Goal: Task Accomplishment & Management: Use online tool/utility

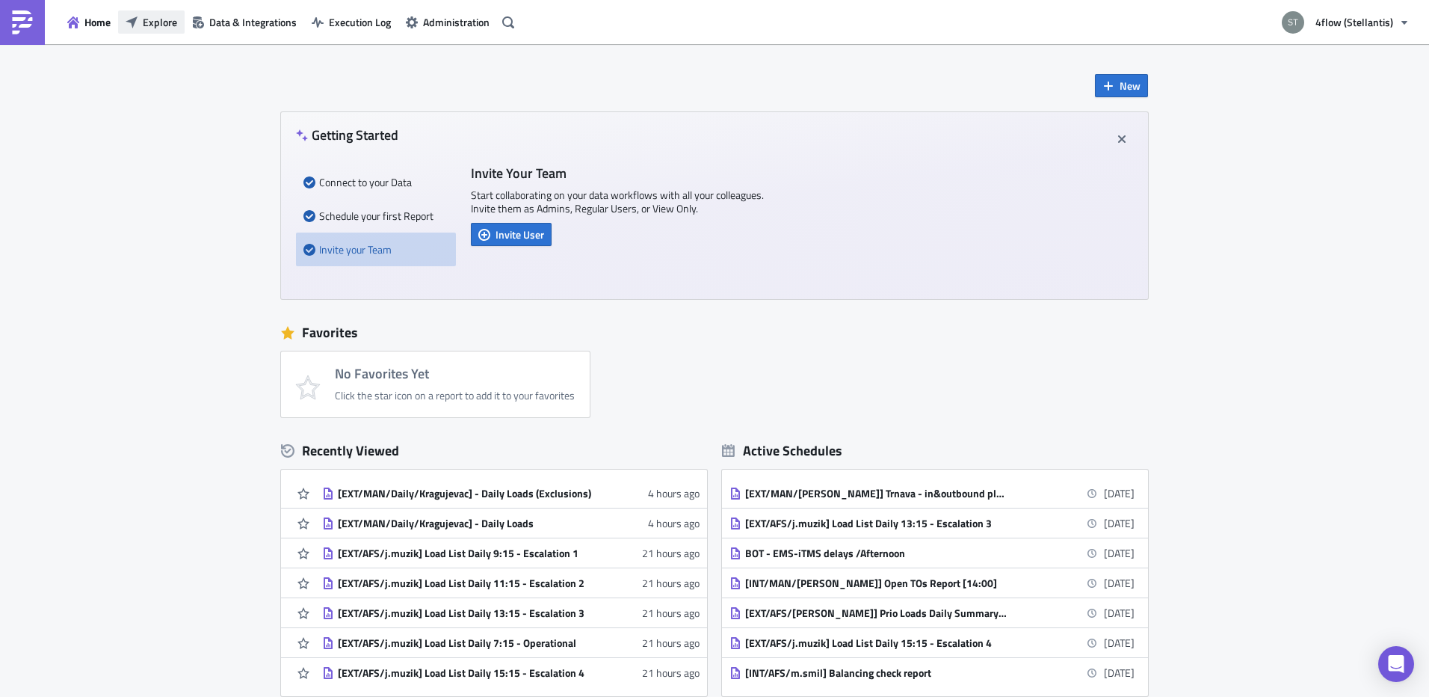
scroll to position [147, 0]
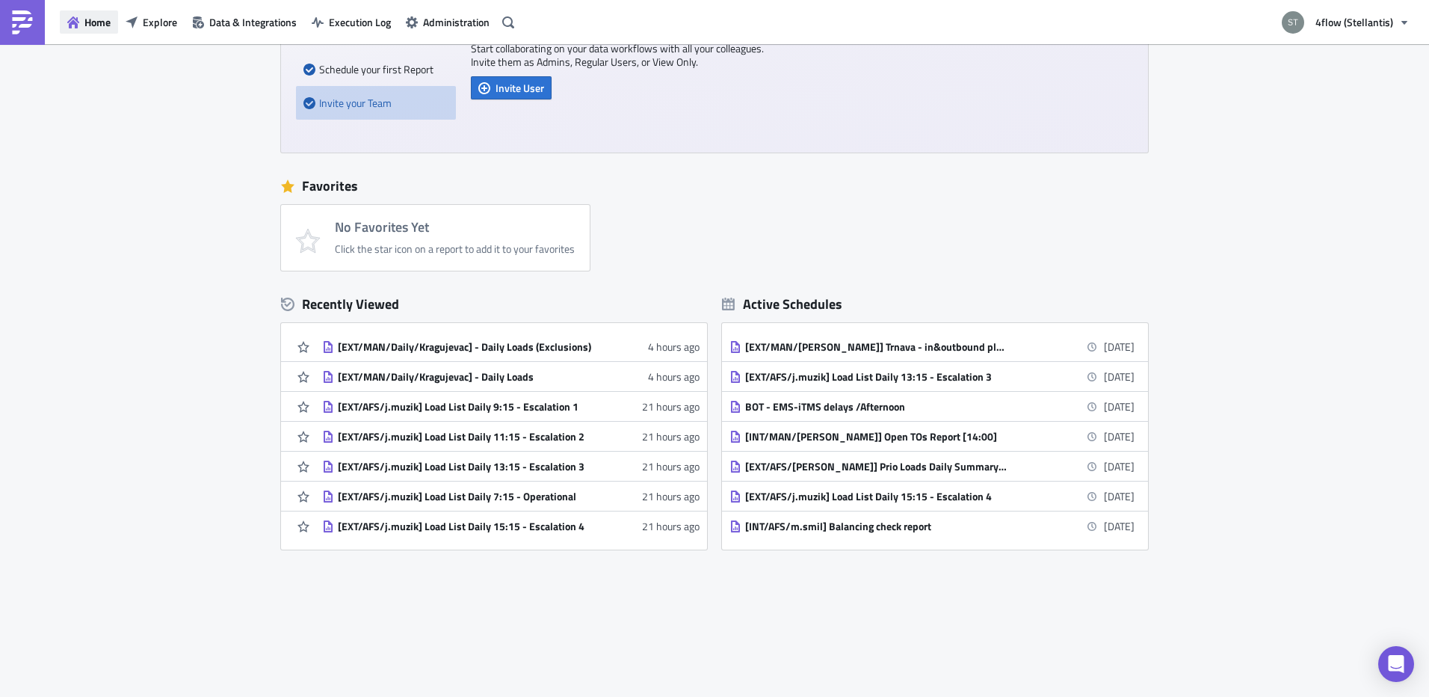
click at [98, 20] on span "Home" at bounding box center [97, 22] width 26 height 16
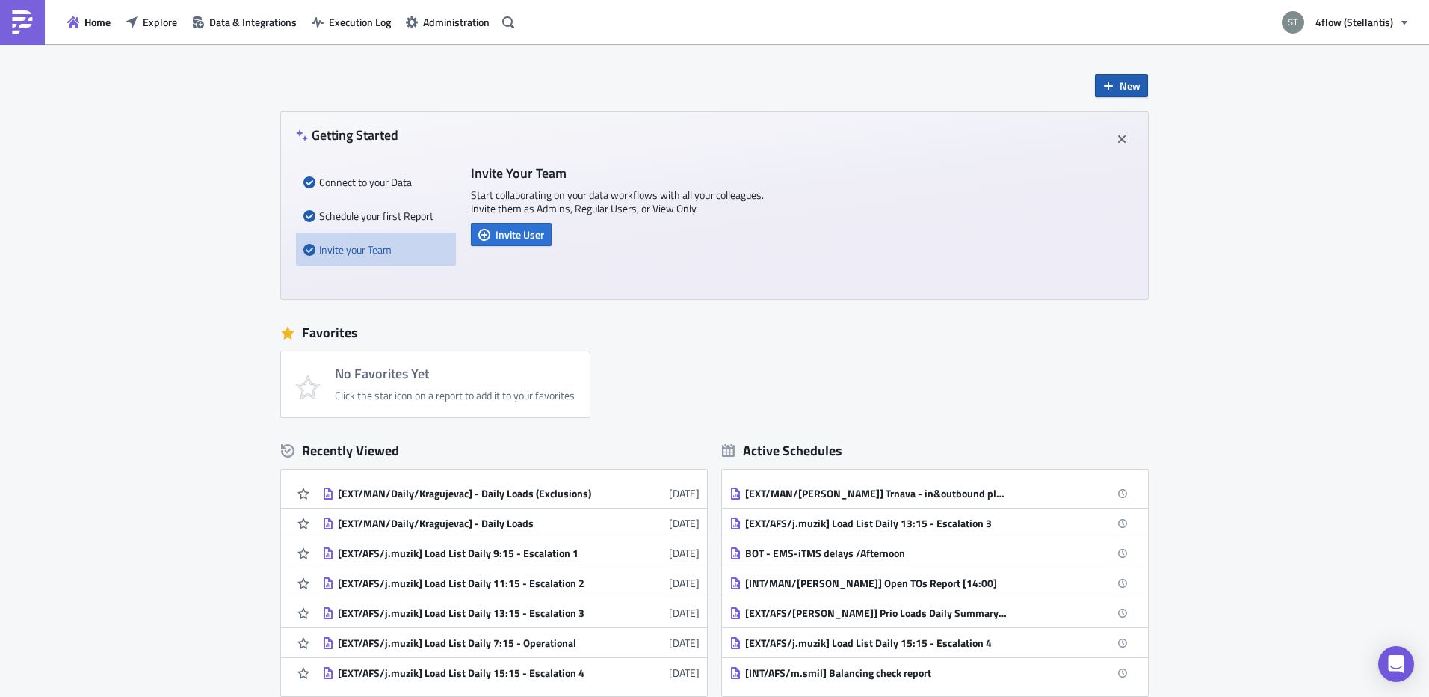
click at [1120, 82] on span "New" at bounding box center [1130, 86] width 21 height 16
click at [1176, 125] on div "Report" at bounding box center [1165, 123] width 99 height 15
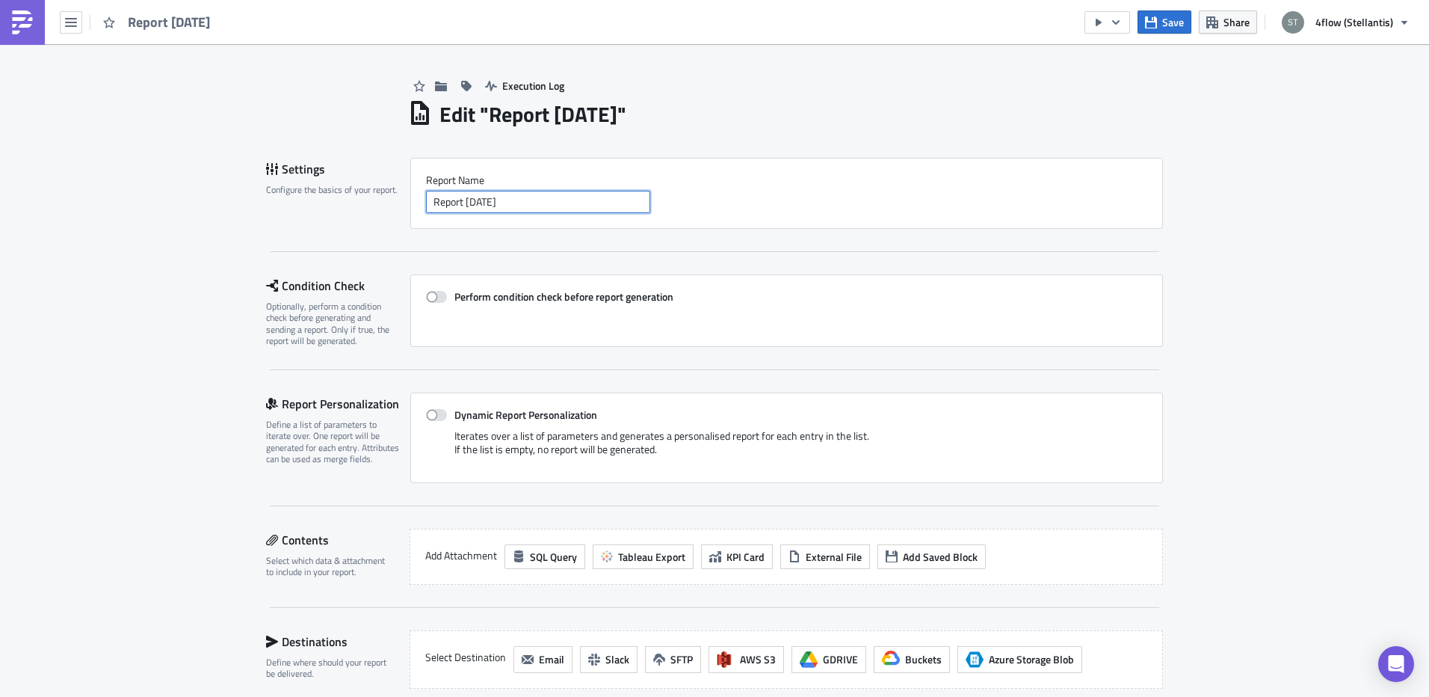
click at [531, 199] on input "Report [DATE]" at bounding box center [538, 202] width 224 height 22
click at [584, 203] on input "Report [DATE]" at bounding box center [538, 202] width 224 height 22
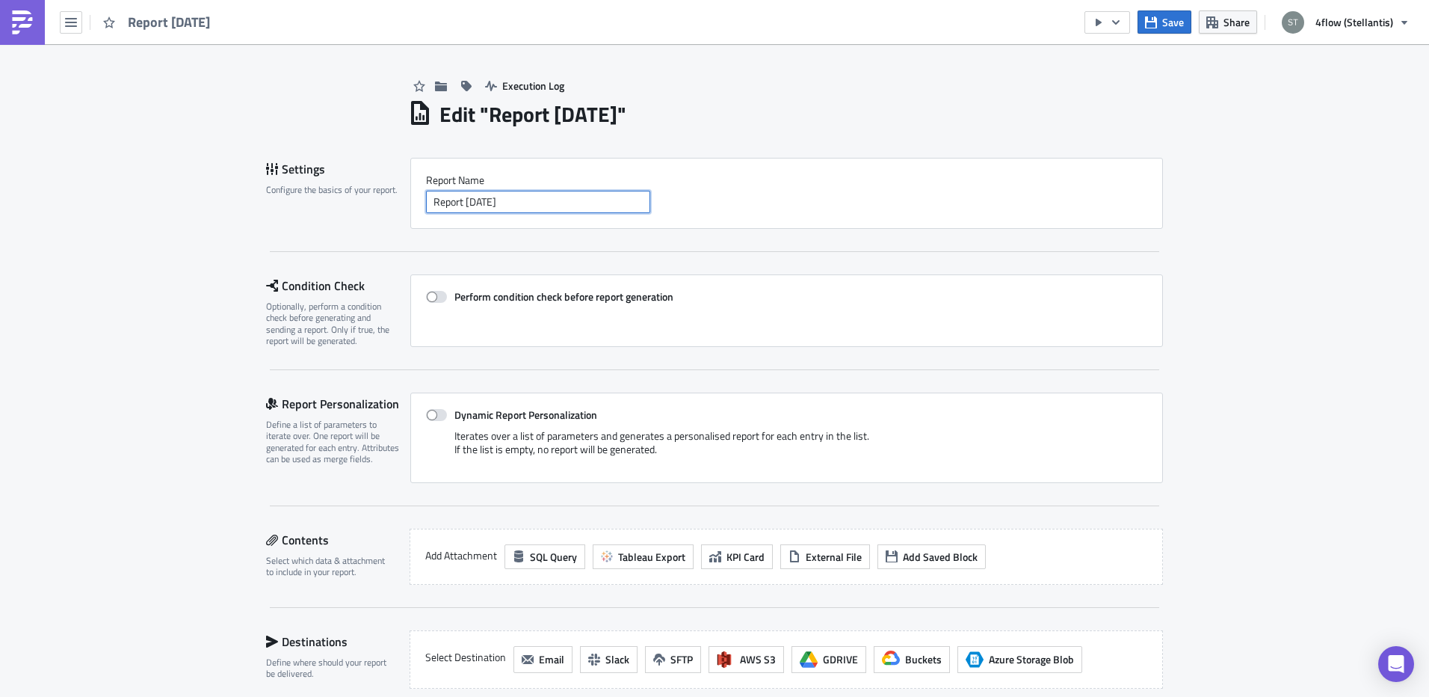
click at [584, 203] on input "Report [DATE]" at bounding box center [538, 202] width 224 height 22
paste input "Stellantis AFS Carrier Compliance Data"
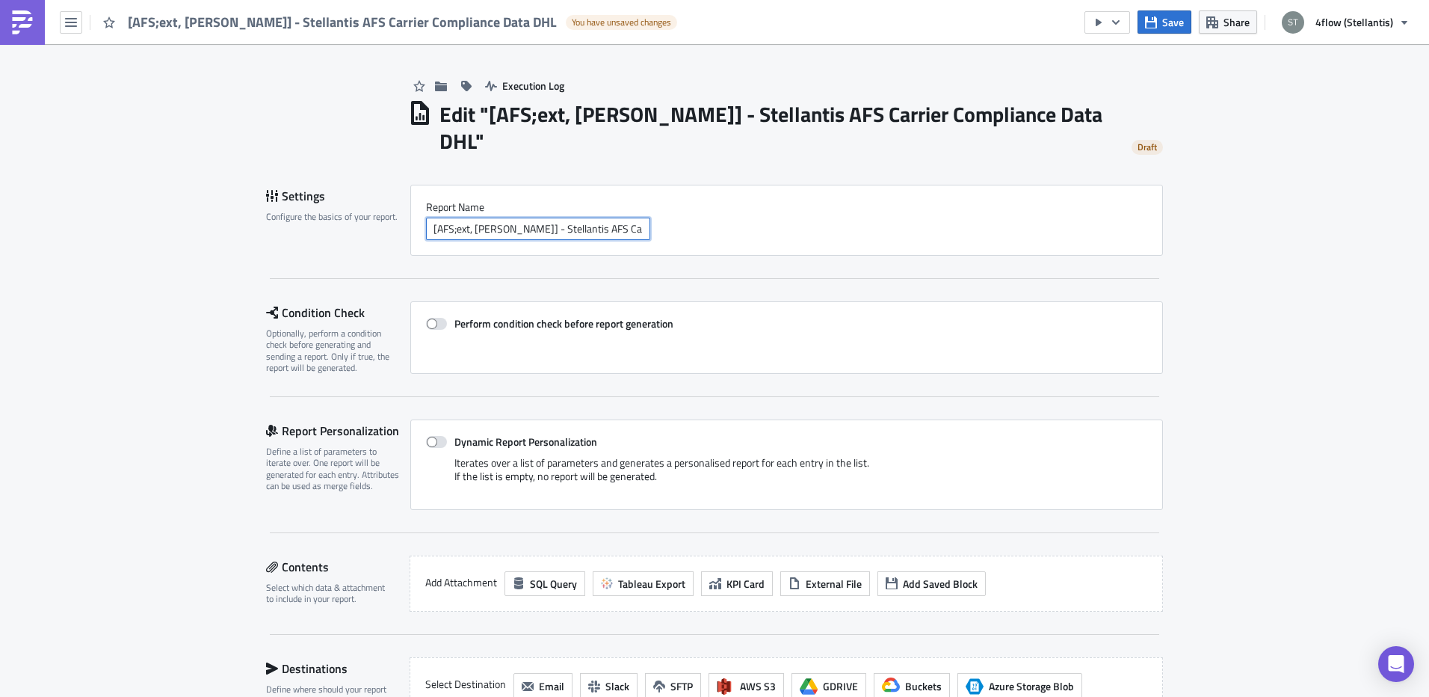
type input "[AFS;ext, t.bilek] - Stellantis AFS Carrier Compliance Data DHL"
click at [1100, 218] on div "[AFS;ext, t.bilek] - Stellantis AFS Carrier Compliance Data DHL" at bounding box center [786, 229] width 721 height 22
click at [438, 87] on icon "button" at bounding box center [441, 86] width 12 height 10
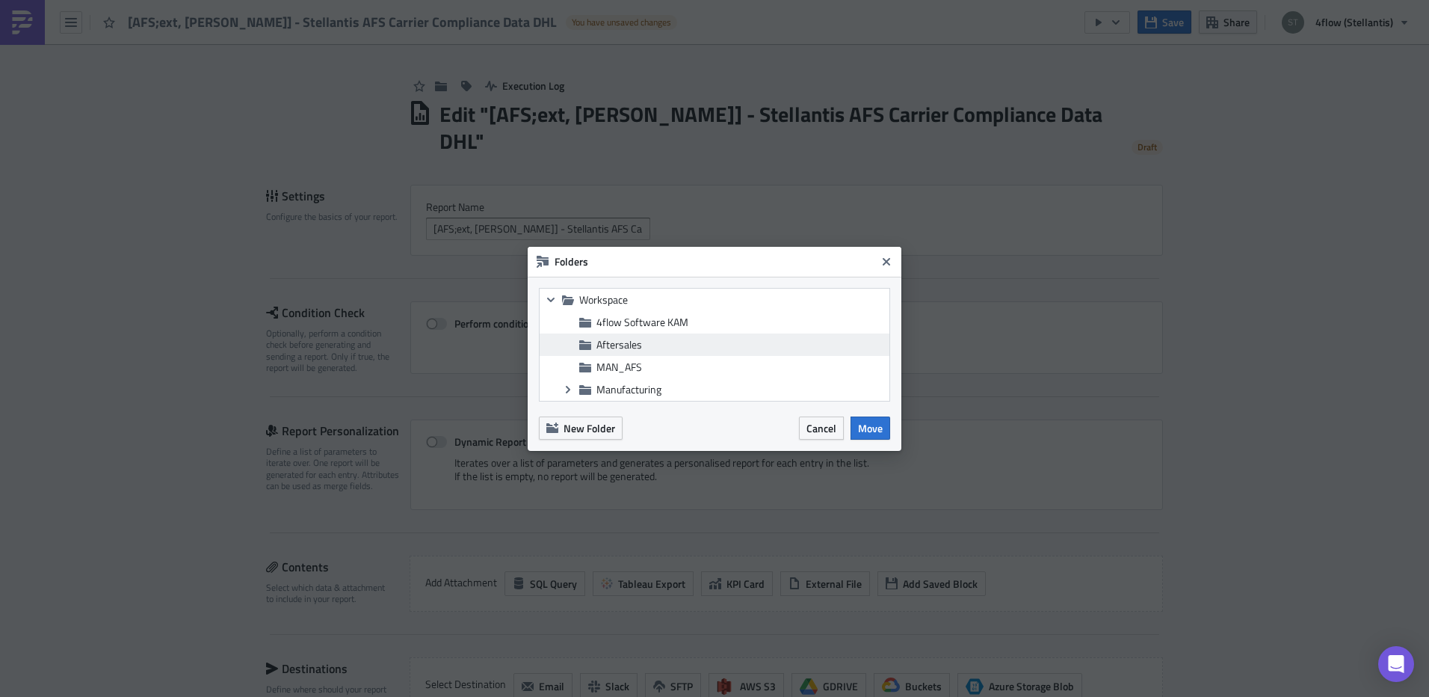
click at [629, 345] on span "Aftersales" at bounding box center [620, 344] width 46 height 16
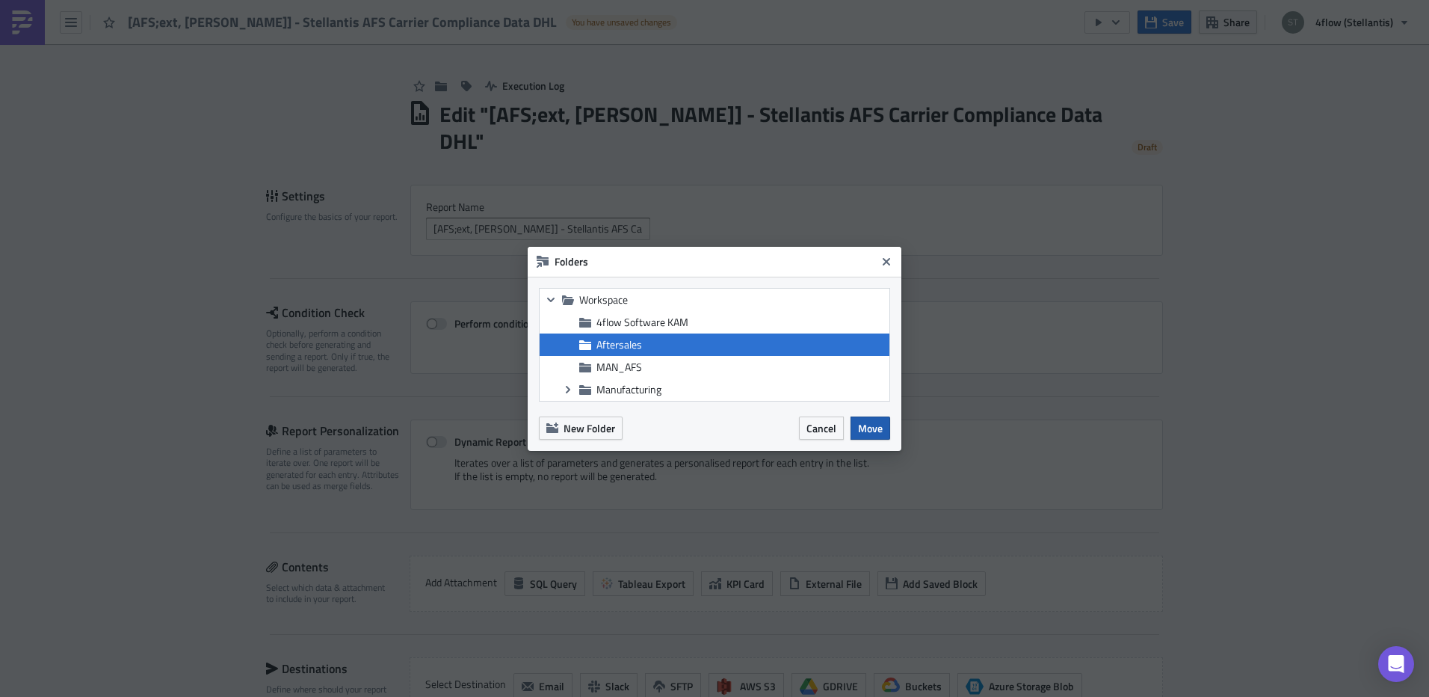
click at [875, 429] on span "Move" at bounding box center [870, 428] width 25 height 16
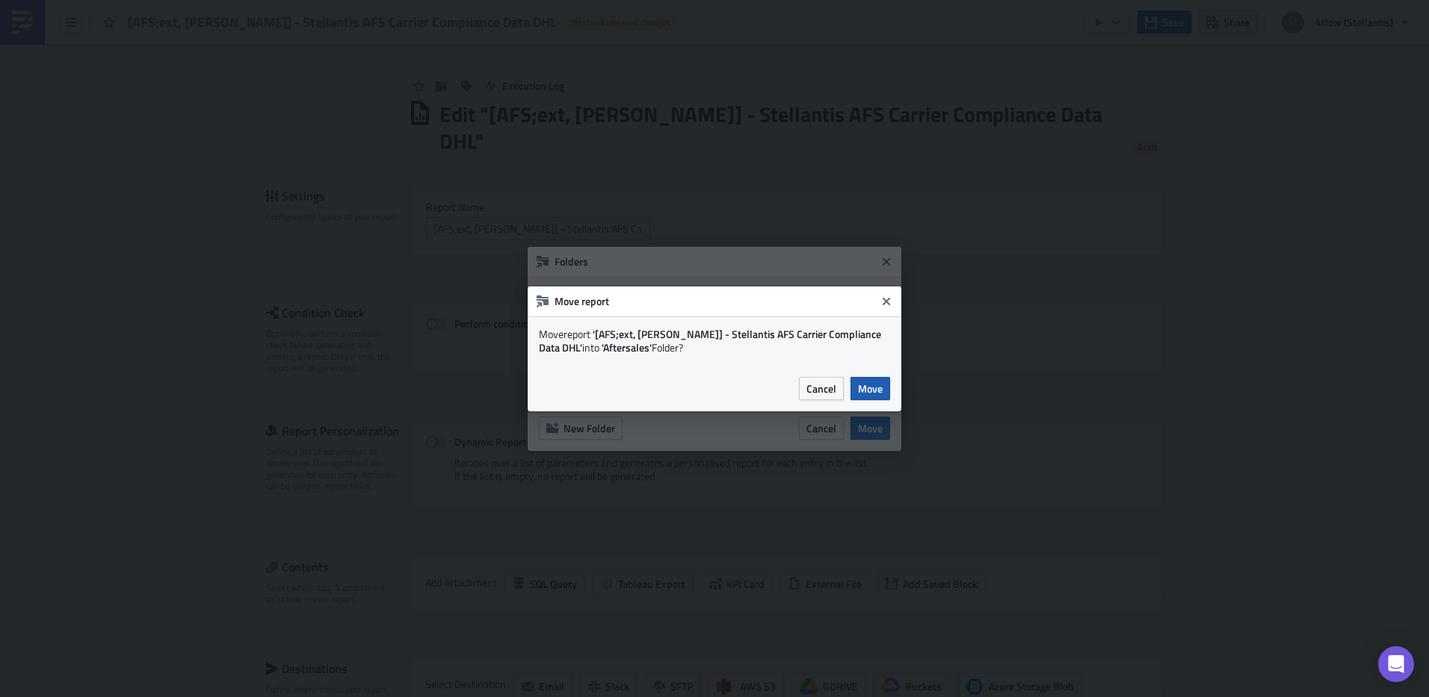
click at [875, 389] on span "Move" at bounding box center [870, 389] width 25 height 16
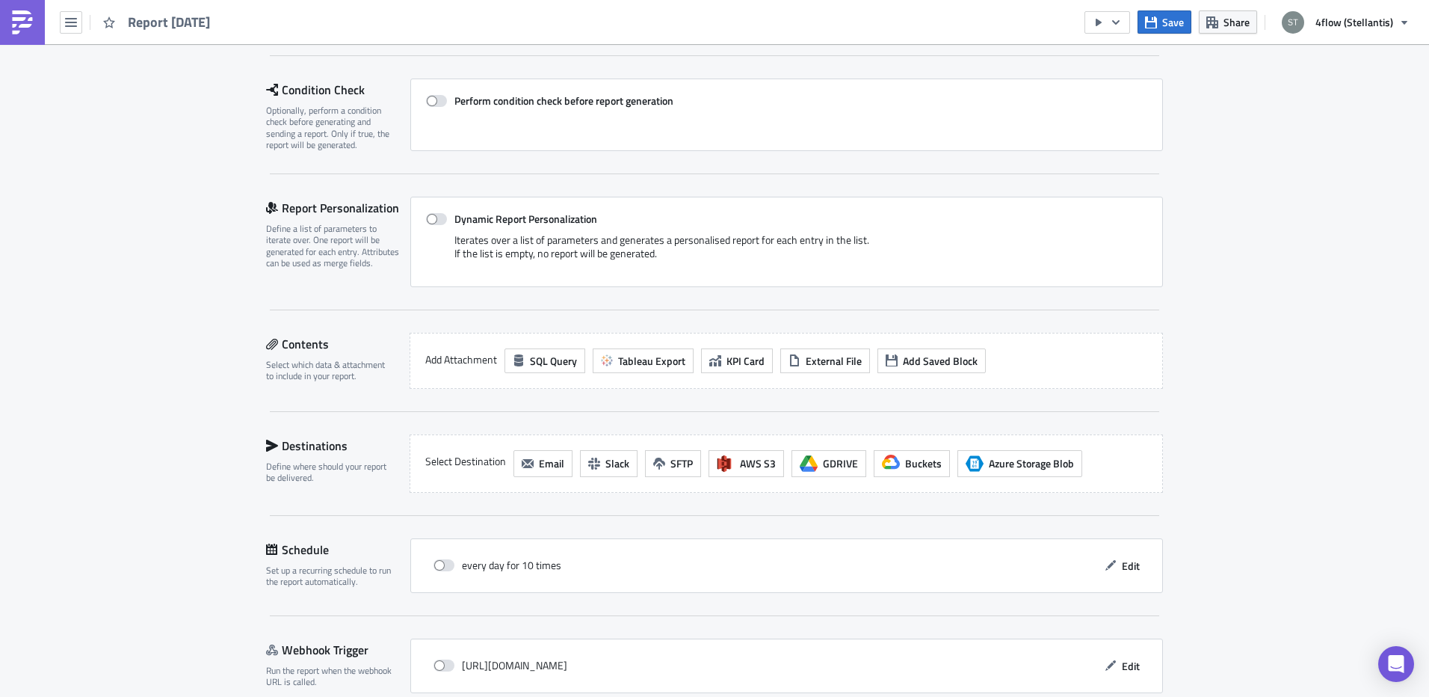
scroll to position [265, 0]
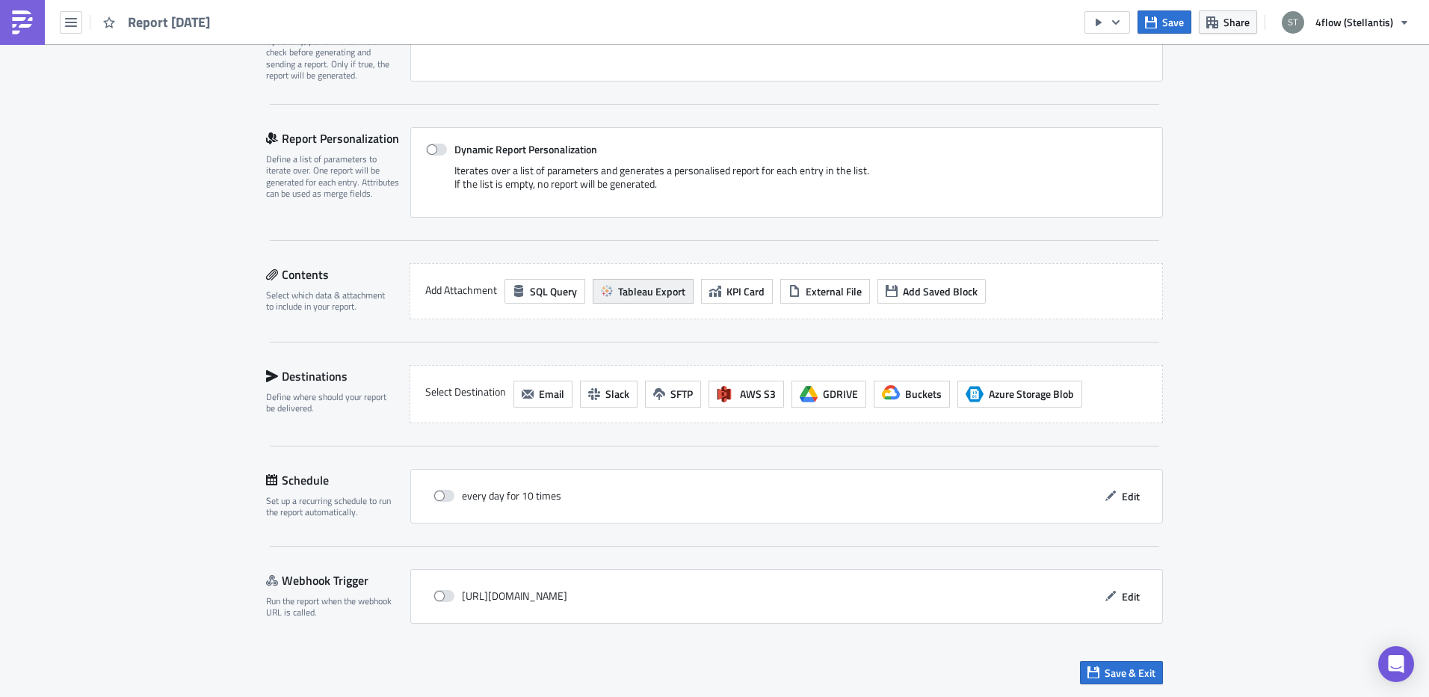
click at [619, 293] on span "Tableau Export" at bounding box center [651, 291] width 67 height 16
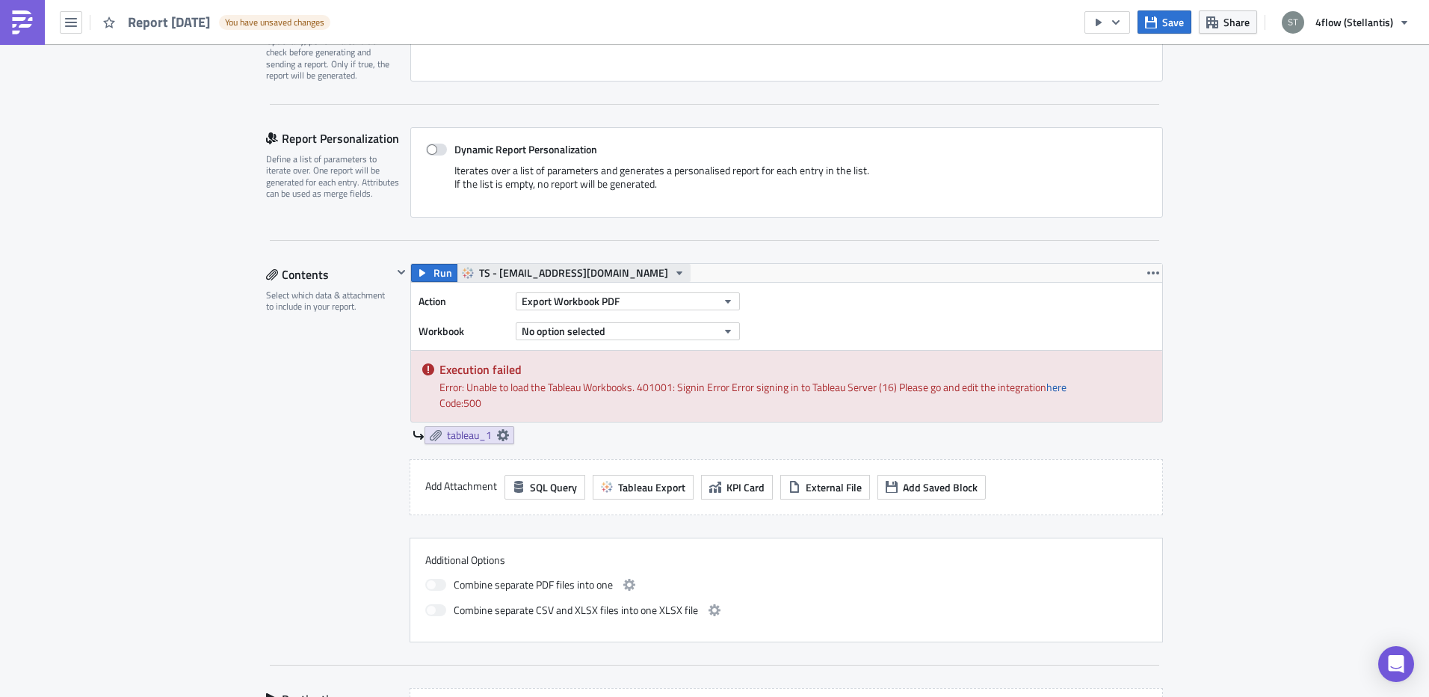
click at [561, 277] on span "TS - m.smil@4flow.com" at bounding box center [573, 273] width 189 height 18
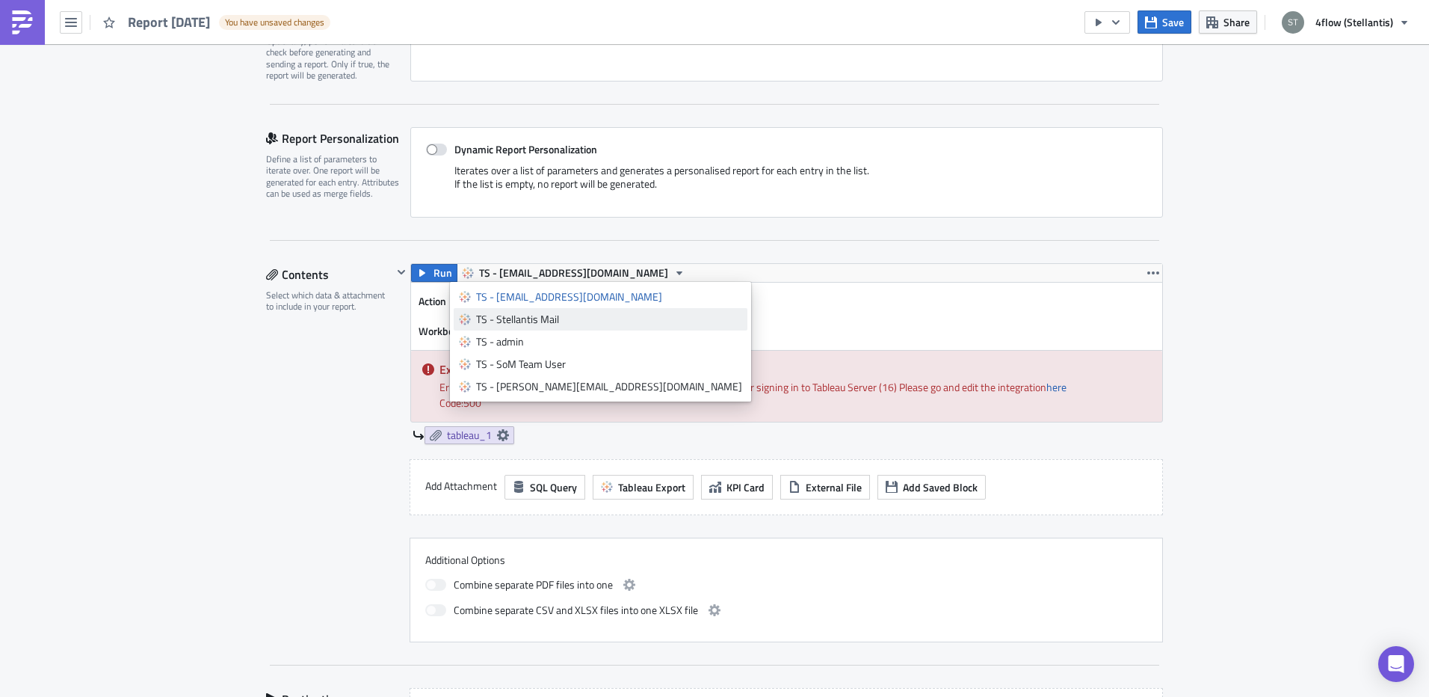
click at [556, 315] on div "TS - Stellantis Mail" at bounding box center [609, 319] width 266 height 15
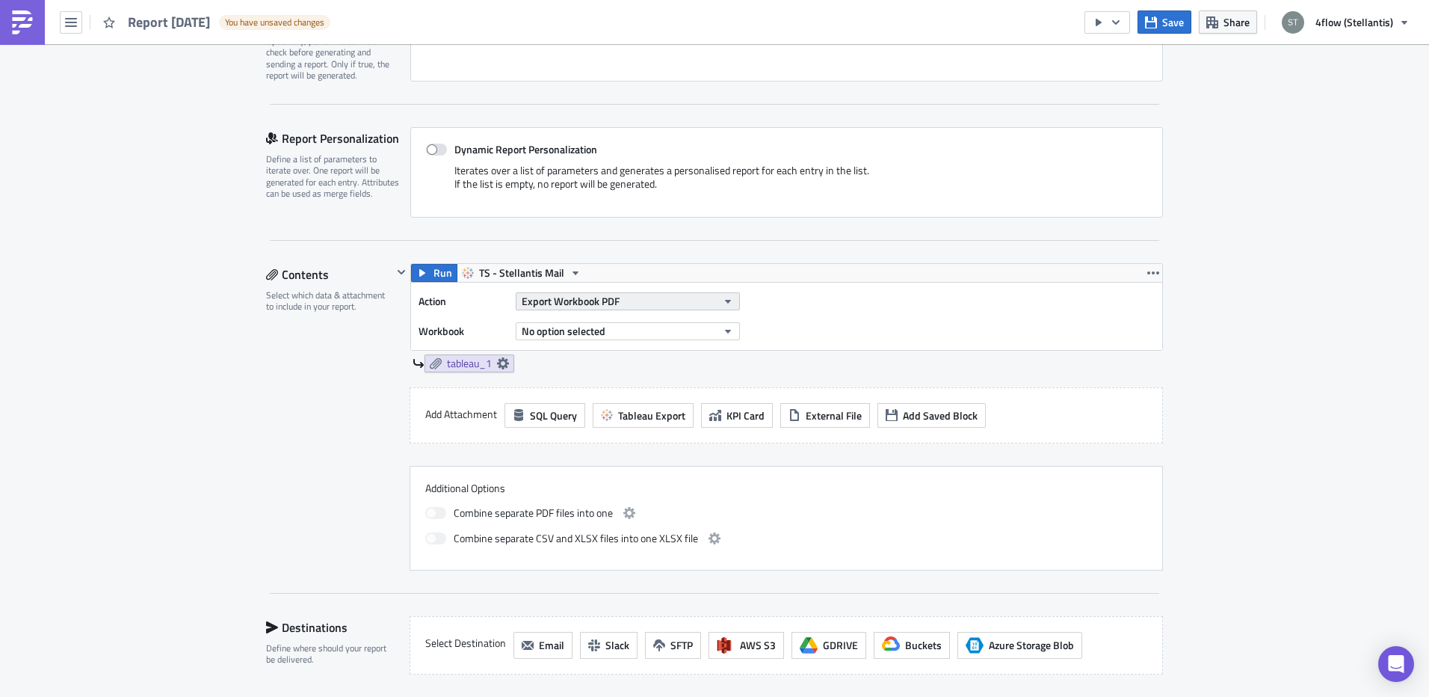
click at [653, 295] on button "Export Workbook PDF" at bounding box center [628, 301] width 224 height 18
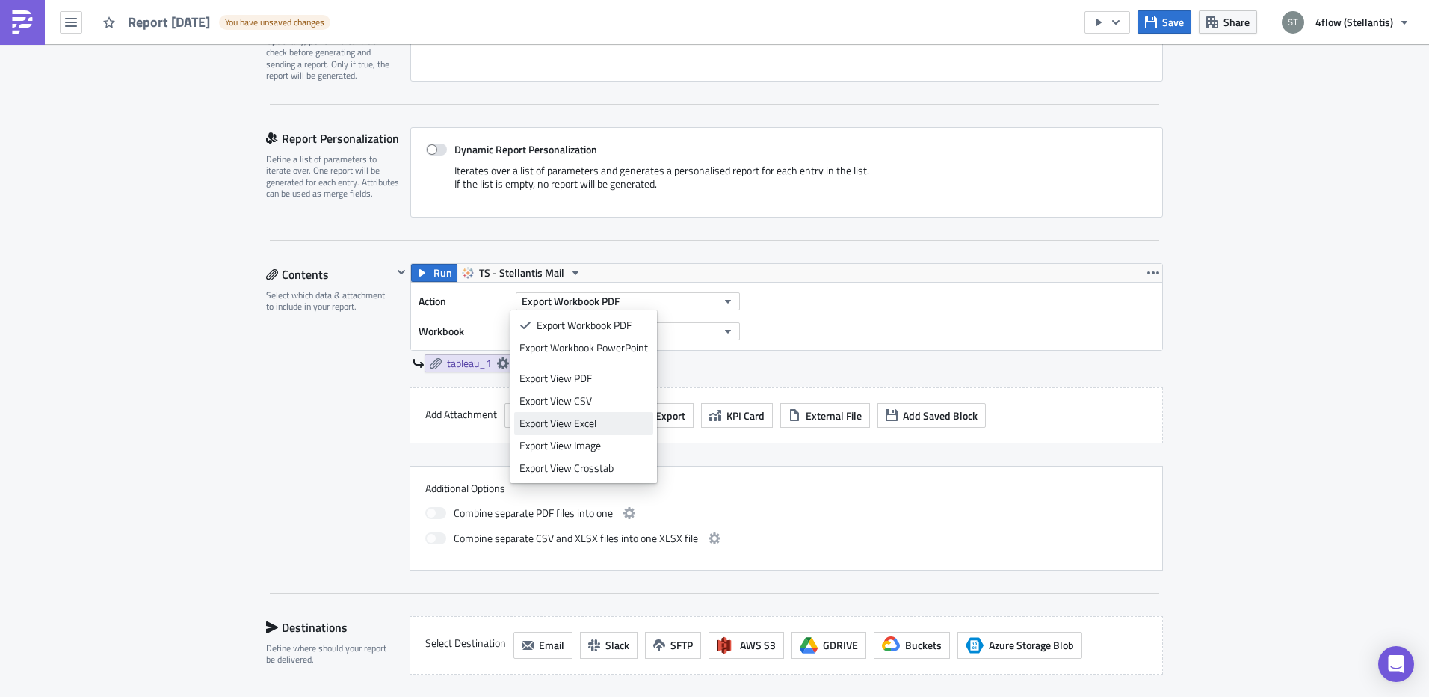
click at [594, 423] on div "Export View Excel" at bounding box center [584, 423] width 129 height 15
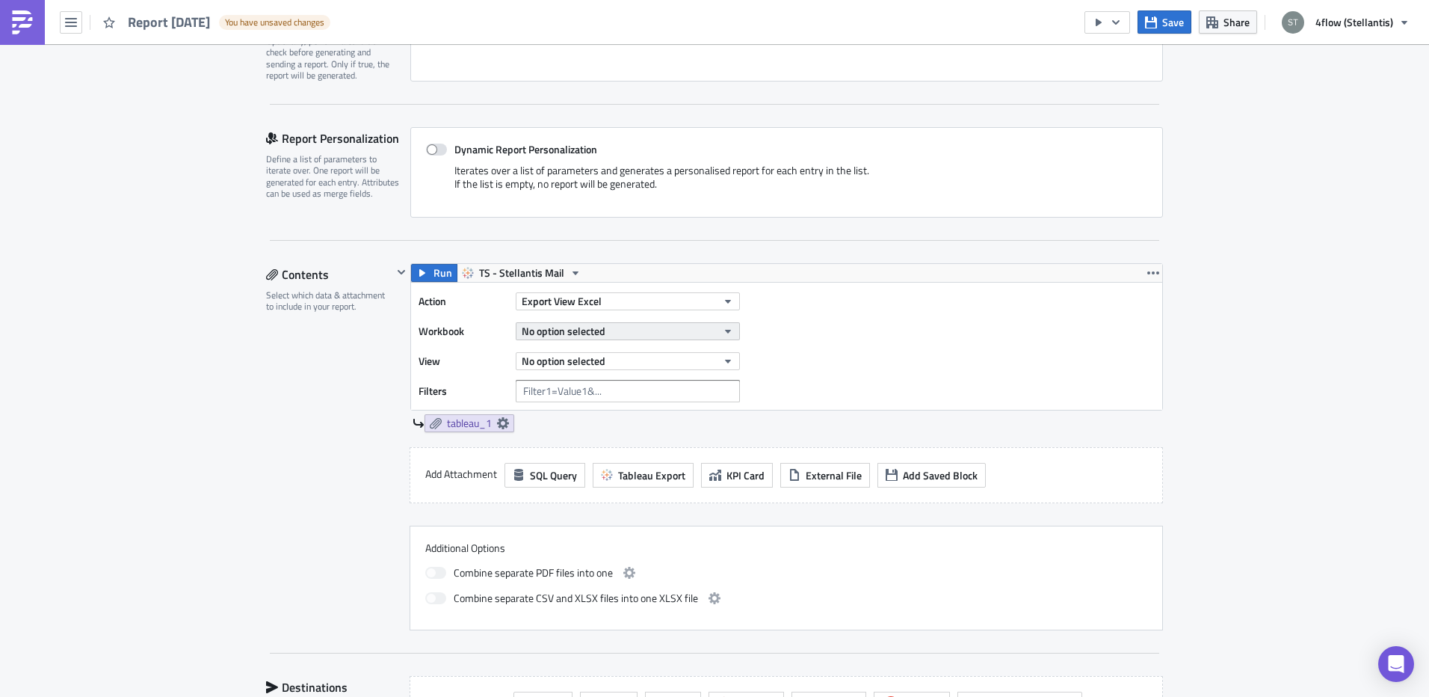
click at [555, 333] on span "No option selected" at bounding box center [564, 331] width 84 height 16
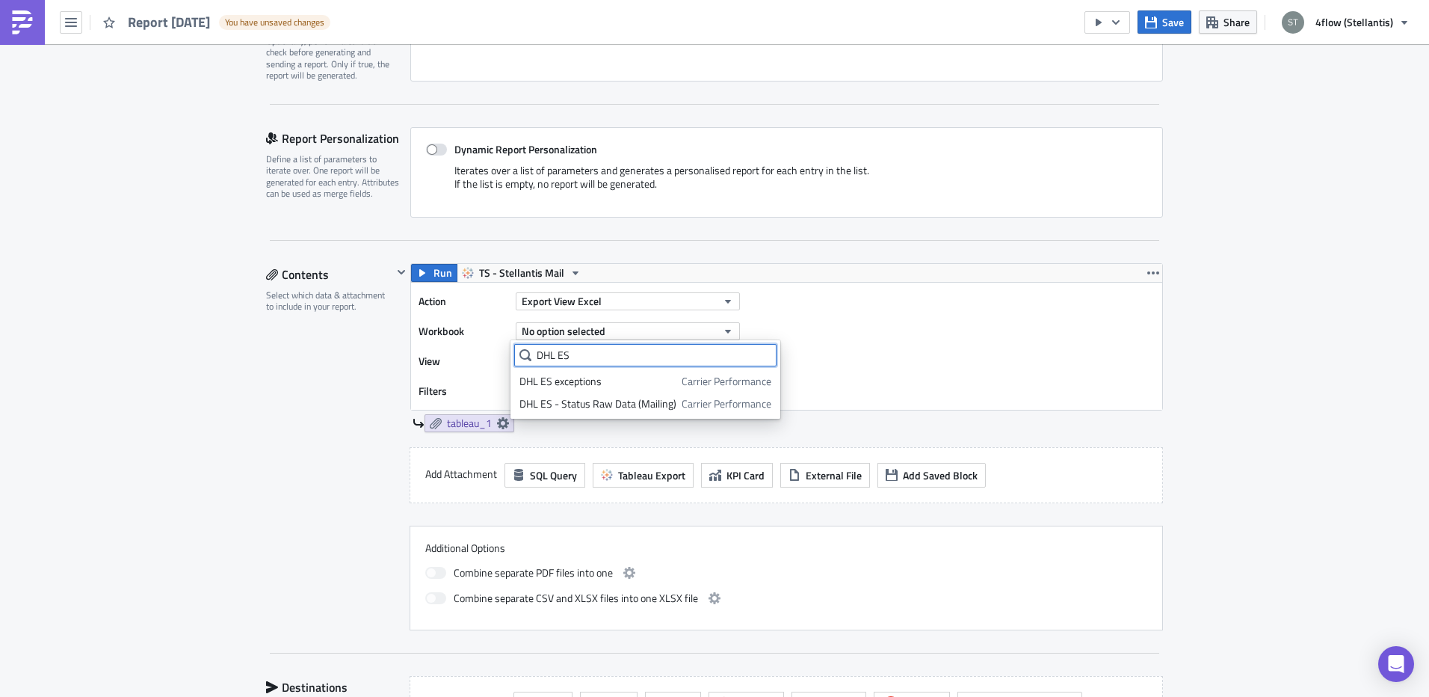
type input "DHL ES"
click at [572, 398] on div "DHL ES - Status Raw Data (Mailing)" at bounding box center [598, 403] width 157 height 15
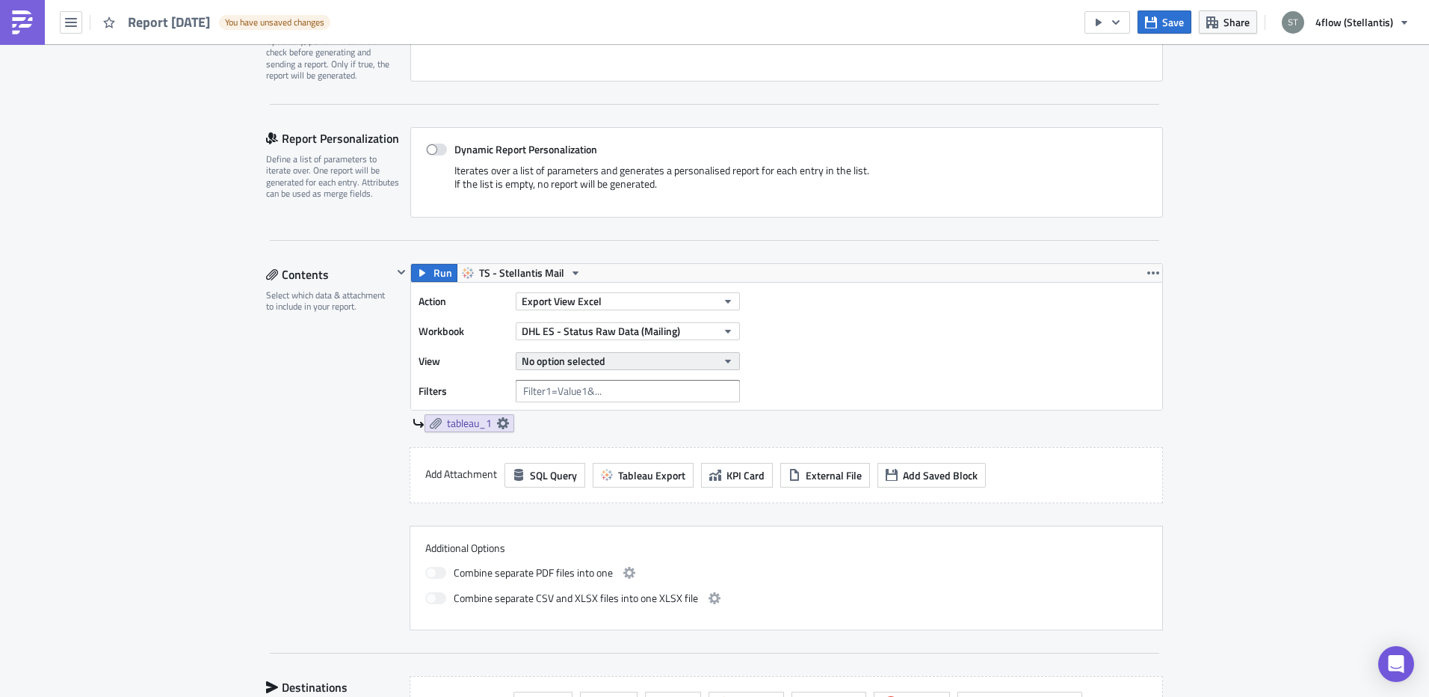
click at [626, 362] on button "No option selected" at bounding box center [628, 361] width 224 height 18
click at [602, 410] on div "DHL ES - Status Raw Data (Mailing)" at bounding box center [598, 411] width 157 height 15
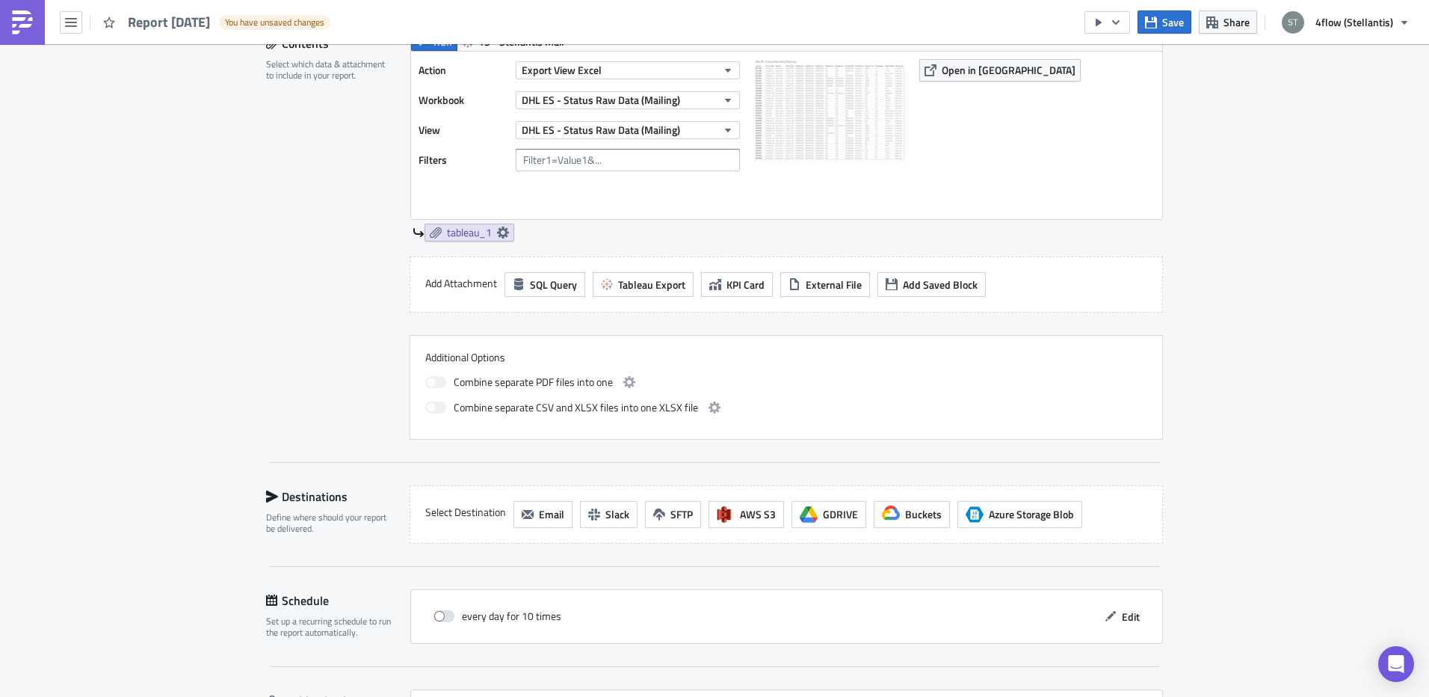
scroll to position [617, 0]
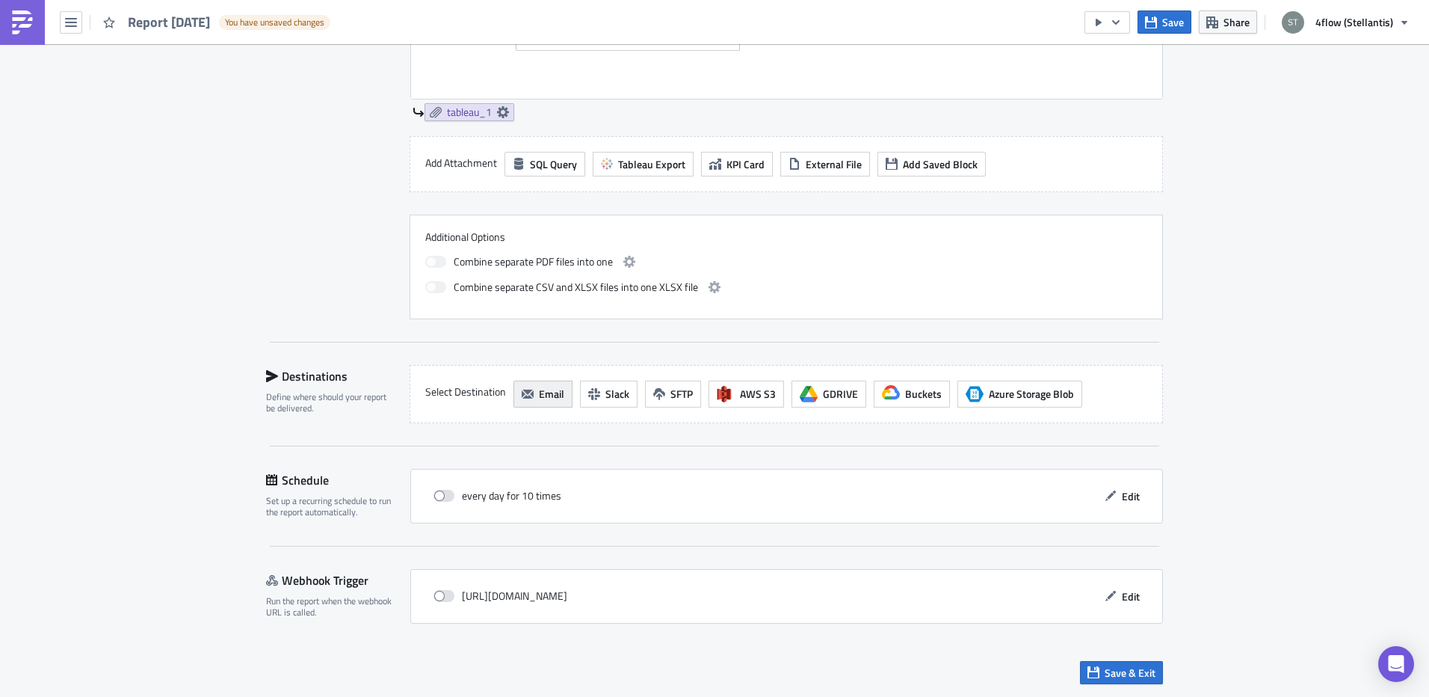
click at [532, 405] on button "Email" at bounding box center [543, 394] width 59 height 27
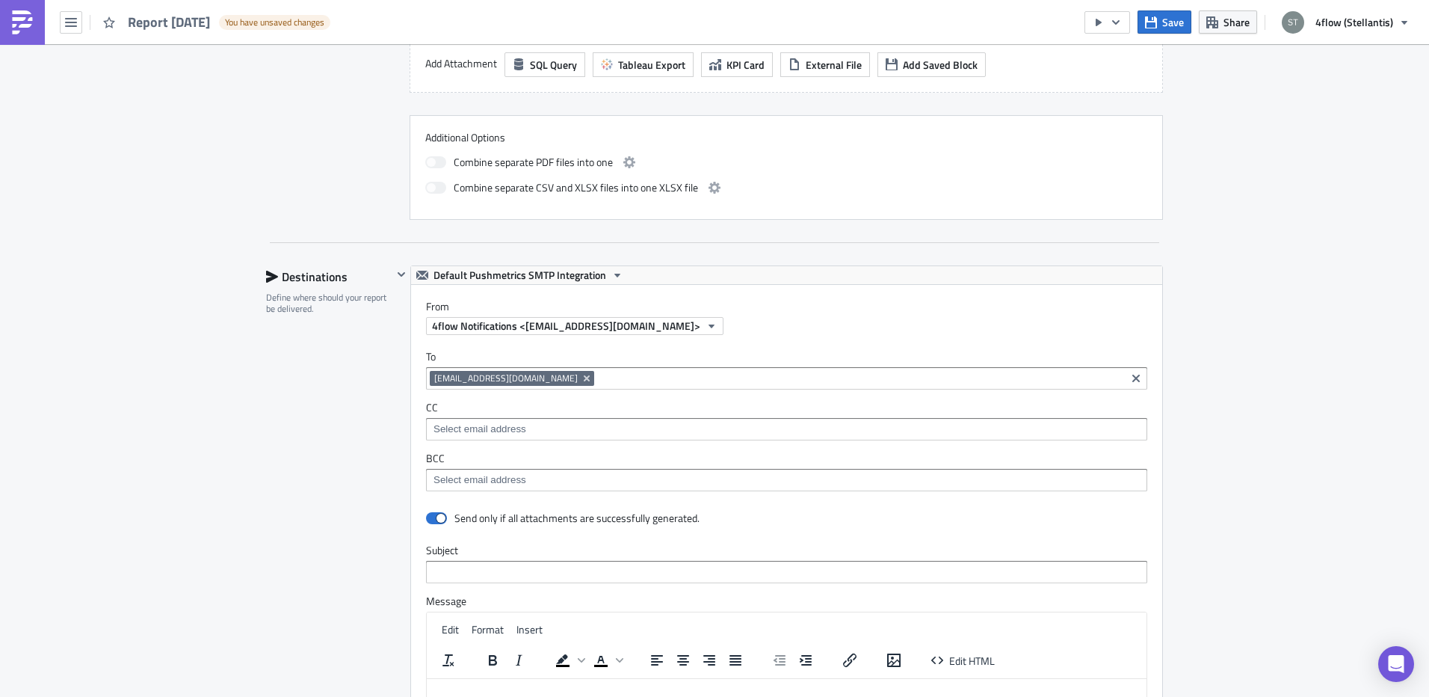
scroll to position [841, 0]
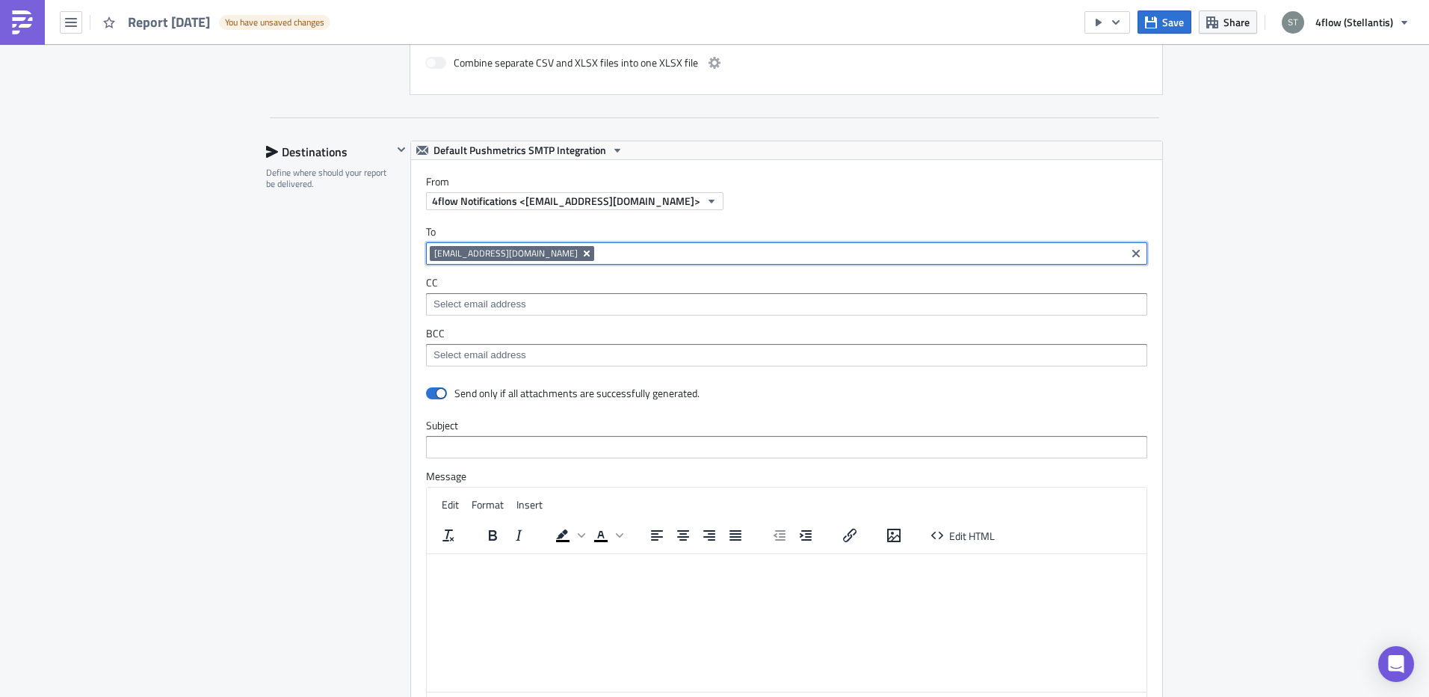
drag, startPoint x: 558, startPoint y: 254, endPoint x: 532, endPoint y: 253, distance: 26.9
click at [598, 254] on input at bounding box center [860, 253] width 524 height 15
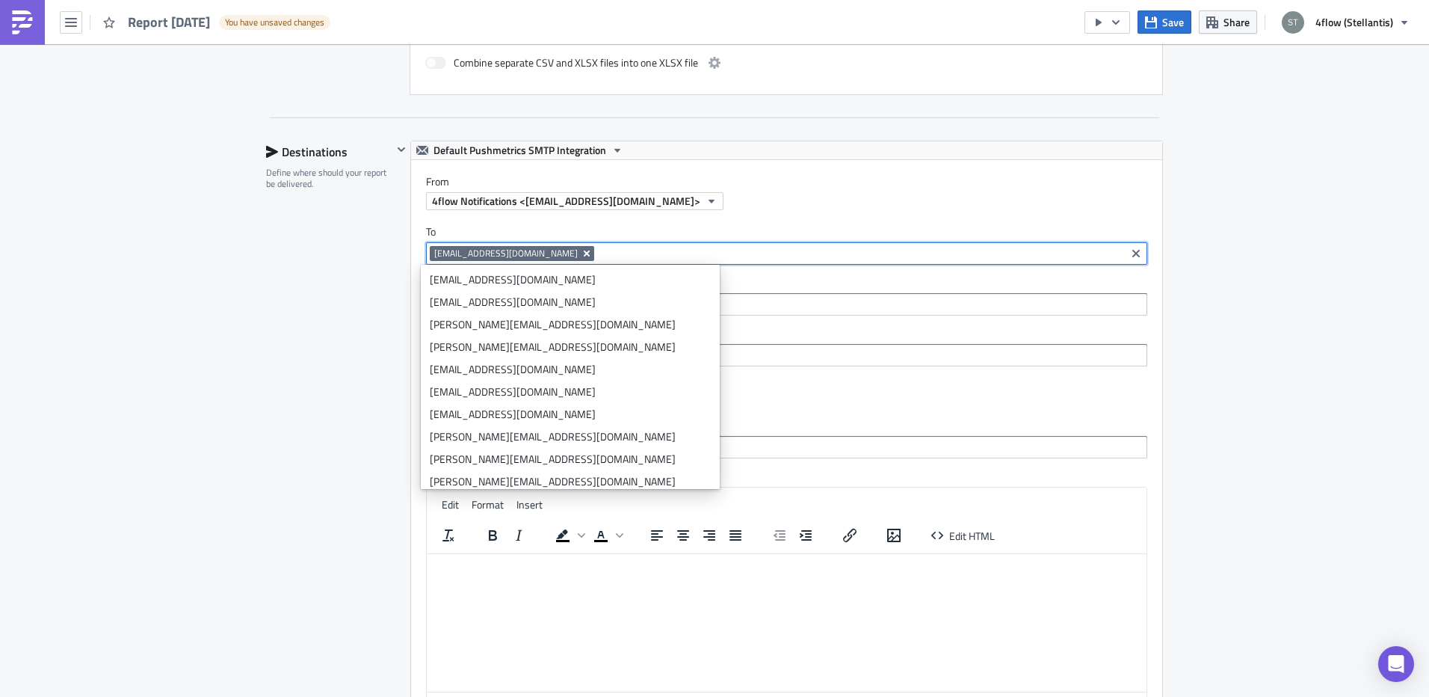
click at [584, 253] on icon "Remove Tag" at bounding box center [587, 253] width 6 height 6
click at [532, 253] on input at bounding box center [786, 253] width 712 height 15
paste input "onur.Ozguvenir@dhl.com; zdenek.zrust@dhl.com; ruben.gavela@dhl.com; alvaro.orte…"
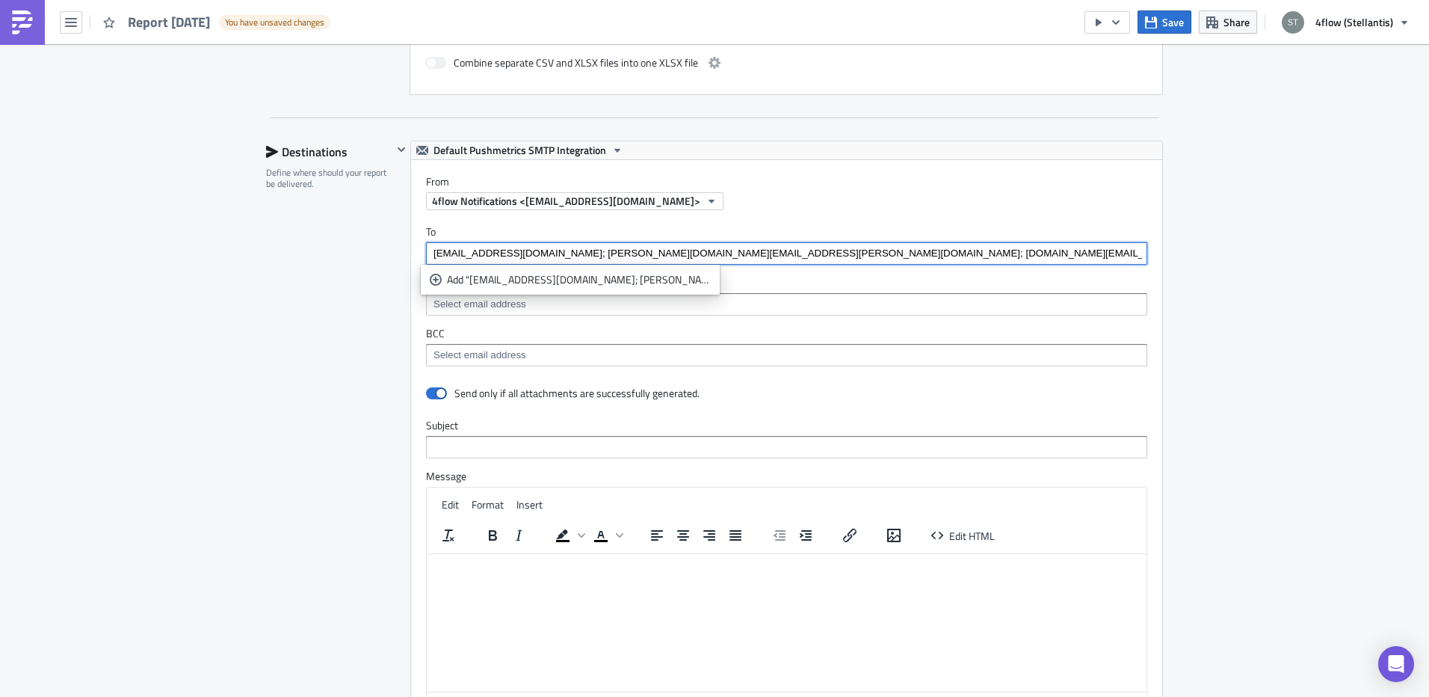
click at [881, 256] on input "onur.Ozguvenir@dhl.com; zdenek.zrust@dhl.com; ruben.gavela@dhl.com; alvaro.orte…" at bounding box center [786, 253] width 712 height 15
type input "onur.Ozguvenir@dhl.com; zdenek.zrust@dhl.com; ruben.gavela@dhl.com; alvaro.orte…"
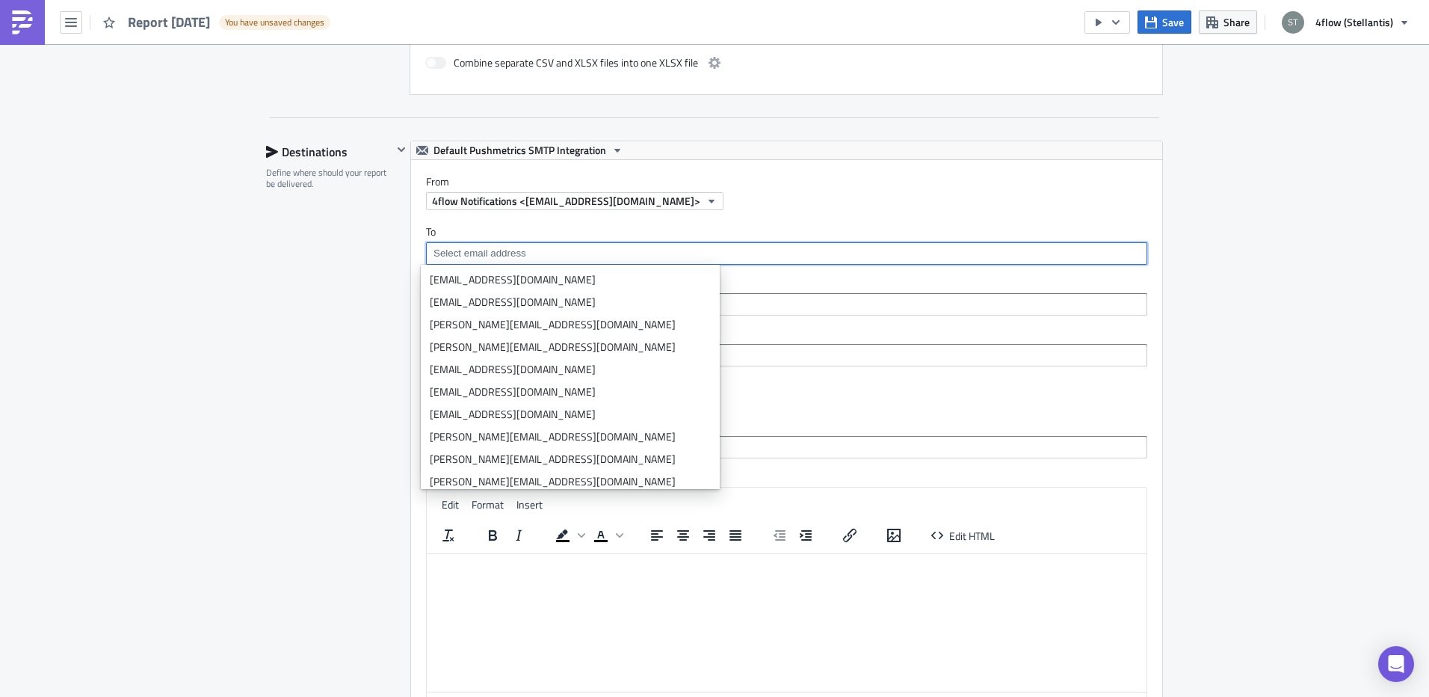
click at [582, 250] on input at bounding box center [786, 253] width 712 height 15
paste input "onur.Ozguvenir@dhl.com"
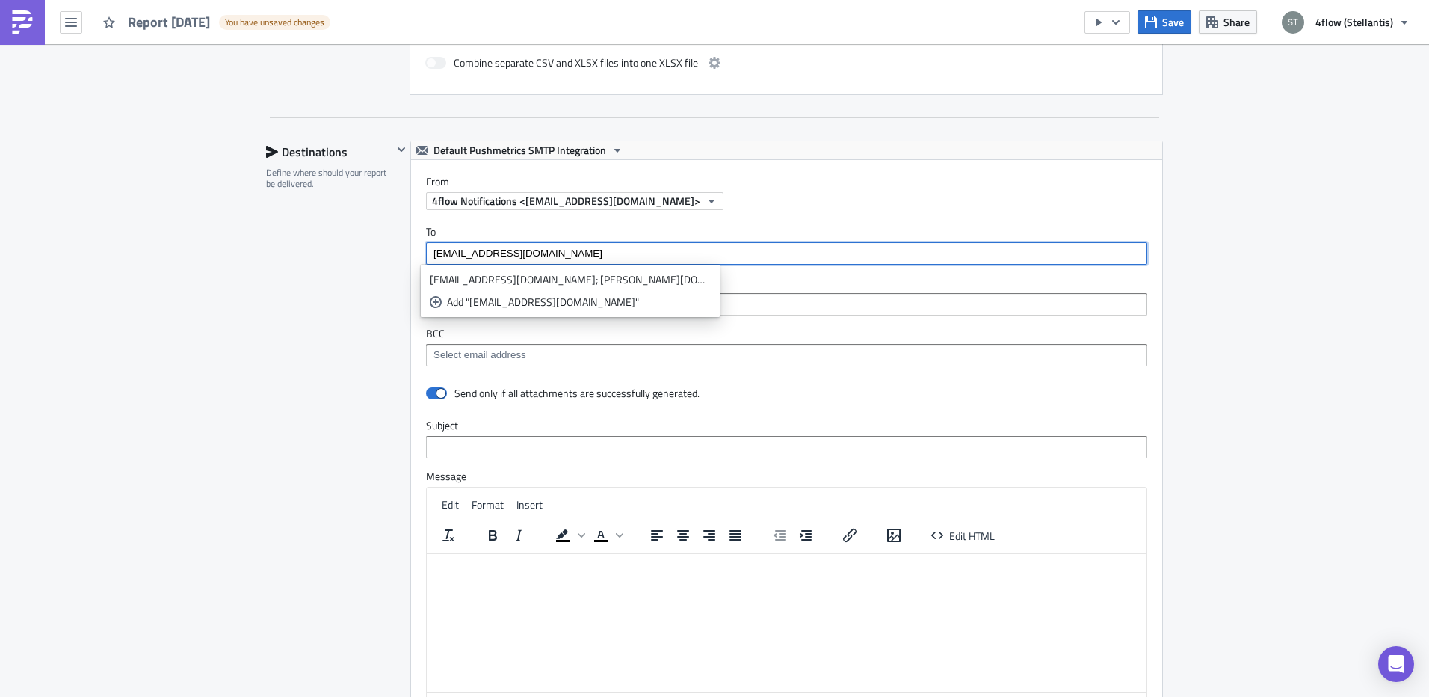
type input "onur.Ozguvenir@dhl.com"
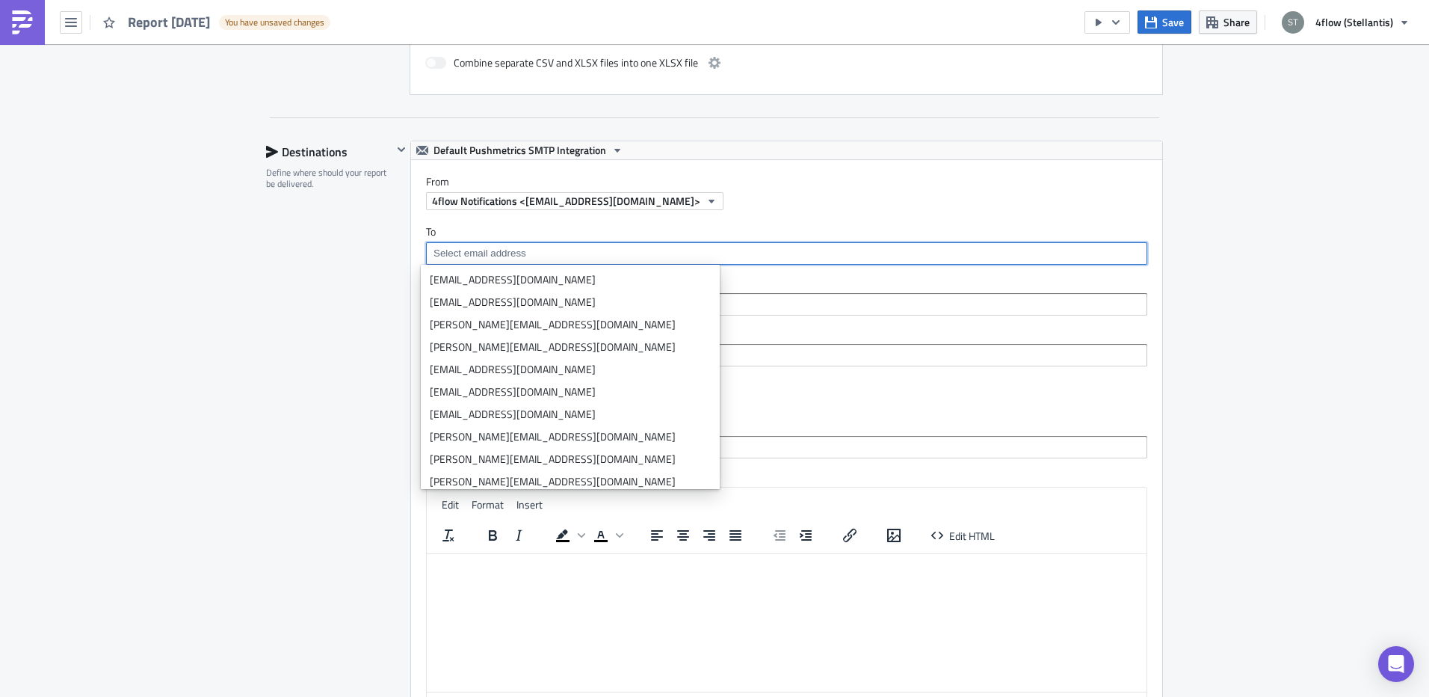
paste input "onur.Ozguvenir@dhl.com"
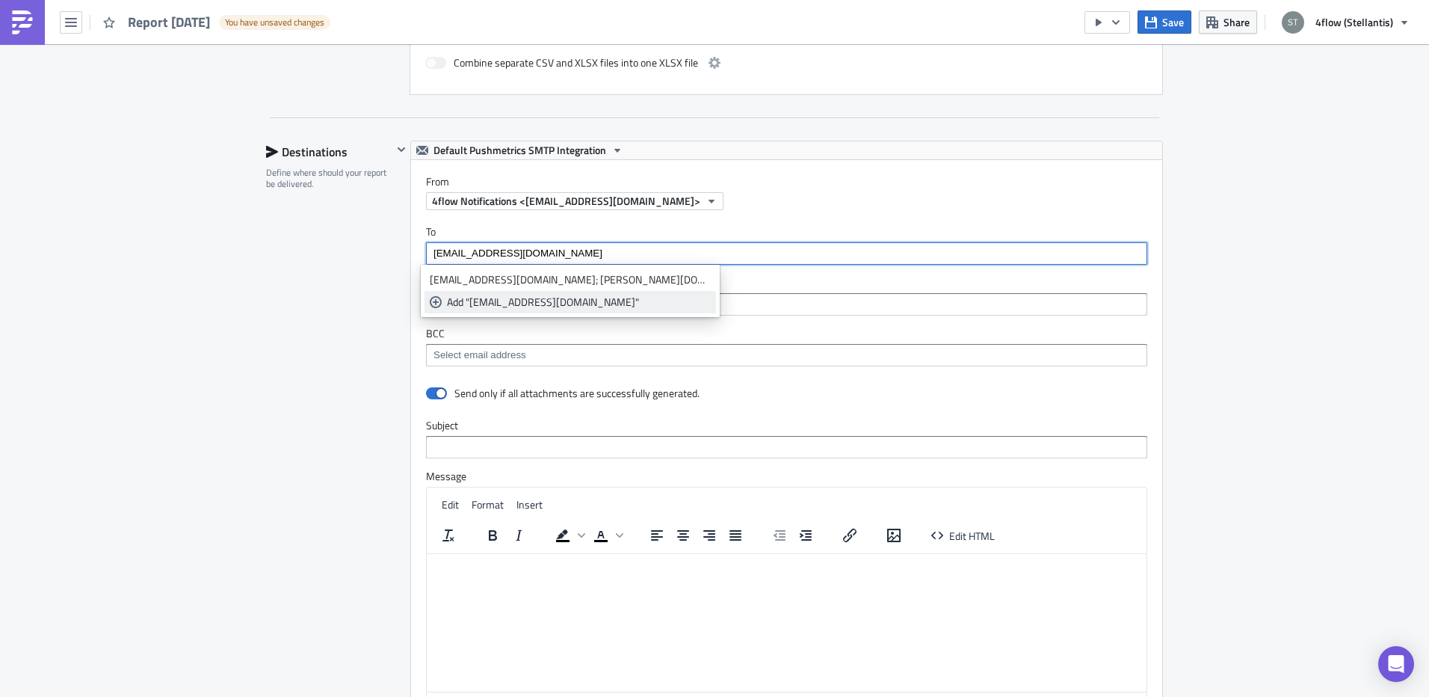
type input "onur.Ozguvenir@dhl.com"
click at [534, 301] on div "Add "onur.Ozguvenir@dhl.com"" at bounding box center [579, 302] width 264 height 15
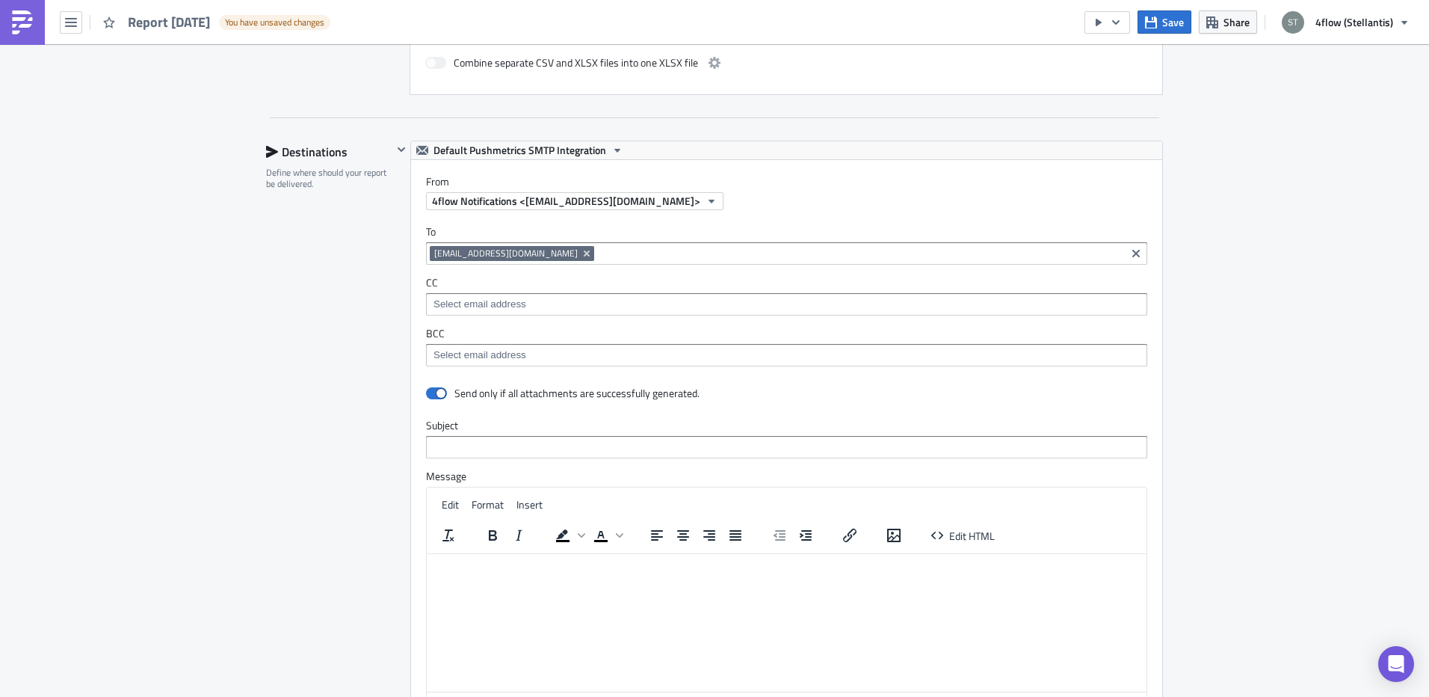
click at [253, 319] on div "Aftersales Execution Log Edit " Report 2025-09-01 " Draft Settings Configure th…" at bounding box center [714, 139] width 927 height 1873
click at [598, 258] on input at bounding box center [860, 253] width 524 height 15
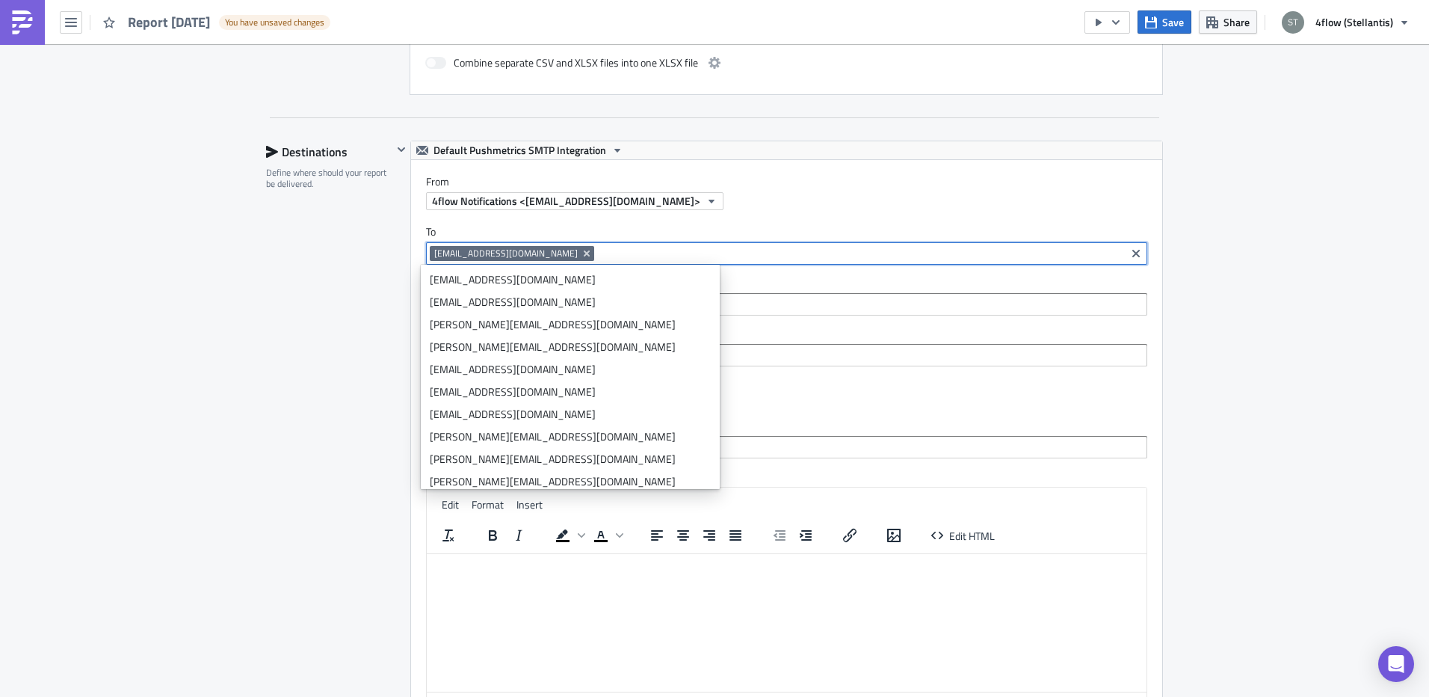
paste input "zdenek.zrust@dhl.com"
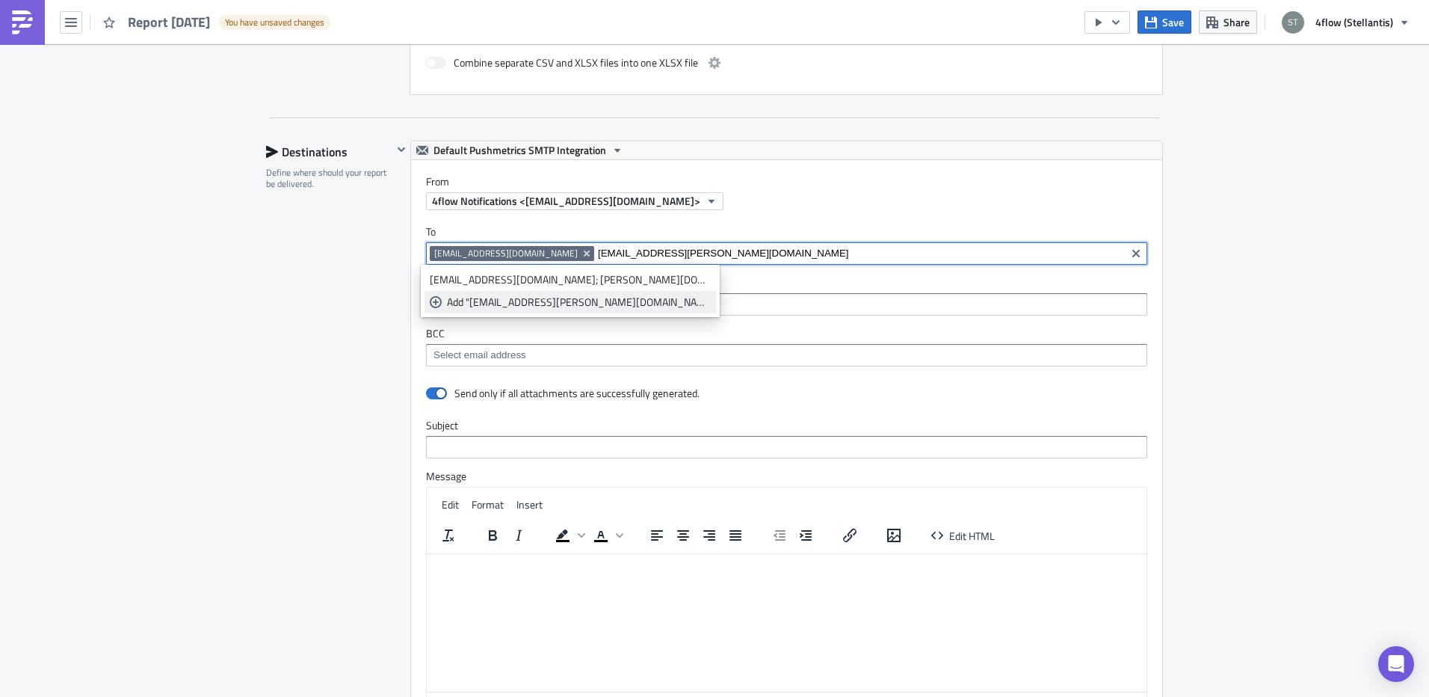
type input "zdenek.zrust@dhl.com"
click at [516, 302] on div "Add "zdenek.zrust@dhl.com"" at bounding box center [579, 302] width 264 height 15
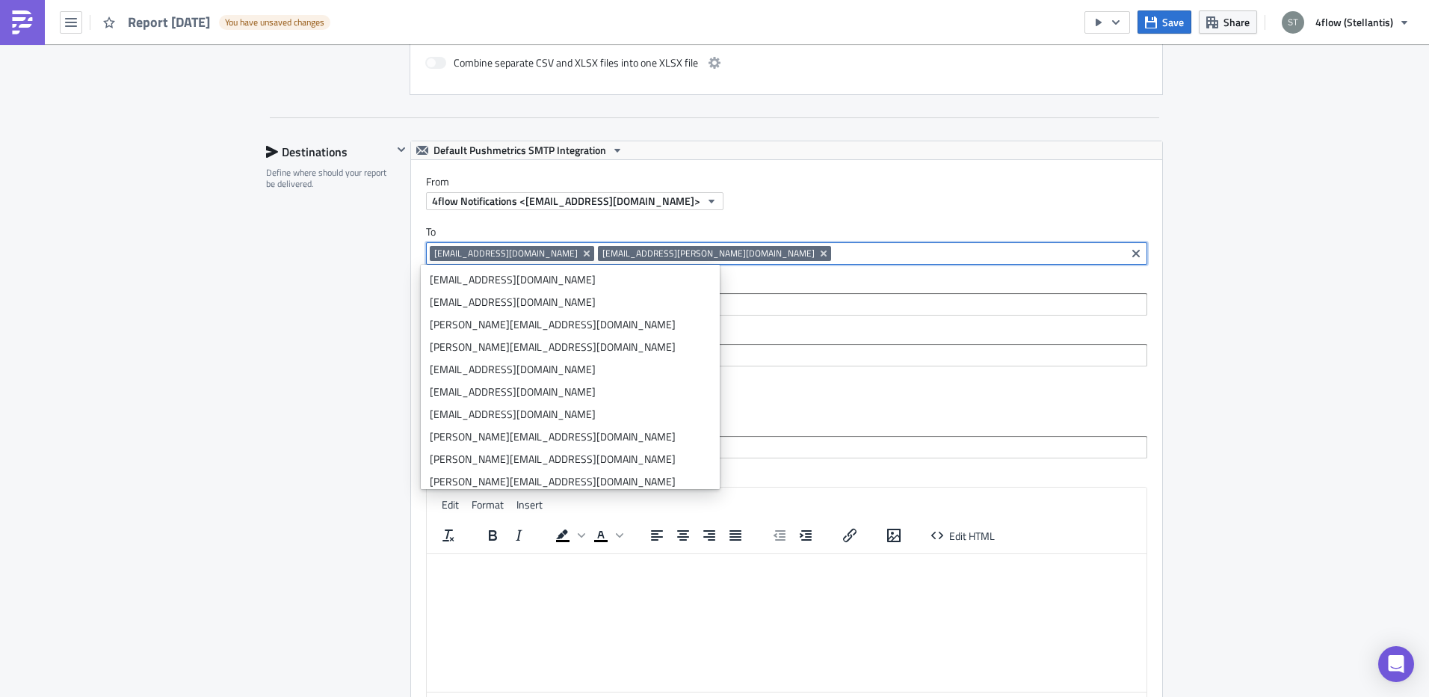
click at [835, 258] on input at bounding box center [978, 253] width 287 height 15
paste input "uben.gavela@dhl.com"
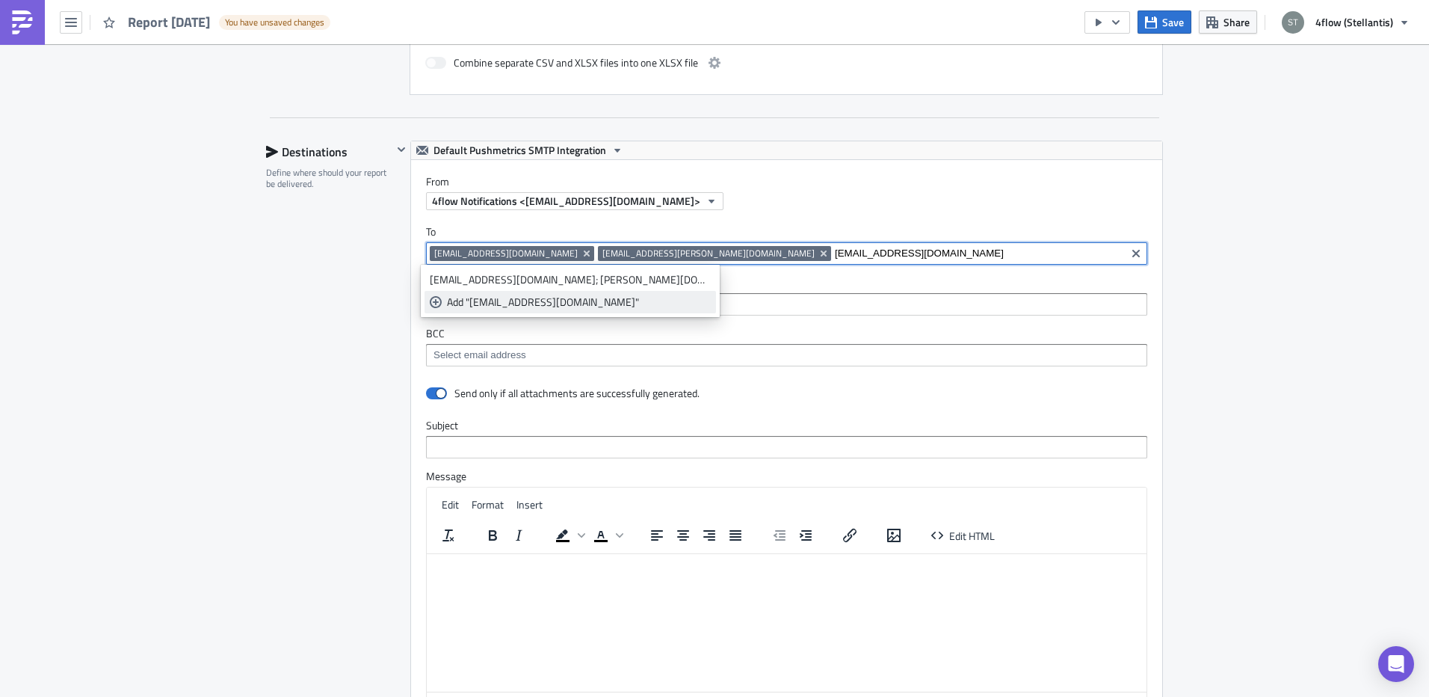
type input "uben.gavela@dhl.com"
click at [517, 301] on div "Add "uben.gavela@dhl.com"" at bounding box center [579, 302] width 264 height 15
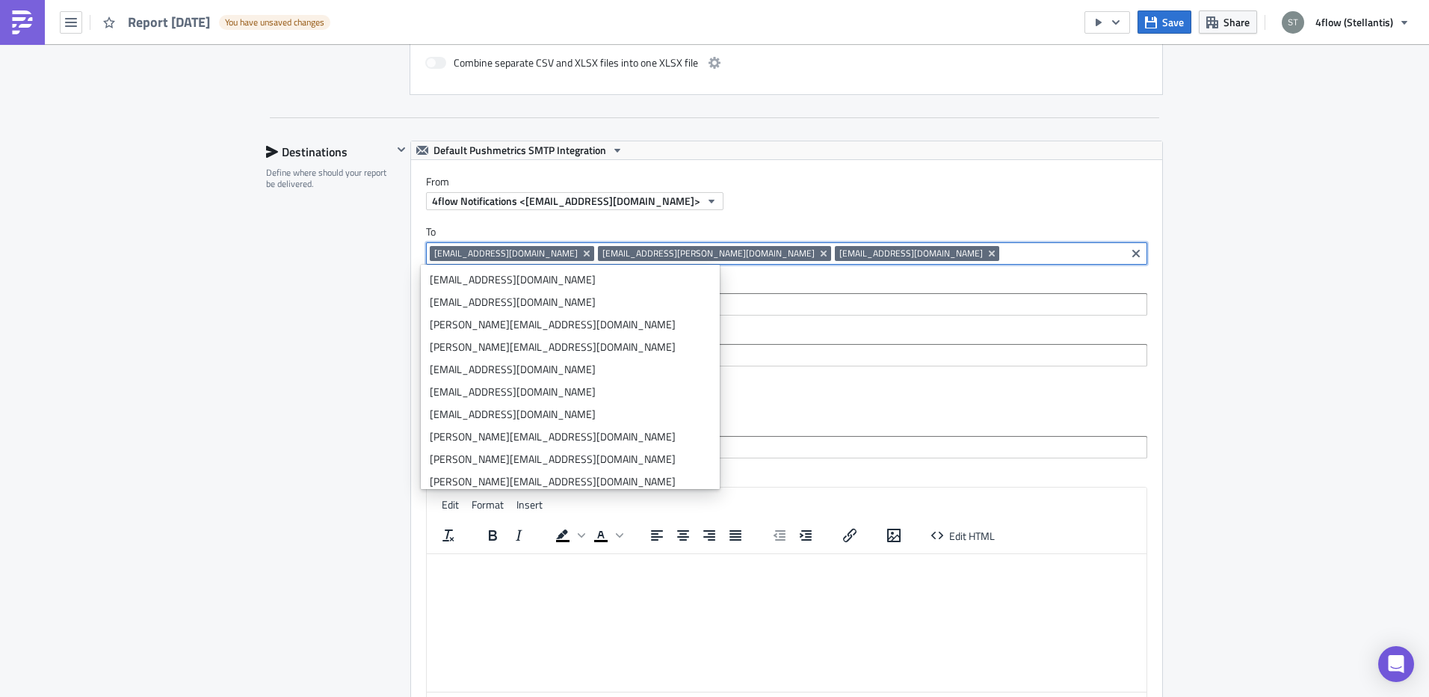
click at [1003, 247] on input at bounding box center [1062, 253] width 119 height 15
paste input "alvaro.ortego@dhl.com"
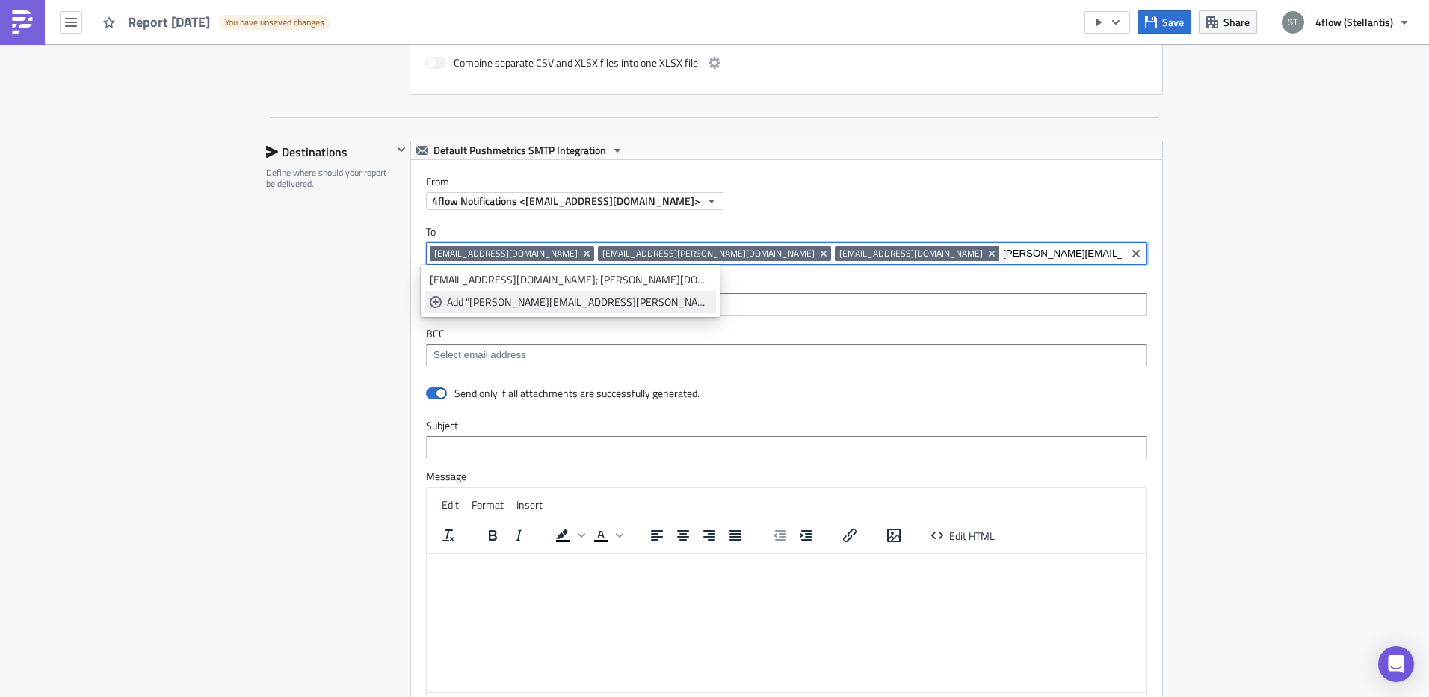
type input "alvaro.ortego@dhl.com"
click at [515, 295] on div "Add "alvaro.ortego@dhl.com"" at bounding box center [579, 302] width 264 height 15
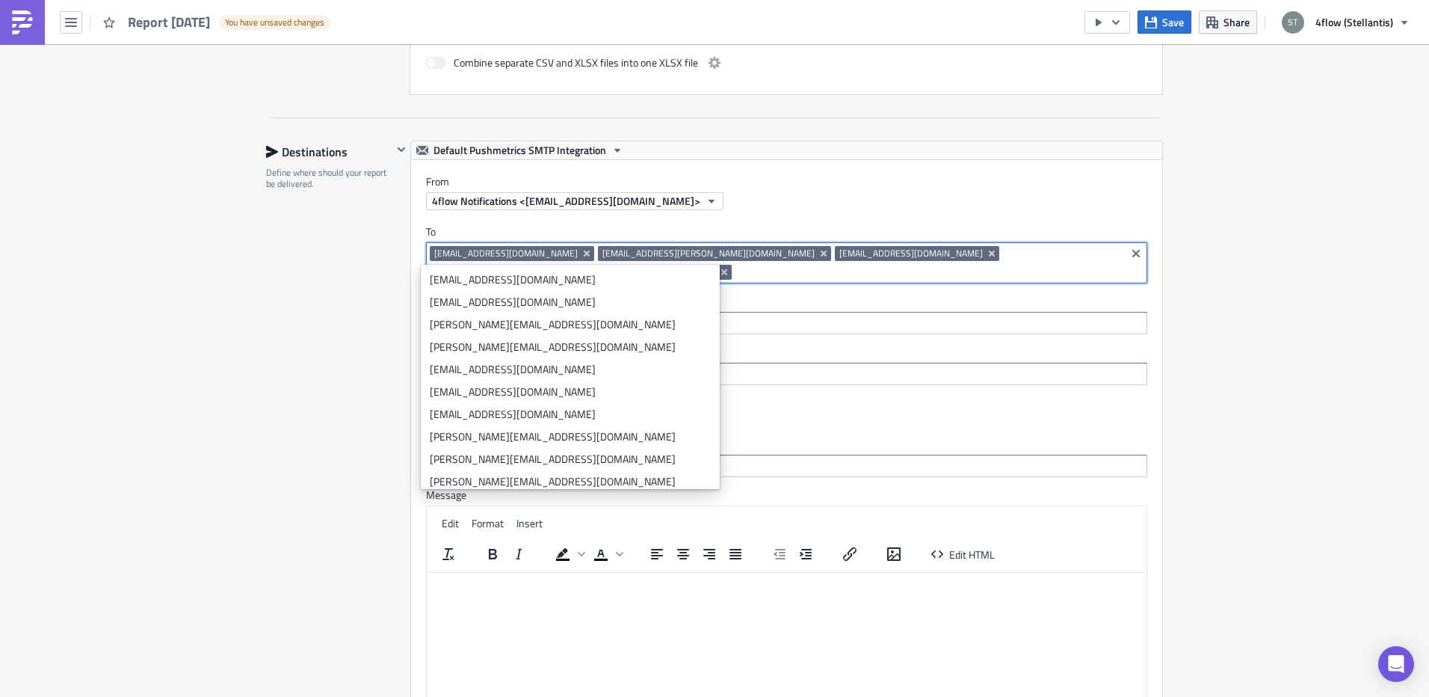
click at [253, 329] on div "Aftersales Execution Log Edit " Report 2025-09-01 " Draft Settings Configure th…" at bounding box center [714, 148] width 927 height 1891
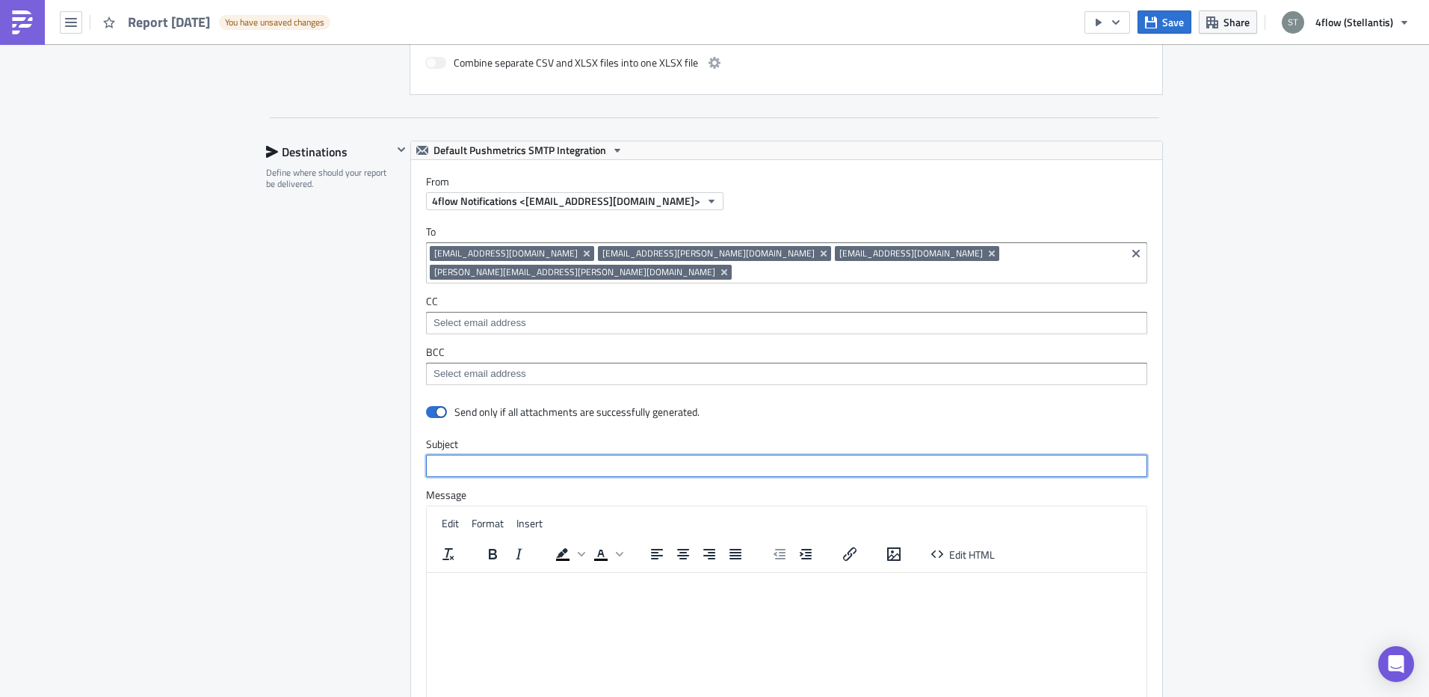
click at [502, 455] on input "text" at bounding box center [786, 466] width 721 height 22
paste input "Stellantis AFS Carrier Compliance Data"
type input "Stellantis AFS Carrier Compliance Data"
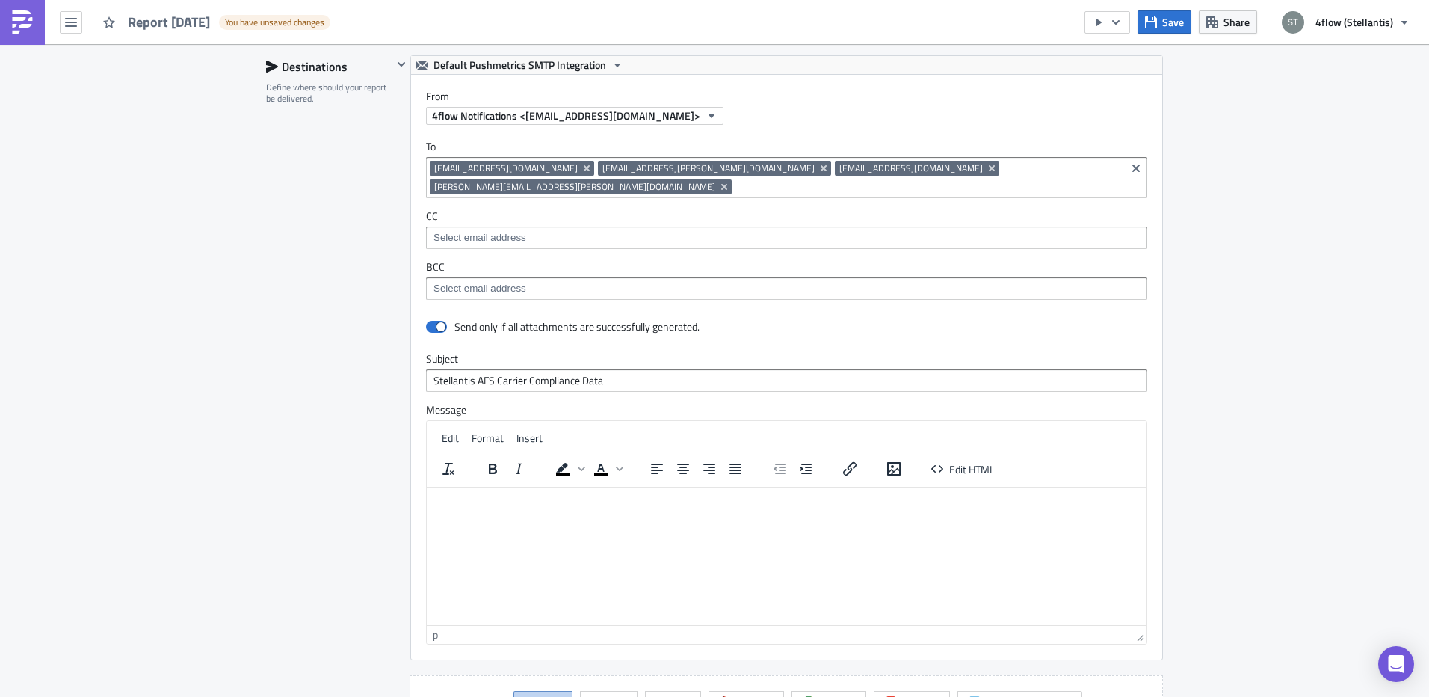
scroll to position [991, 0]
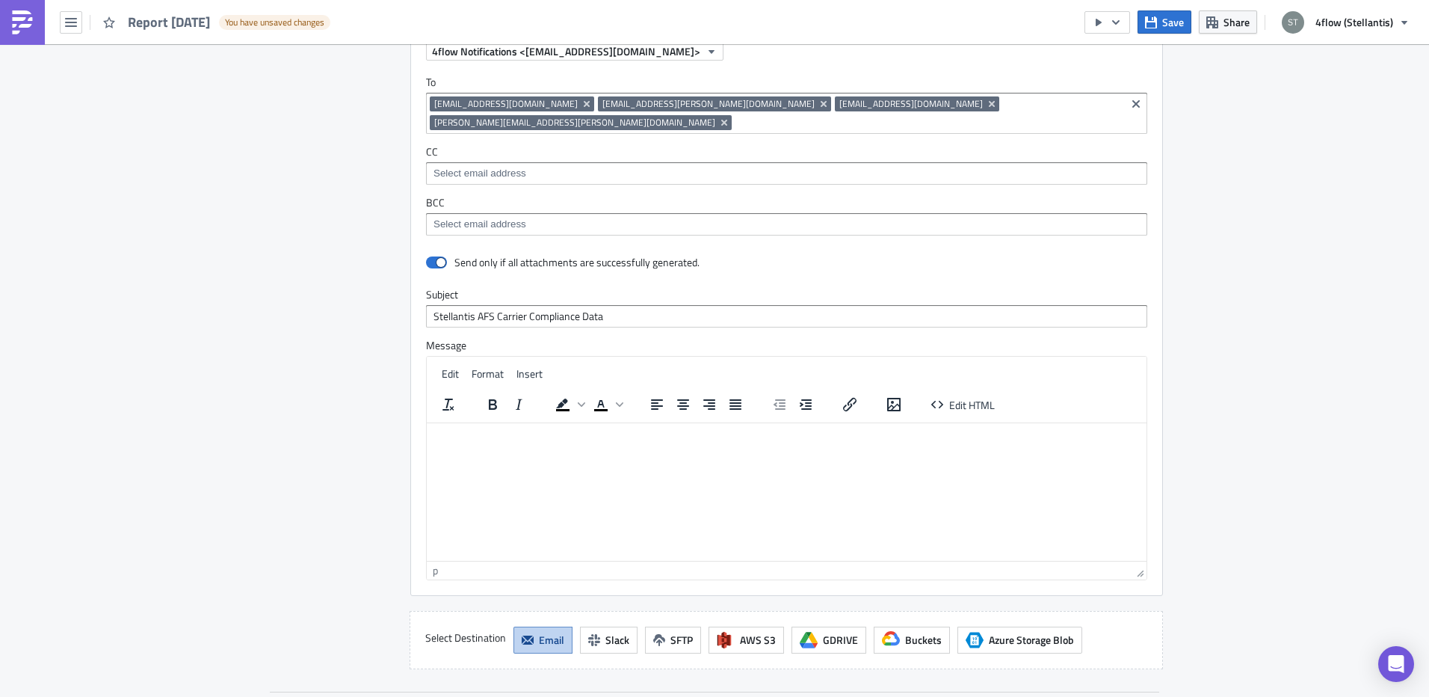
click at [531, 437] on p "Rich Text Area. Press ALT-0 for help." at bounding box center [787, 434] width 708 height 12
click at [279, 404] on div "Destinations Define where should your report be delivered." at bounding box center [329, 330] width 126 height 678
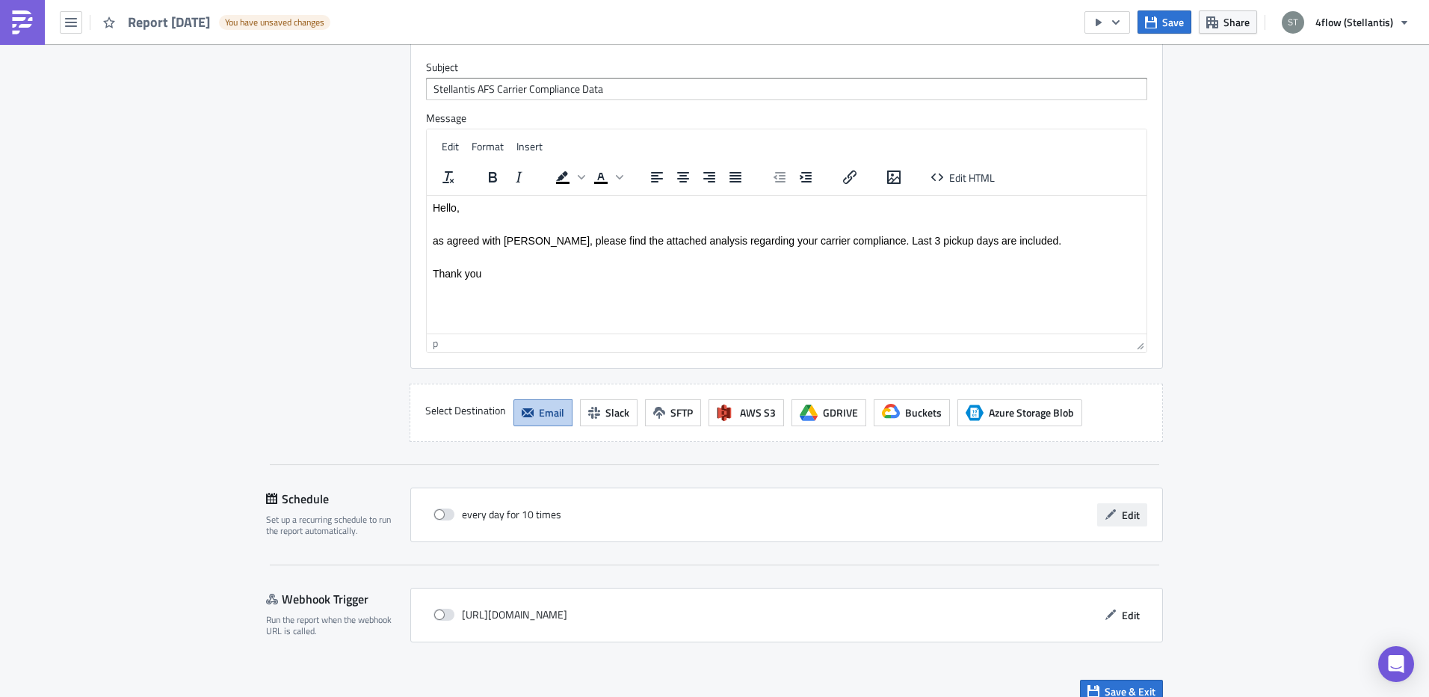
click at [1124, 507] on span "Edit" at bounding box center [1131, 515] width 18 height 16
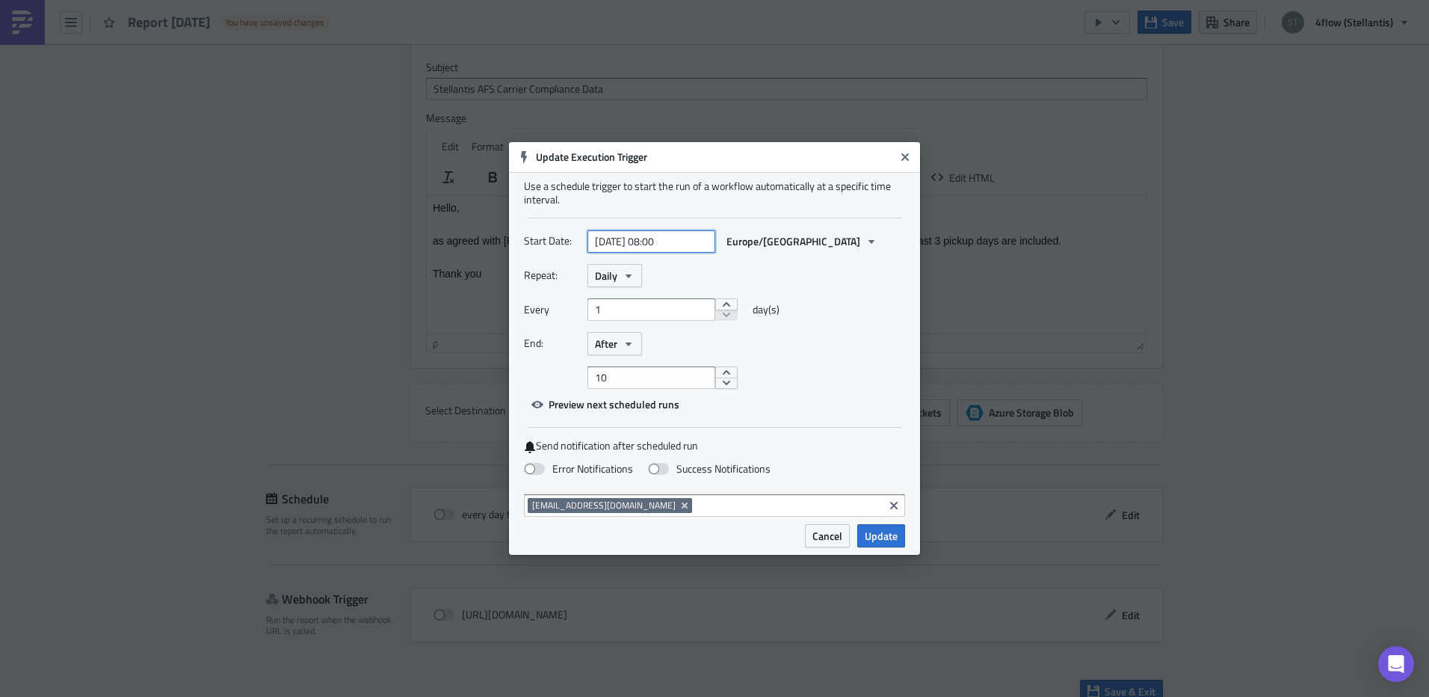
select select "8"
select select "2025"
click at [683, 235] on input "2025-09-01 08:00" at bounding box center [652, 241] width 128 height 22
click at [597, 325] on div "2" at bounding box center [602, 328] width 22 height 21
type input "2025-09-02 08:00"
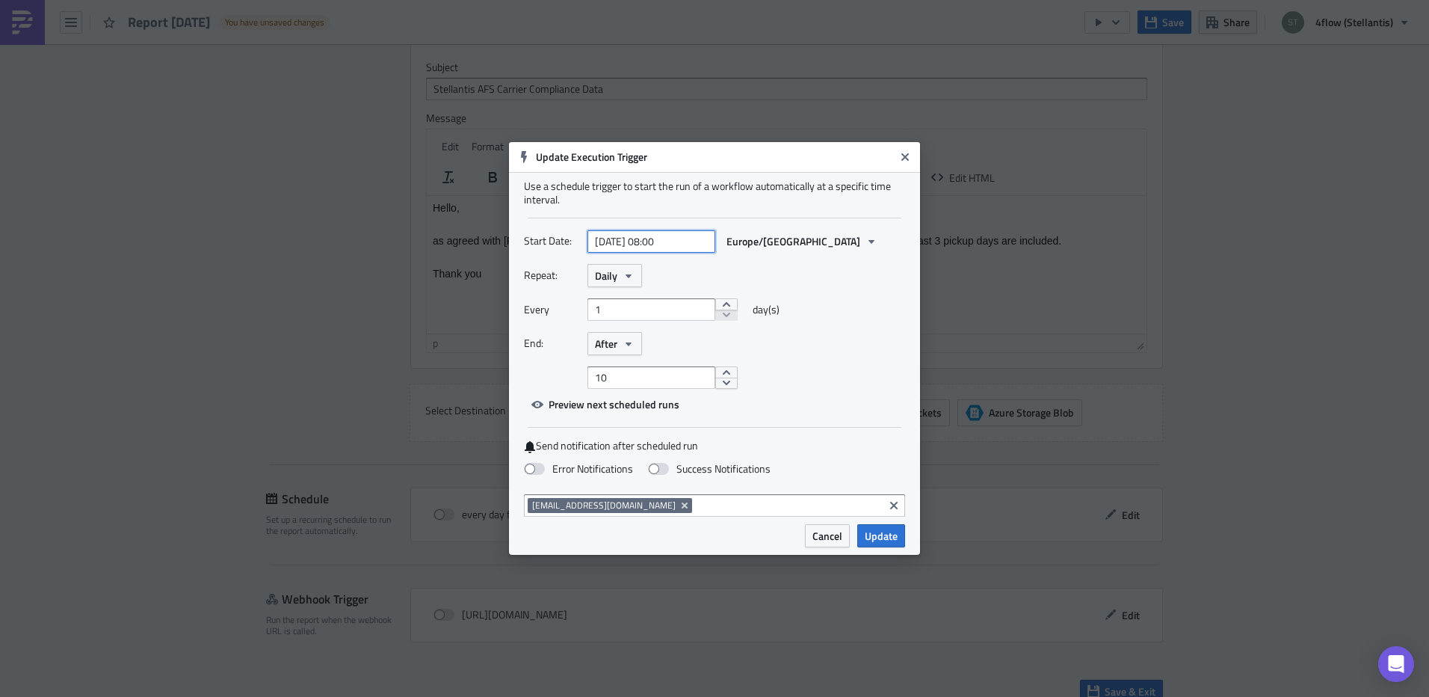
click at [677, 239] on input "2025-09-02 08:00" at bounding box center [652, 241] width 128 height 22
select select "8"
select select "2025"
click at [680, 239] on input "2025-09-02 08:00" at bounding box center [652, 241] width 128 height 22
type input "[DATE] 08:45"
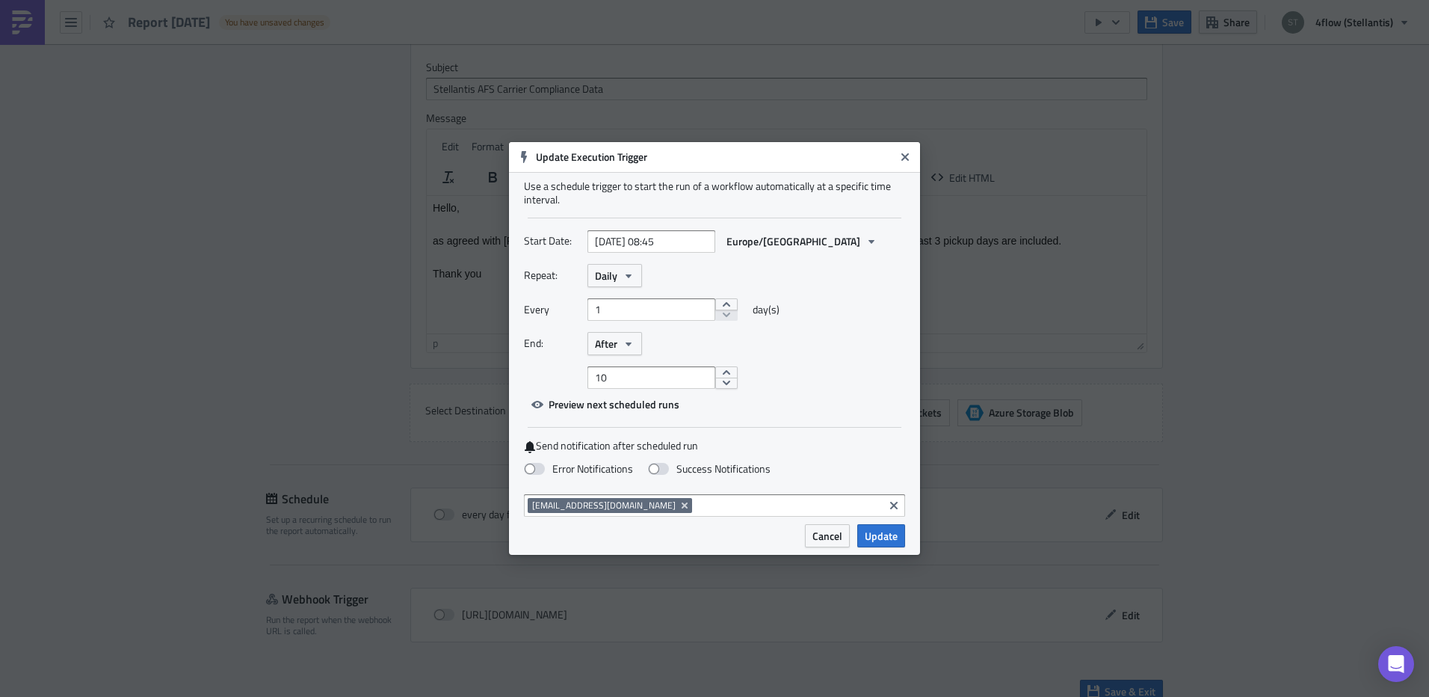
click at [854, 372] on div "10" at bounding box center [747, 377] width 318 height 22
click at [885, 533] on span "Update" at bounding box center [881, 536] width 33 height 16
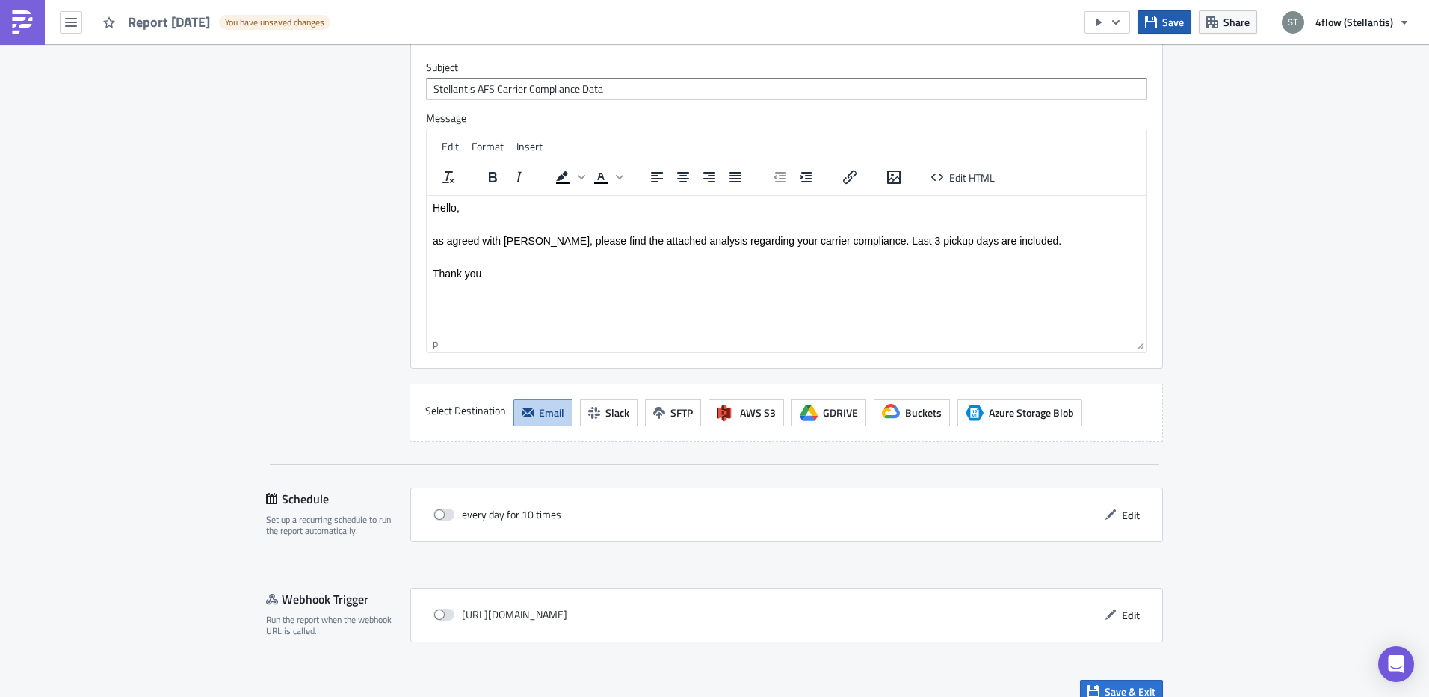
click at [1174, 25] on span "Save" at bounding box center [1173, 22] width 22 height 16
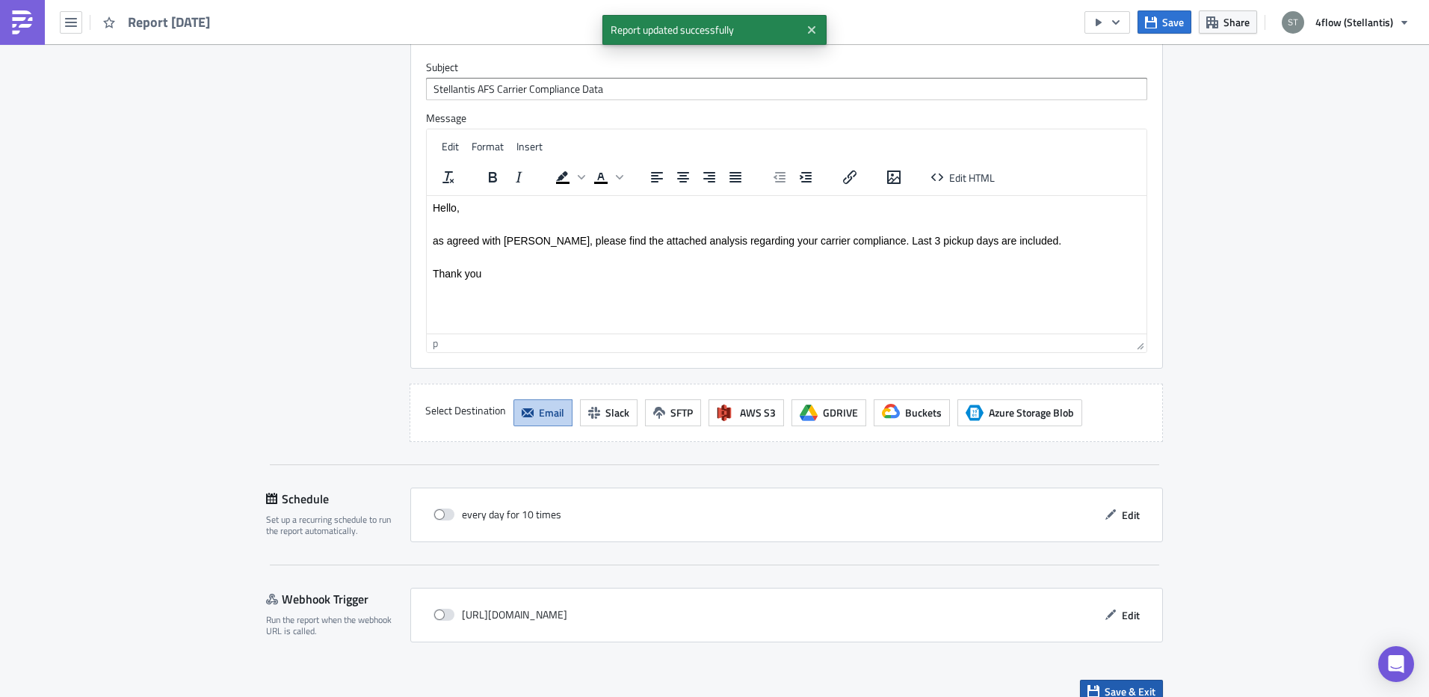
click at [1099, 680] on button "Save & Exit" at bounding box center [1121, 691] width 83 height 23
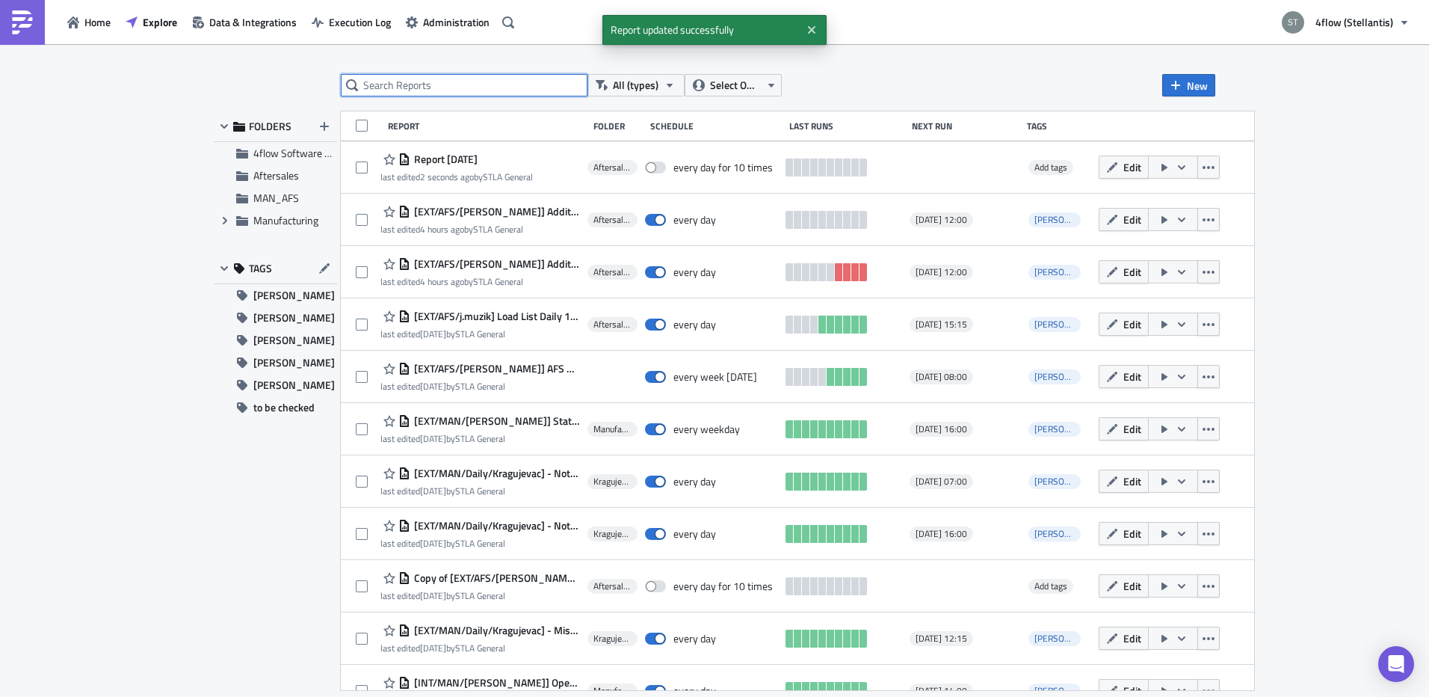
click at [443, 84] on input "text" at bounding box center [464, 85] width 247 height 22
type input "dhl"
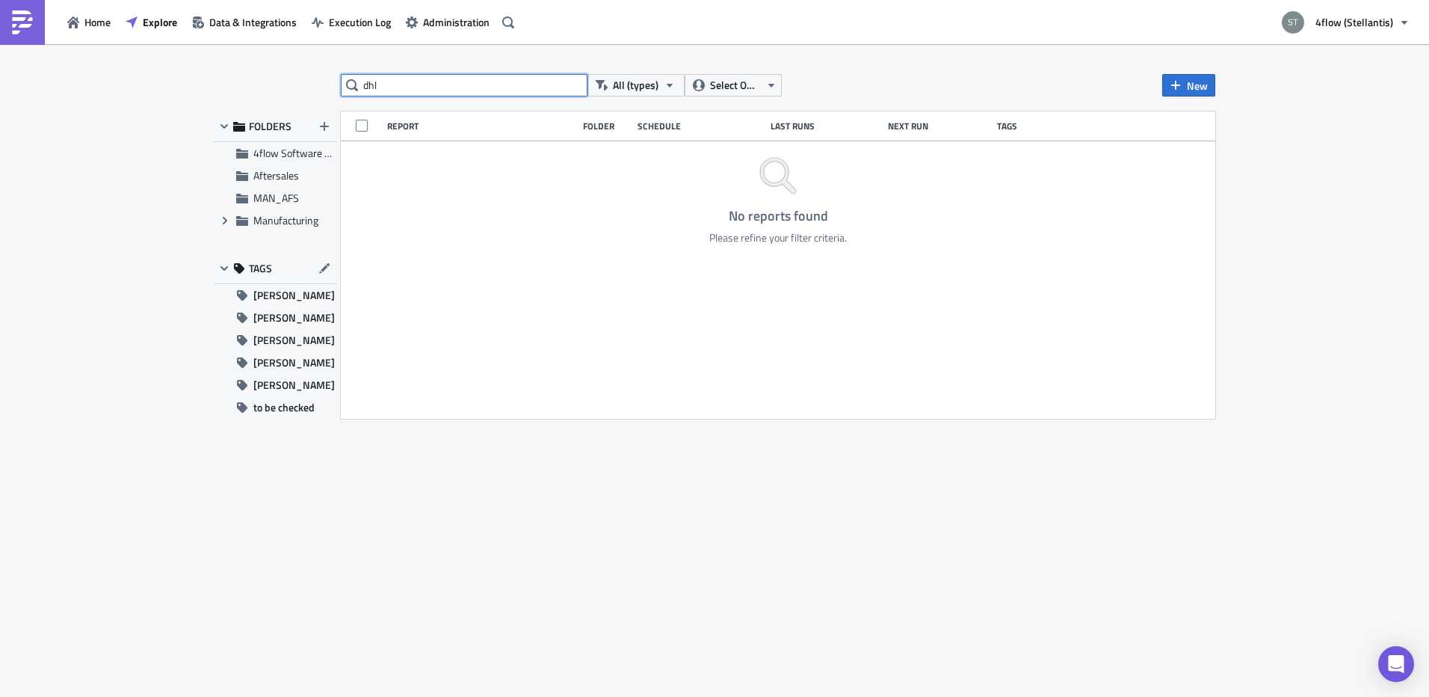
click at [430, 95] on input "dhl" at bounding box center [464, 85] width 247 height 22
click at [96, 19] on span "Home" at bounding box center [97, 22] width 26 height 16
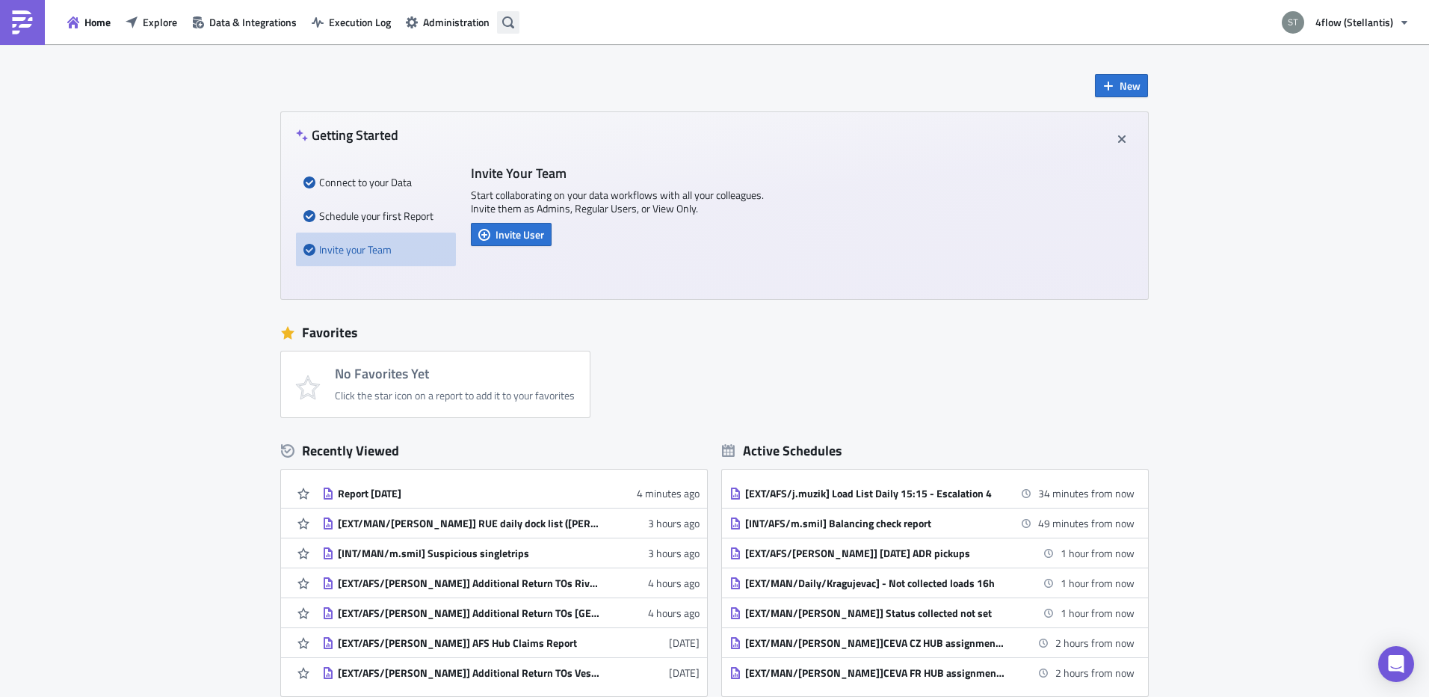
click at [512, 31] on button "button" at bounding box center [508, 22] width 22 height 22
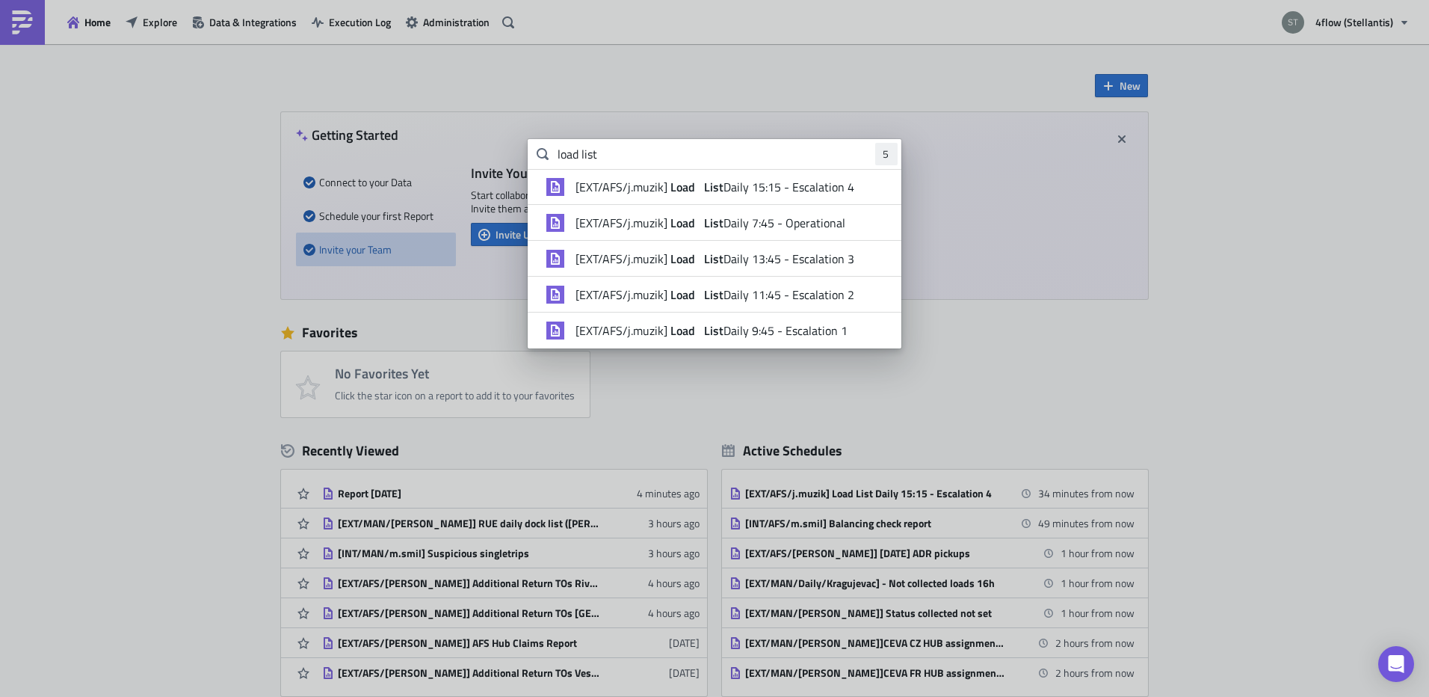
drag, startPoint x: 629, startPoint y: 159, endPoint x: 394, endPoint y: 137, distance: 236.5
click at [398, 0] on div "load list 5 [EXT/AFS/j.muzik] Load List Daily 15:15 - Escalation 4 [EXT/AFS/j.m…" at bounding box center [714, 0] width 1429 height 0
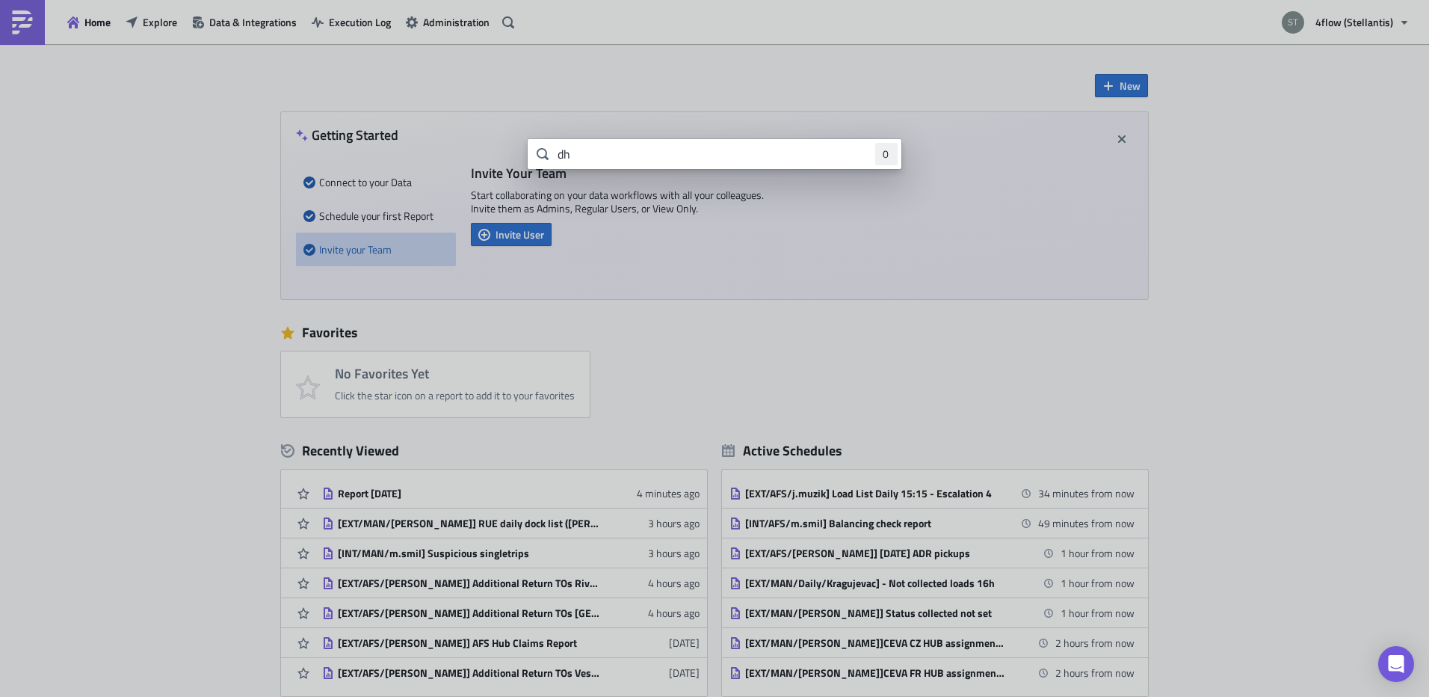
type input "d"
type input "complian"
click at [132, 152] on body "Home Explore Data & Integrations Execution Log Administration 4flow (Stellantis…" at bounding box center [714, 349] width 1429 height 699
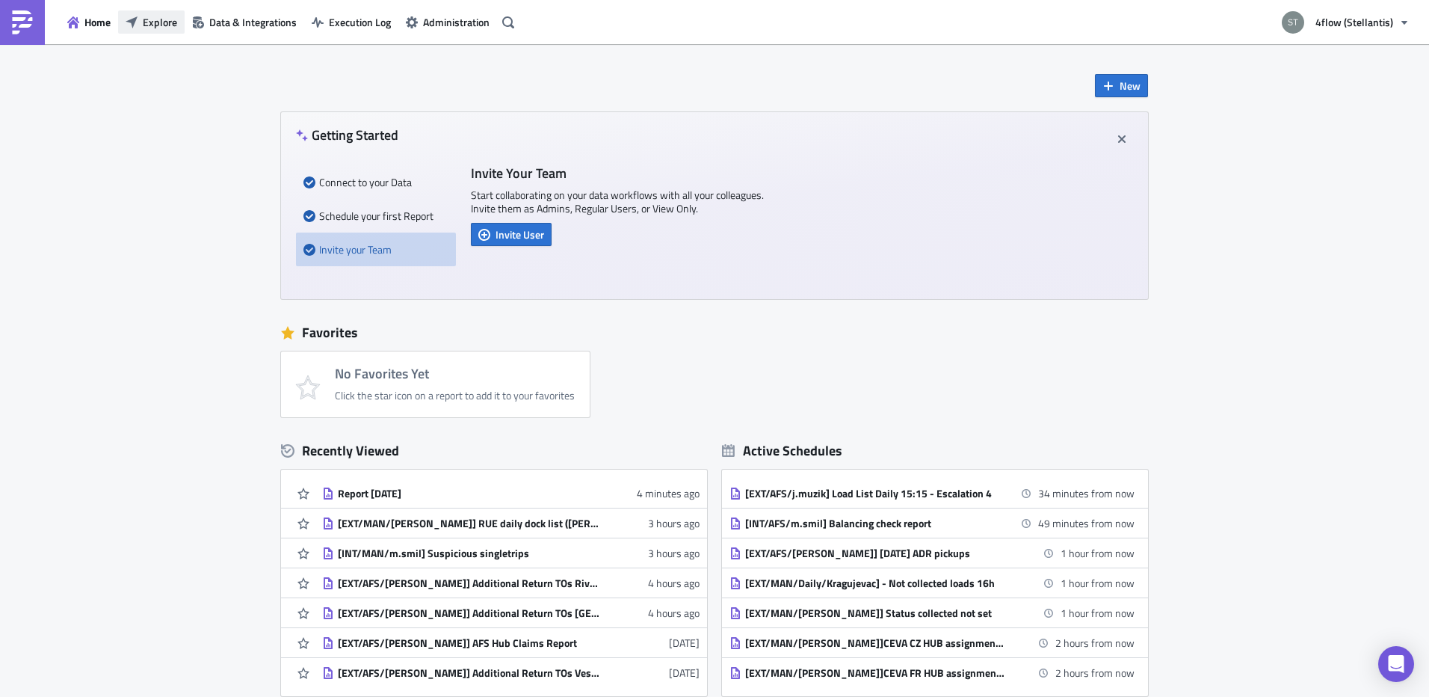
click at [162, 26] on span "Explore" at bounding box center [160, 22] width 34 height 16
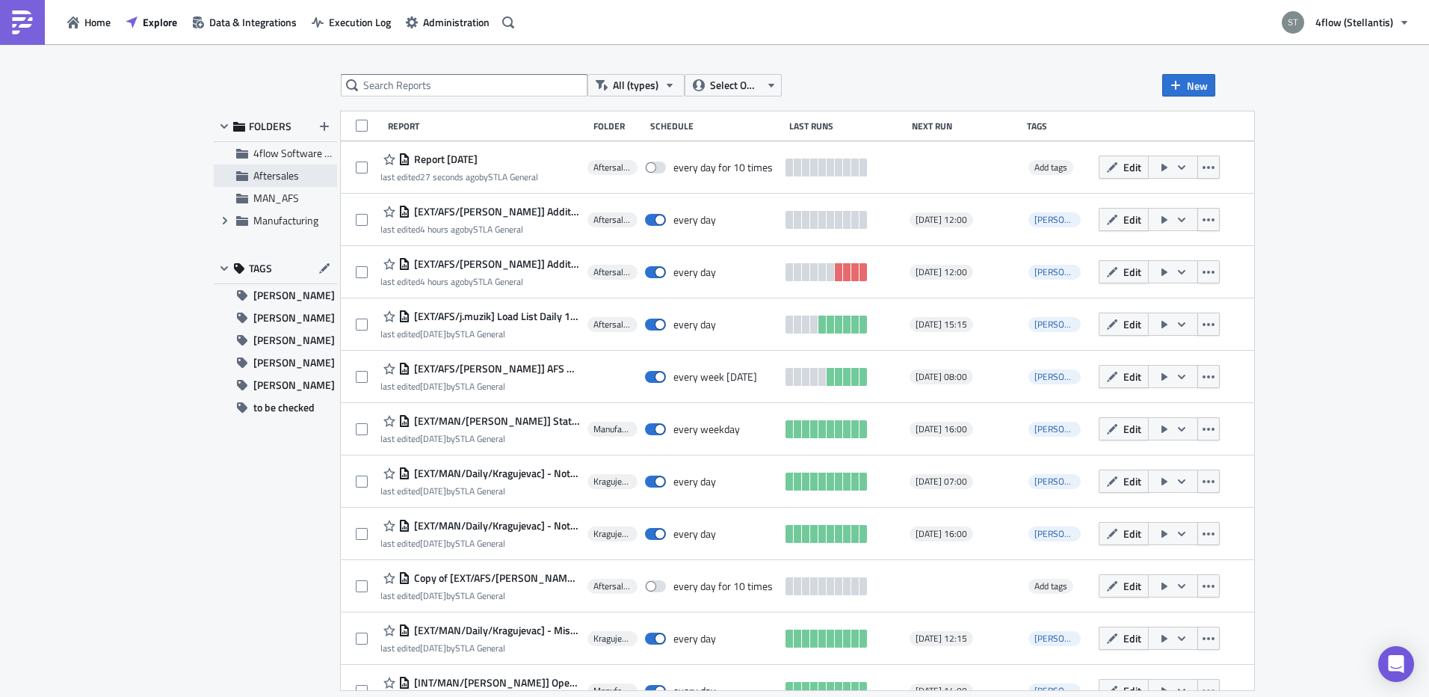
click at [283, 177] on span "Aftersales" at bounding box center [276, 175] width 46 height 16
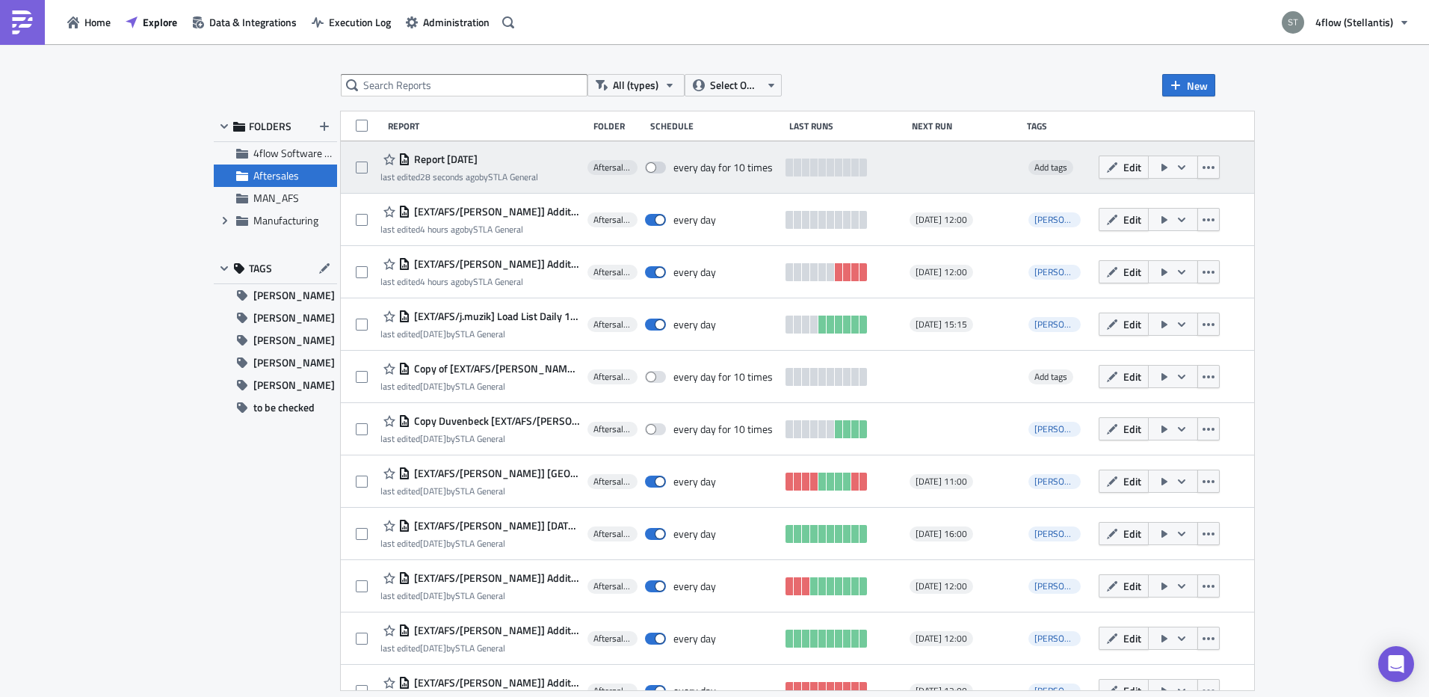
click at [473, 160] on span "Report [DATE]" at bounding box center [443, 159] width 67 height 13
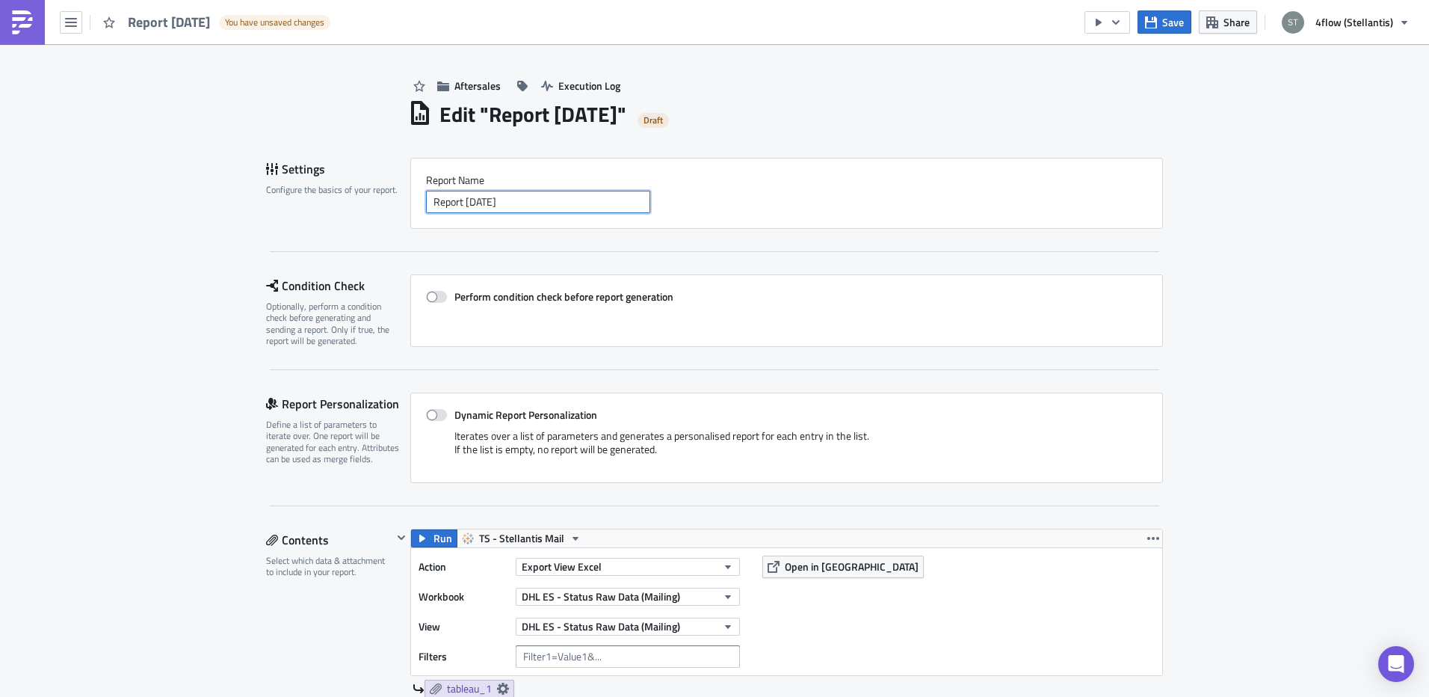
click at [543, 191] on input "Report [DATE]" at bounding box center [538, 202] width 224 height 22
click at [545, 191] on input "Report [DATE]" at bounding box center [538, 202] width 224 height 22
click at [545, 190] on div "Report Nam﻿e Report 2025-09-01" at bounding box center [786, 193] width 721 height 40
click at [528, 194] on input "Report [DATE]" at bounding box center [538, 202] width 224 height 22
click at [531, 198] on input "Report [DATE]" at bounding box center [538, 202] width 224 height 22
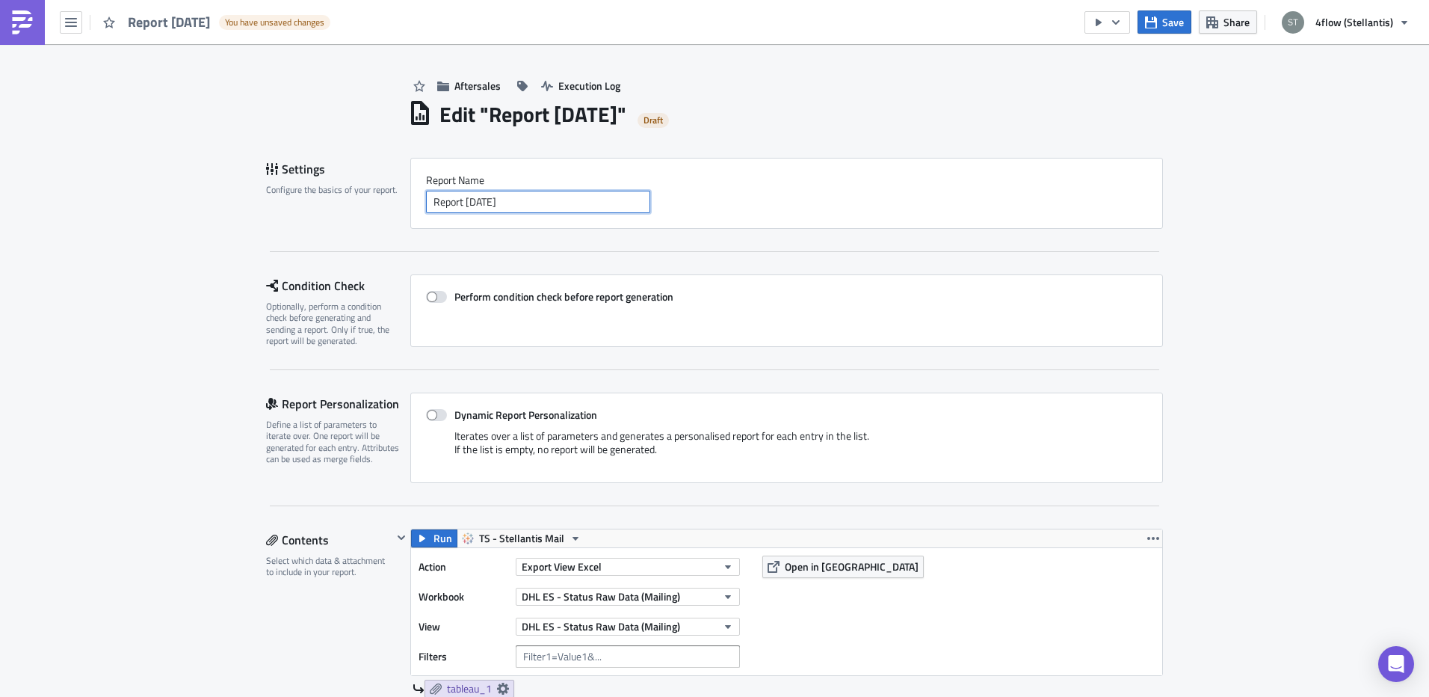
drag, startPoint x: 538, startPoint y: 198, endPoint x: 366, endPoint y: 184, distance: 173.3
click at [366, 184] on div "Settings Configure the basics of your report. Report Nam﻿e Report 2025-09-01" at bounding box center [714, 193] width 897 height 71
paste input "Stellantis AFS Carrier Compliance Data"
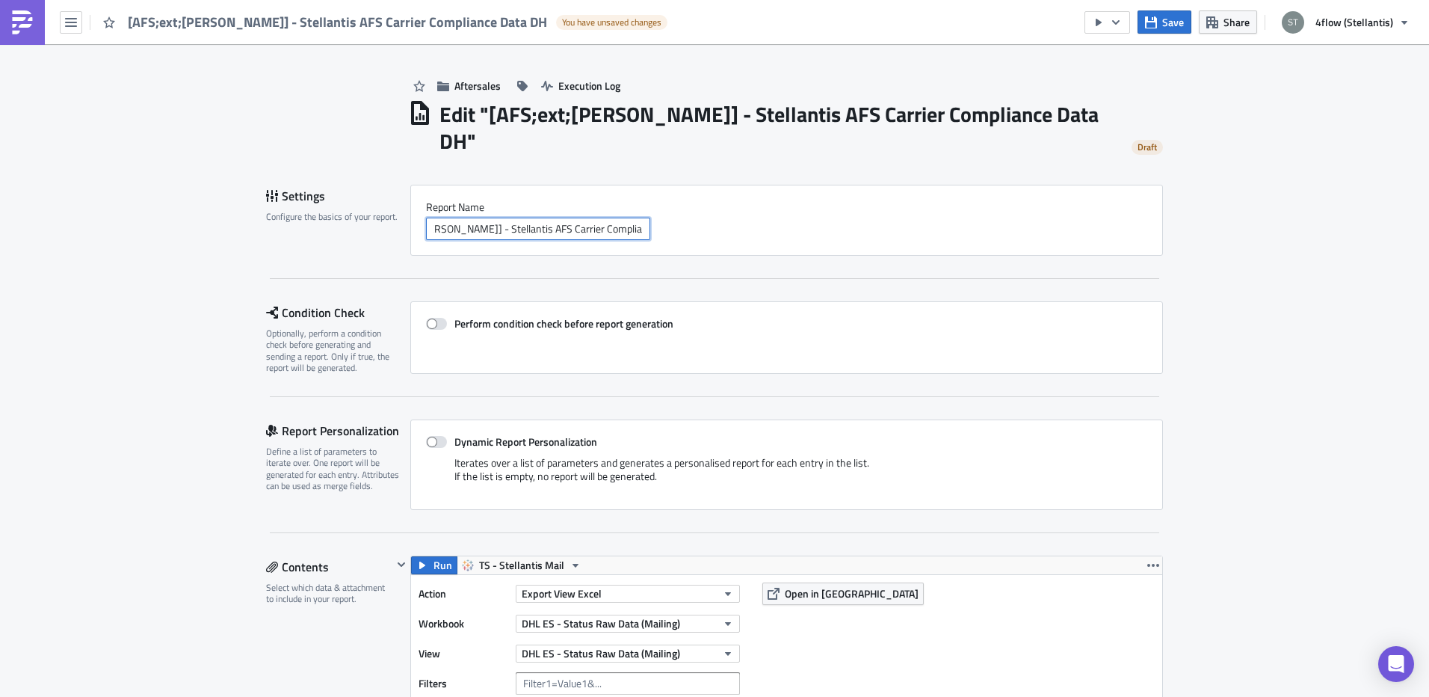
scroll to position [0, 58]
type input "[AFS;ext;[PERSON_NAME]] - Stellantis AFS Carrier Compliance Data DHL"
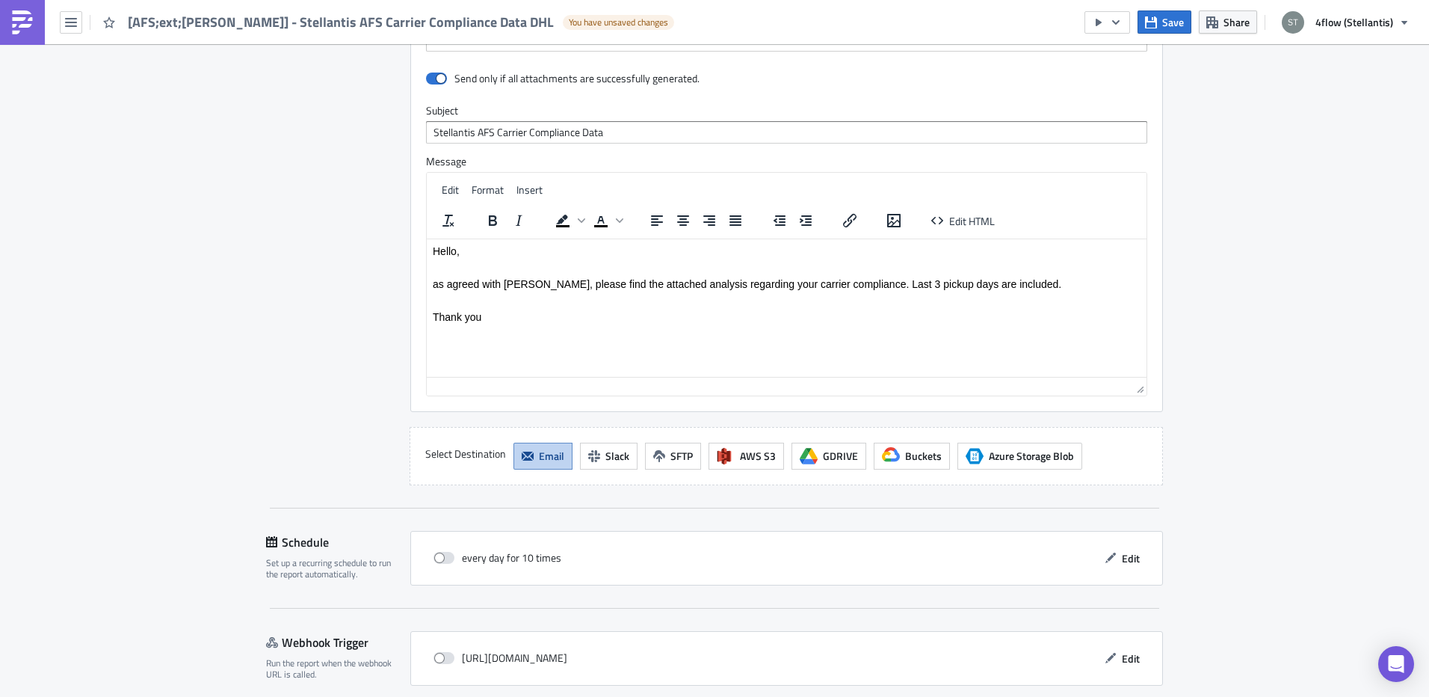
scroll to position [1177, 0]
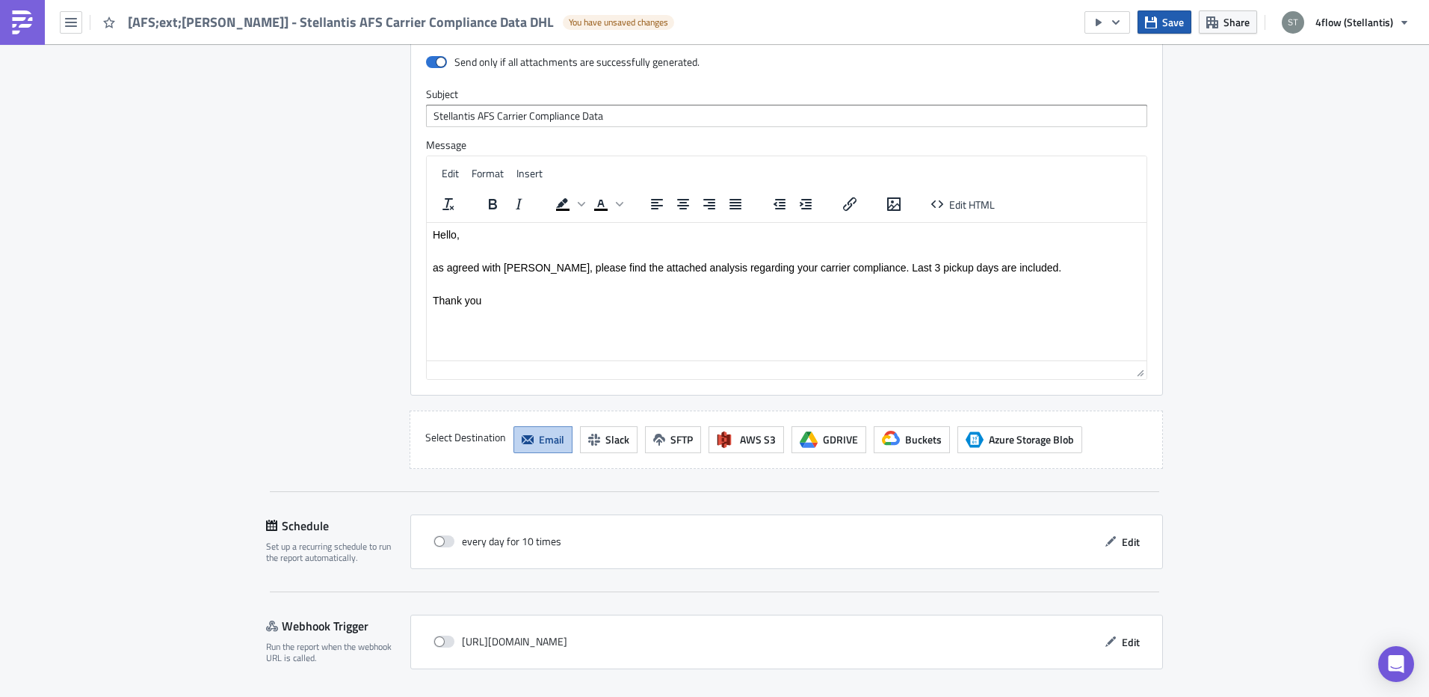
click at [1176, 22] on span "Save" at bounding box center [1173, 22] width 22 height 16
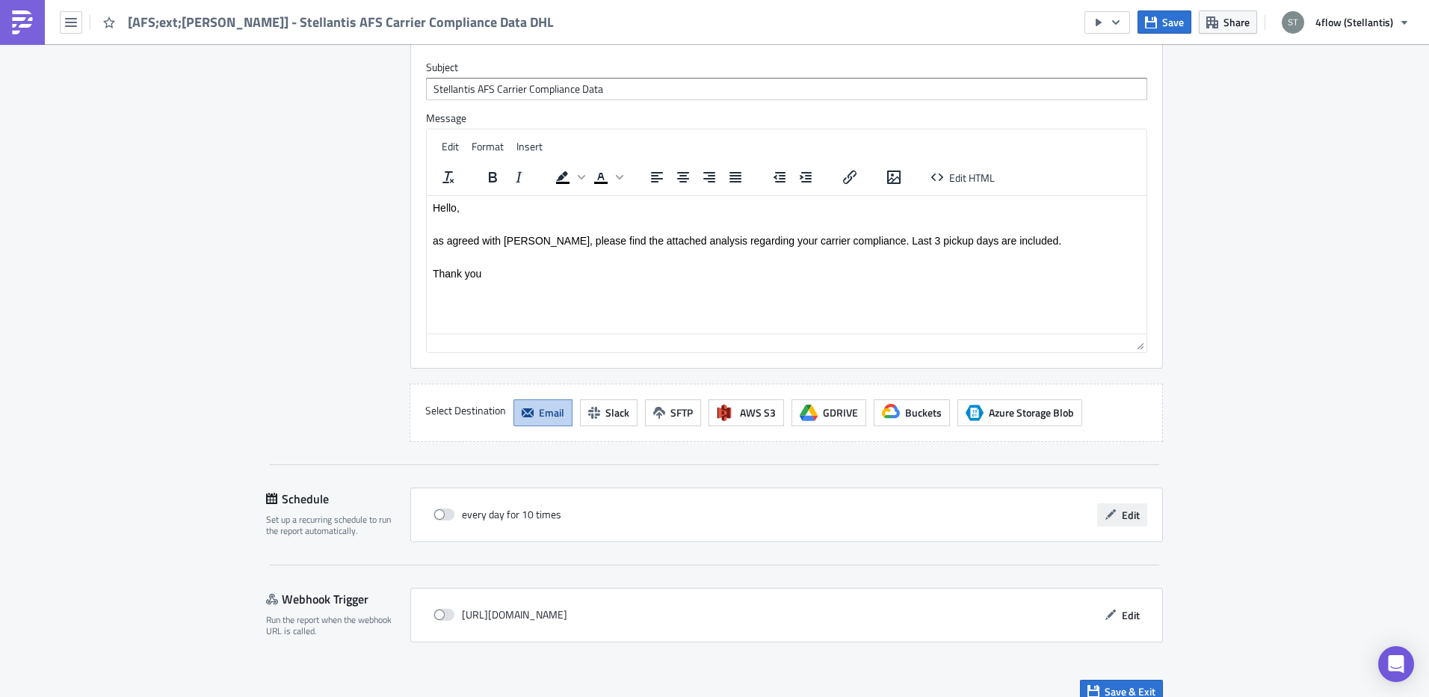
click at [1134, 507] on span "Edit" at bounding box center [1131, 515] width 18 height 16
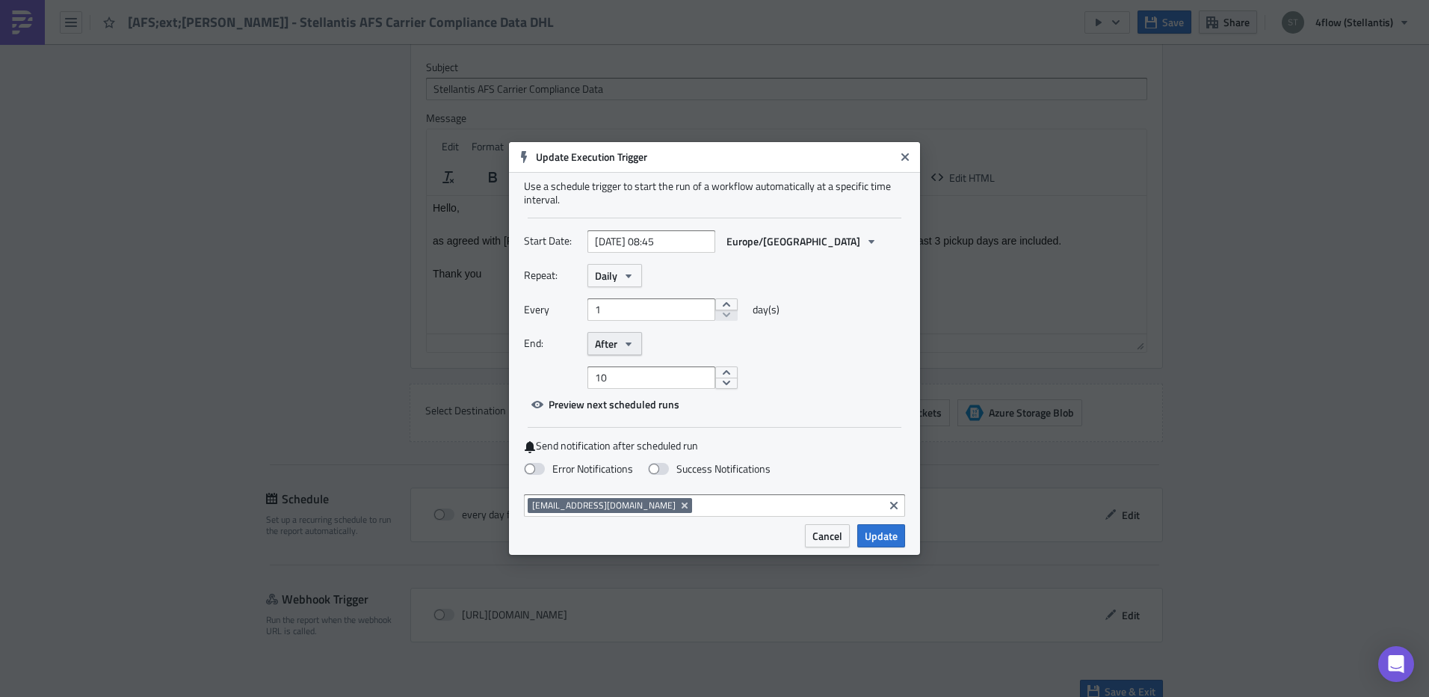
click at [634, 341] on icon "button" at bounding box center [629, 344] width 12 height 12
click at [640, 367] on div "Never" at bounding box center [659, 370] width 124 height 15
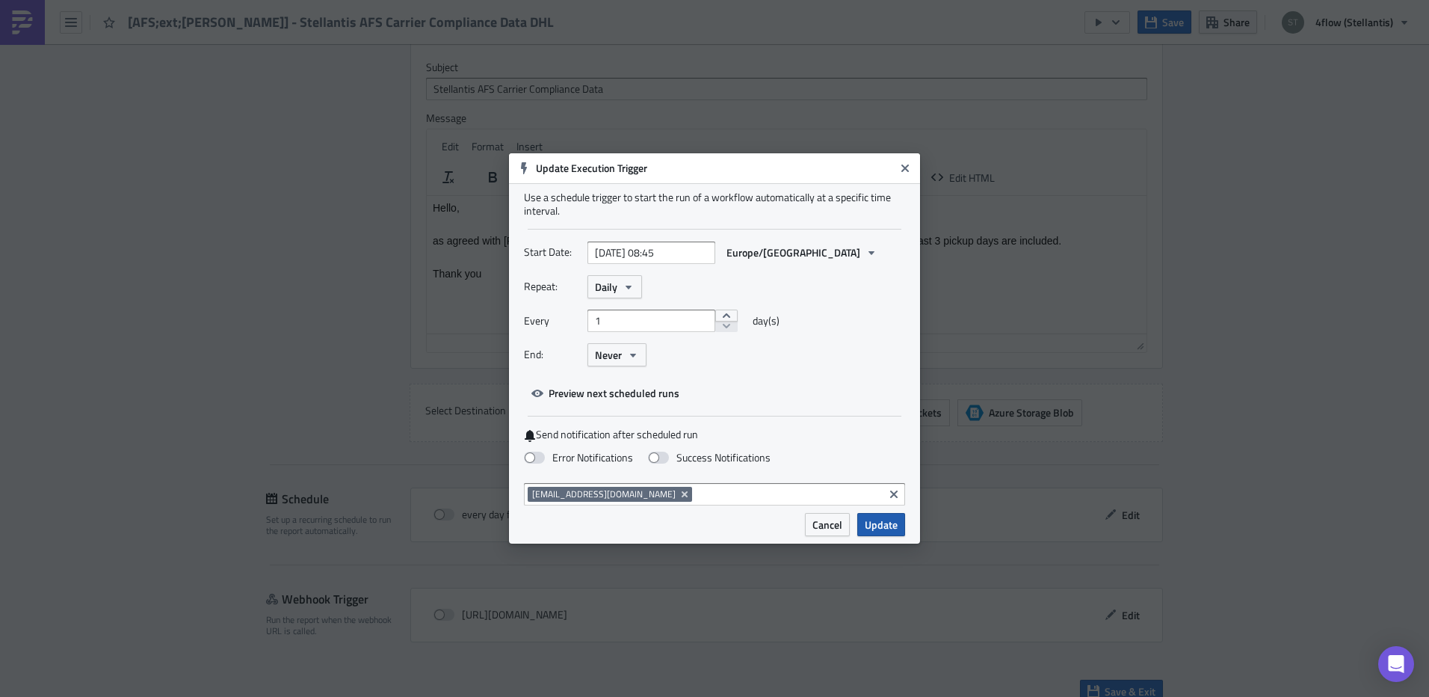
click at [896, 526] on span "Update" at bounding box center [881, 525] width 33 height 16
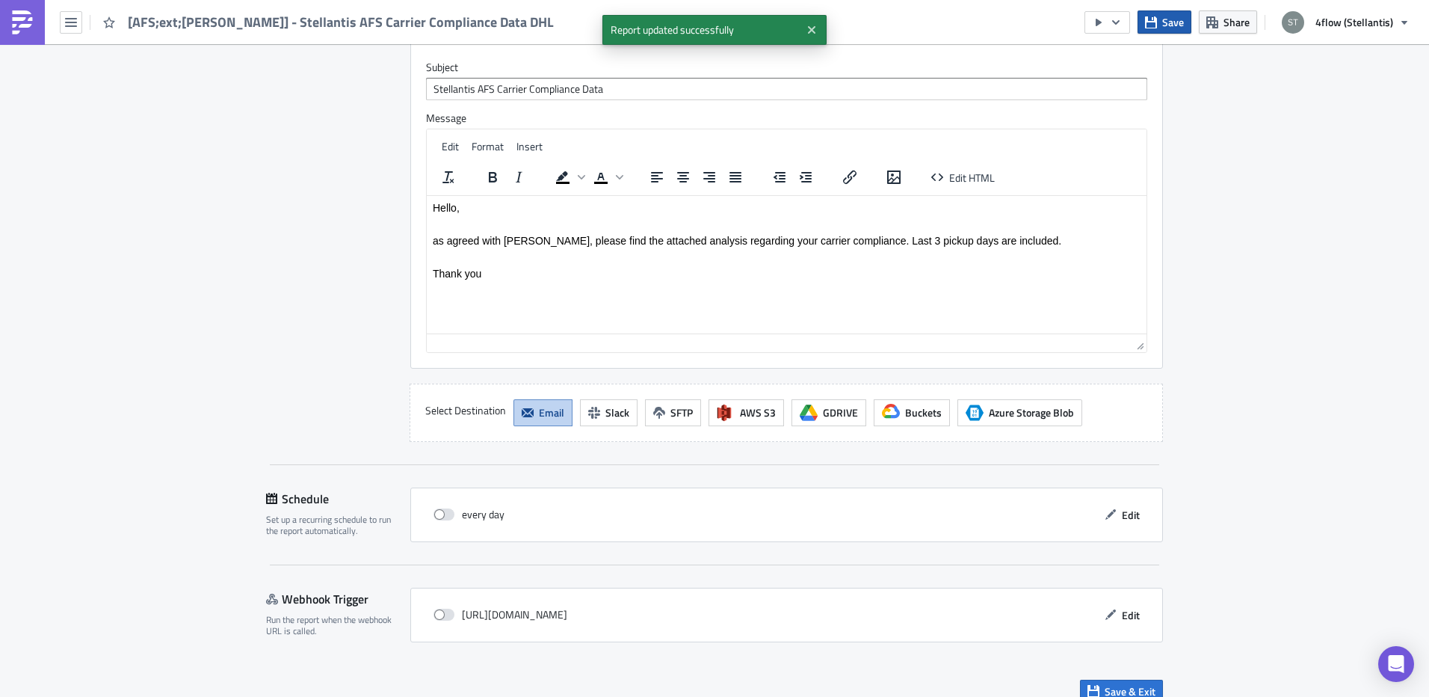
click at [1175, 21] on span "Save" at bounding box center [1173, 22] width 22 height 16
click at [446, 508] on label at bounding box center [448, 514] width 28 height 13
click at [446, 510] on input "checkbox" at bounding box center [442, 515] width 10 height 10
checkbox input "true"
click at [1127, 683] on span "Save & Exit" at bounding box center [1130, 691] width 51 height 16
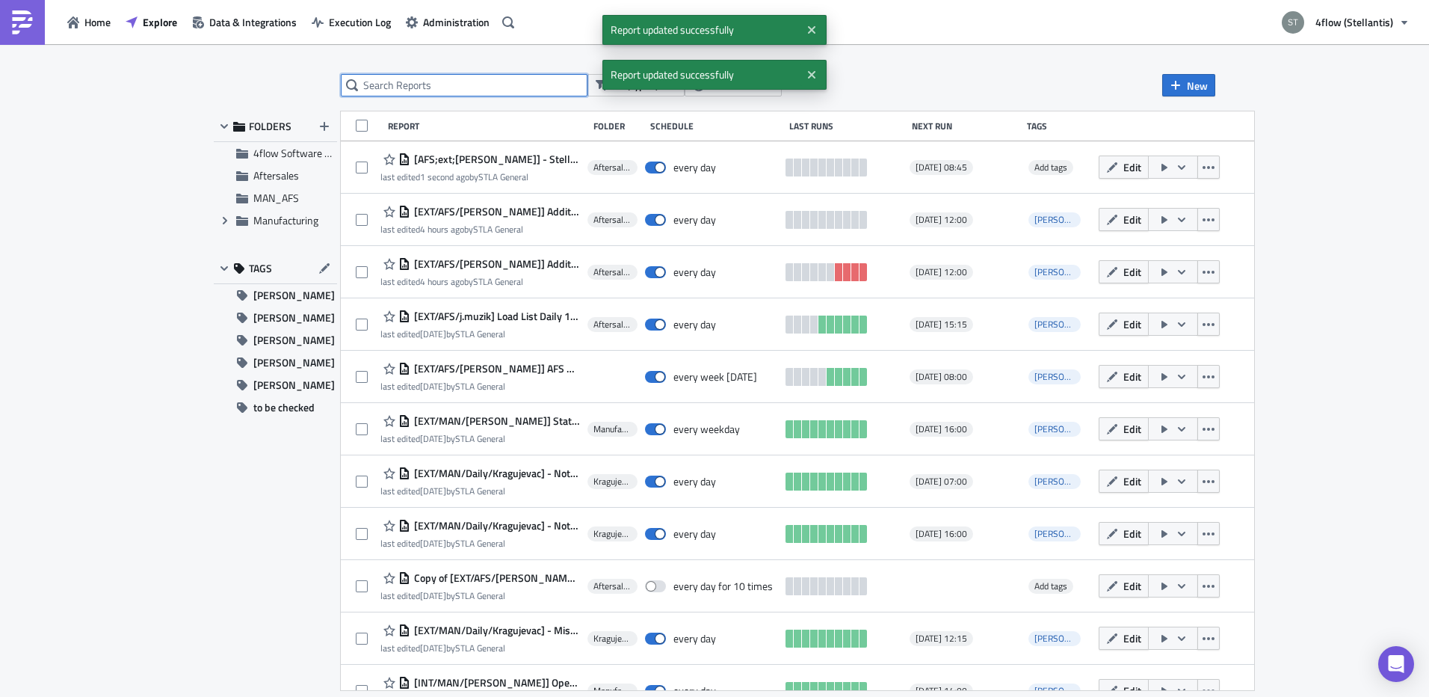
click at [406, 82] on input "text" at bounding box center [464, 85] width 247 height 22
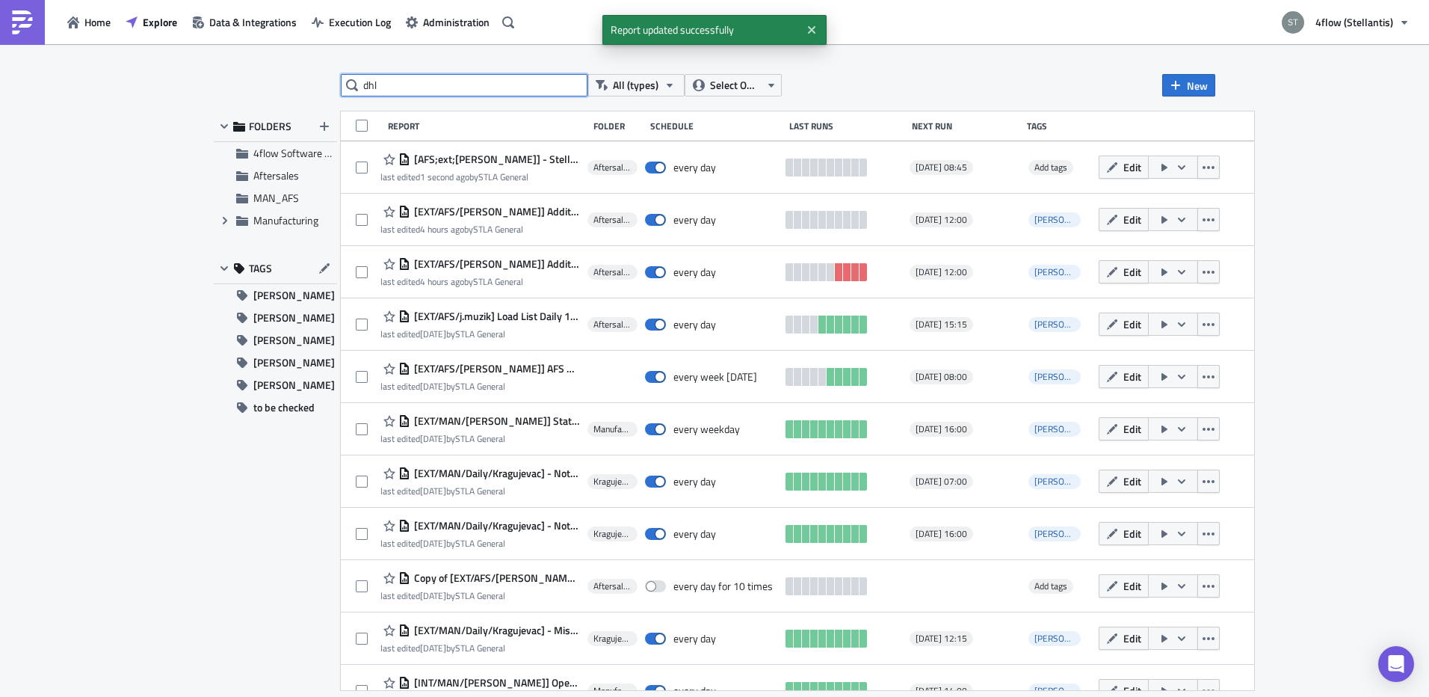
type input "dhl"
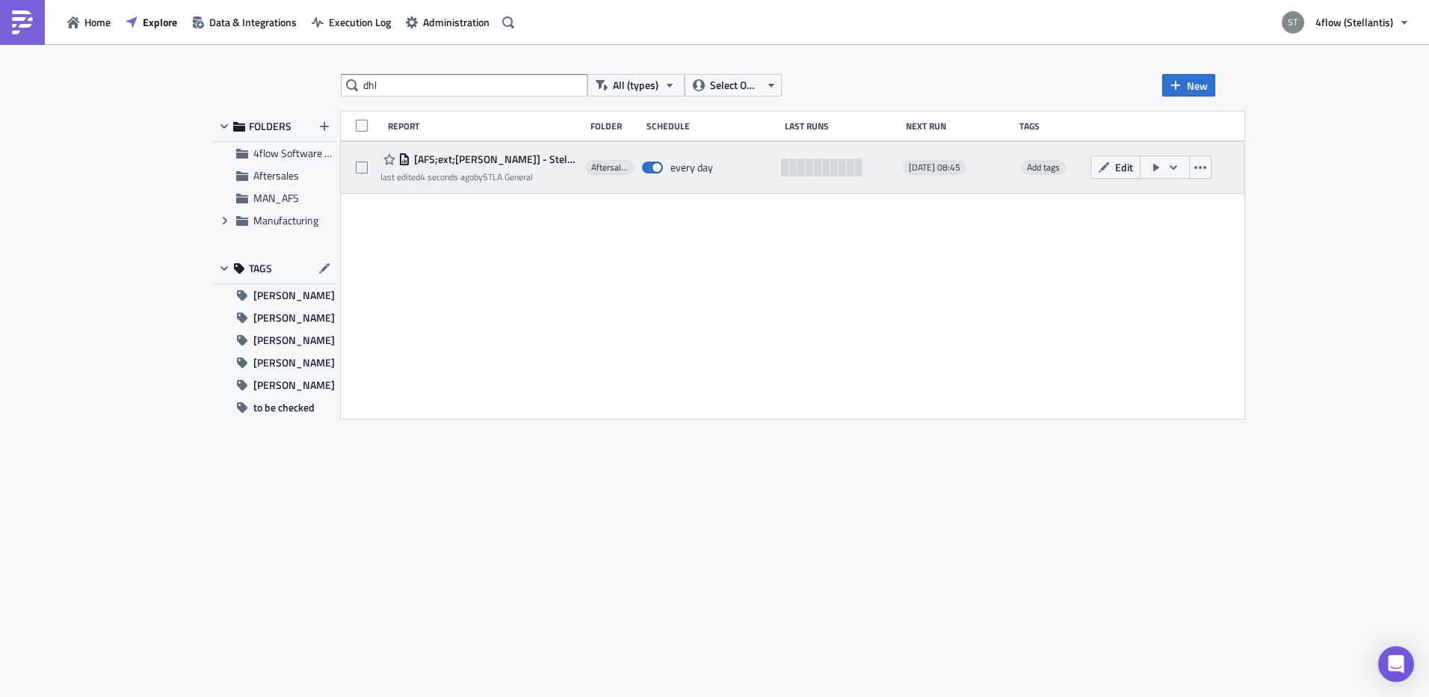
click at [1168, 171] on icon "button" at bounding box center [1174, 167] width 12 height 12
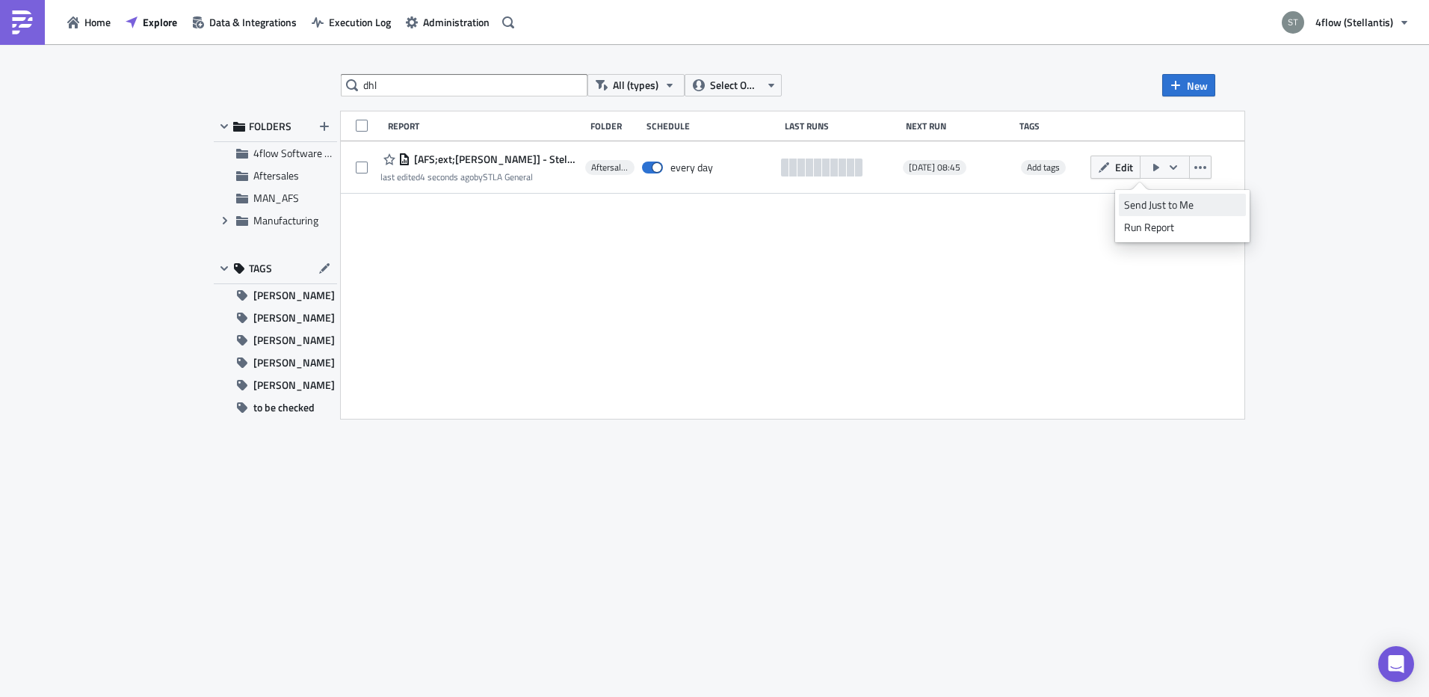
click at [1181, 197] on link "Send Just to Me" at bounding box center [1182, 205] width 127 height 22
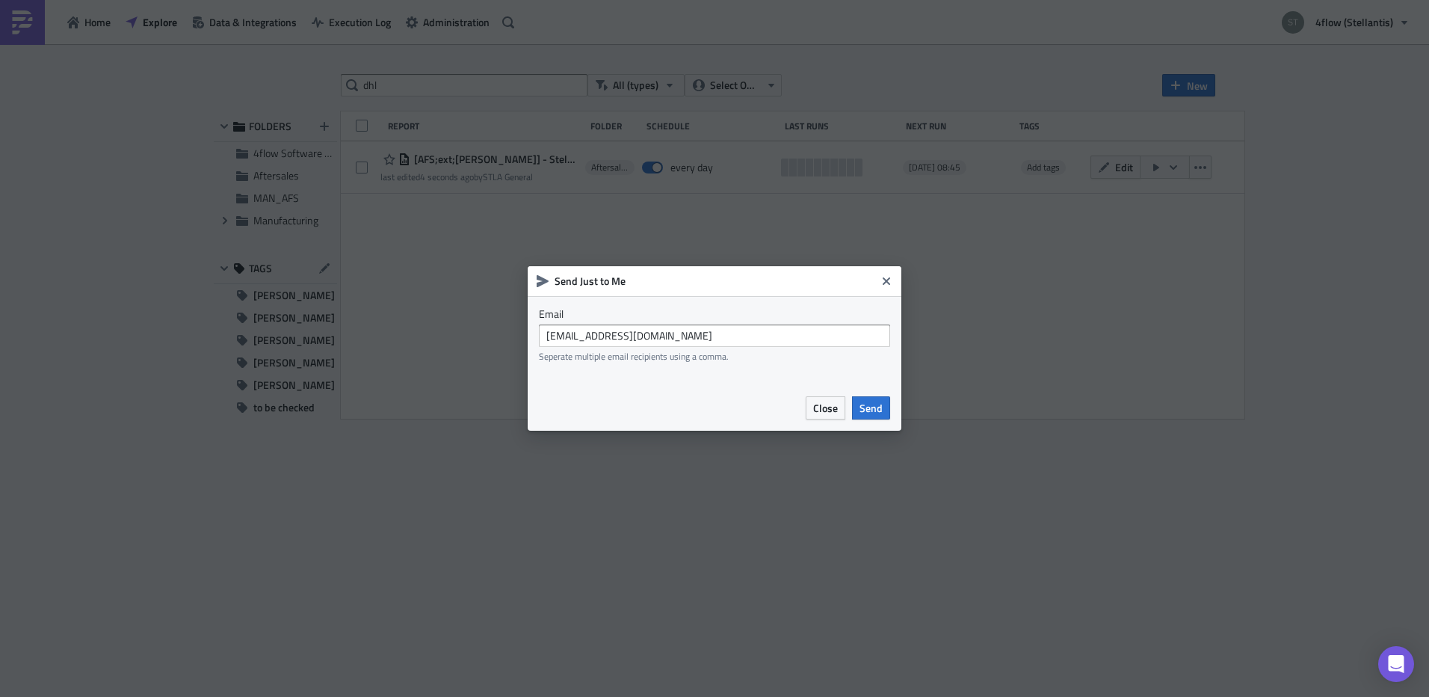
click at [736, 321] on div "Email stellantis_bi@4flow.com Seperate multiple email recipients using a comma." at bounding box center [714, 334] width 351 height 55
click at [726, 334] on input "[EMAIL_ADDRESS][DOMAIN_NAME]" at bounding box center [714, 335] width 351 height 22
type input "t.trnka@4flow.com"
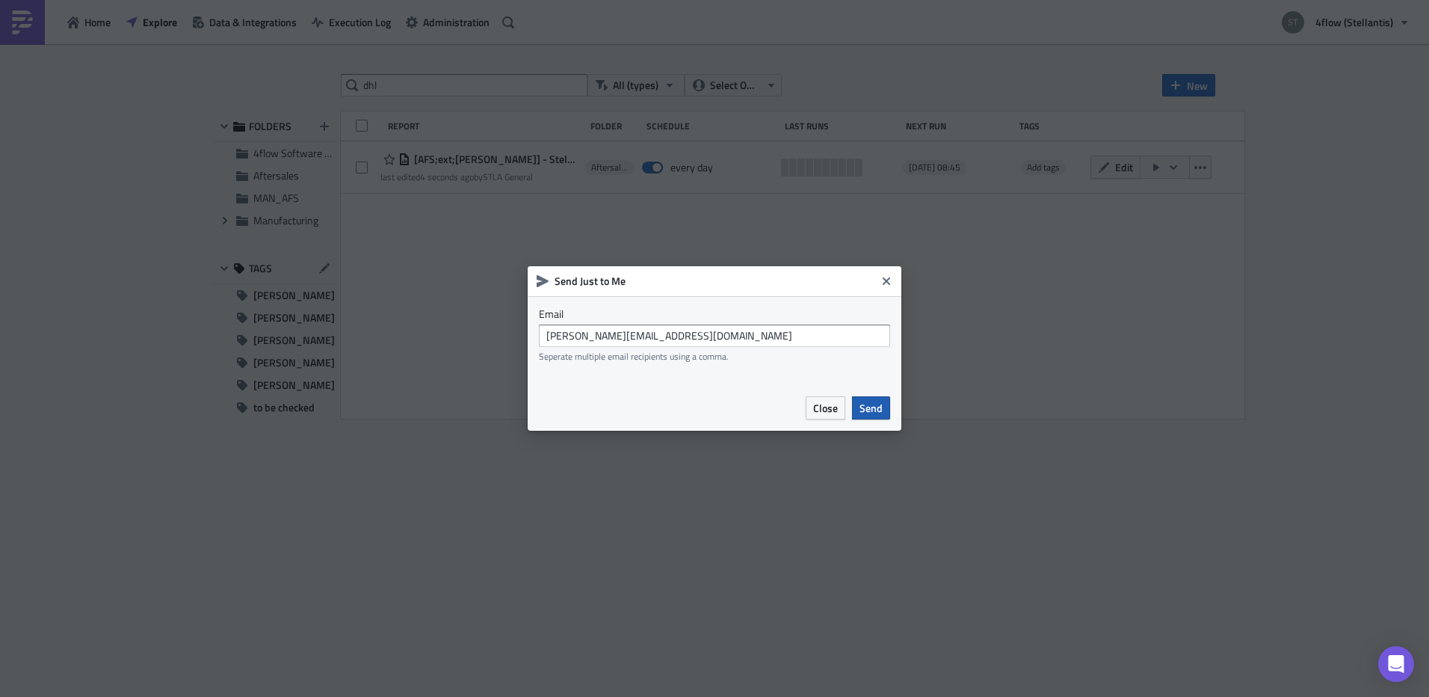
click at [879, 414] on span "Send" at bounding box center [871, 408] width 23 height 16
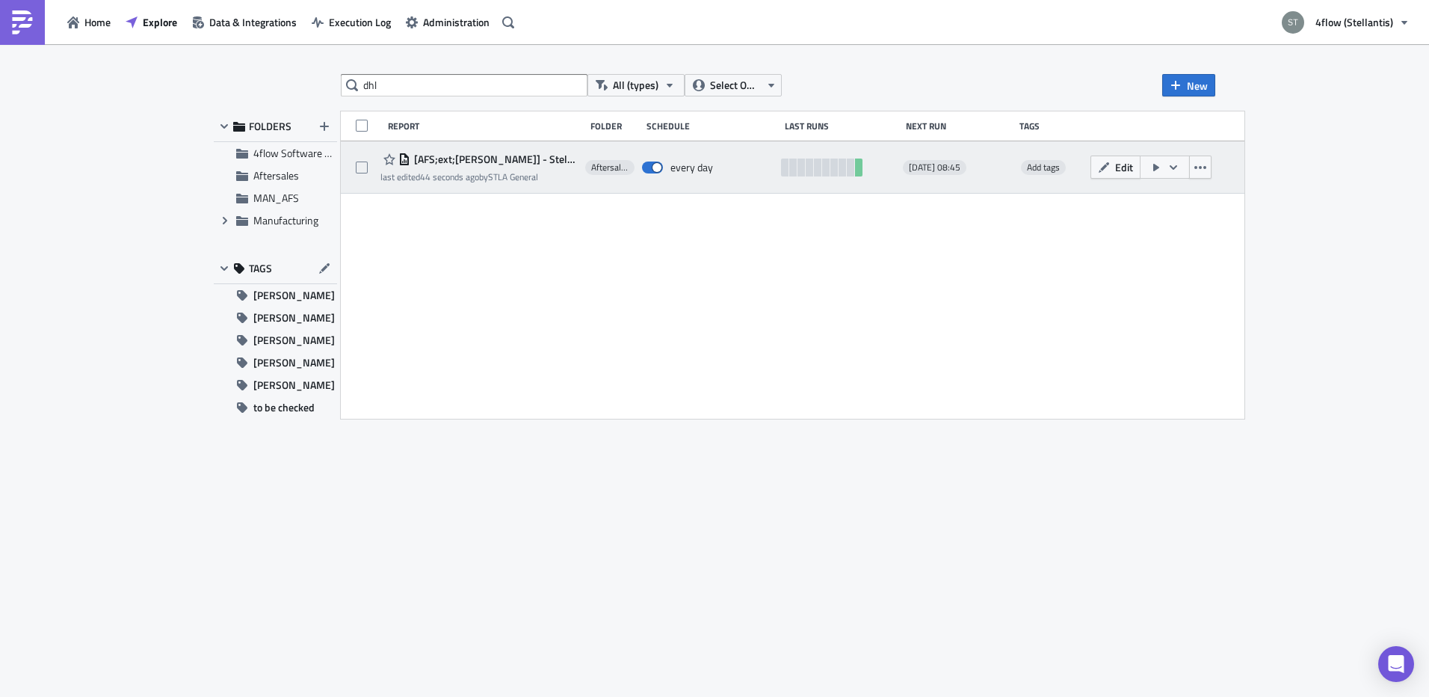
click at [490, 158] on span "[AFS;ext;[PERSON_NAME]] - Stellantis AFS Carrier Compliance Data DHL" at bounding box center [493, 159] width 167 height 13
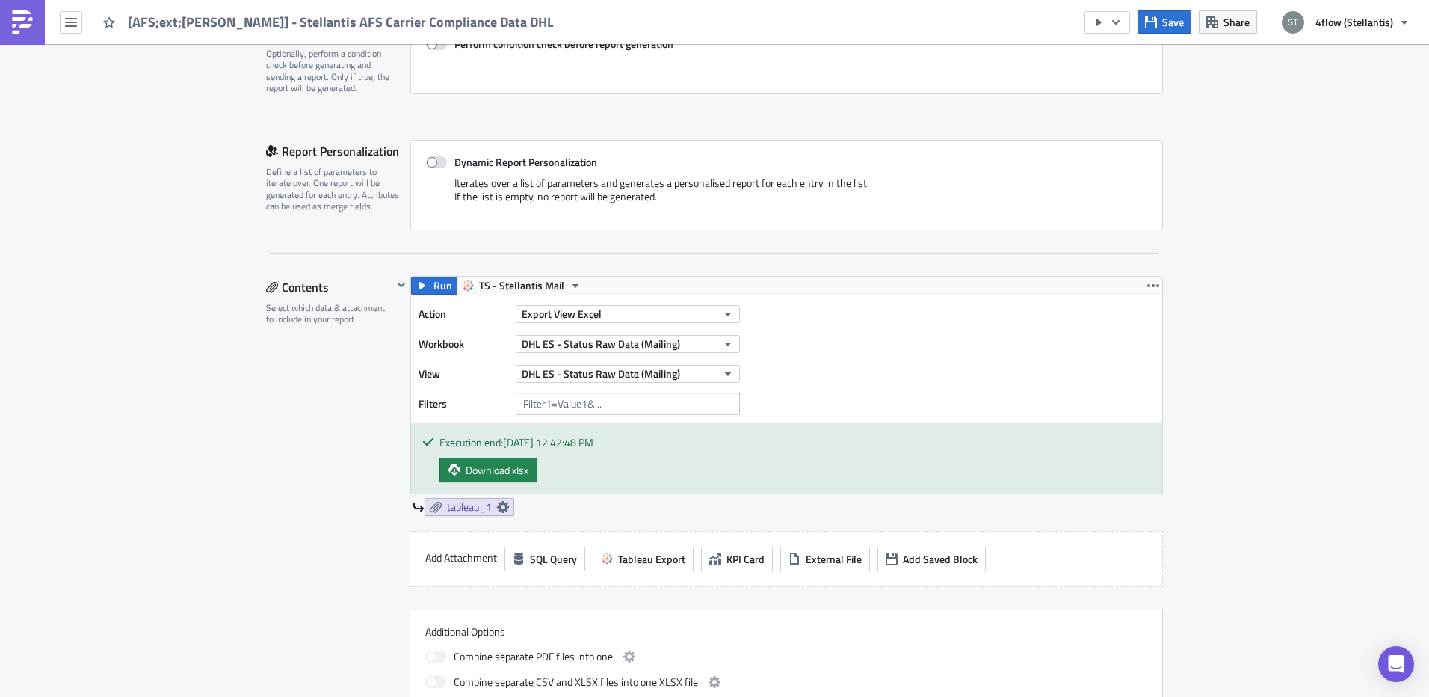
scroll to position [374, 0]
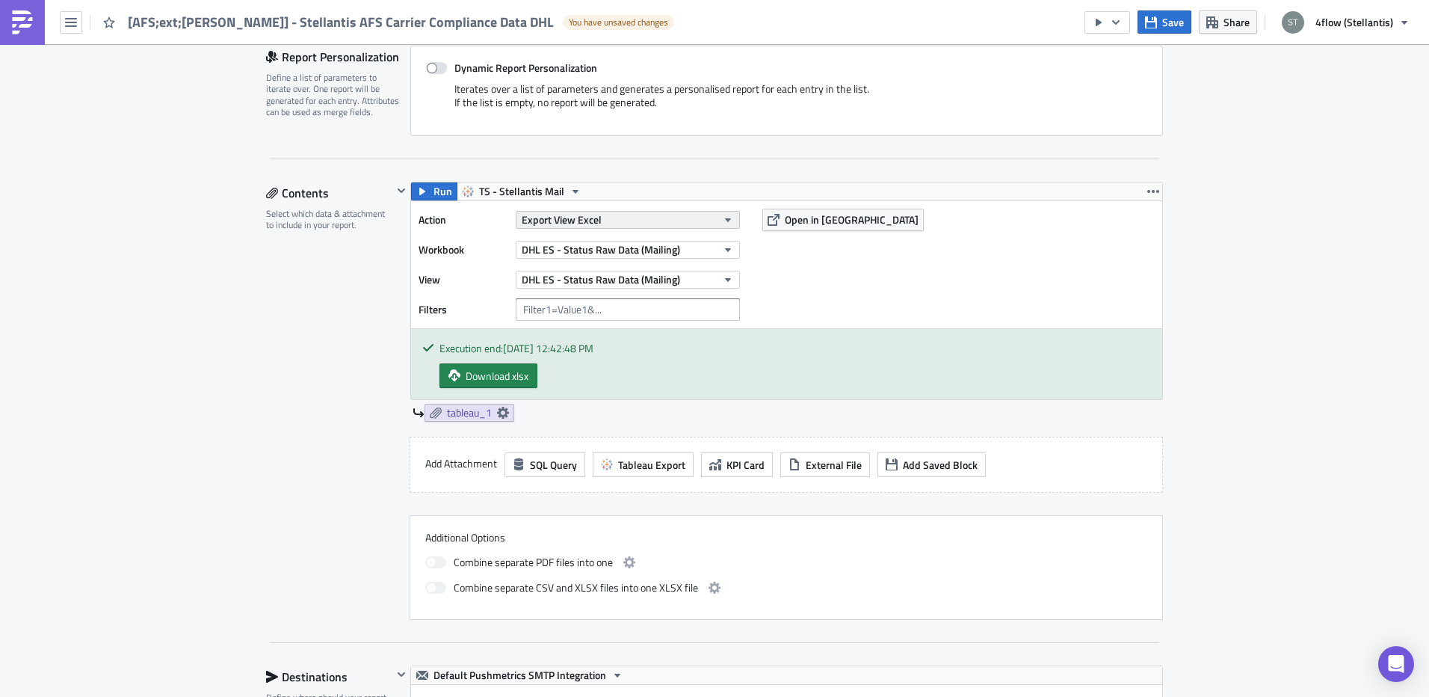
click at [681, 211] on button "Export View Excel" at bounding box center [628, 220] width 224 height 18
click at [603, 363] on div "Export View Crosstab" at bounding box center [584, 359] width 129 height 15
click at [1174, 15] on span "Save" at bounding box center [1173, 22] width 22 height 16
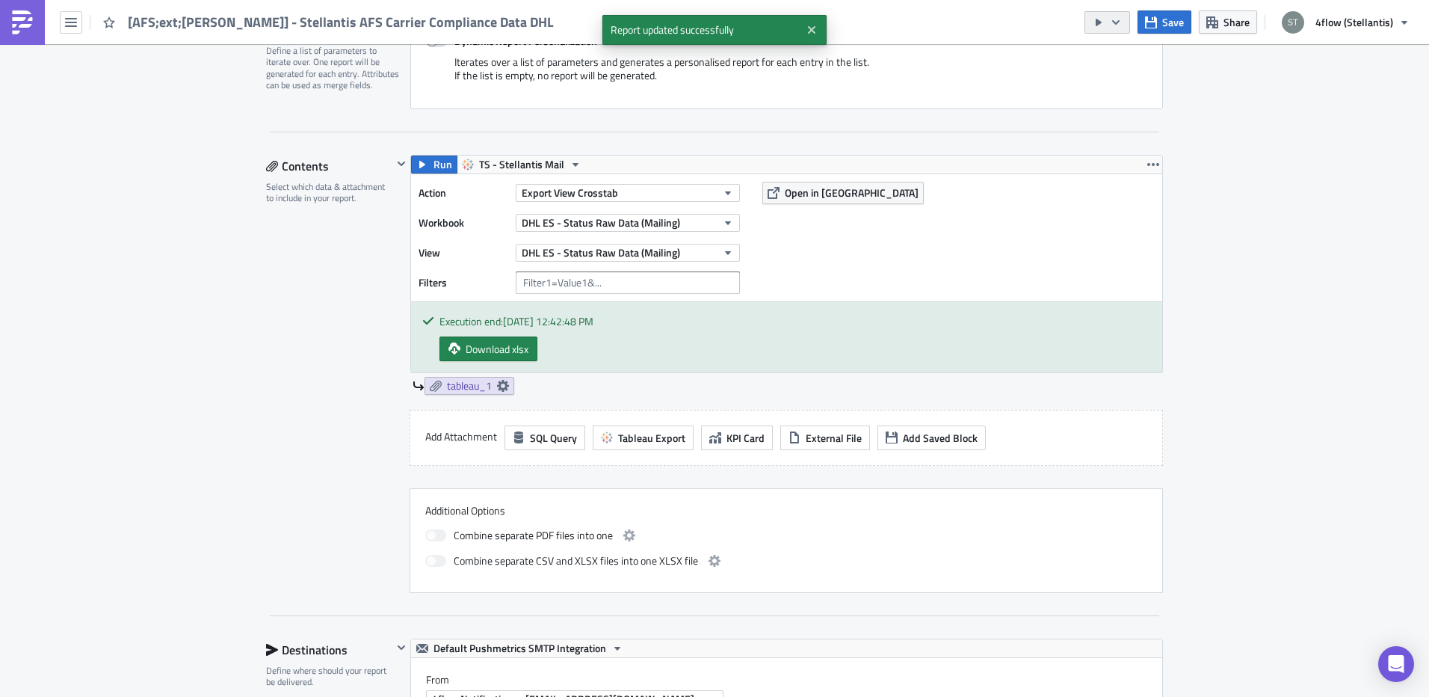
click at [1127, 24] on button "button" at bounding box center [1108, 22] width 46 height 22
click at [1127, 58] on div "Send Just to Me" at bounding box center [1154, 59] width 117 height 15
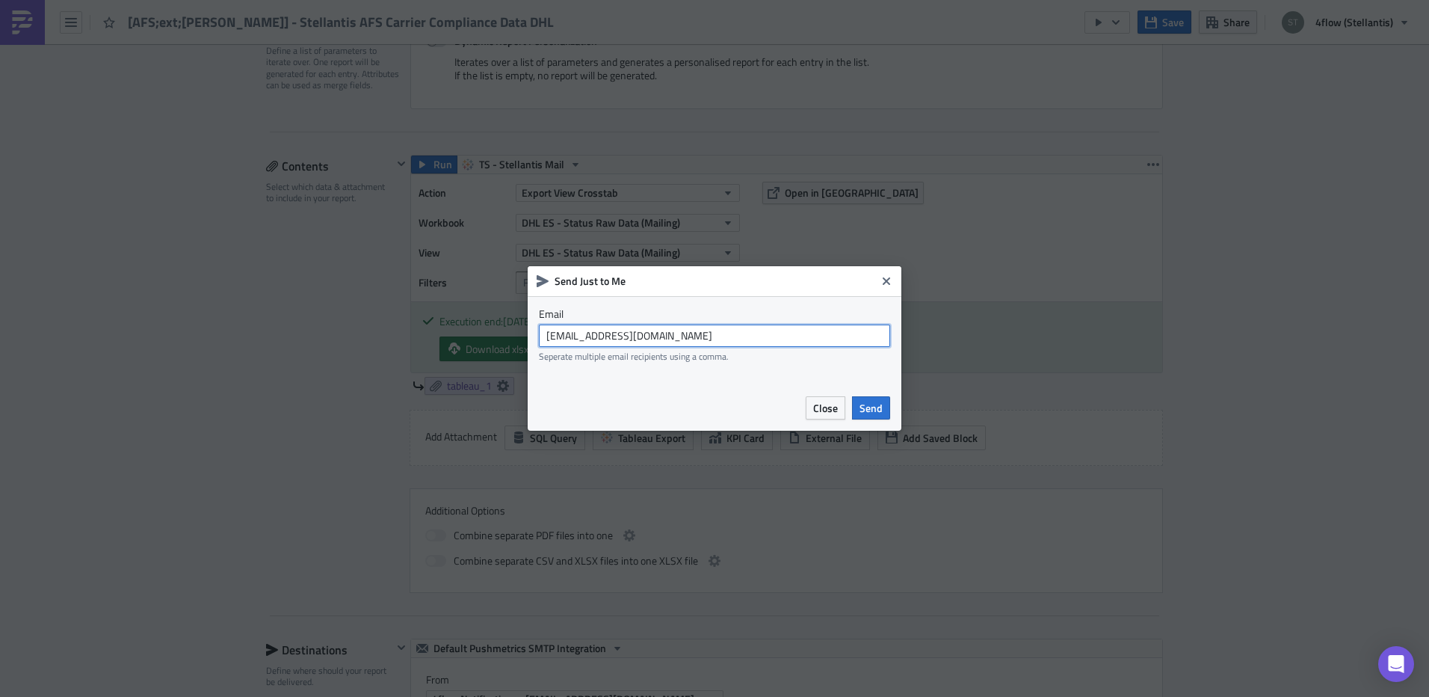
drag, startPoint x: 408, startPoint y: 314, endPoint x: 374, endPoint y: 314, distance: 34.4
click at [374, 314] on div "Send Just to Me Email stellantis_bi@4flow.com Seperate multiple email recipient…" at bounding box center [714, 348] width 1429 height 697
type input "t.trnka@4flow.com"
click at [875, 407] on span "Send" at bounding box center [871, 408] width 23 height 16
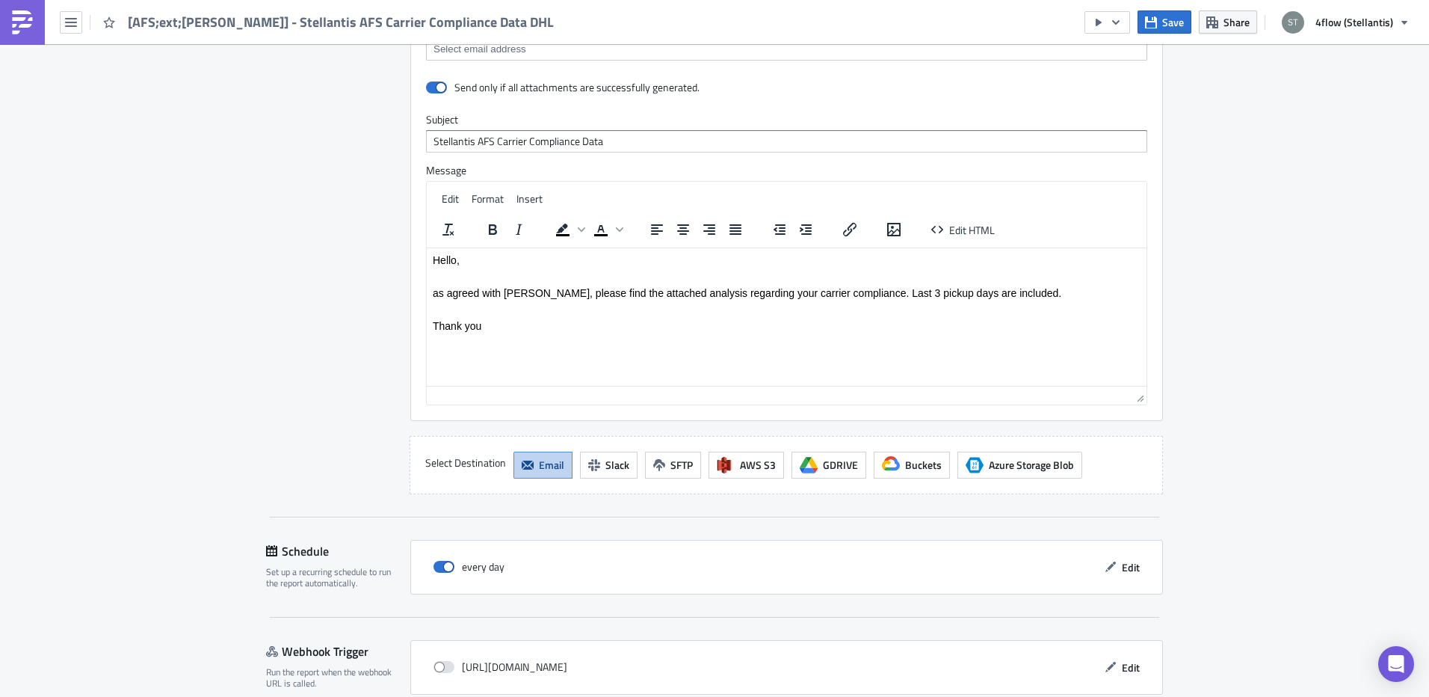
scroll to position [972, 0]
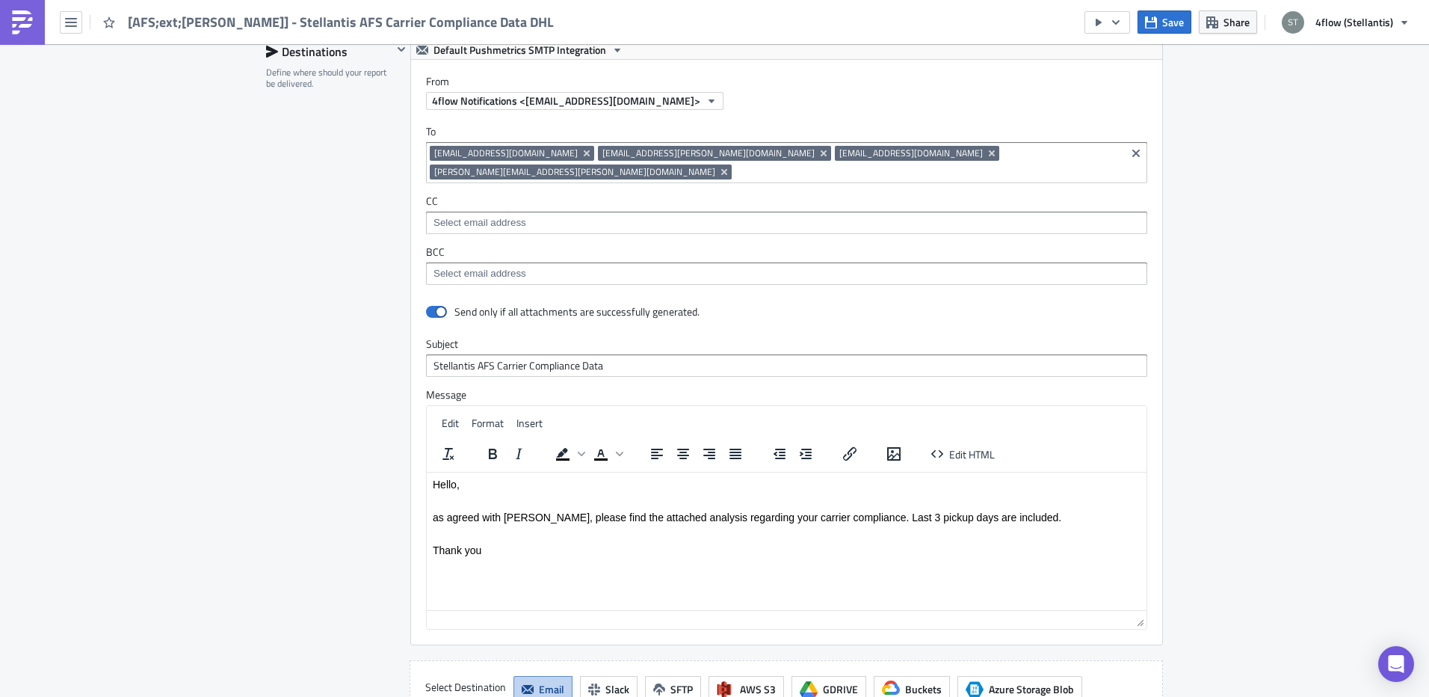
click at [476, 266] on input at bounding box center [786, 273] width 712 height 15
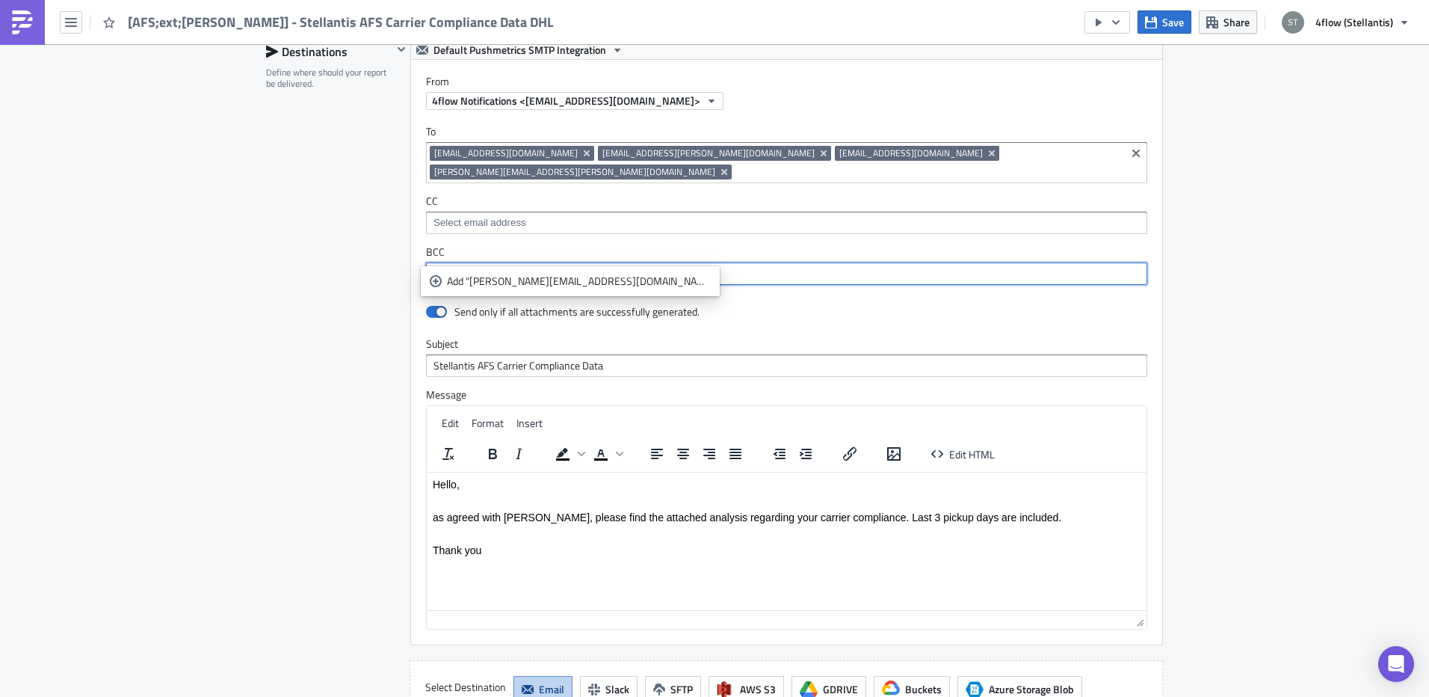
type input "t.trnka@4flow.com"
click at [211, 389] on div "Aftersales Execution Log Edit " [AFS;ext;t.bilek] - Stellantis AFS Carrier Comp…" at bounding box center [714, 33] width 1429 height 1922
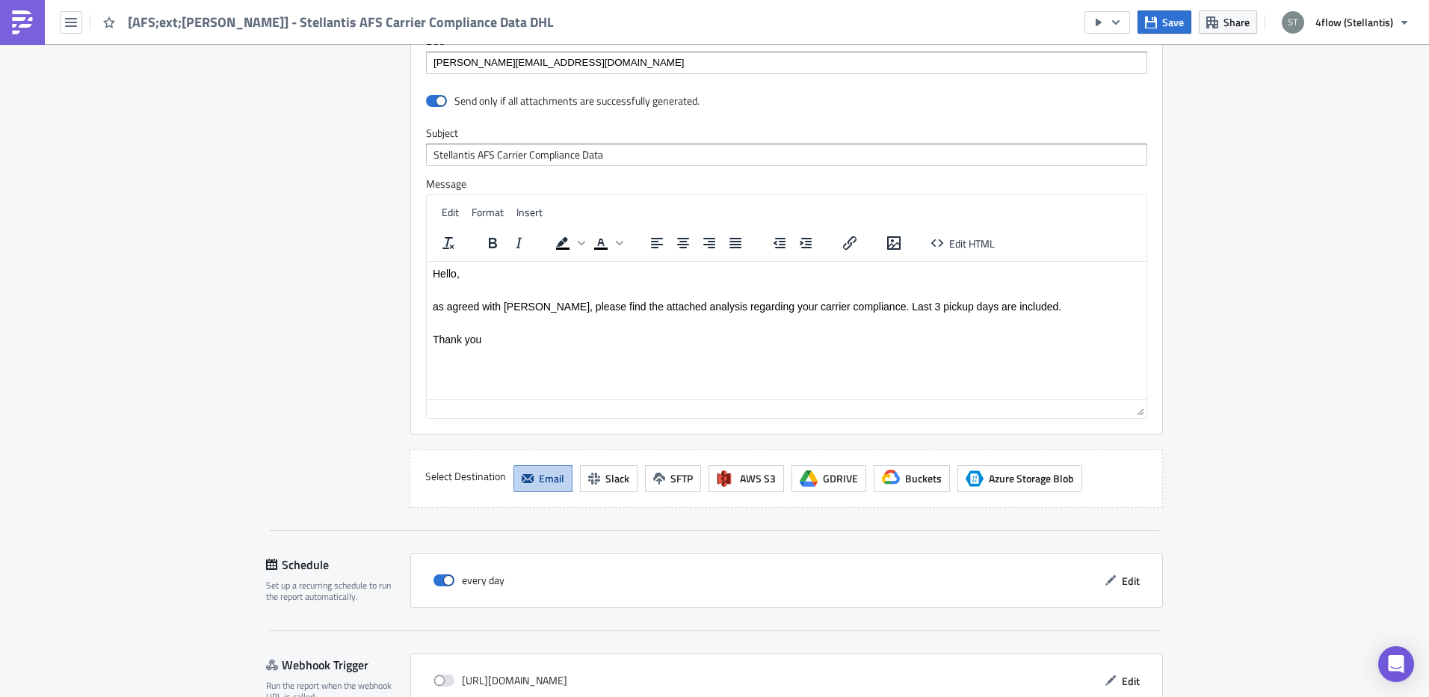
scroll to position [1248, 0]
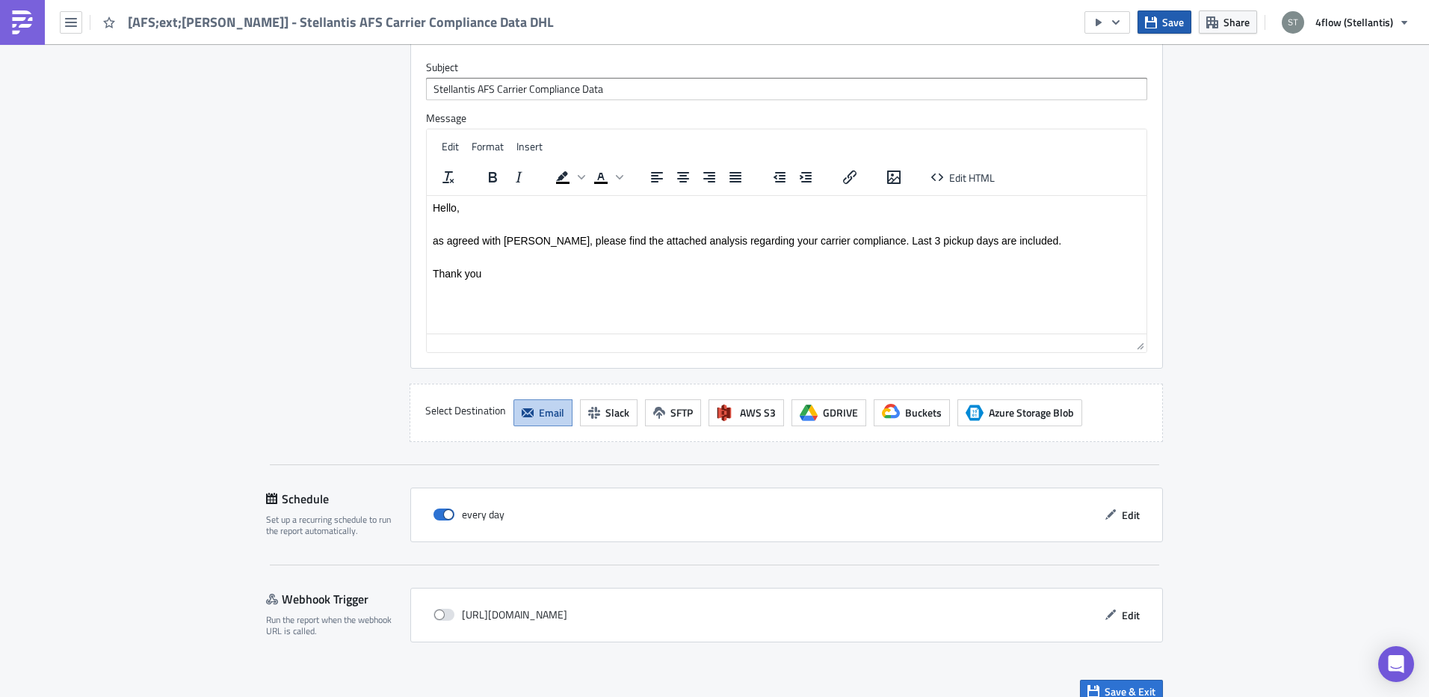
click at [1165, 22] on span "Save" at bounding box center [1173, 22] width 22 height 16
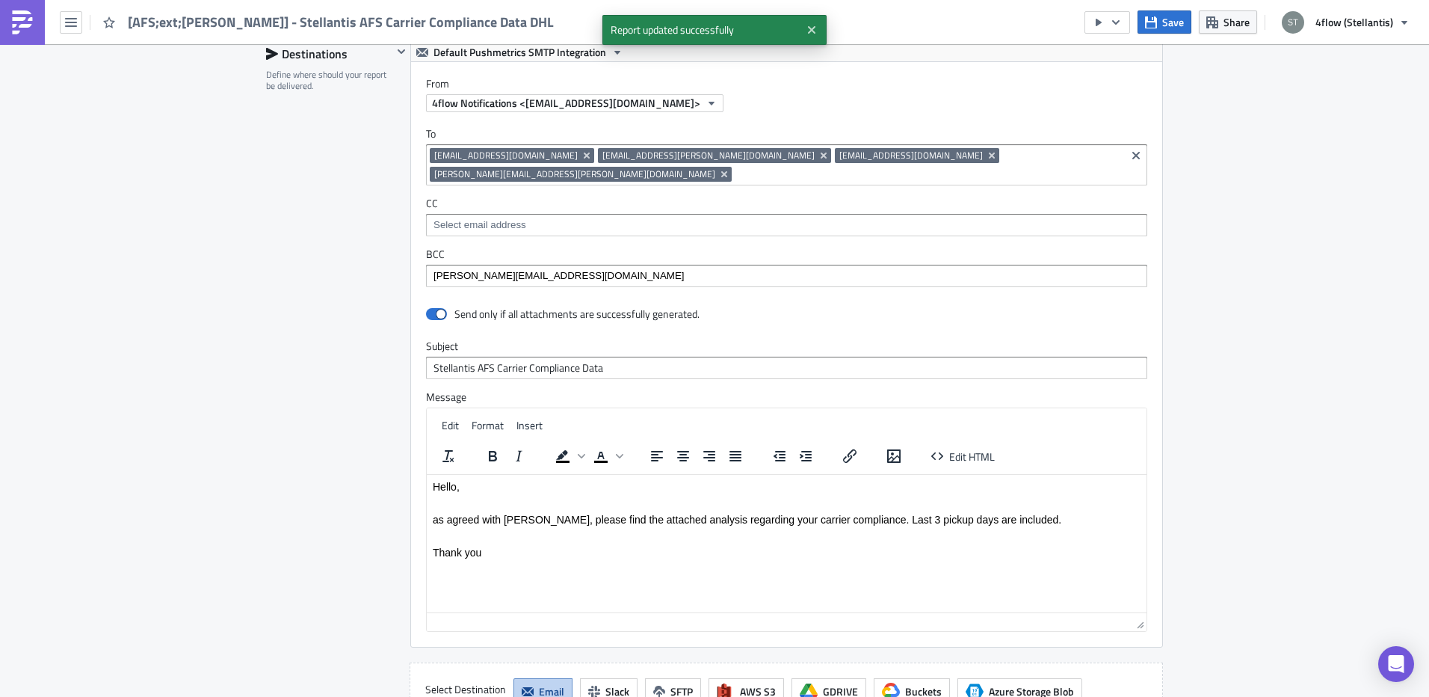
scroll to position [949, 0]
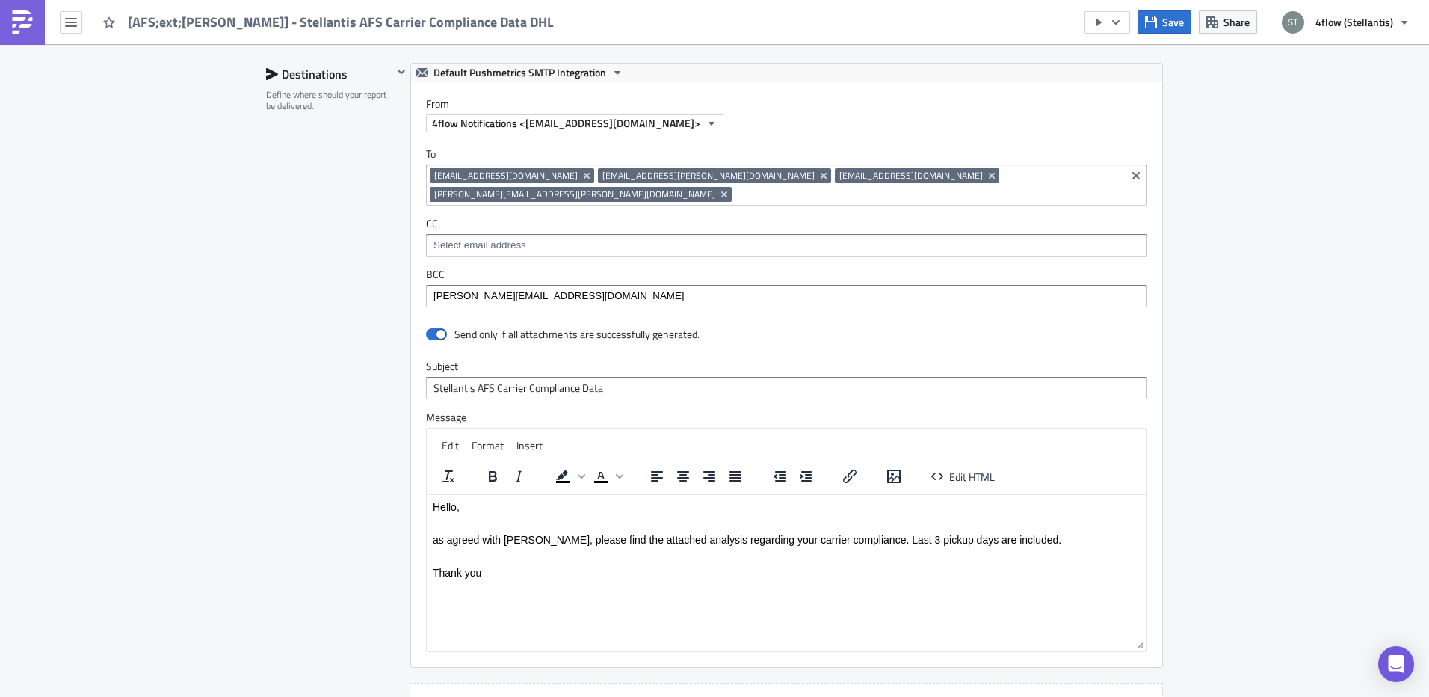
click at [31, 16] on img at bounding box center [22, 22] width 24 height 24
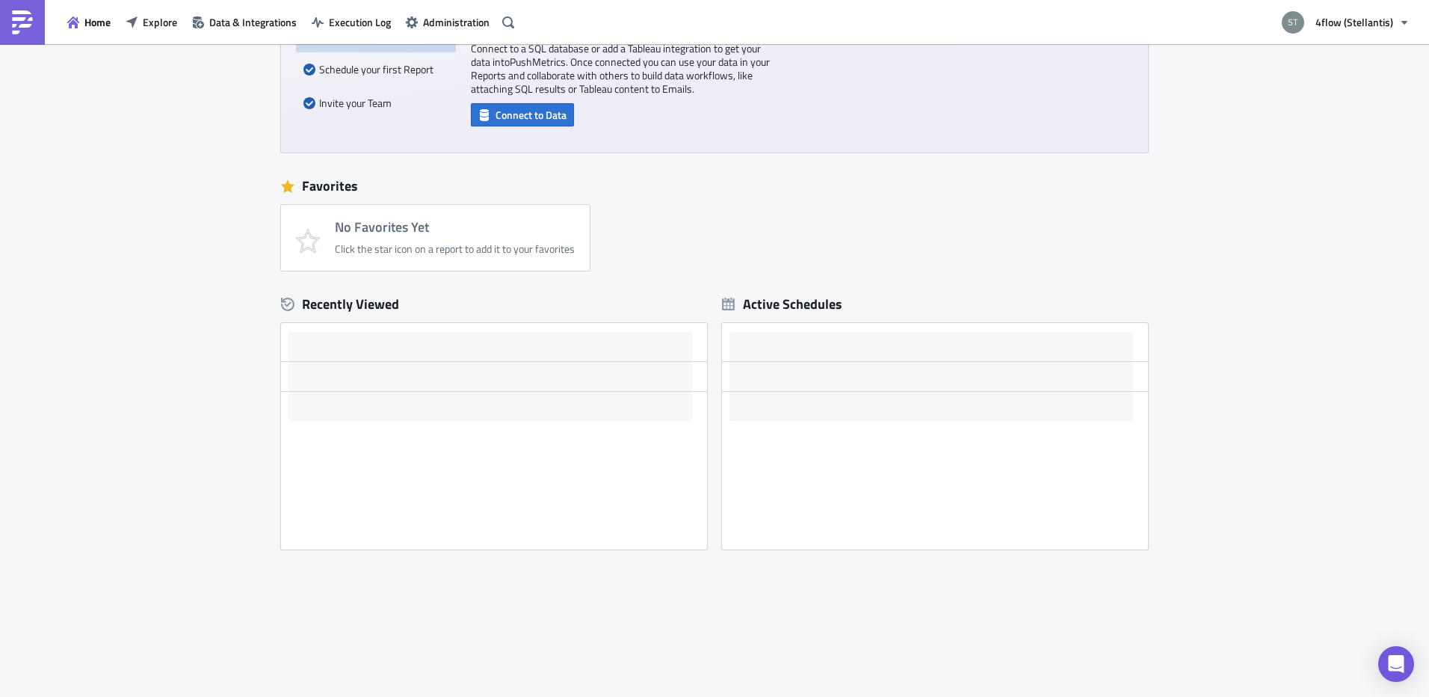
scroll to position [147, 0]
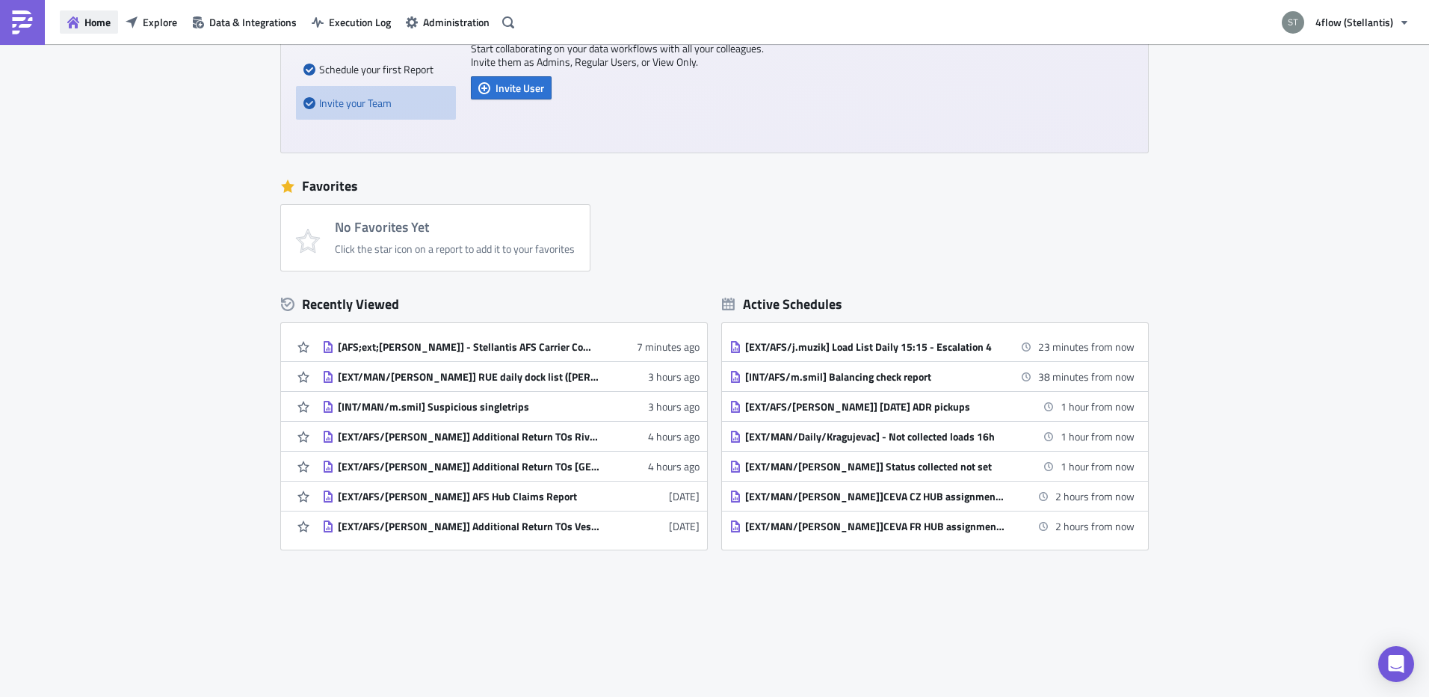
click at [78, 16] on icon "button" at bounding box center [73, 22] width 12 height 12
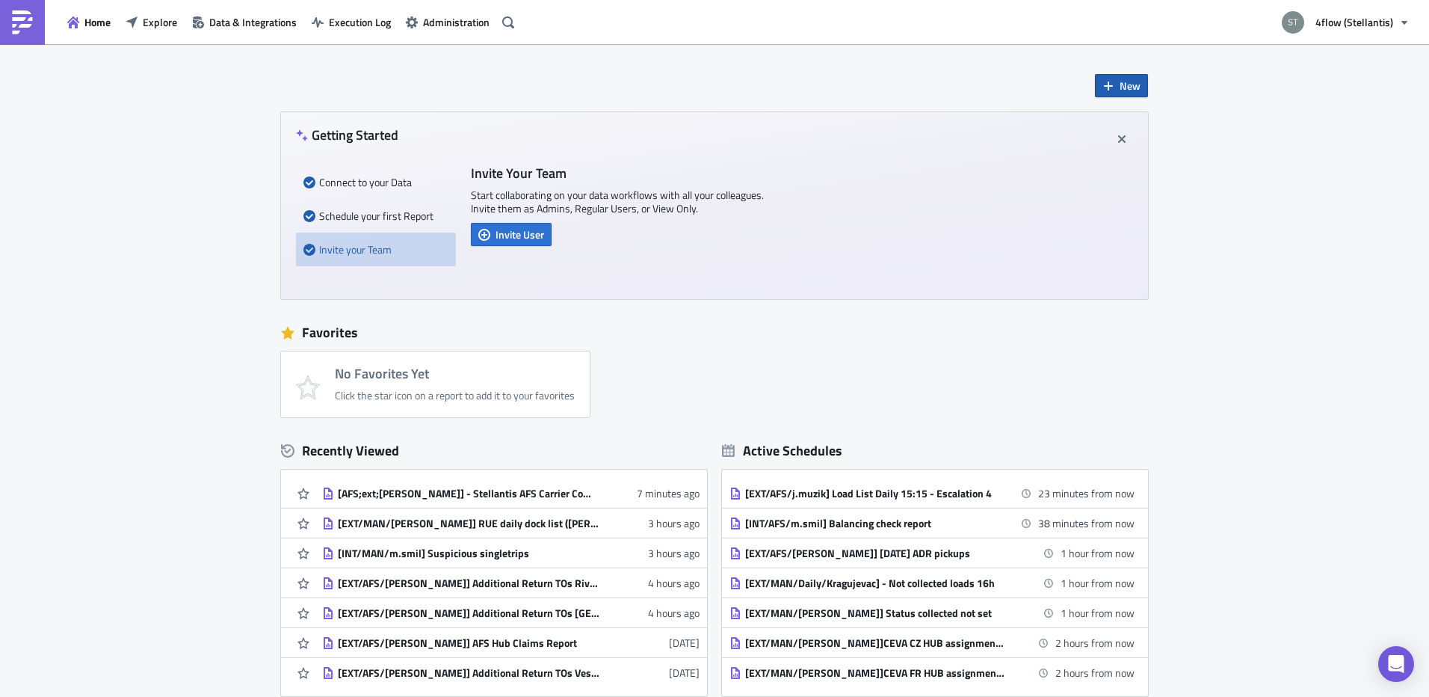
click at [1111, 81] on button "New" at bounding box center [1121, 85] width 53 height 23
click at [1151, 116] on div "Report" at bounding box center [1165, 123] width 99 height 15
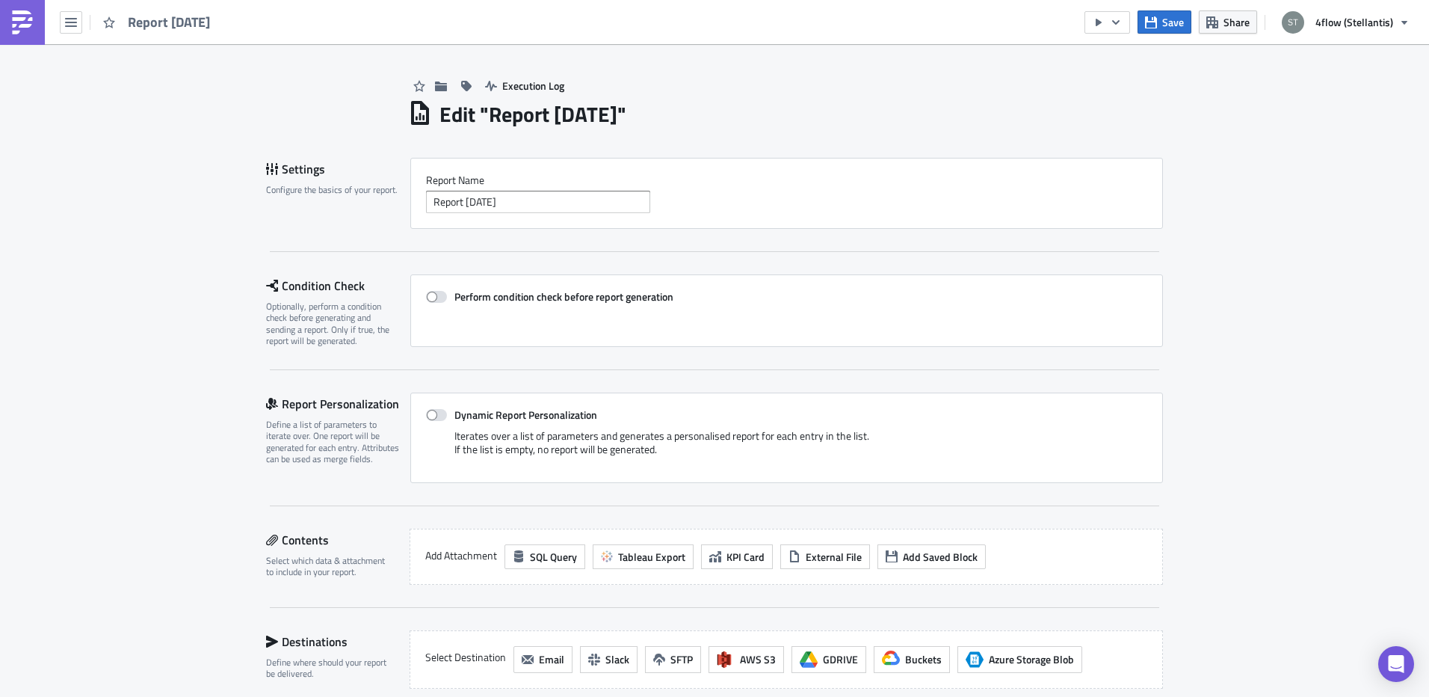
click at [84, 27] on div "Report [DATE]" at bounding box center [109, 22] width 219 height 44
click at [67, 28] on icon "button" at bounding box center [71, 22] width 12 height 12
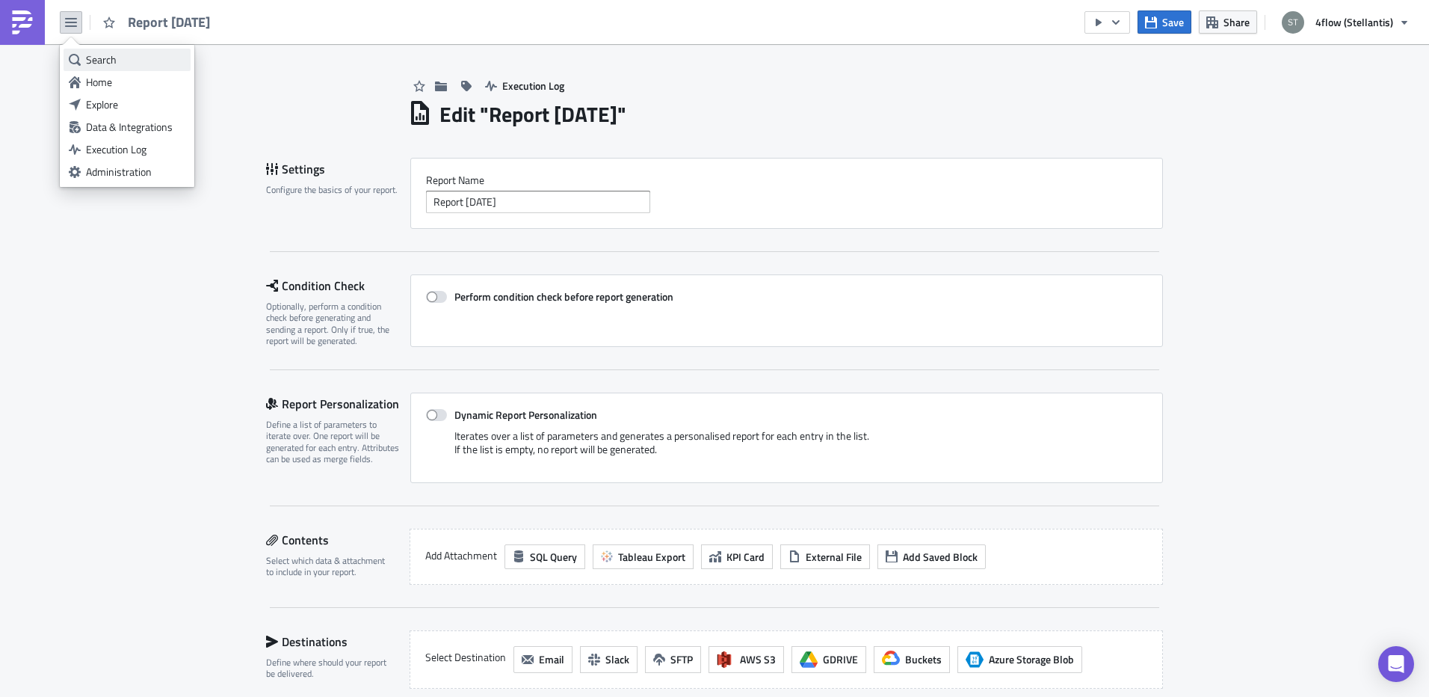
click at [123, 58] on div "Search" at bounding box center [135, 59] width 99 height 15
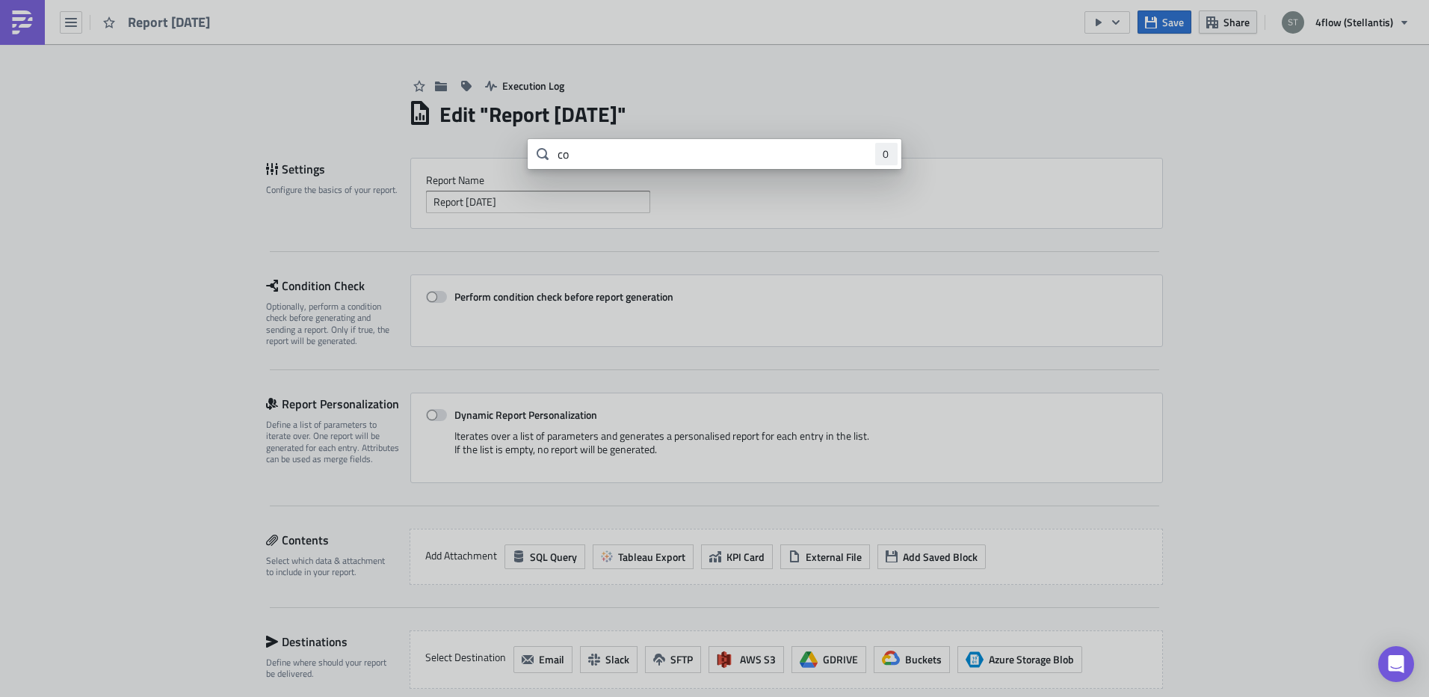
type input "c"
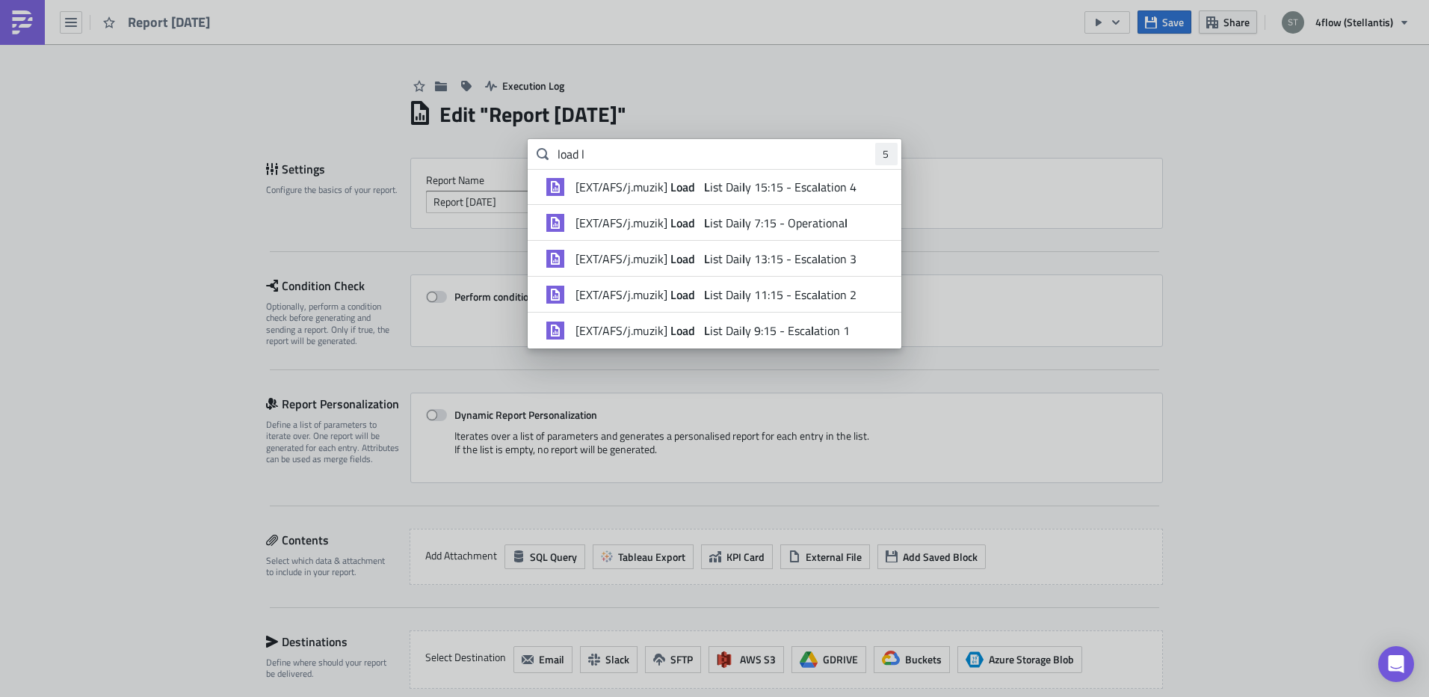
type input "load l"
click at [252, 132] on body "Report 2025-09-01 Save Share 4flow (Stellantis) Execution Log Edit " Report 202…" at bounding box center [714, 349] width 1429 height 699
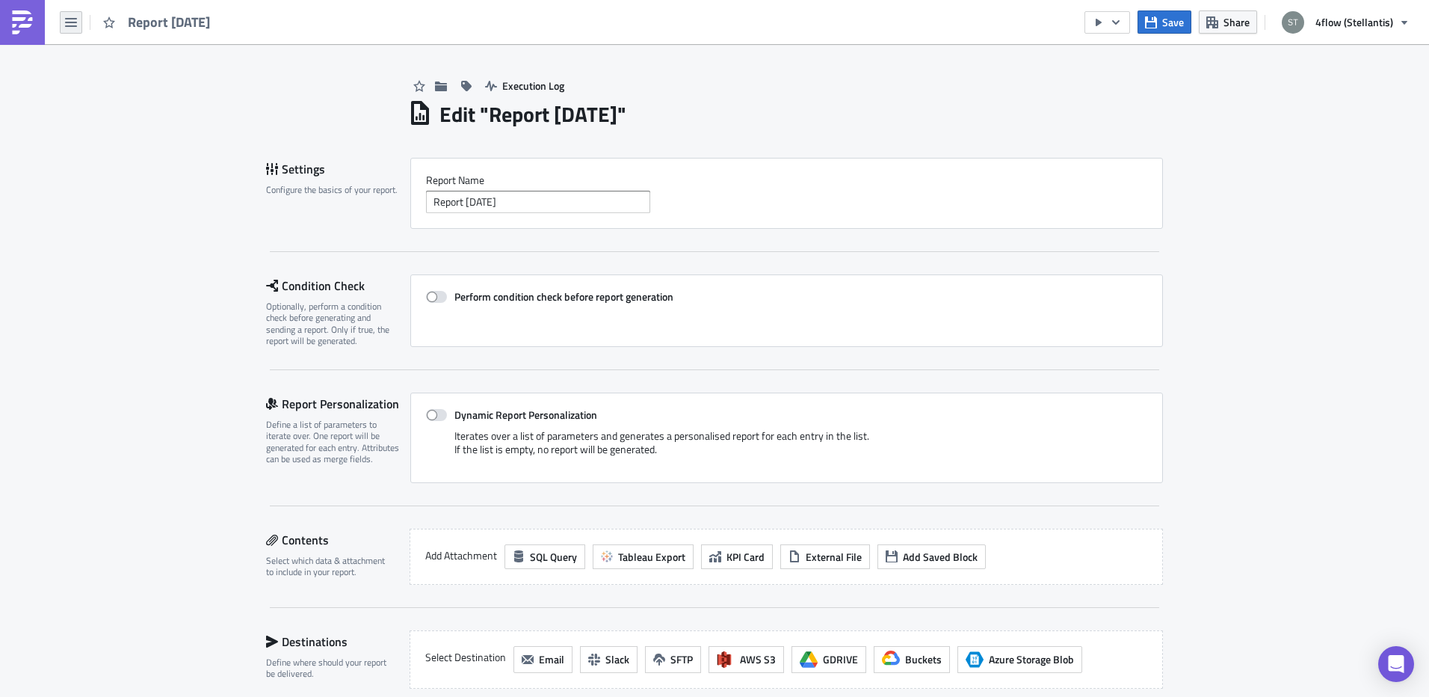
click at [69, 23] on icon "button" at bounding box center [71, 22] width 12 height 12
click at [119, 62] on div "Search" at bounding box center [135, 59] width 99 height 15
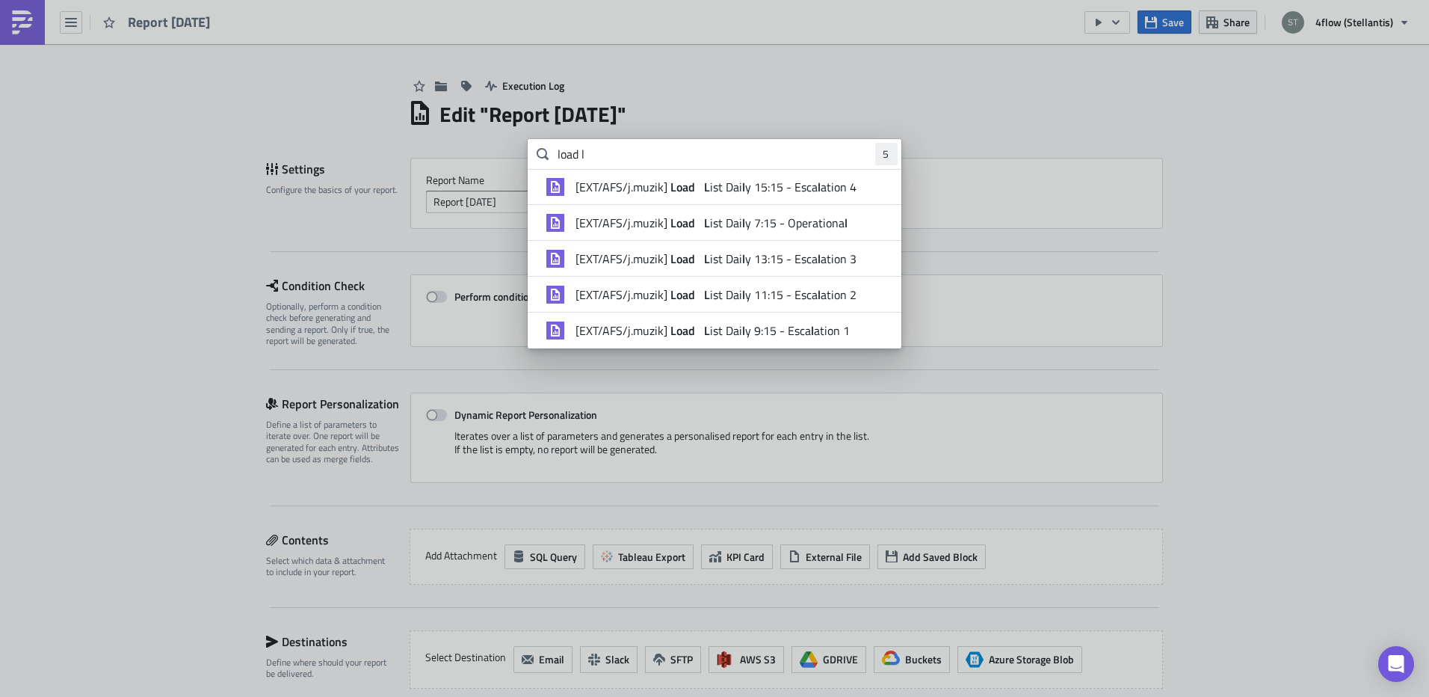
drag, startPoint x: 91, startPoint y: 25, endPoint x: 82, endPoint y: 25, distance: 9.0
click at [90, 25] on body "Report 2025-09-01 Save Share 4flow (Stellantis) Execution Log Edit " Report 202…" at bounding box center [714, 349] width 1429 height 699
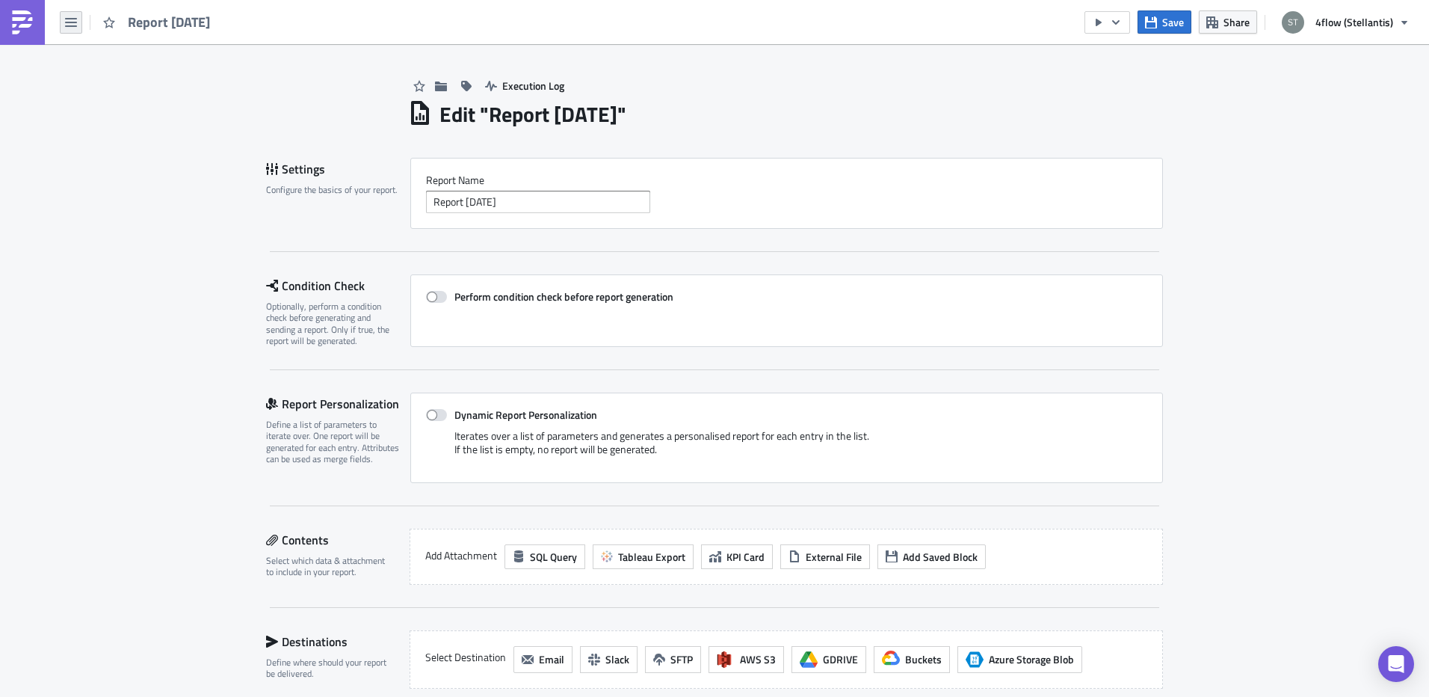
click at [70, 25] on icon "button" at bounding box center [71, 22] width 12 height 12
click at [103, 53] on div "Search" at bounding box center [135, 59] width 99 height 15
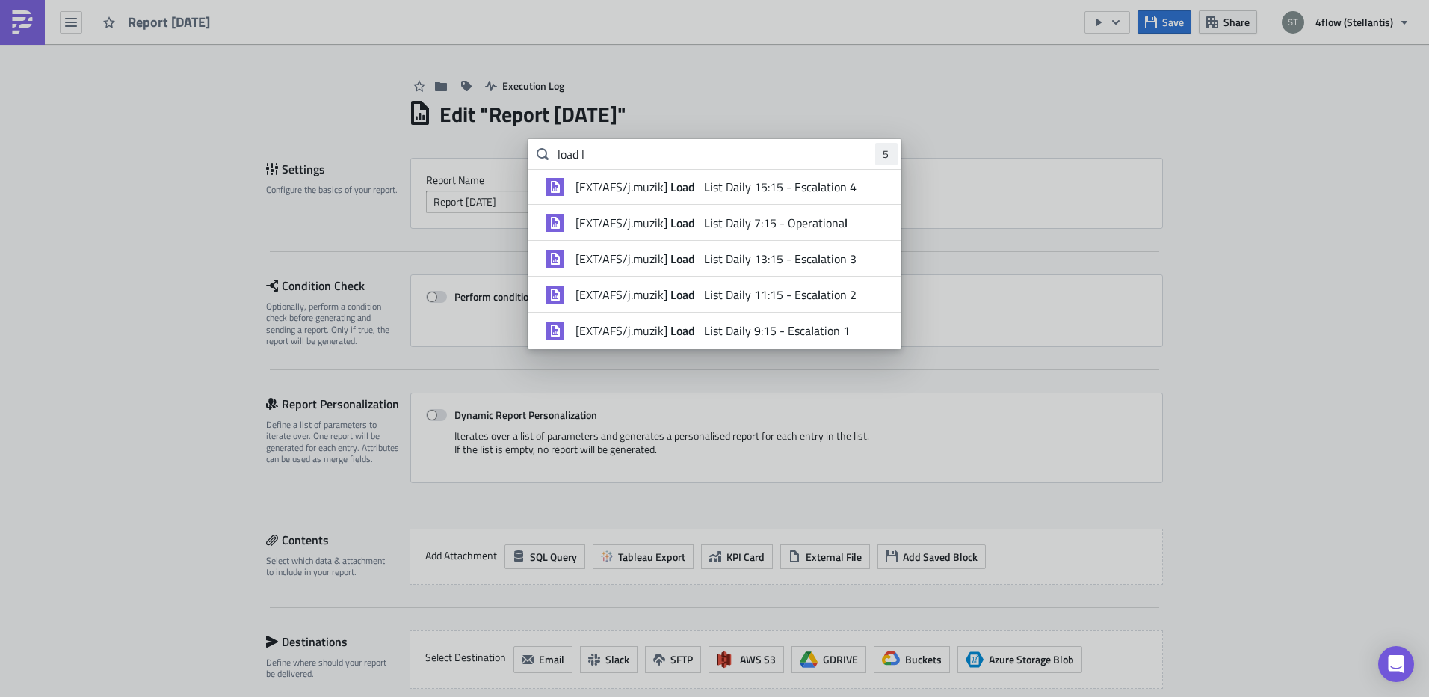
click at [222, 135] on body "Report 2025-09-01 Save Share 4flow (Stellantis) Execution Log Edit " Report 202…" at bounding box center [714, 349] width 1429 height 699
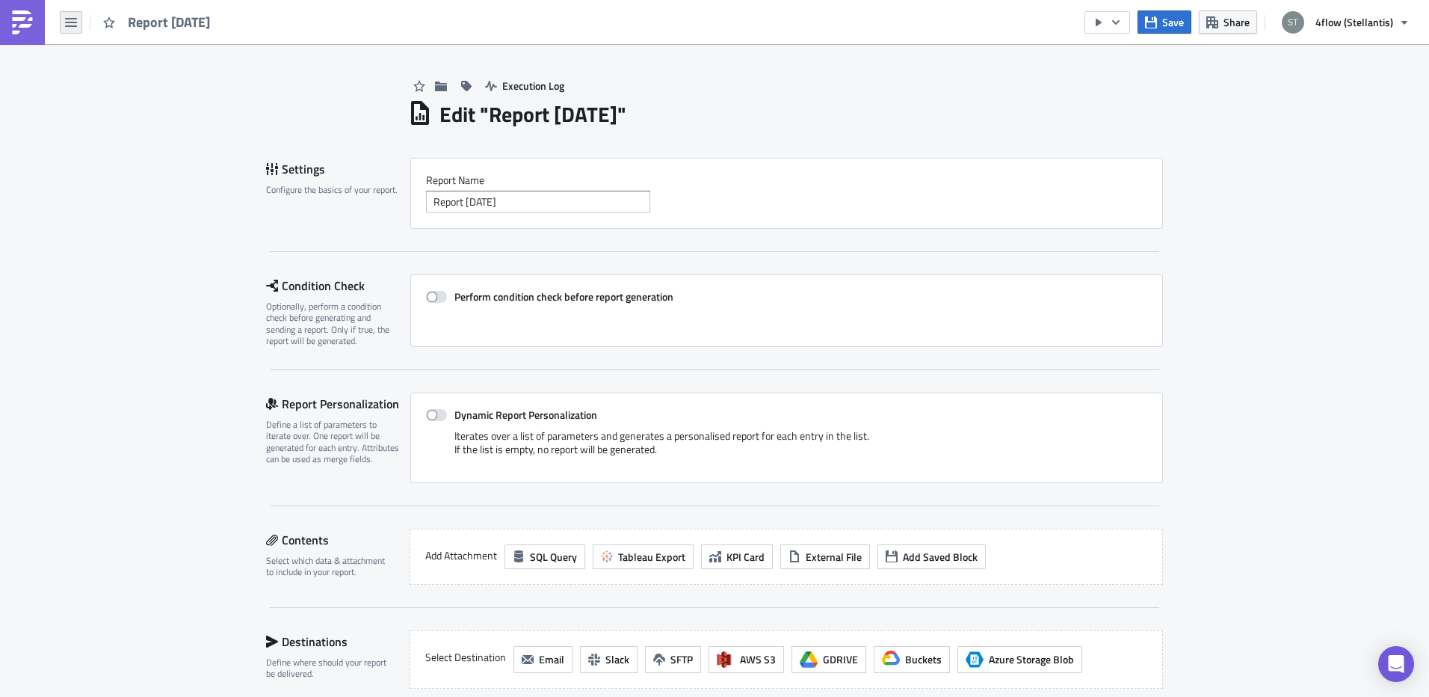
click at [69, 24] on icon "button" at bounding box center [71, 22] width 12 height 12
drag, startPoint x: 72, startPoint y: 38, endPoint x: 58, endPoint y: 38, distance: 13.5
click at [66, 38] on icon at bounding box center [71, 48] width 22 height 22
click at [12, 29] on img at bounding box center [22, 22] width 24 height 24
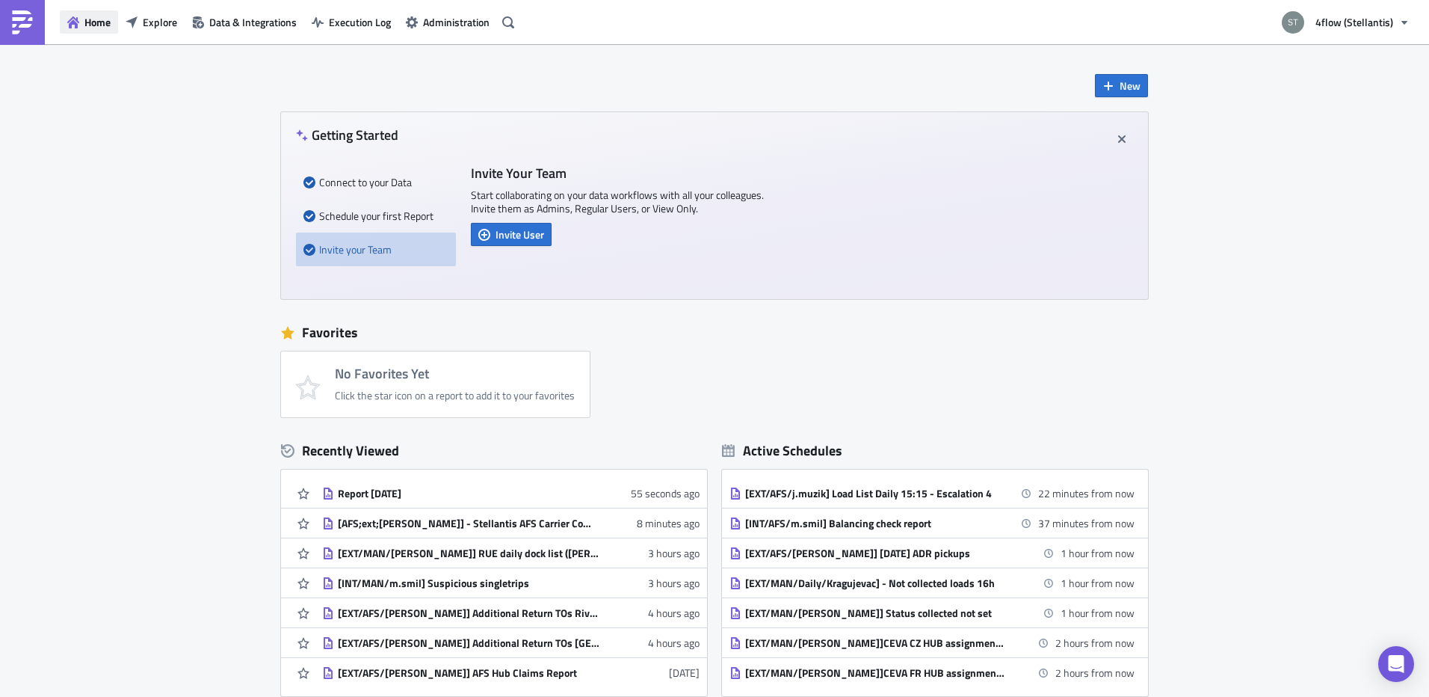
click at [108, 28] on span "Home" at bounding box center [97, 22] width 26 height 16
click at [164, 25] on span "Explore" at bounding box center [160, 22] width 34 height 16
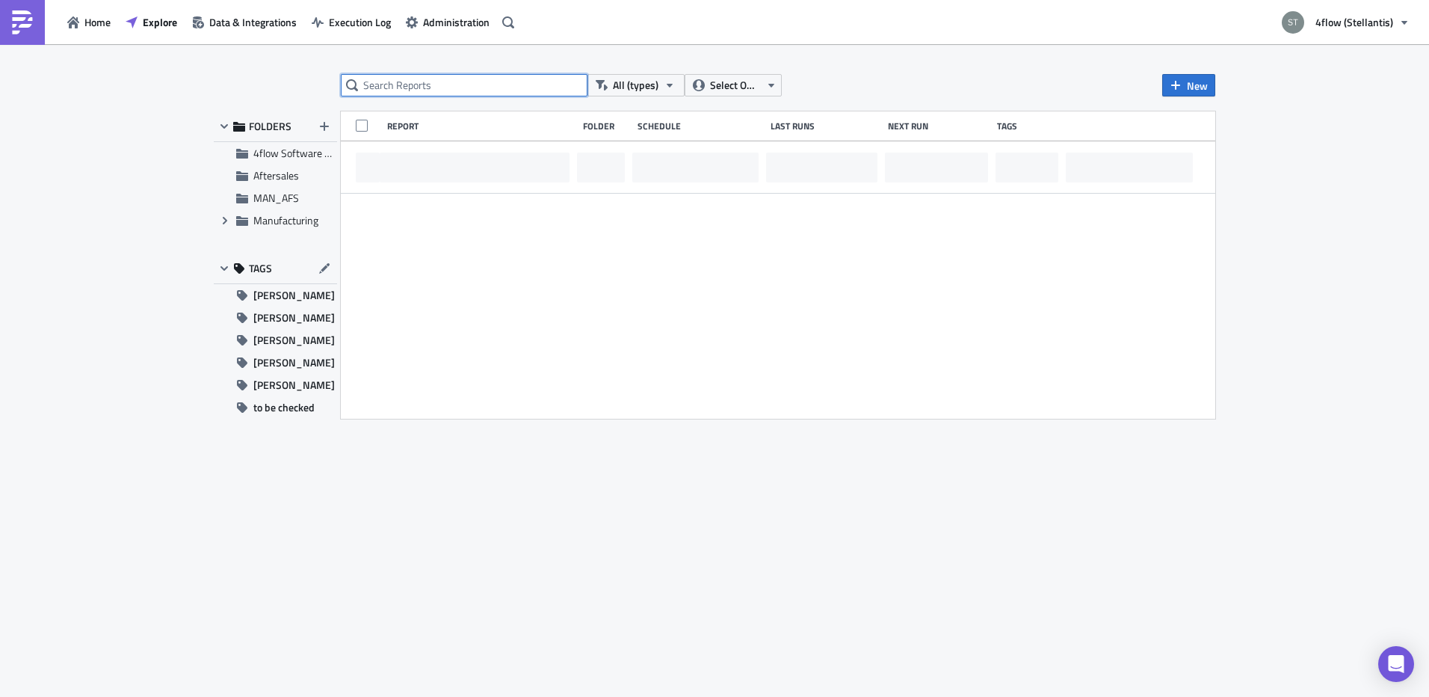
click at [463, 93] on input "text" at bounding box center [464, 85] width 247 height 22
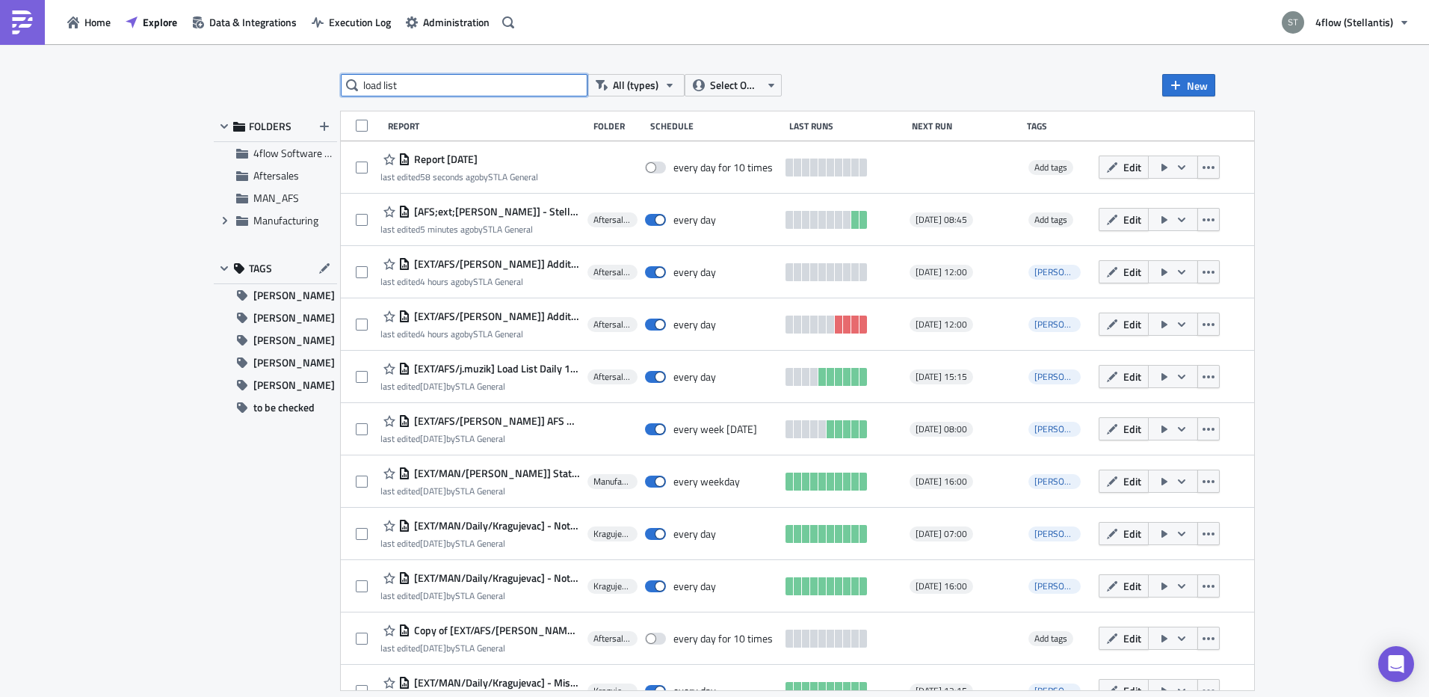
type input "load list"
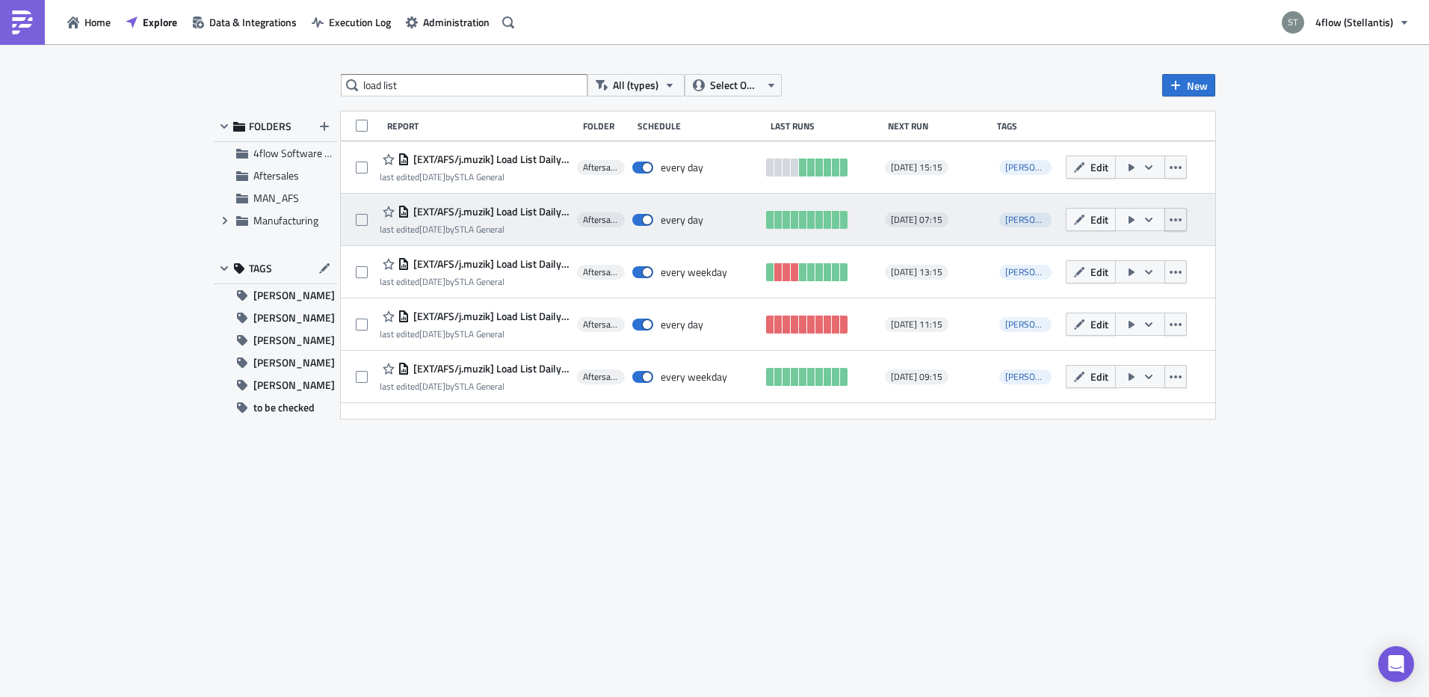
click at [1172, 224] on icon "button" at bounding box center [1176, 220] width 12 height 12
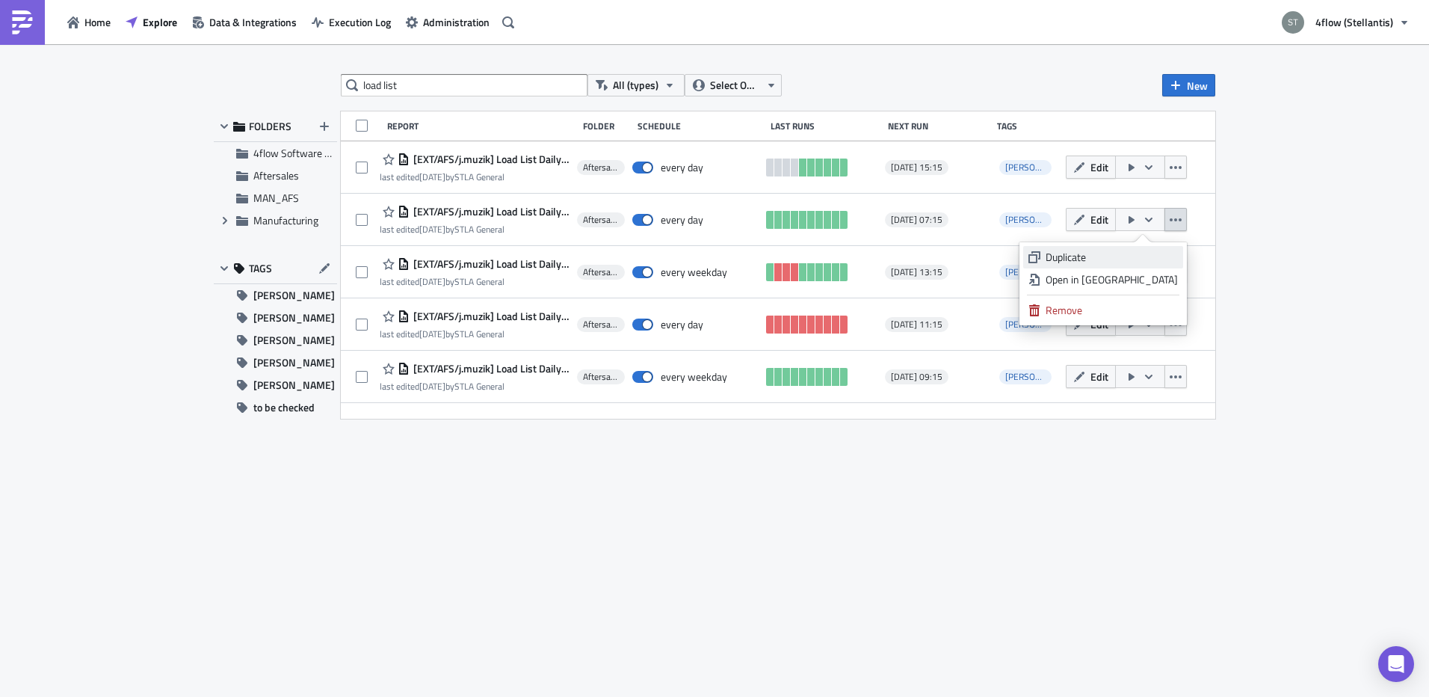
click at [1121, 254] on div "Duplicate" at bounding box center [1112, 257] width 132 height 15
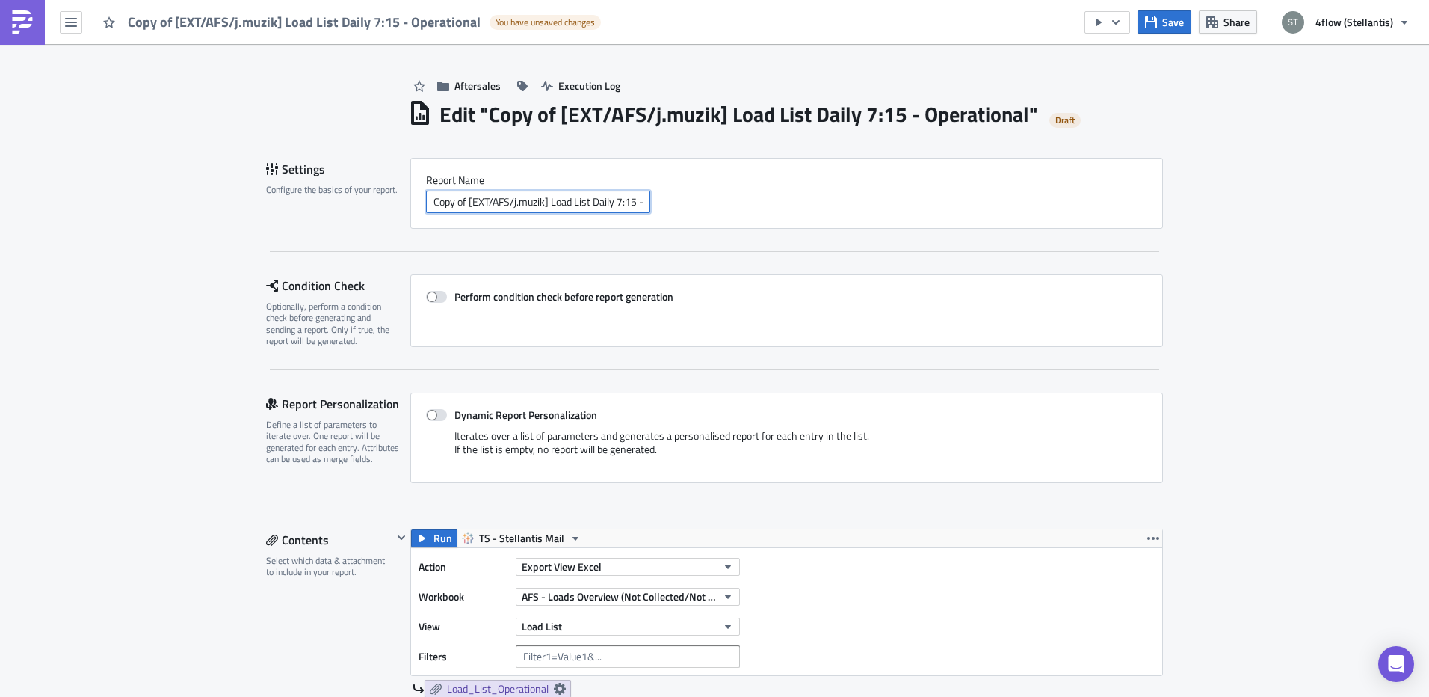
drag, startPoint x: 464, startPoint y: 203, endPoint x: 381, endPoint y: 208, distance: 83.8
click at [381, 208] on div "Settings Configure the basics of your report. Report Nam﻿e Copy of [EXT/AFS/j.m…" at bounding box center [714, 193] width 897 height 71
click at [617, 202] on input "[EXT/AFS/j.muzik] Load List Daily 7:15 - Operational" at bounding box center [538, 202] width 224 height 22
type input "[EXT/AFS/j.muzik] Load List Daily 7:15 - Operational GEFCO FR"
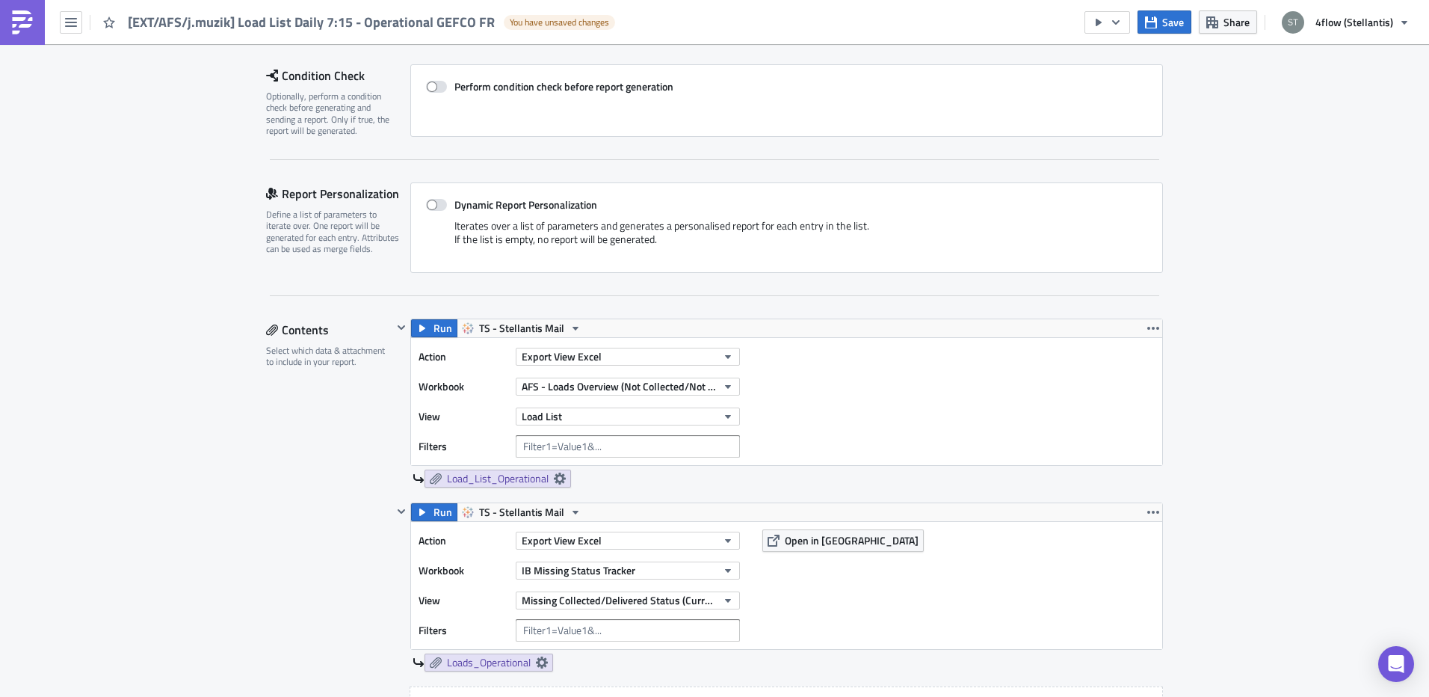
scroll to position [299, 0]
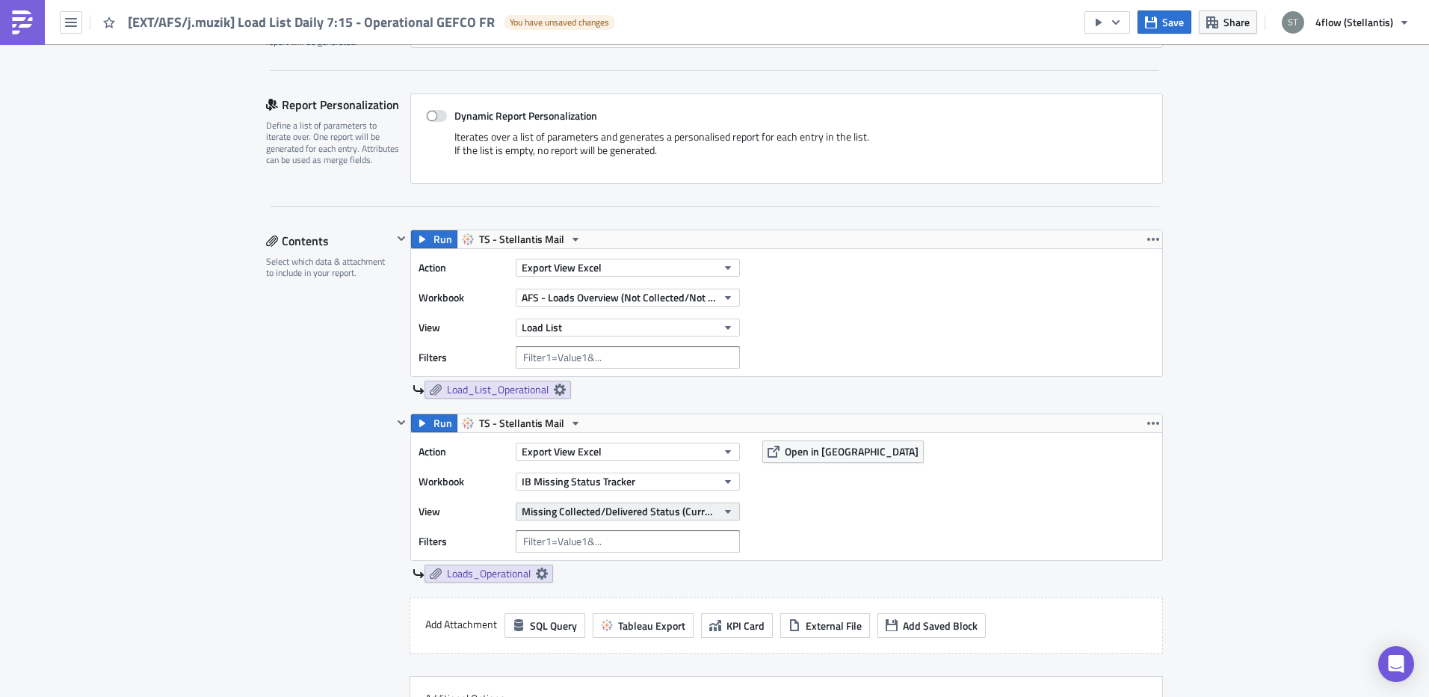
click at [715, 510] on button "Missing Collected/Delivered Status (Current & Previous Month)" at bounding box center [628, 511] width 224 height 18
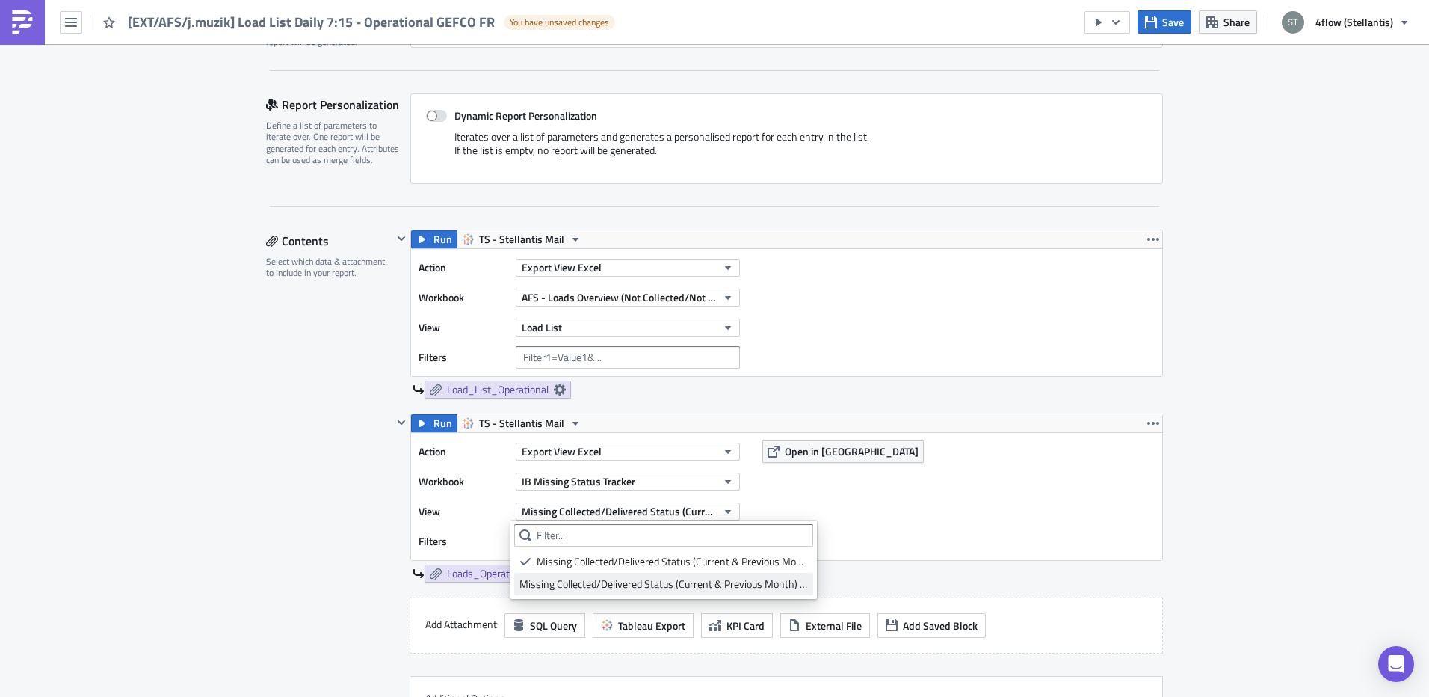
click at [724, 584] on div "Missing Collected/Delivered Status (Current & Previous Month) GEFCO FR" at bounding box center [664, 583] width 289 height 15
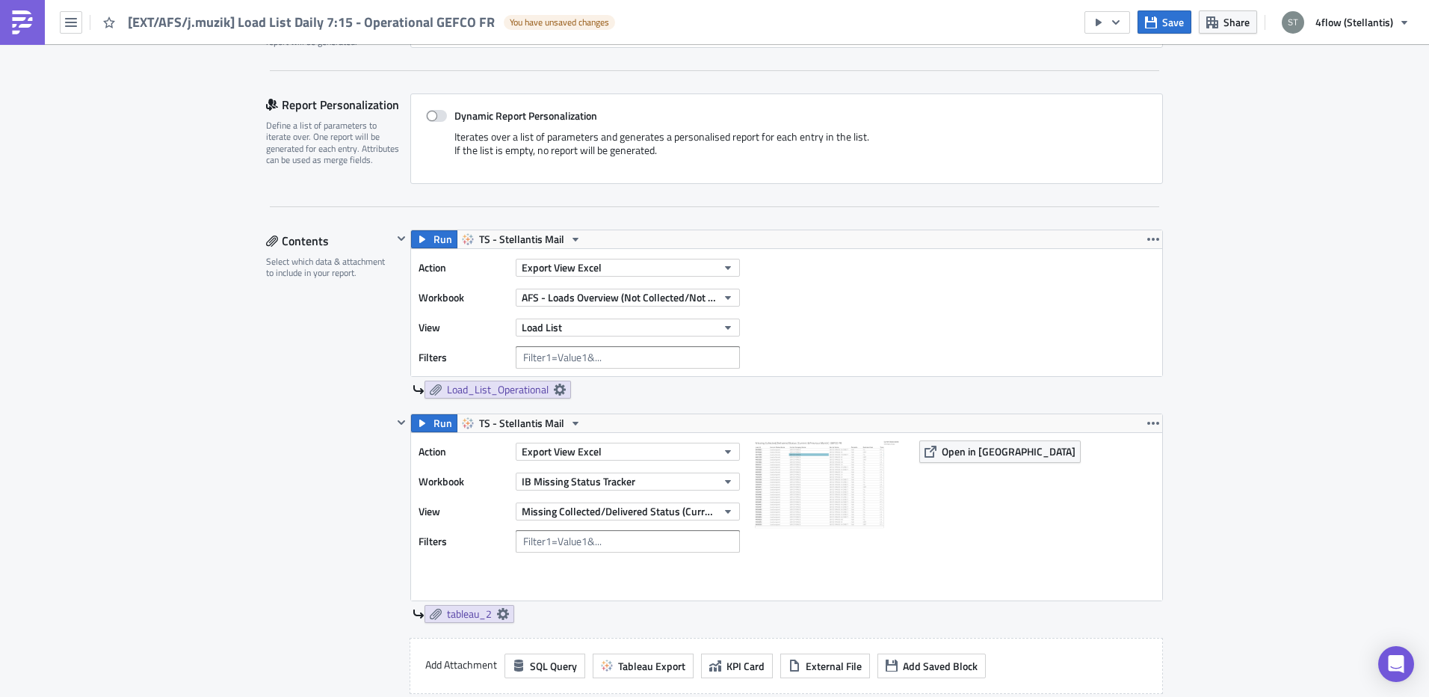
click at [641, 510] on span "Missing Collected/Delivered Status (Current & Previous Month) GEFCO FR" at bounding box center [619, 511] width 195 height 16
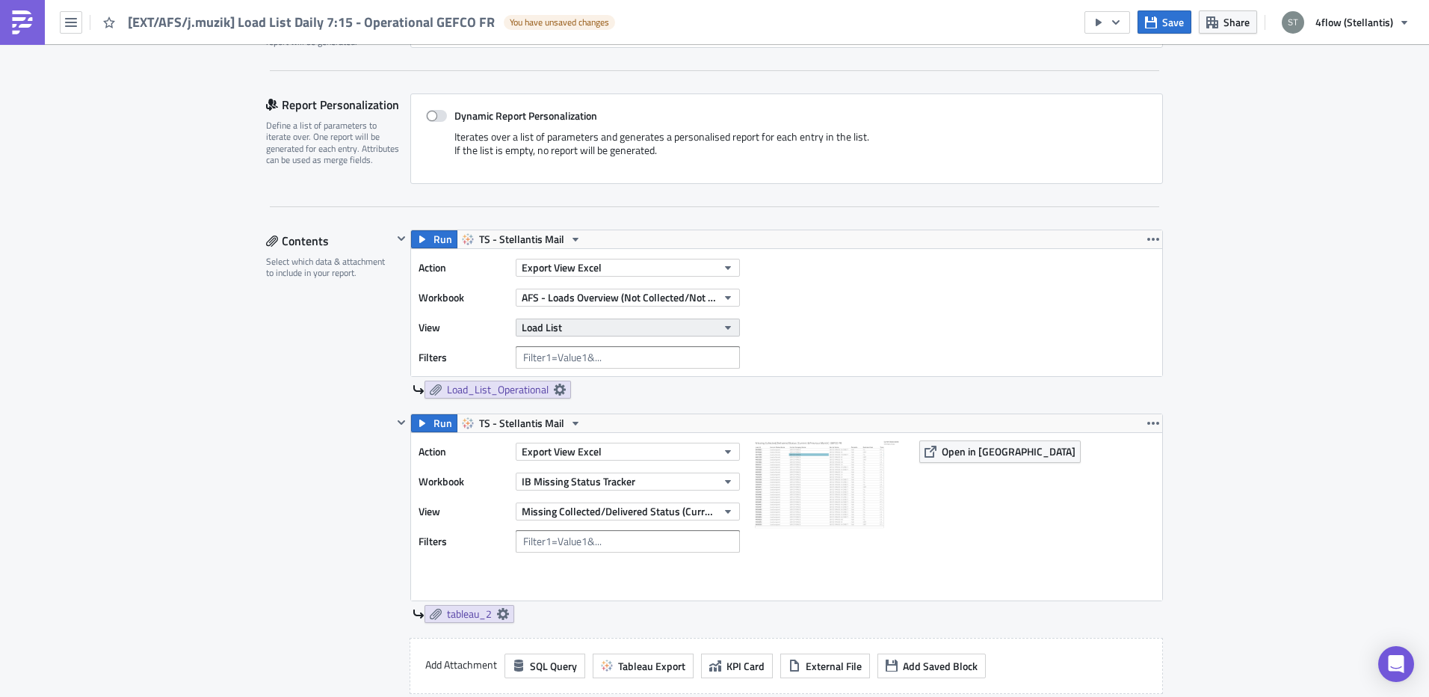
click at [641, 323] on button "Load List" at bounding box center [628, 327] width 224 height 18
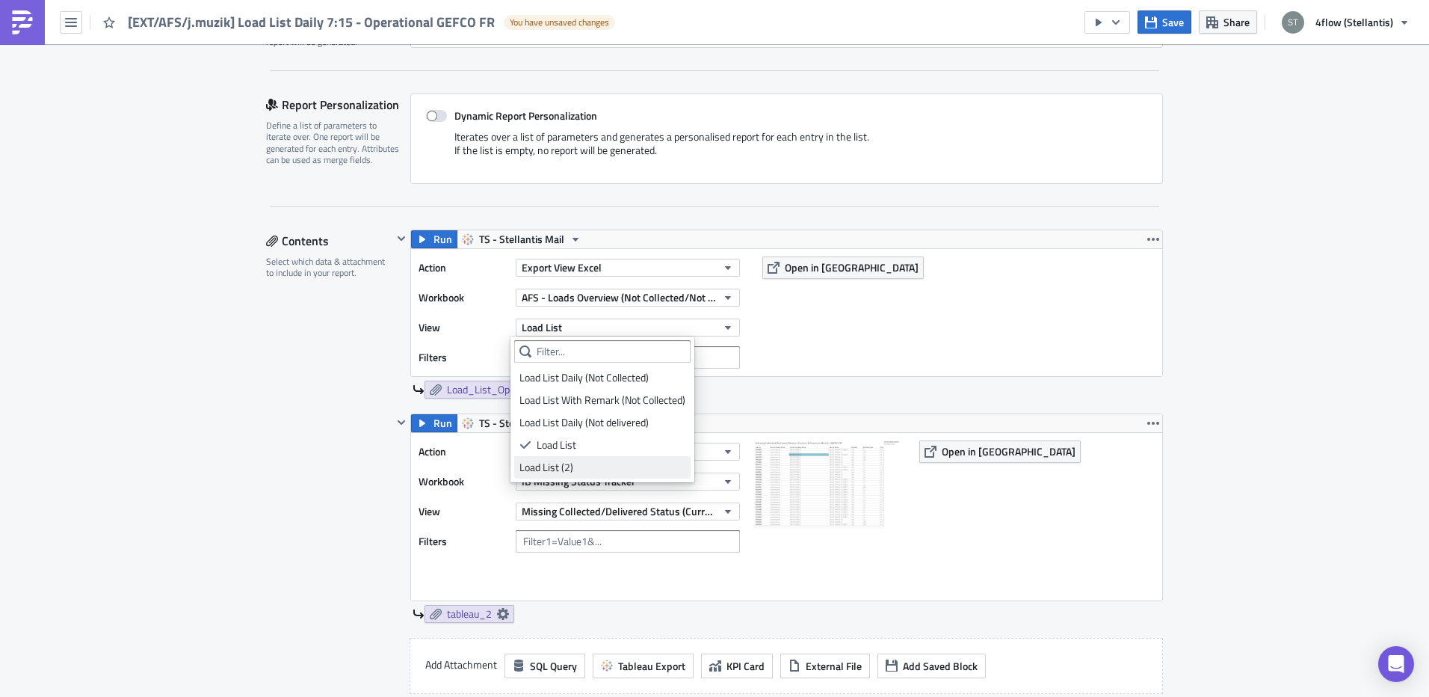
click at [594, 468] on div "Load List (2)" at bounding box center [603, 467] width 166 height 15
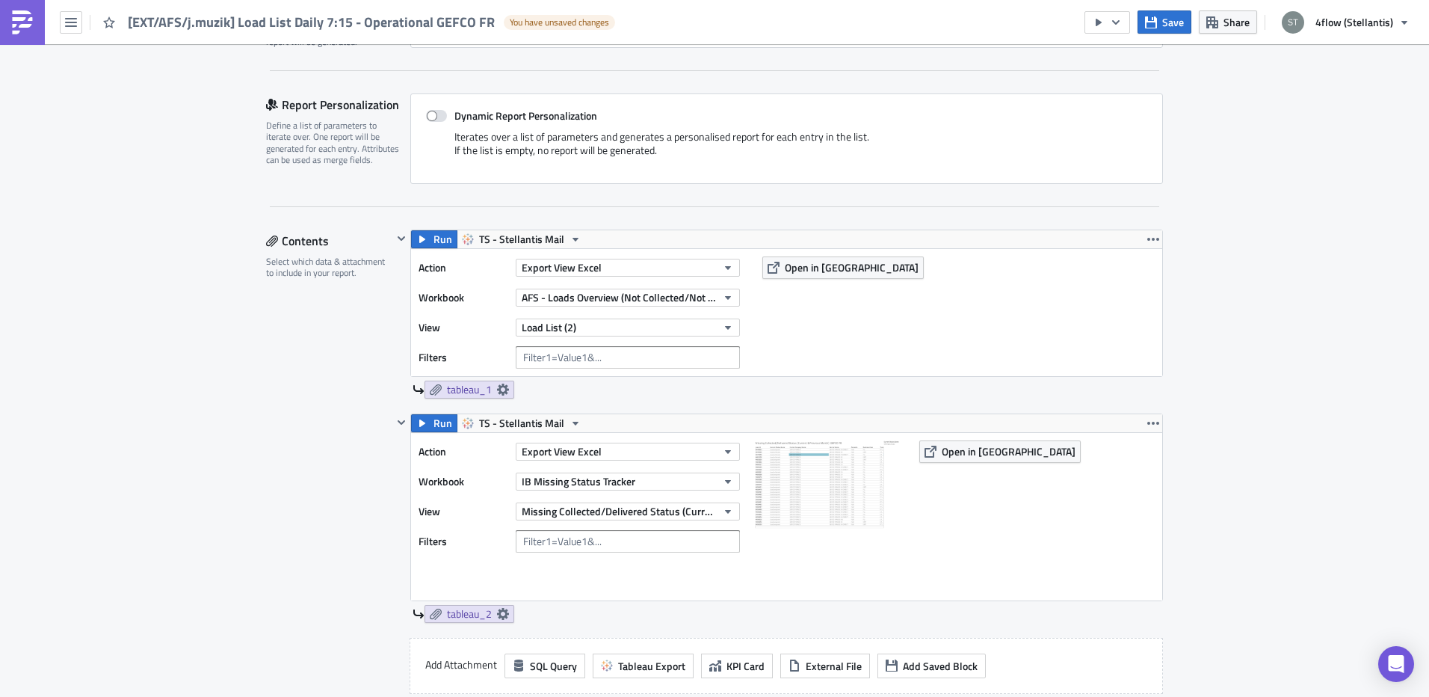
click at [271, 348] on div "Contents Select which data & attachment to include in your report." at bounding box center [329, 525] width 126 height 591
click at [500, 388] on icon at bounding box center [503, 389] width 12 height 12
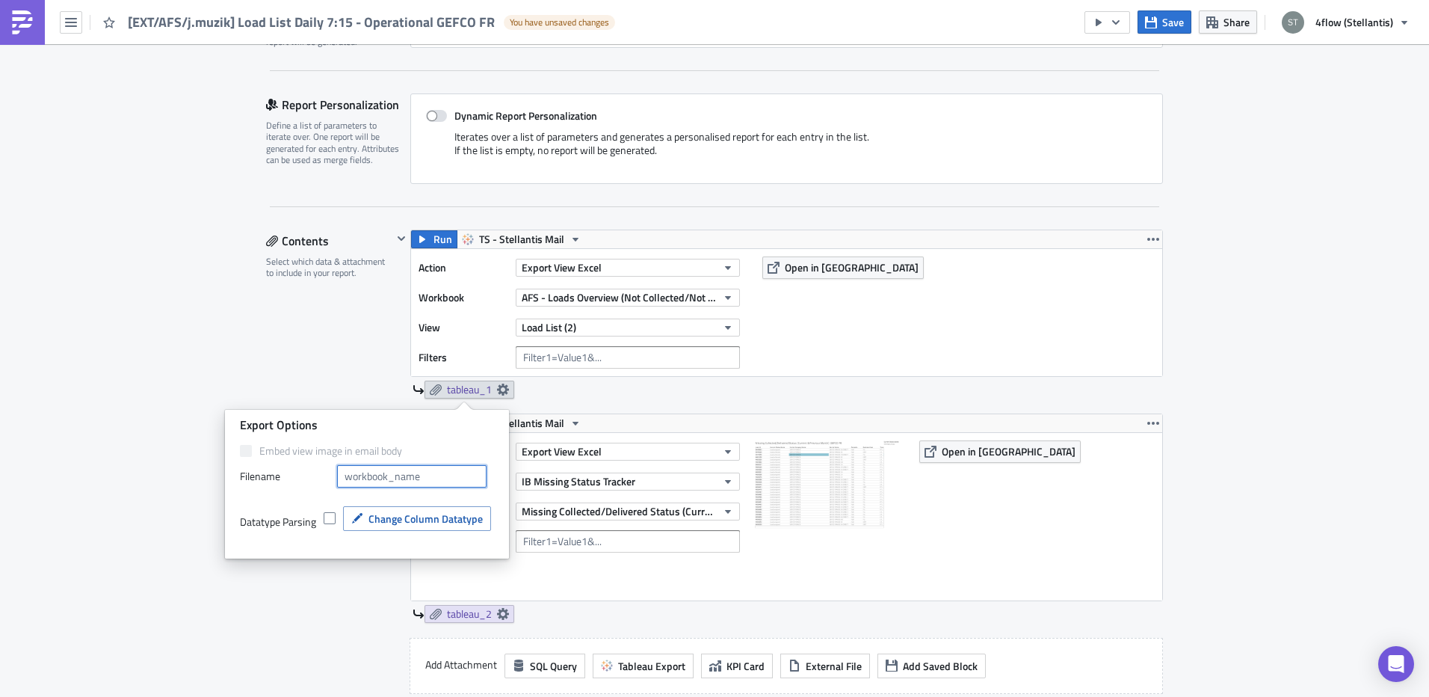
click at [416, 478] on input "text" at bounding box center [412, 476] width 150 height 22
type input "Load List"
click at [339, 357] on div "Contents Select which data & attachment to include in your report." at bounding box center [329, 525] width 126 height 591
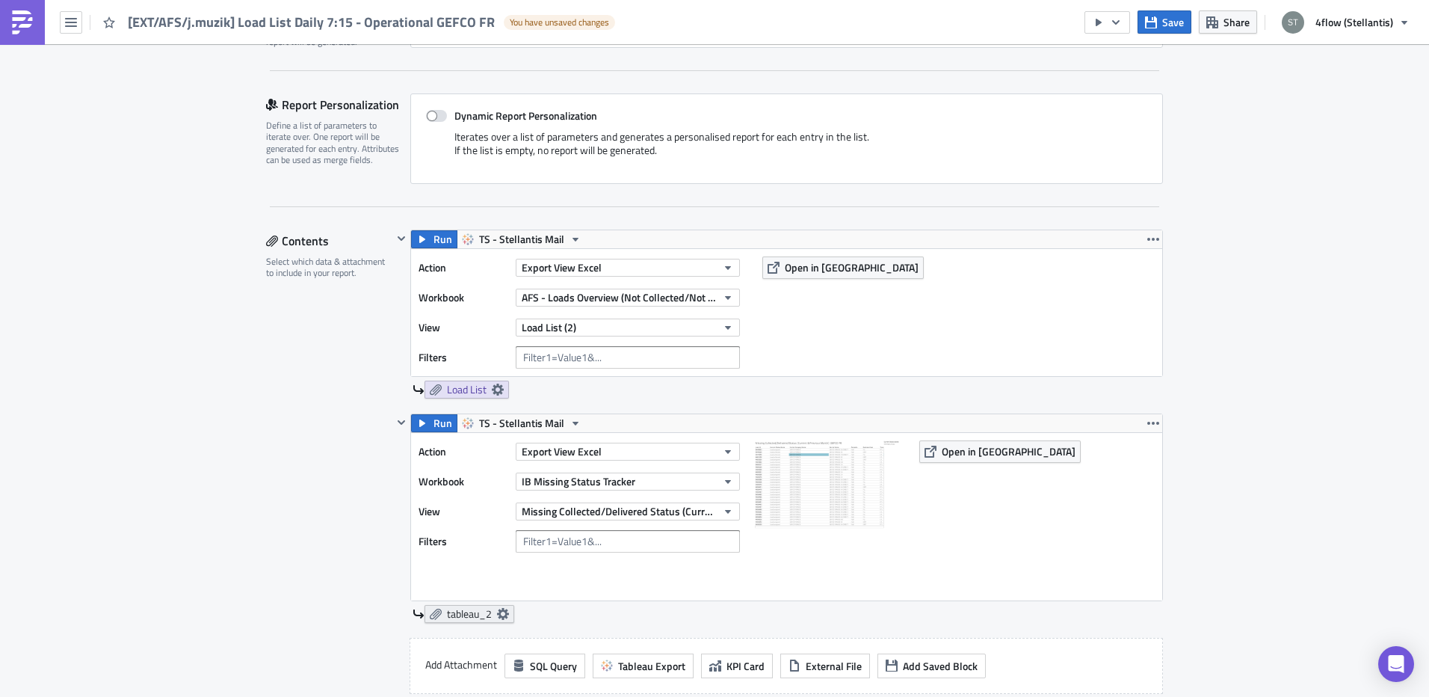
click at [505, 613] on link "tableau_2" at bounding box center [470, 614] width 90 height 18
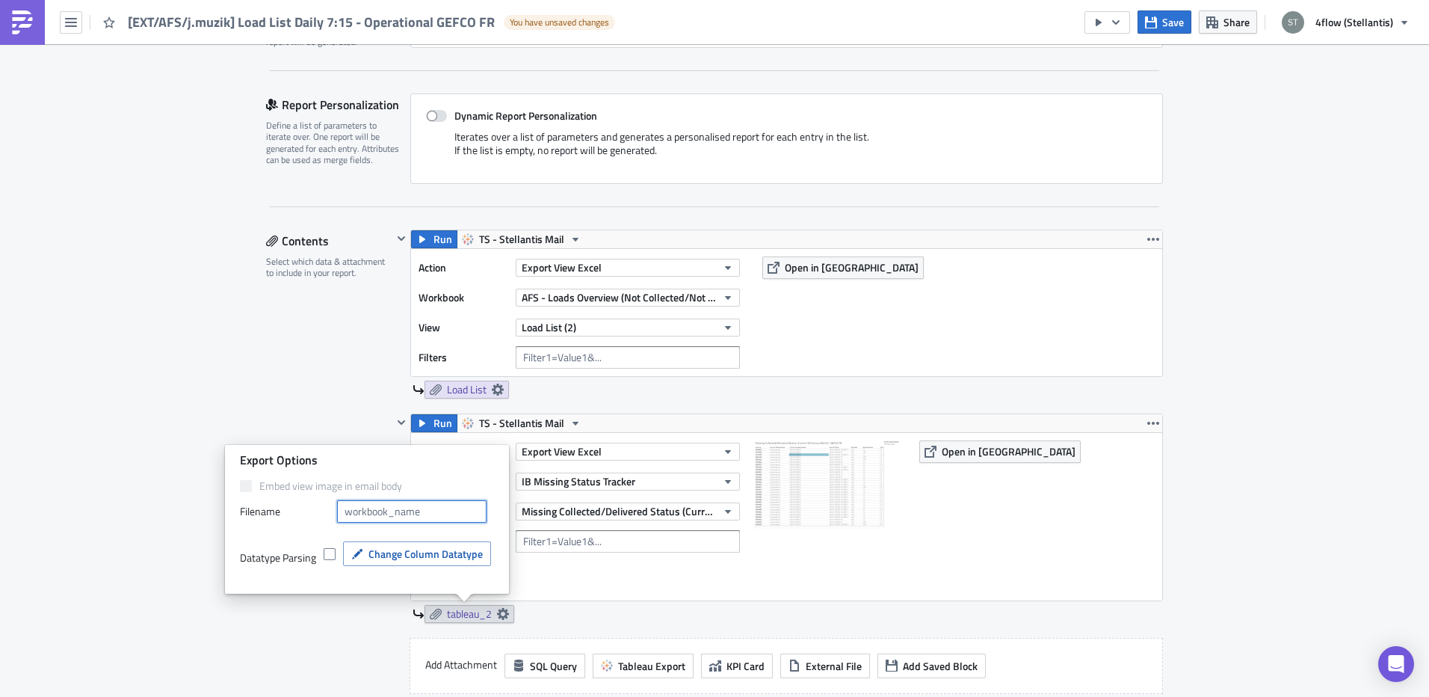
click at [415, 511] on input "text" at bounding box center [412, 511] width 150 height 22
type input "Direct Prio Loads"
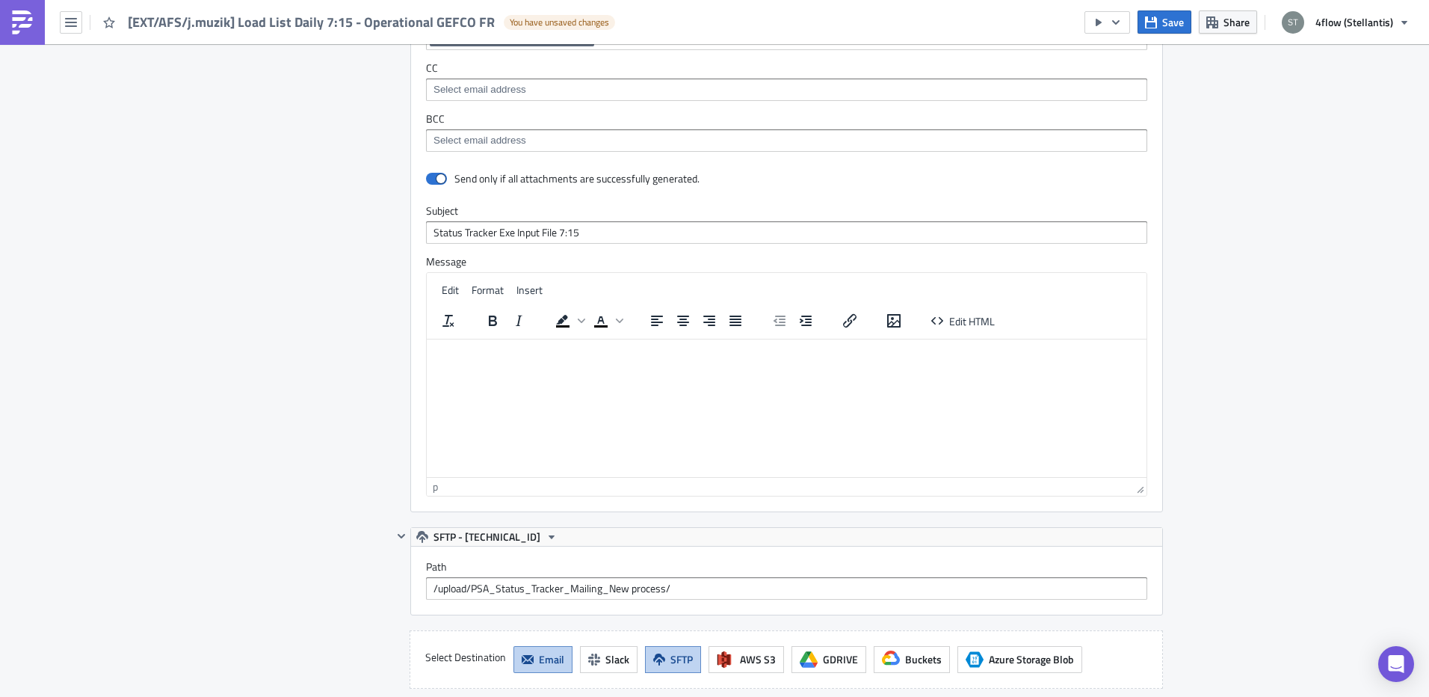
scroll to position [1420, 0]
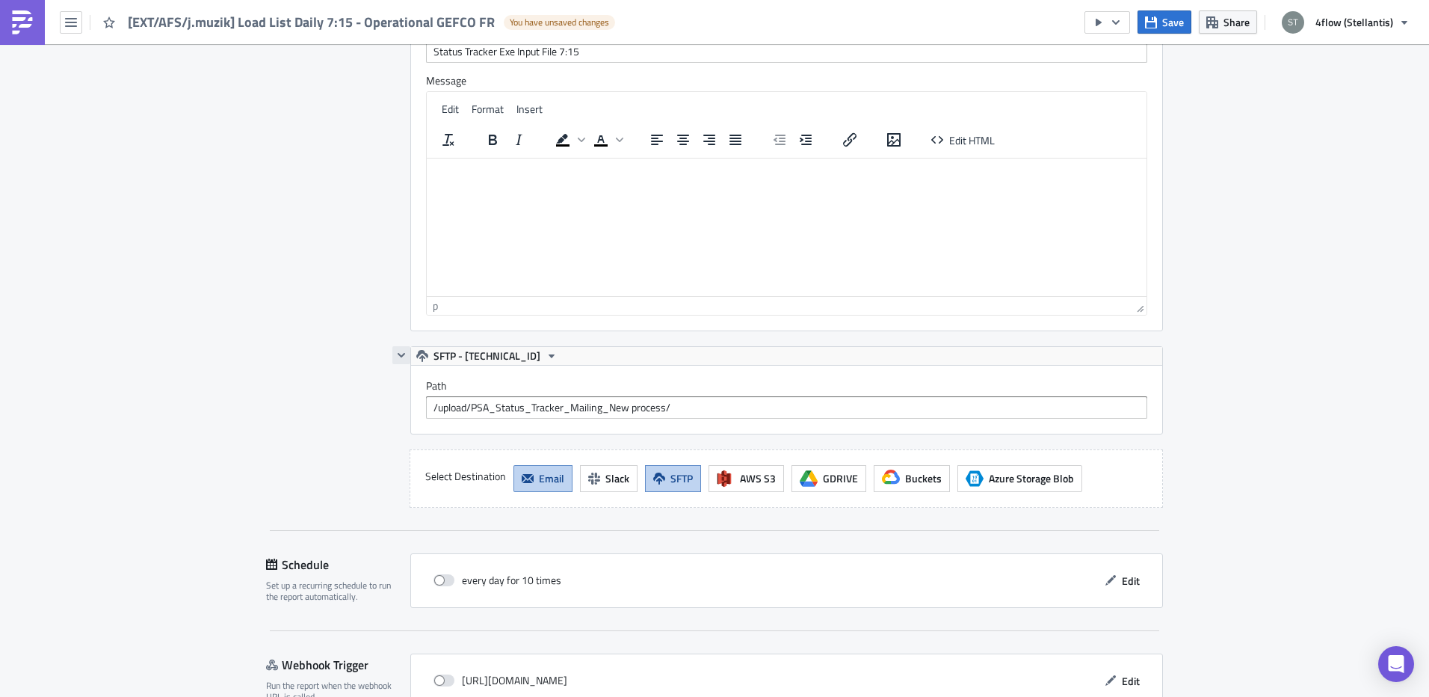
click at [404, 360] on button "button" at bounding box center [401, 355] width 18 height 18
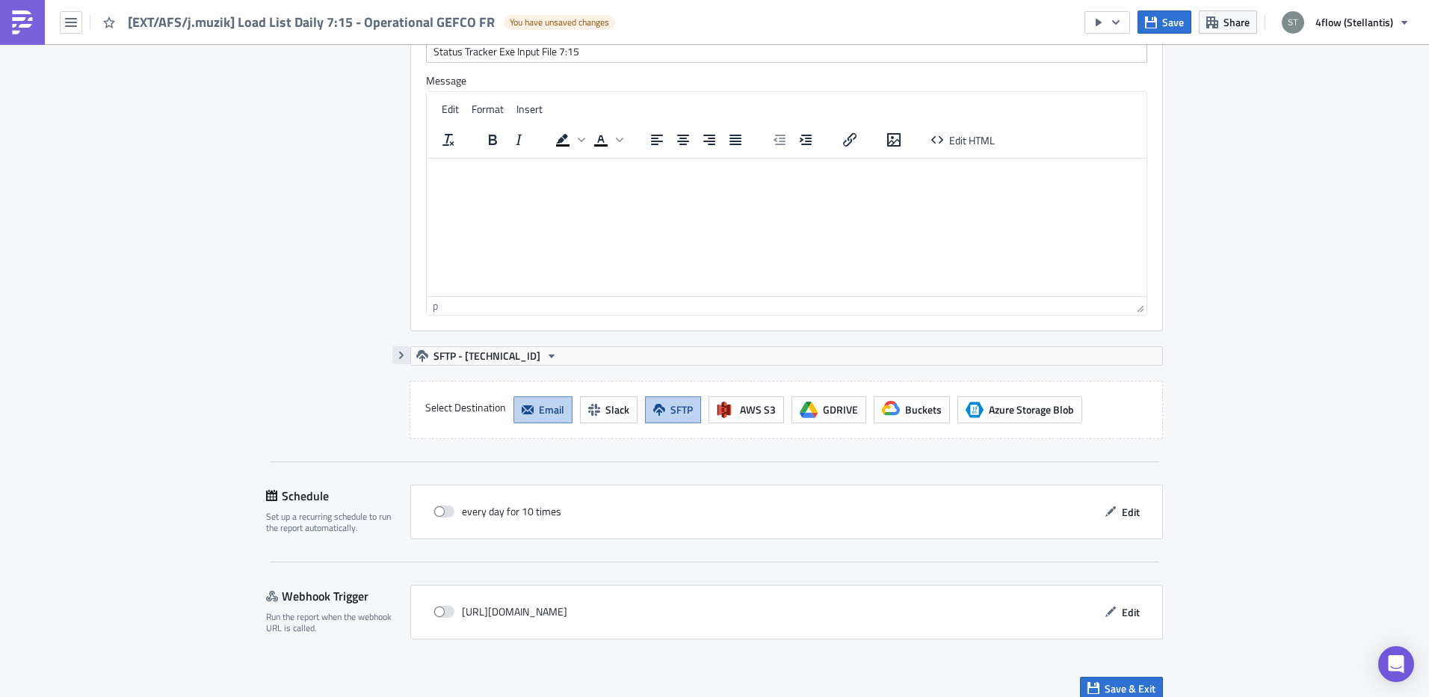
click at [404, 360] on button "button" at bounding box center [401, 355] width 18 height 18
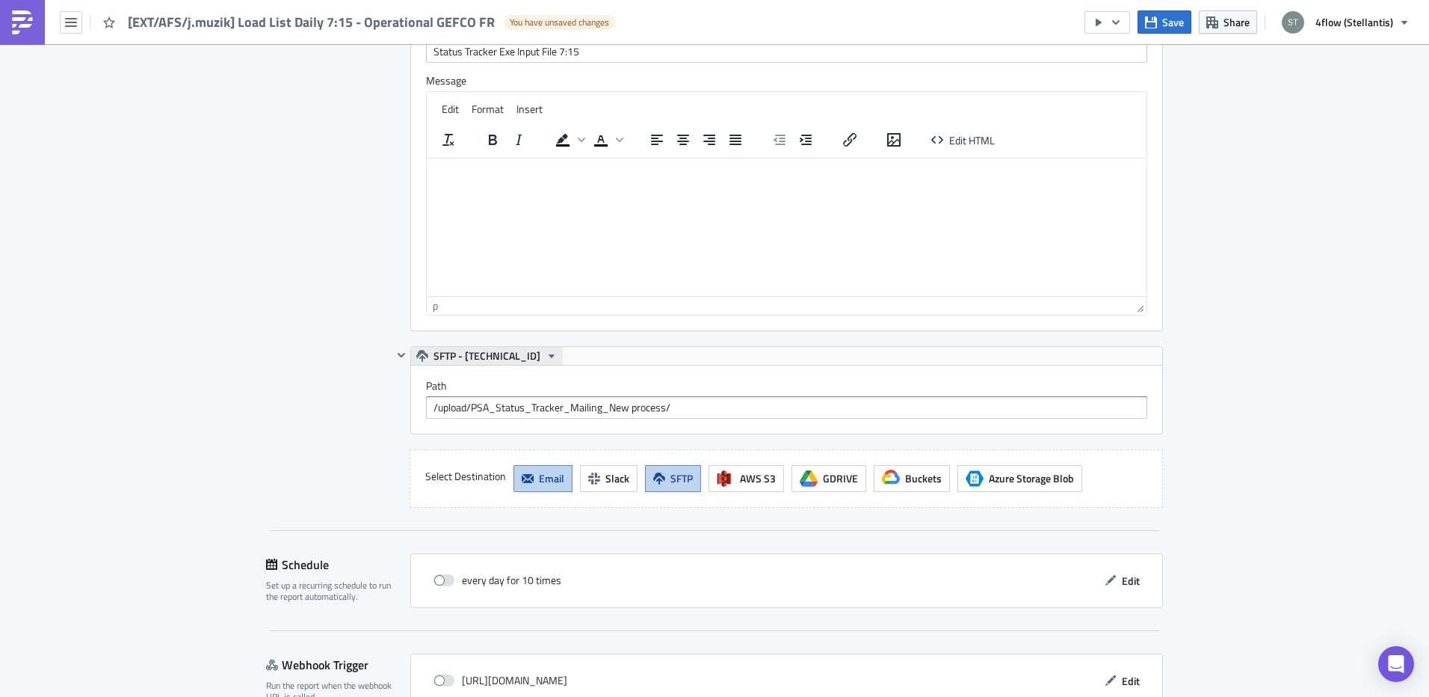
click at [546, 352] on icon "button" at bounding box center [552, 356] width 12 height 12
click at [306, 392] on div "Destinations Define where should your report be delivered." at bounding box center [329, 126] width 126 height 763
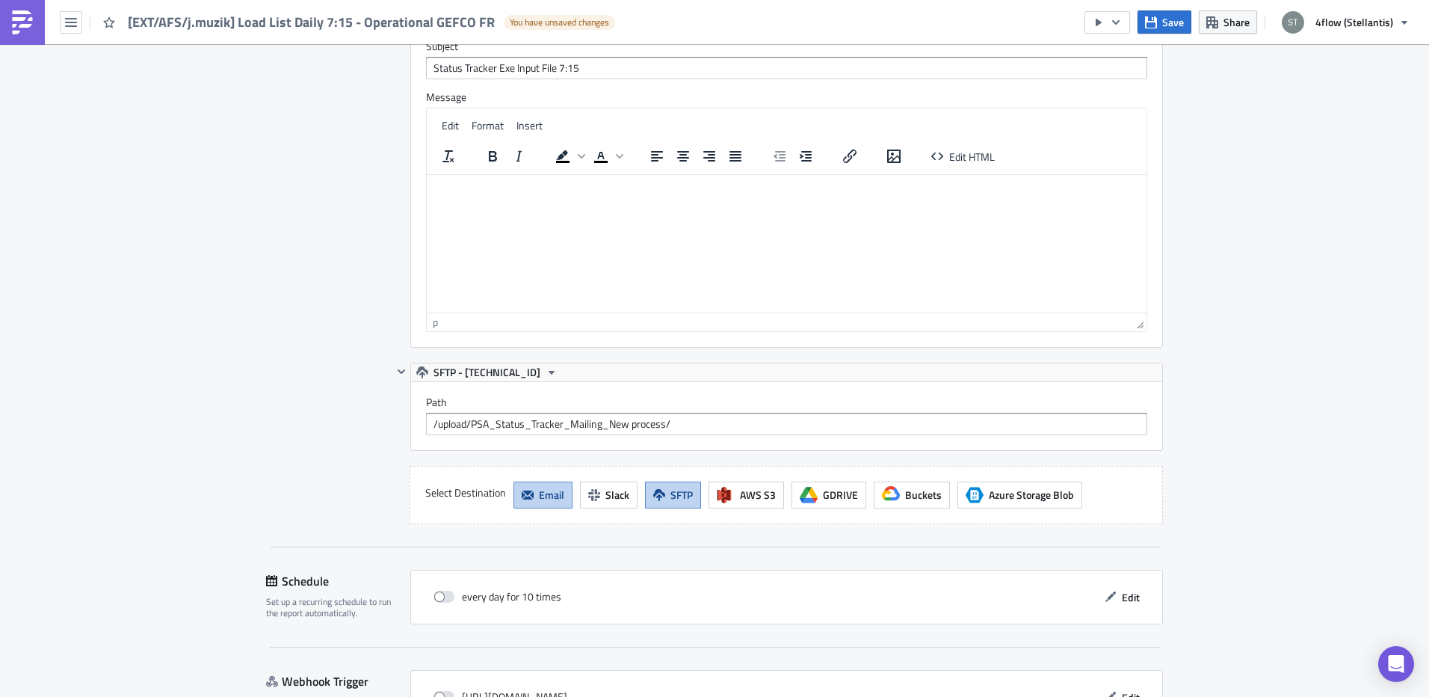
scroll to position [1346, 0]
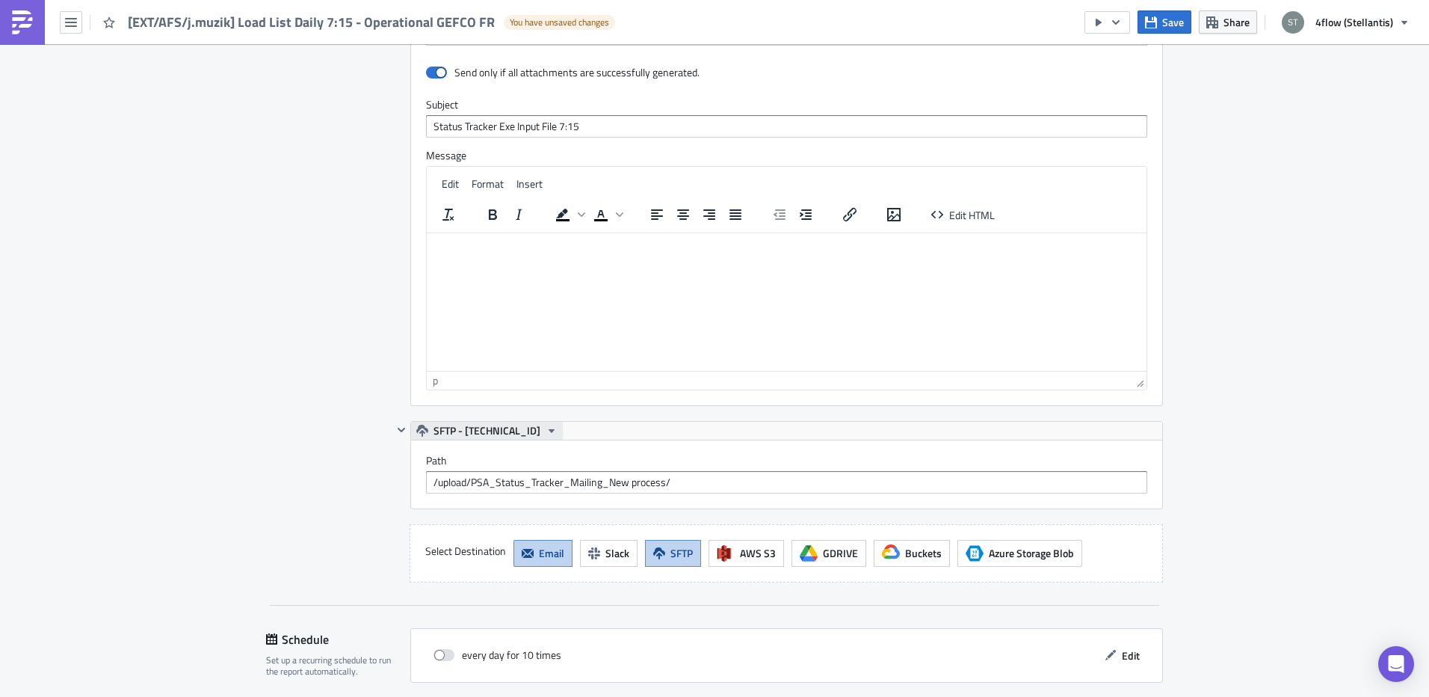
click at [549, 431] on icon "button" at bounding box center [552, 431] width 6 height 4
click at [681, 428] on div "SFTP - [TECHNICAL_ID]" at bounding box center [786, 431] width 751 height 18
drag, startPoint x: 717, startPoint y: 478, endPoint x: -25, endPoint y: 483, distance: 741.6
click at [0, 483] on html "[EXT/AFS/j.muzik] Load List Daily 7:15 - Operational GEFCO FR You have unsaved …" at bounding box center [714, 349] width 1429 height 699
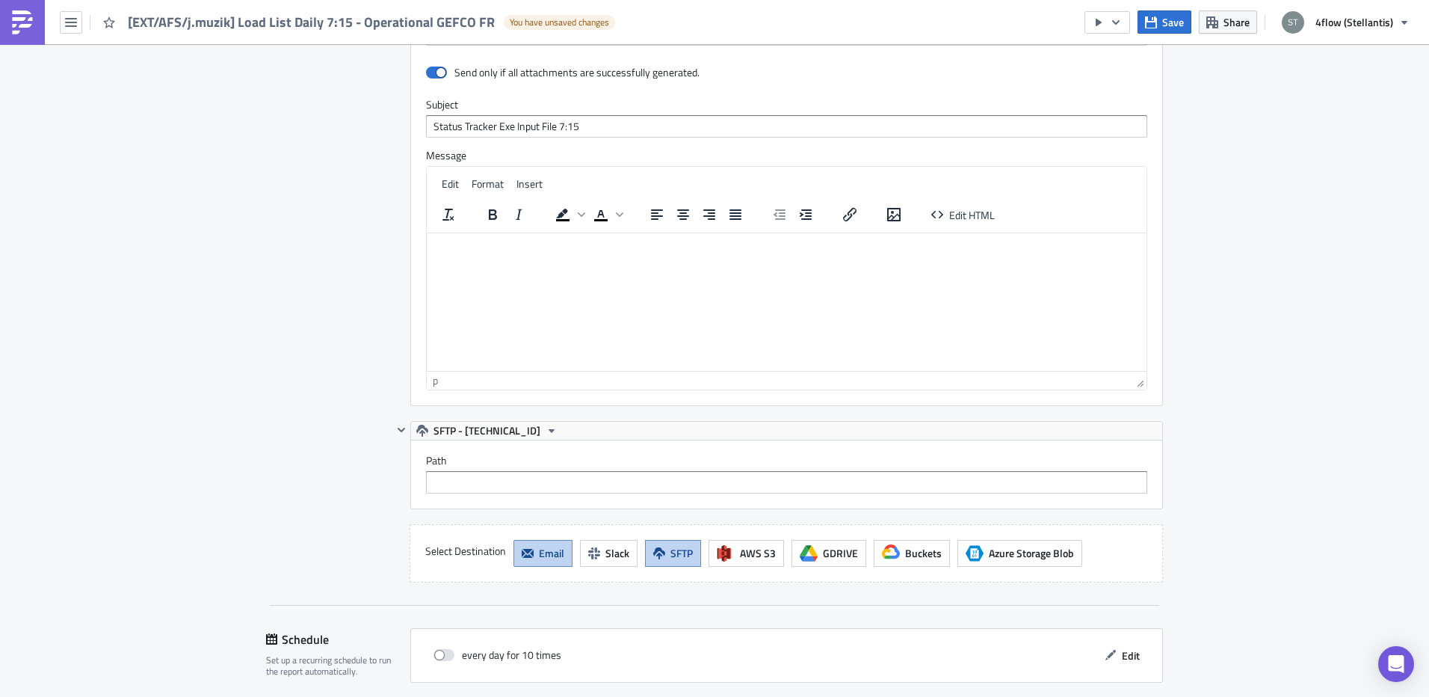
click at [416, 425] on icon "button" at bounding box center [422, 431] width 12 height 12
click at [392, 417] on div "Default Pushmetrics SMTP Integration From 4flow Notifications <no-reply@analyti…" at bounding box center [777, 120] width 771 height 601
click at [392, 422] on button "button" at bounding box center [401, 430] width 18 height 18
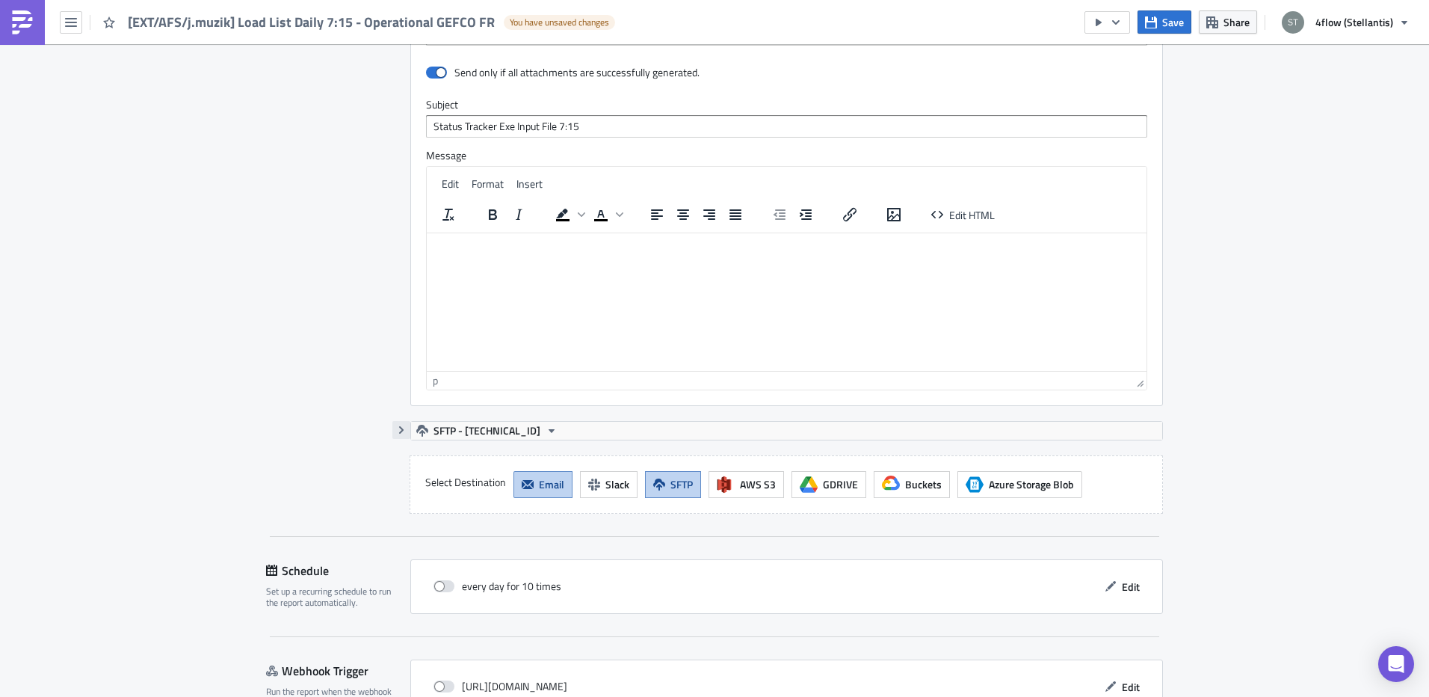
click at [397, 436] on button "button" at bounding box center [401, 430] width 18 height 18
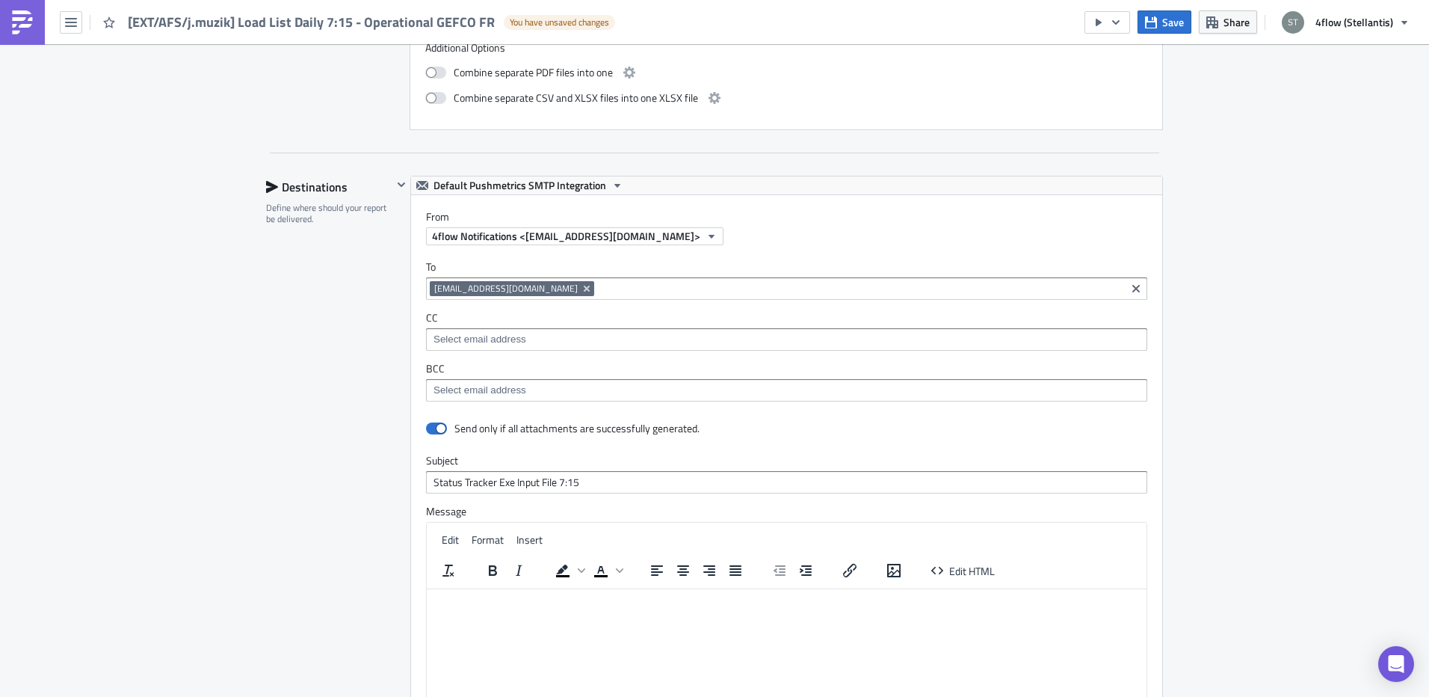
scroll to position [748, 0]
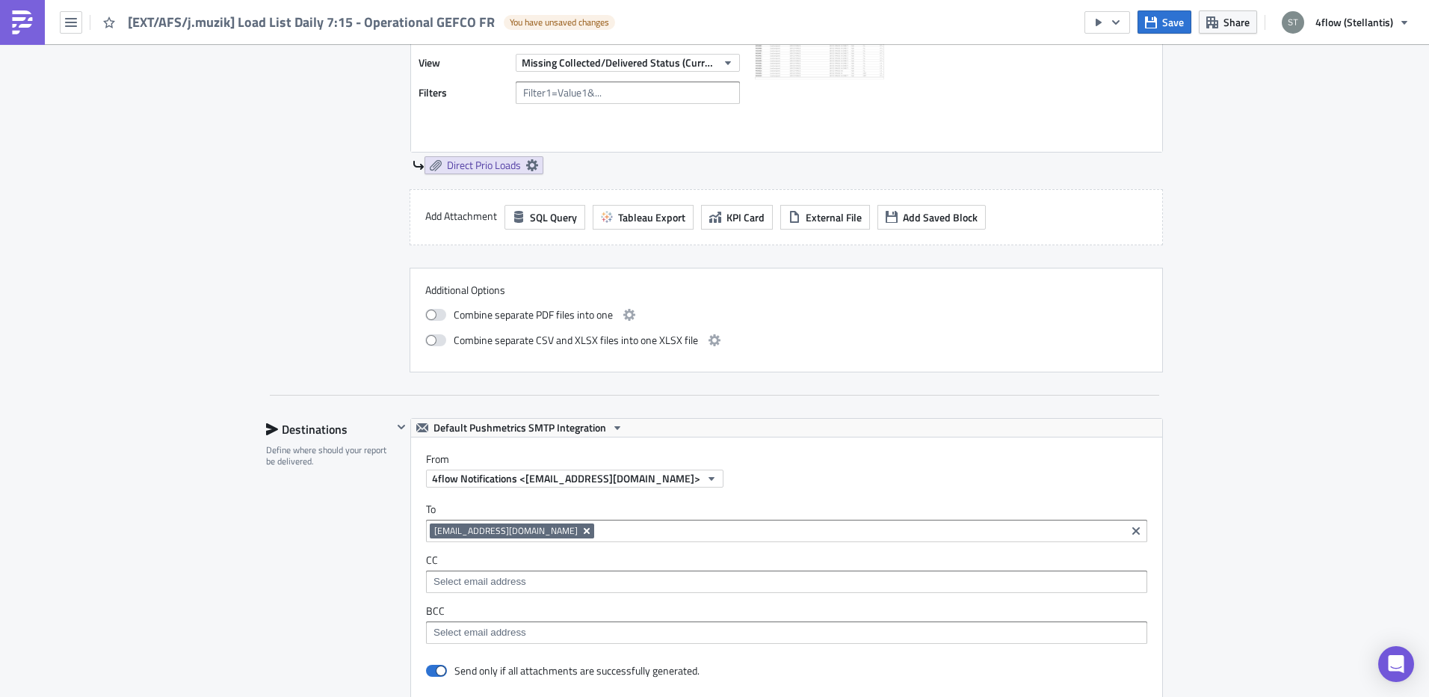
click at [581, 534] on icon "Remove Tag" at bounding box center [587, 531] width 12 height 12
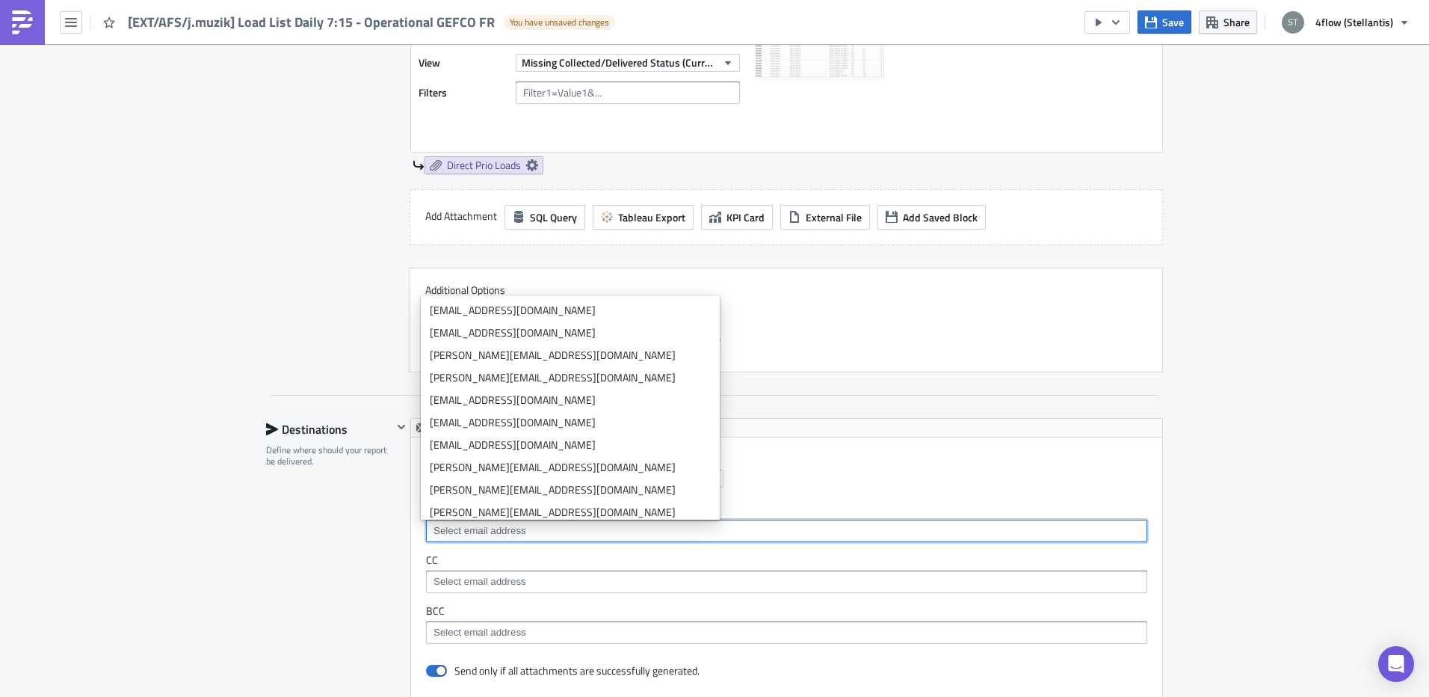
click at [515, 530] on input at bounding box center [786, 530] width 712 height 15
paste input "[PERSON_NAME][EMAIL_ADDRESS][DOMAIN_NAME]"
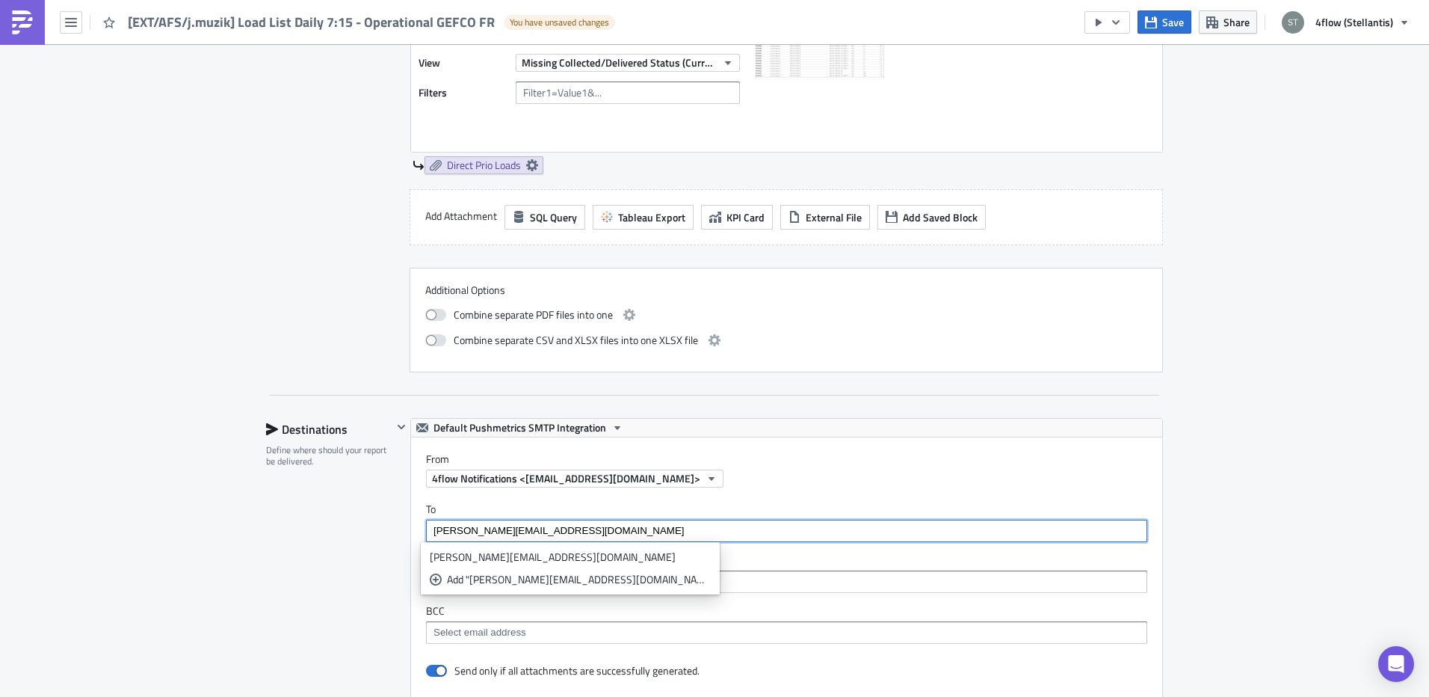
type input "[PERSON_NAME][EMAIL_ADDRESS][DOMAIN_NAME]"
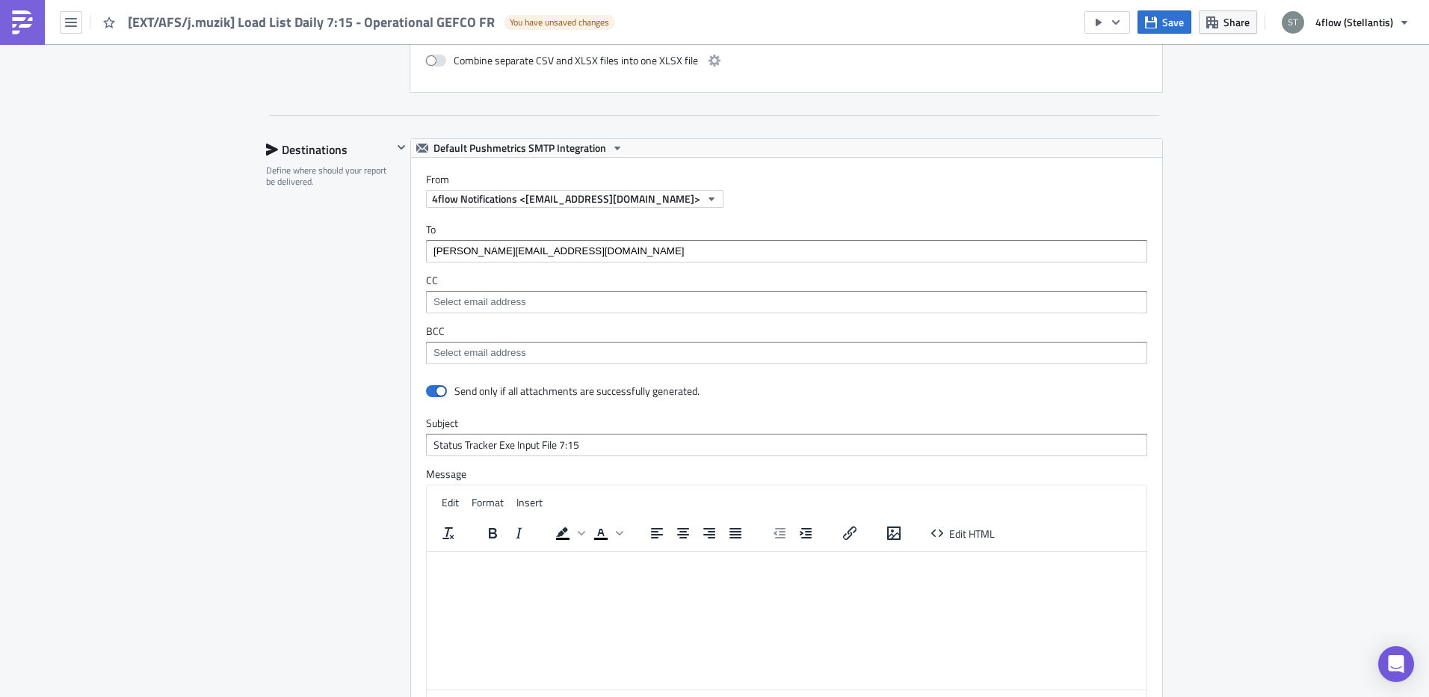
scroll to position [1196, 0]
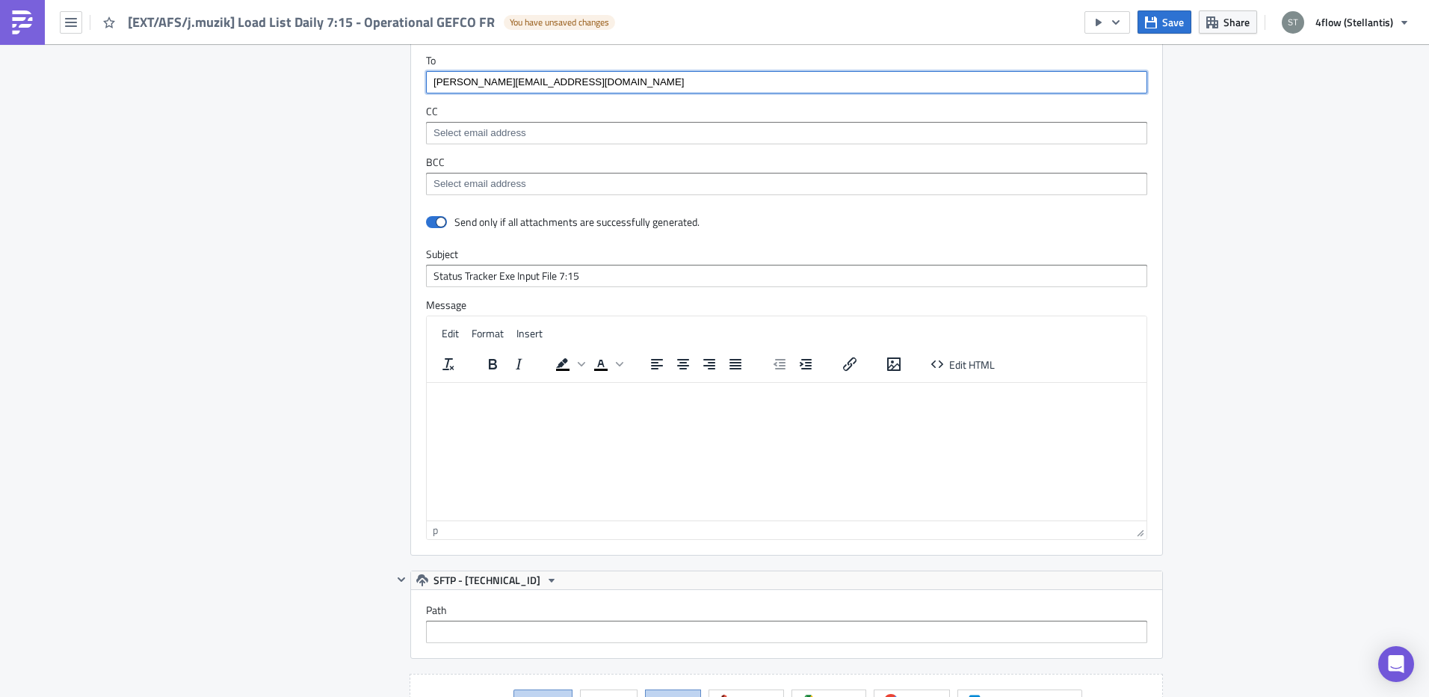
click at [604, 84] on input "[PERSON_NAME][EMAIL_ADDRESS][DOMAIN_NAME]" at bounding box center [786, 82] width 712 height 15
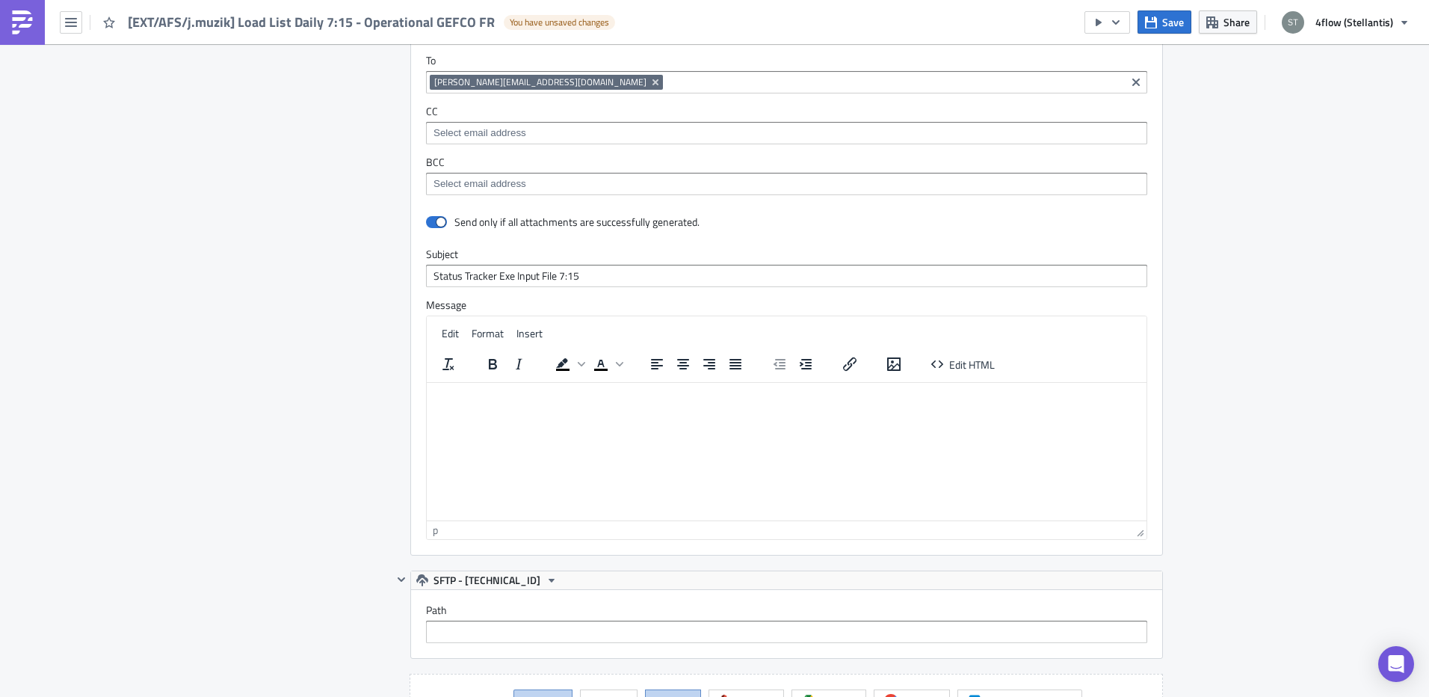
drag, startPoint x: 614, startPoint y: 275, endPoint x: 496, endPoint y: 286, distance: 118.6
click at [496, 286] on input "Status Tracker Exe Input File 7:15" at bounding box center [786, 276] width 721 height 22
click at [676, 272] on input "Status Tracker Load List & Prio Loads" at bounding box center [786, 276] width 721 height 22
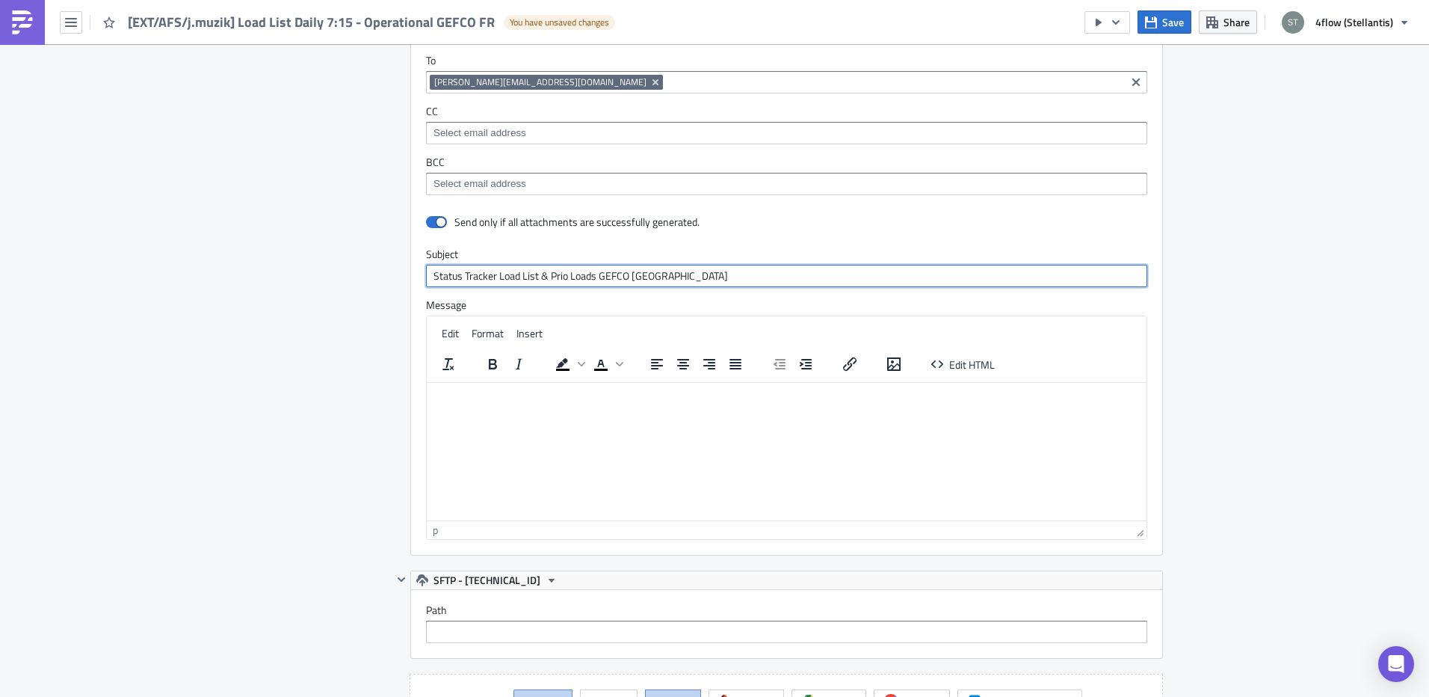
type input "Status Tracker Load List & Prio Loads GEFCO [GEOGRAPHIC_DATA]"
click at [303, 399] on div "Destinations Define where should your report be delivered." at bounding box center [329, 350] width 126 height 763
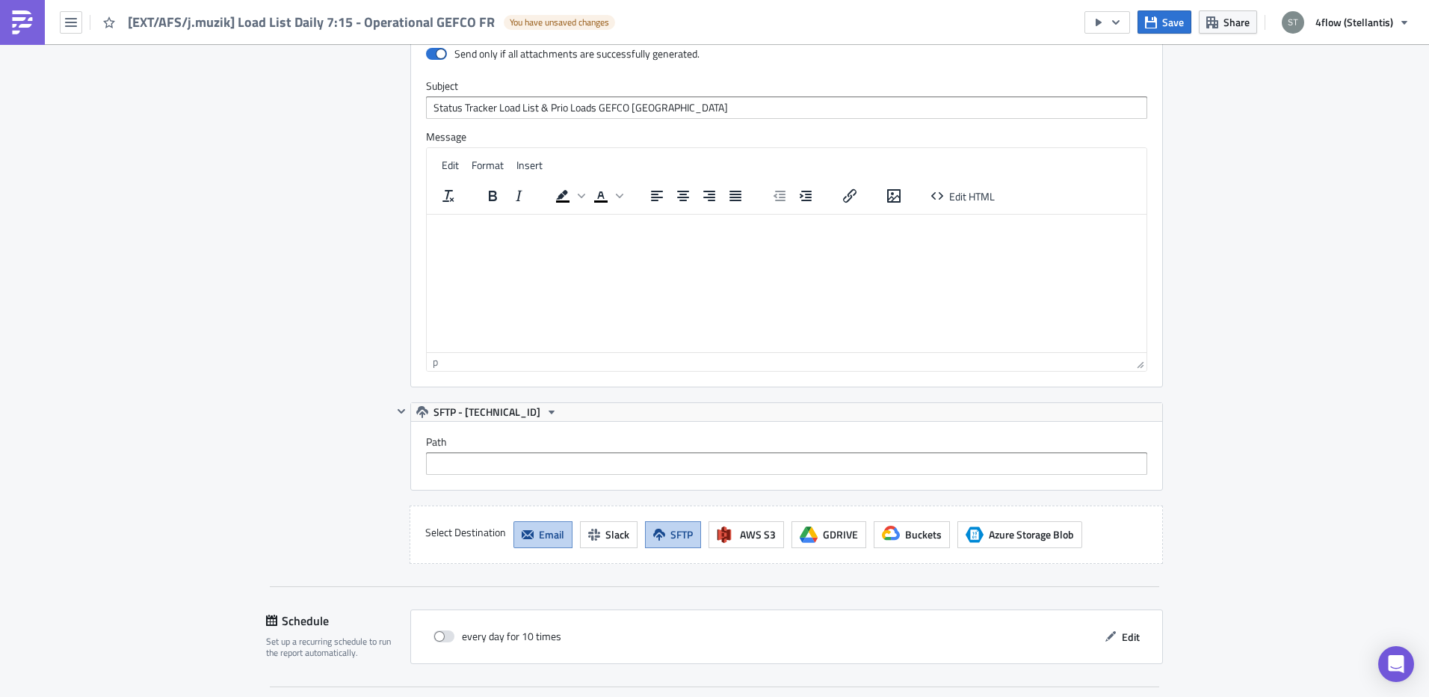
scroll to position [1505, 0]
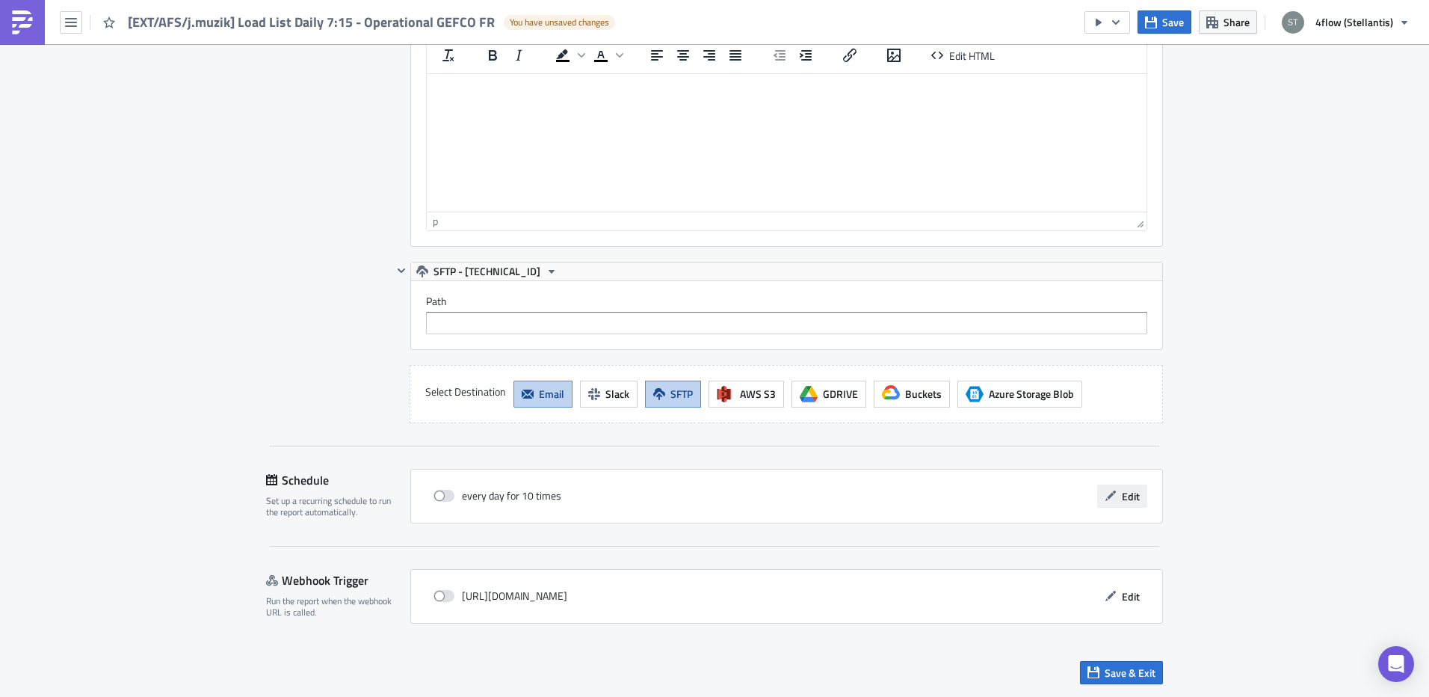
click at [1115, 492] on button "Edit" at bounding box center [1122, 495] width 50 height 23
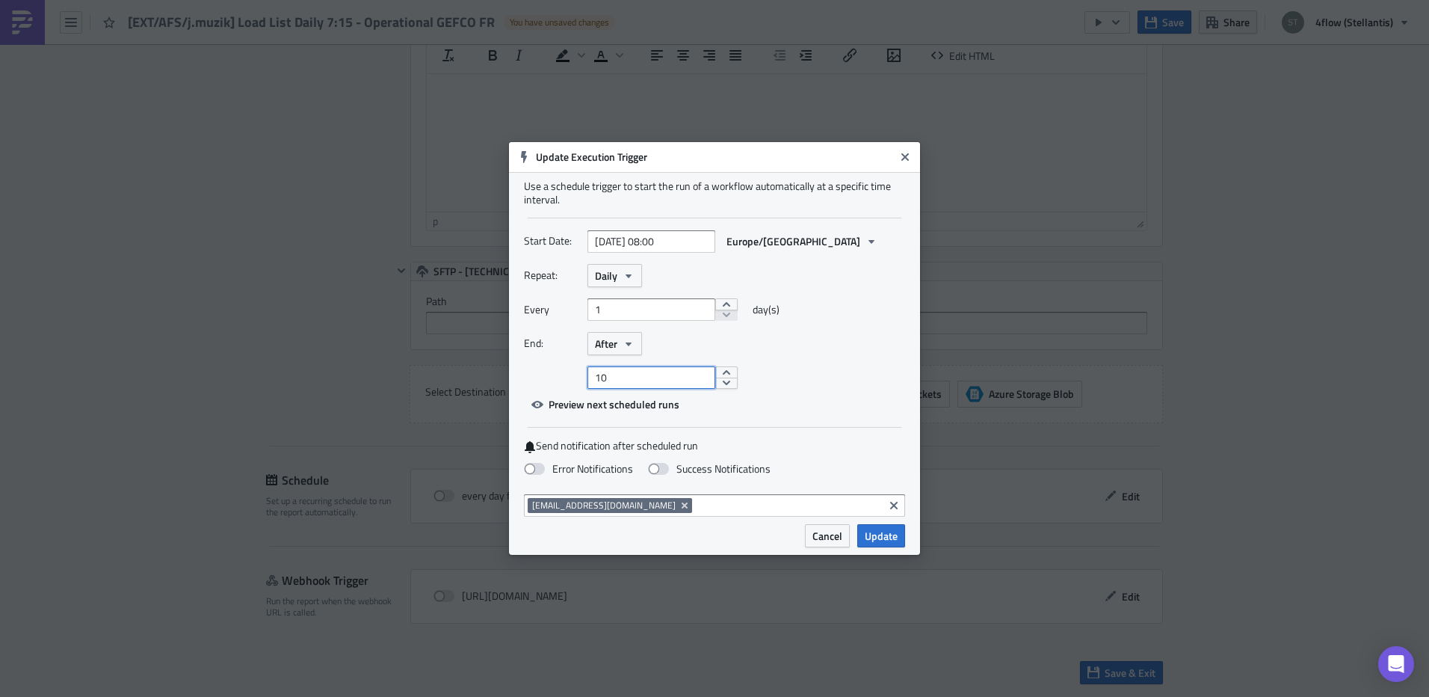
click at [680, 377] on input "10" at bounding box center [652, 377] width 128 height 22
click at [809, 357] on div "Repeat: Daily Every 1 day(s) End: After 10" at bounding box center [714, 326] width 381 height 125
click at [635, 349] on button "After" at bounding box center [615, 343] width 55 height 23
click at [631, 366] on div "Never" at bounding box center [659, 370] width 124 height 15
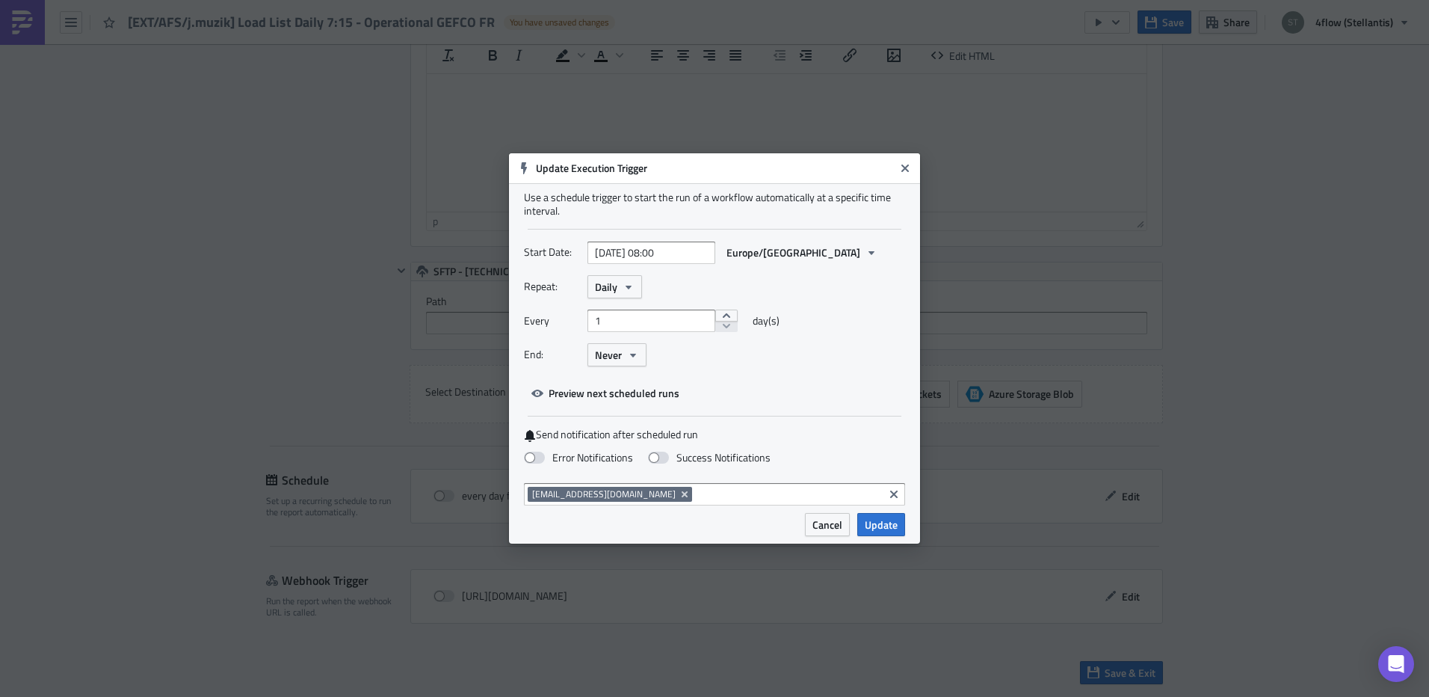
click at [842, 380] on div "Start Date: 2025-09-01 08:00 Europe/Berlin Repeat: Daily Every 1 day(s) End: Ne…" at bounding box center [714, 323] width 381 height 164
select select "8"
select select "2025"
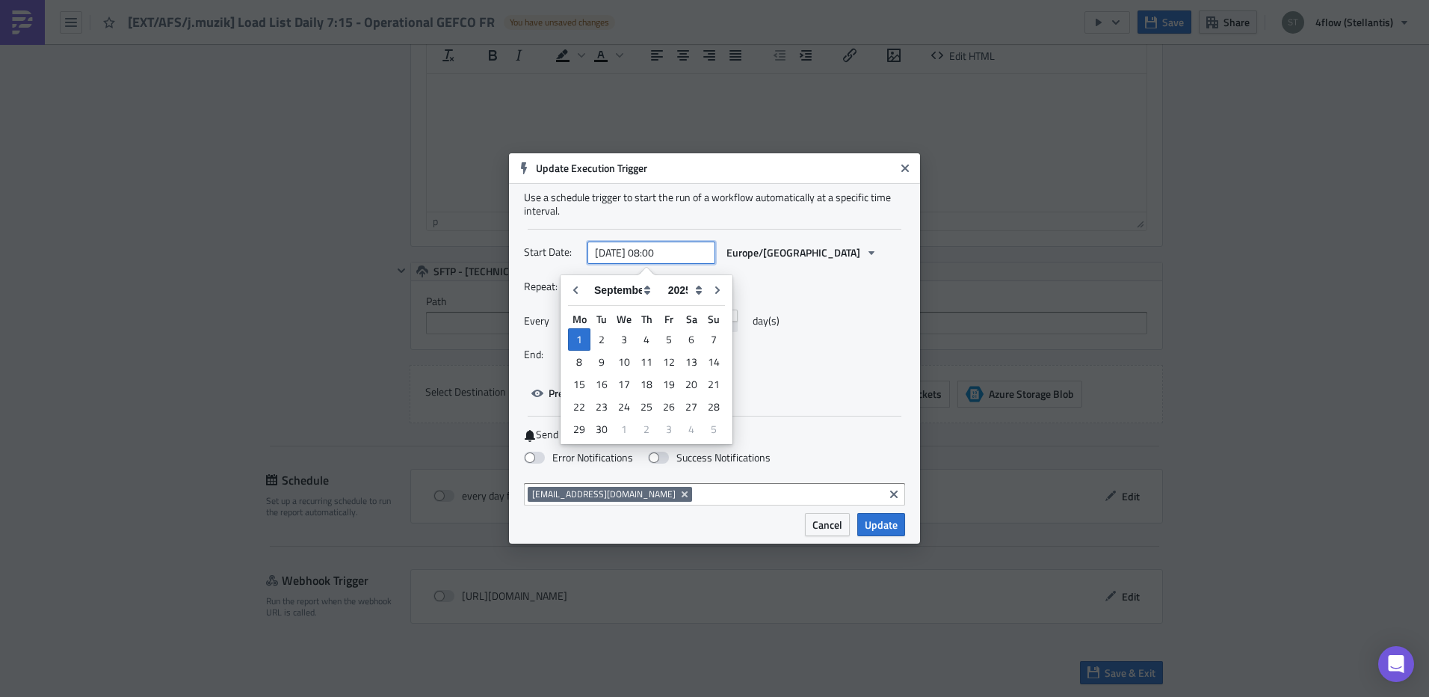
click at [691, 250] on input "2025-09-01 08:00" at bounding box center [652, 252] width 128 height 22
type input "2025-09-01 07:45"
click at [860, 395] on div "Start Date: 2025-09-01 07:45 Europe/Berlin Repeat: Daily Every 1 day(s) End: Ne…" at bounding box center [714, 323] width 381 height 164
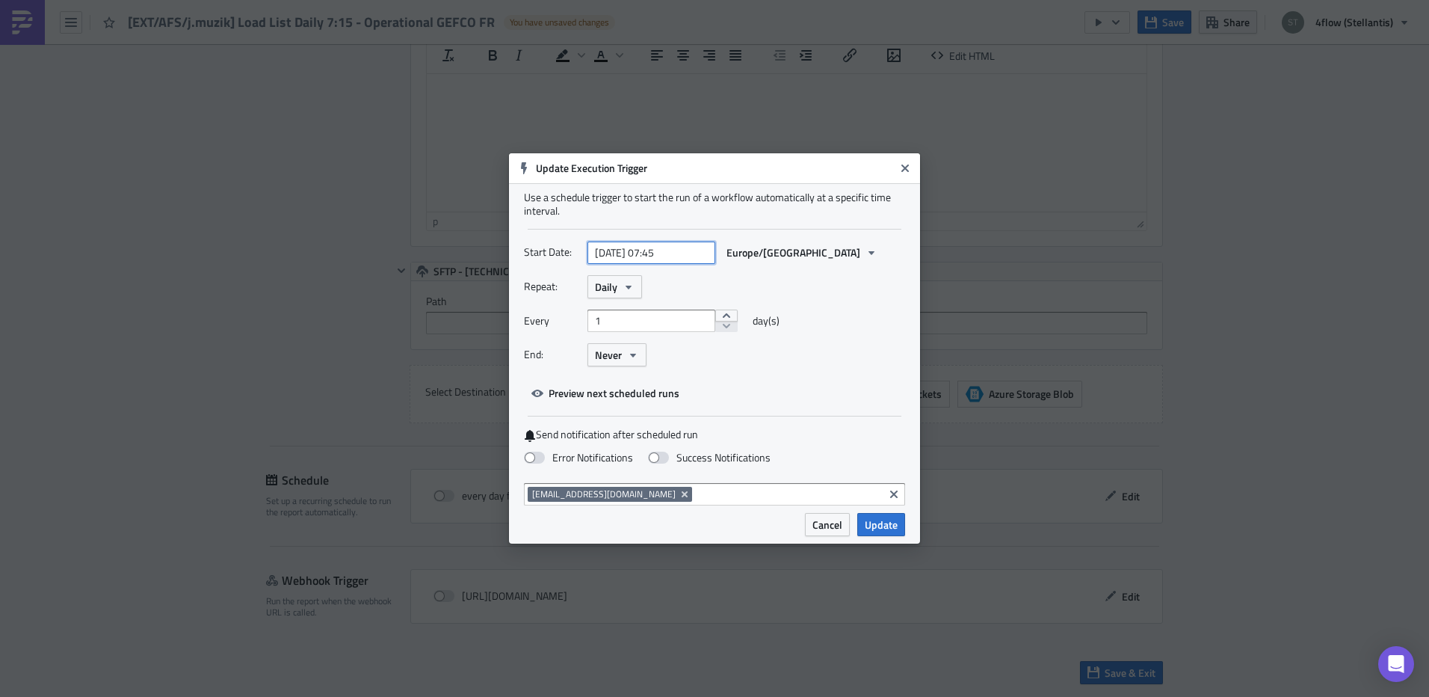
select select "8"
select select "2025"
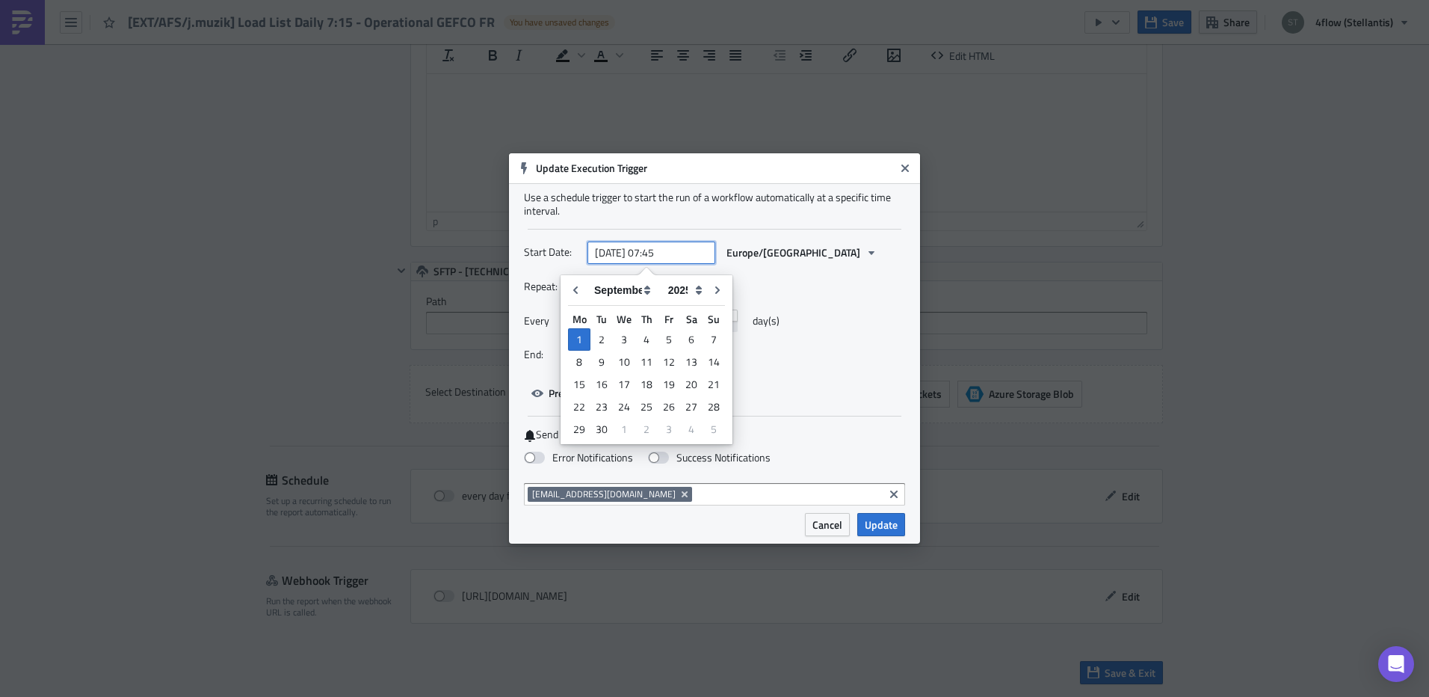
click at [697, 255] on input "2025-09-01 07:45" at bounding box center [652, 252] width 128 height 22
click at [697, 293] on select "2005 2006 2007 2008 2009 2010 2011 2012 2013 2014 2015 2016 2017 2018 2019 2020…" at bounding box center [684, 290] width 46 height 22
click at [661, 279] on select "2005 2006 2007 2008 2009 2010 2011 2012 2013 2014 2015 2016 2017 2018 2019 2020…" at bounding box center [684, 290] width 46 height 22
click at [602, 333] on div "2" at bounding box center [602, 339] width 22 height 21
type input "[DATE] 07:45"
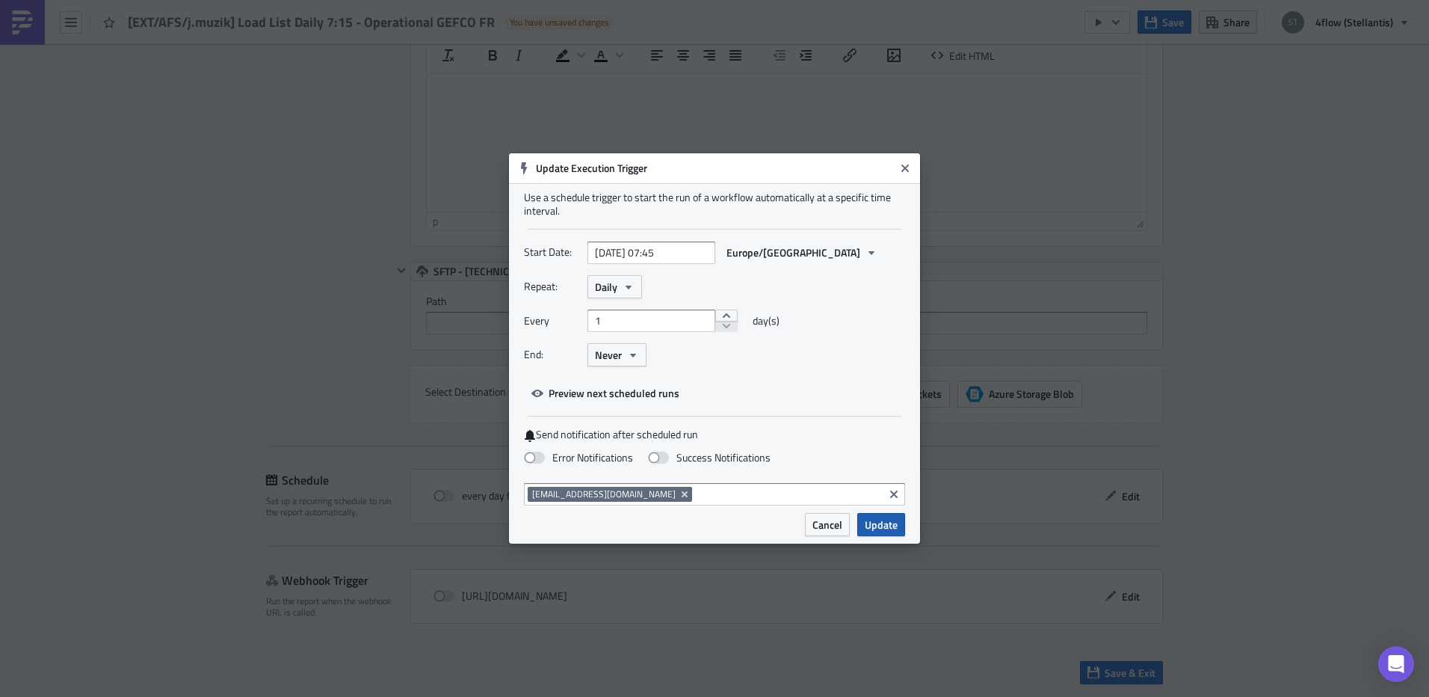
click at [895, 528] on span "Update" at bounding box center [881, 525] width 33 height 16
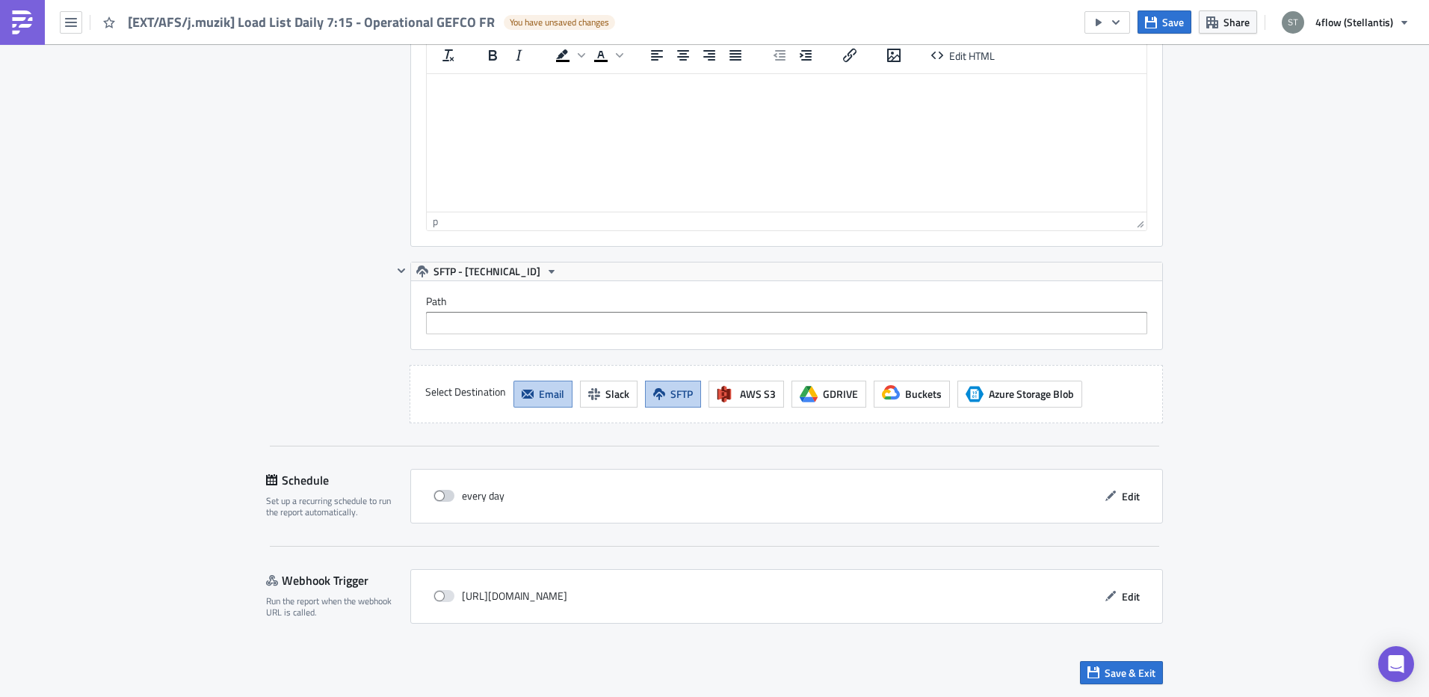
click at [436, 497] on span at bounding box center [444, 496] width 21 height 12
click at [437, 497] on input "checkbox" at bounding box center [442, 496] width 10 height 10
checkbox input "true"
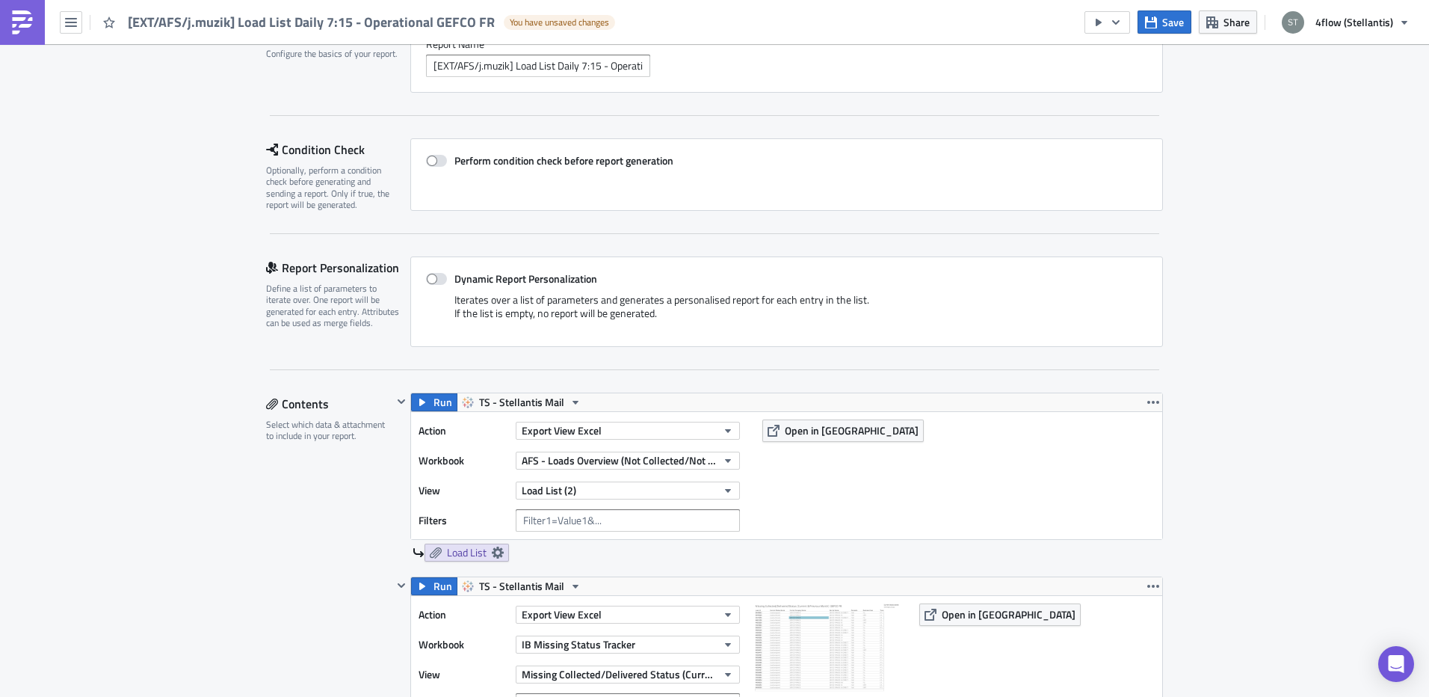
scroll to position [0, 0]
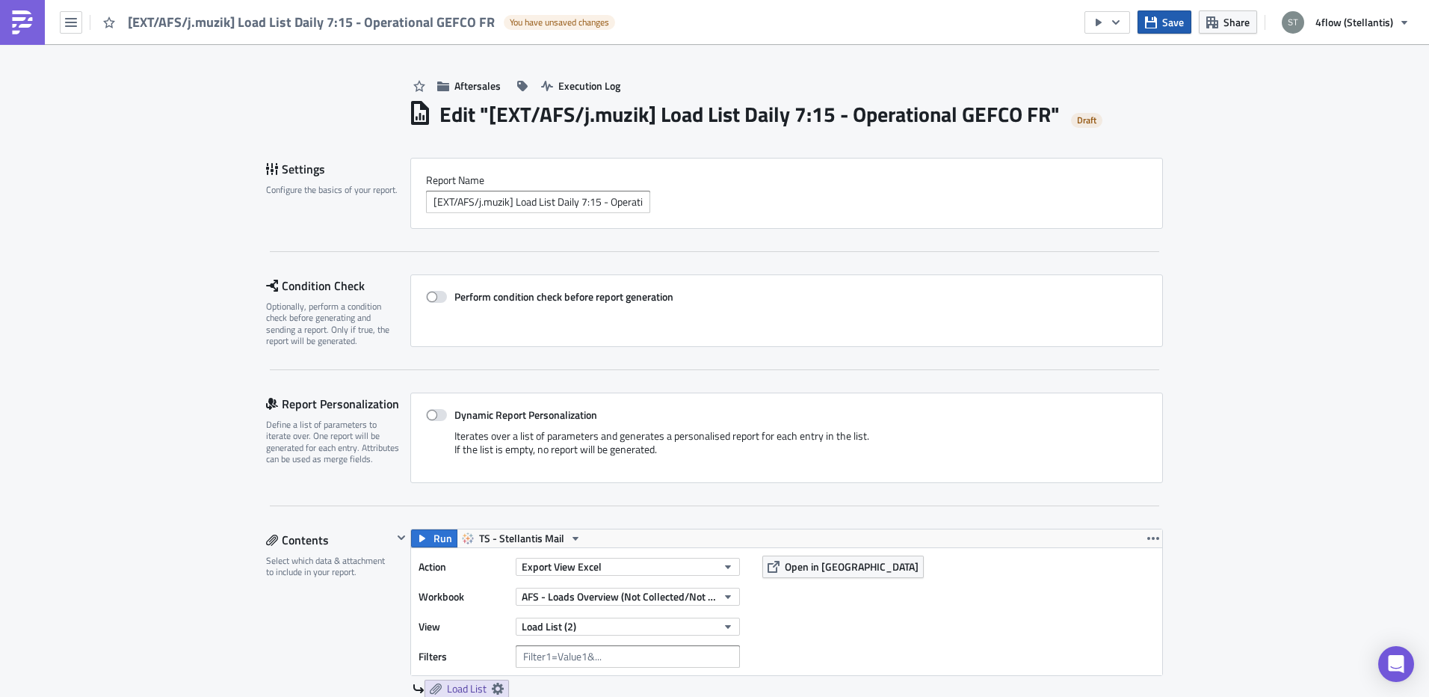
click at [1171, 27] on span "Save" at bounding box center [1173, 22] width 22 height 16
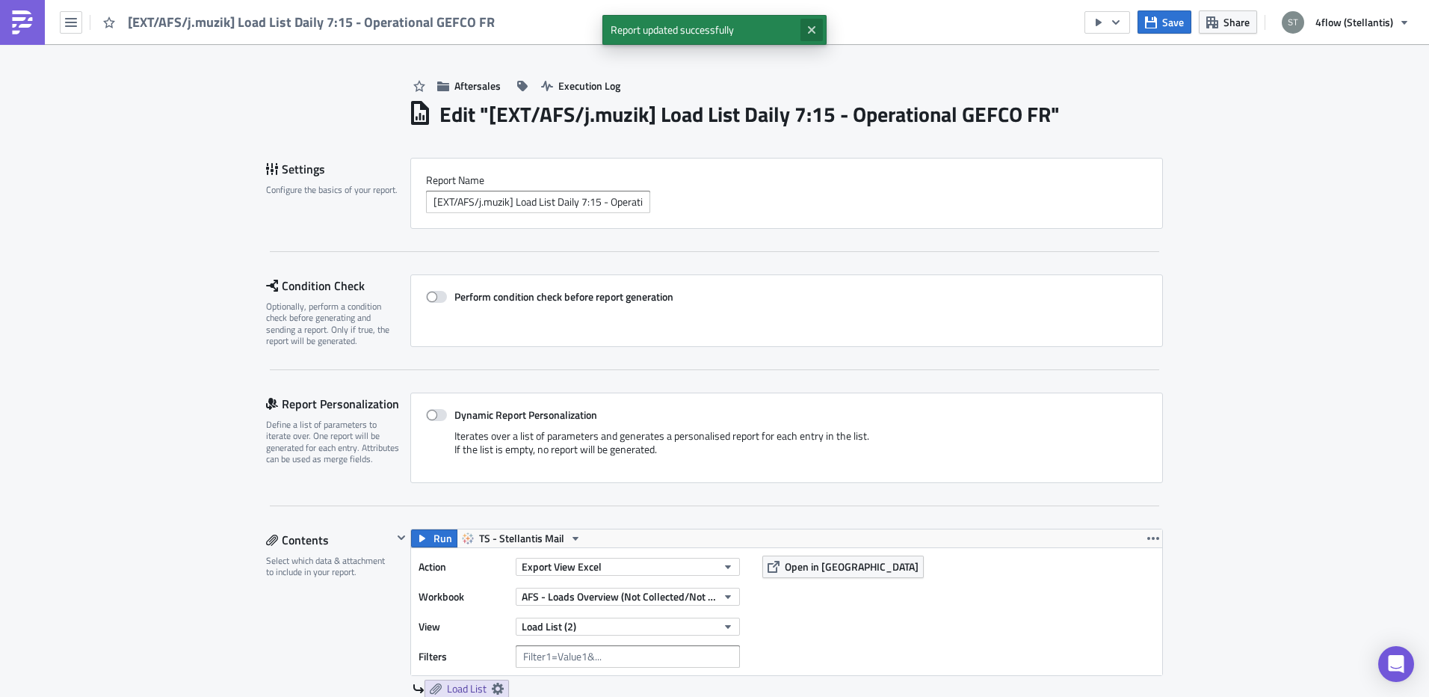
click at [817, 28] on icon "Close" at bounding box center [812, 30] width 12 height 12
click at [19, 22] on img at bounding box center [22, 22] width 24 height 24
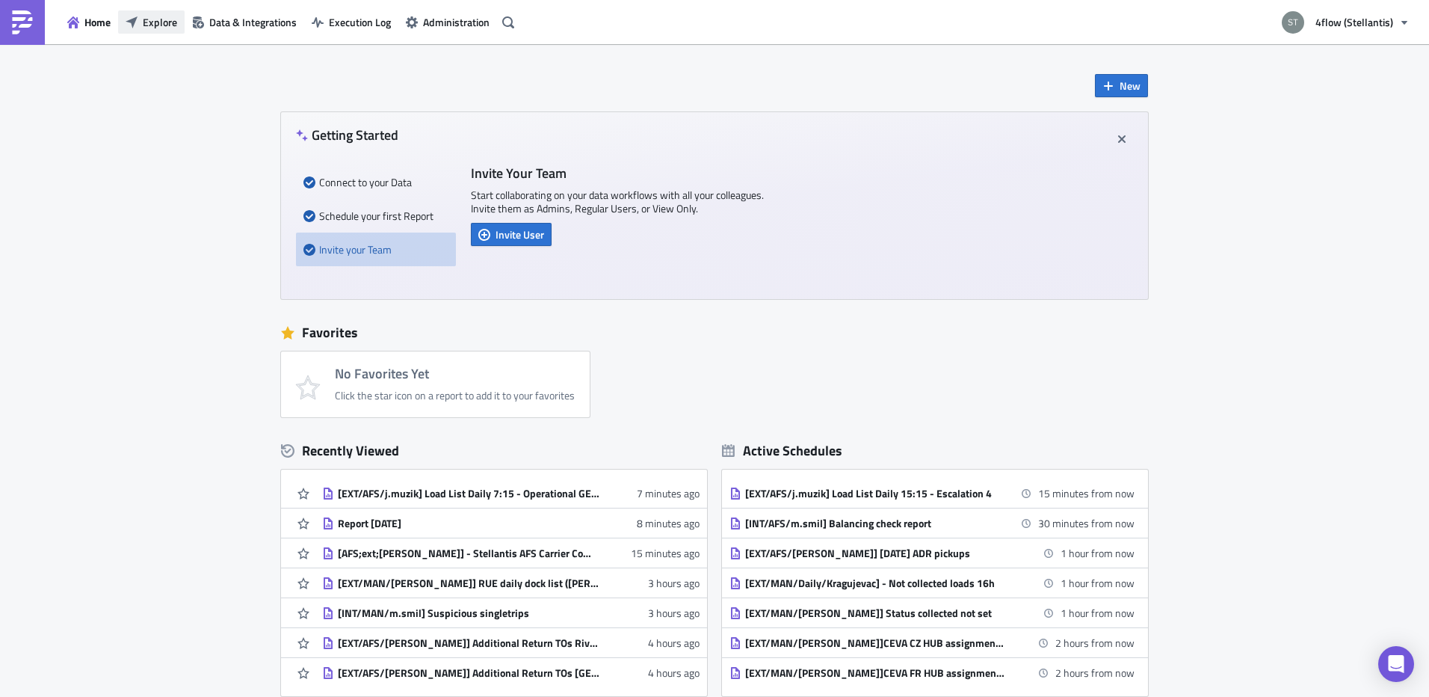
click at [143, 31] on button "Explore" at bounding box center [151, 21] width 67 height 23
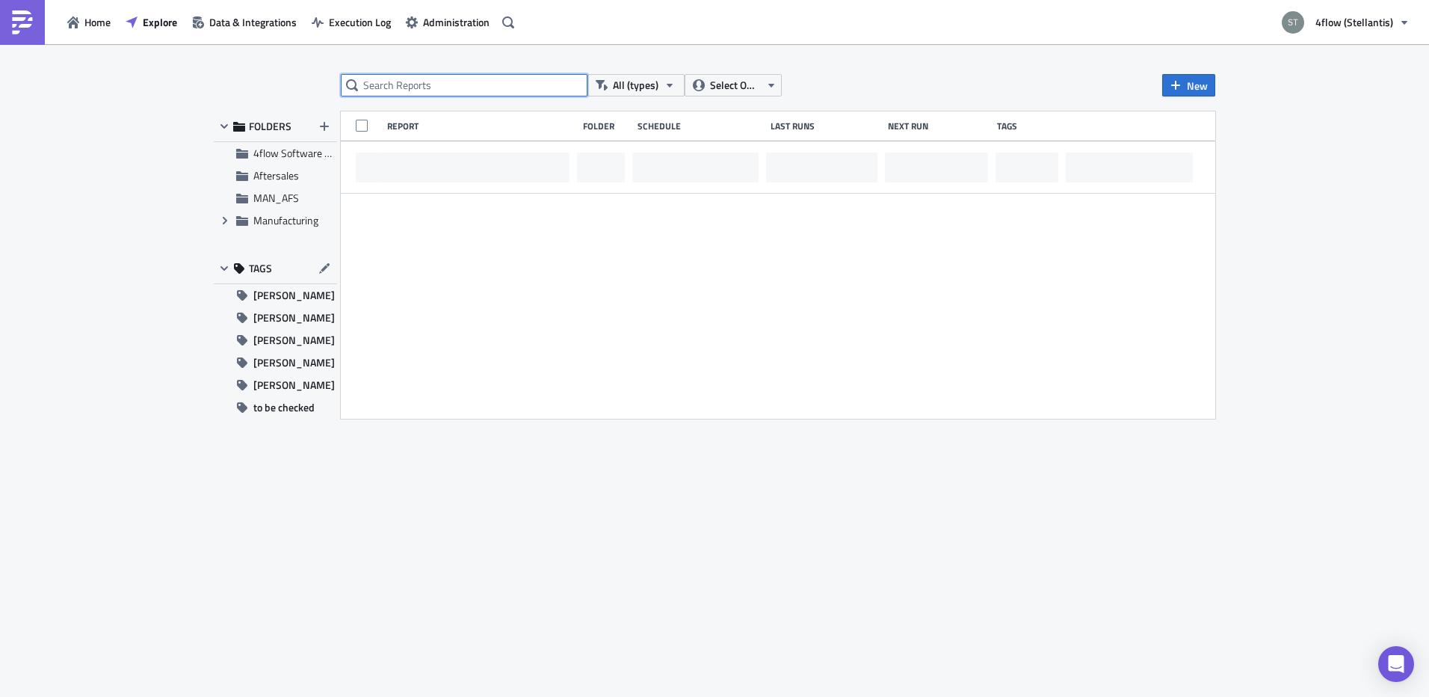
click at [415, 77] on input "text" at bounding box center [464, 85] width 247 height 22
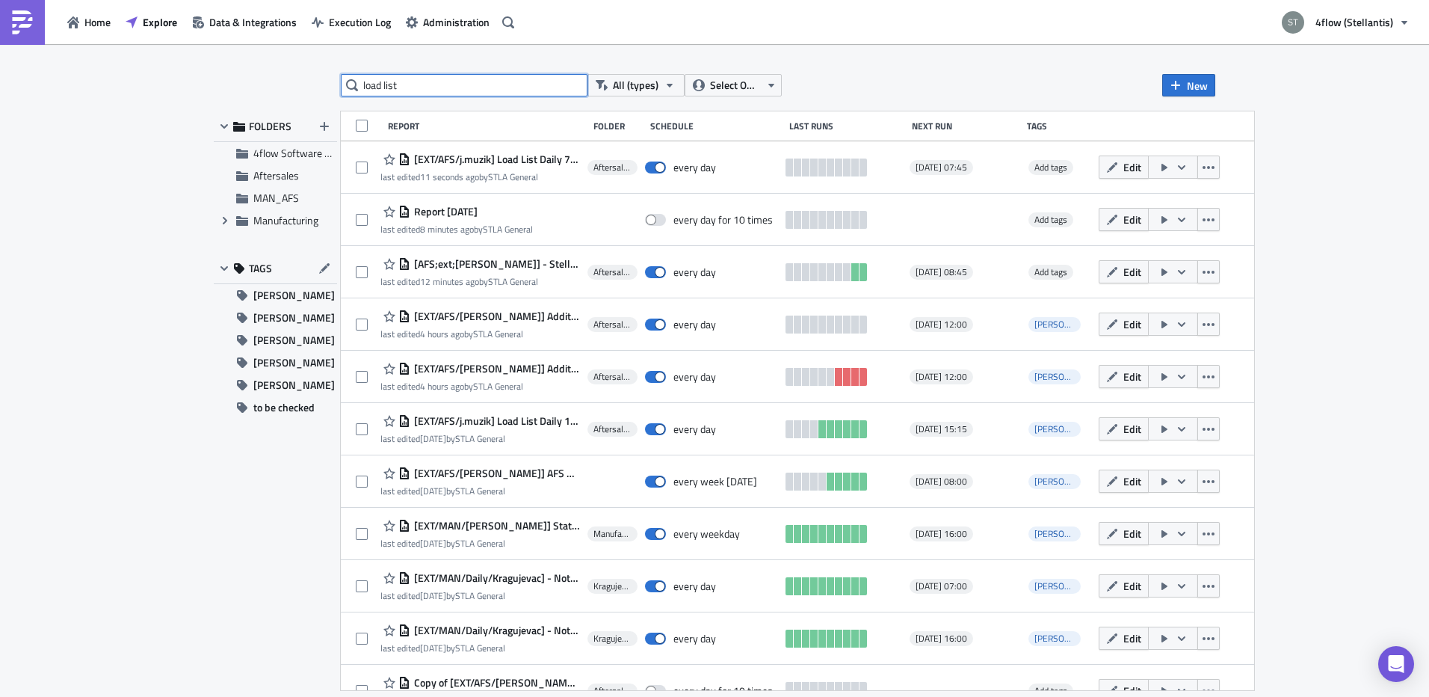
type input "load list"
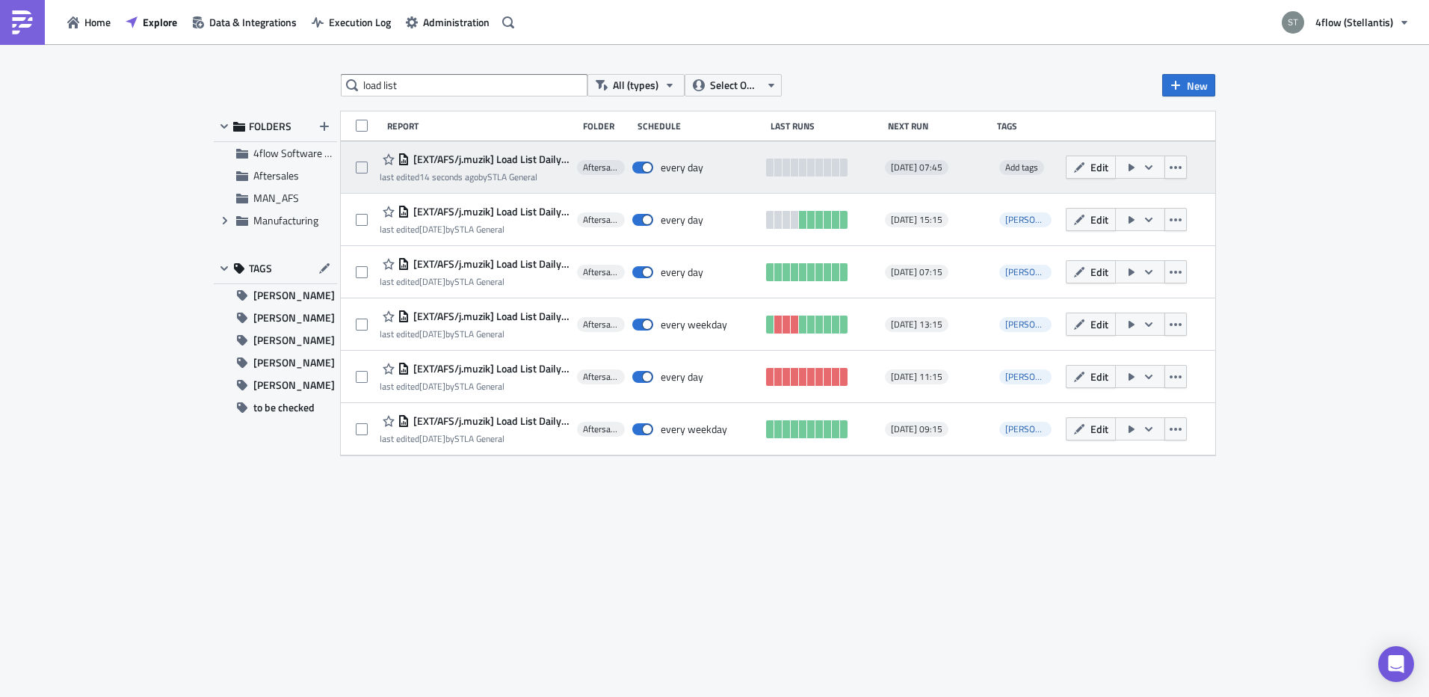
click at [539, 162] on span "[EXT/AFS/j.muzik] Load List Daily 7:15 - Operational GEFCO FR" at bounding box center [490, 159] width 160 height 13
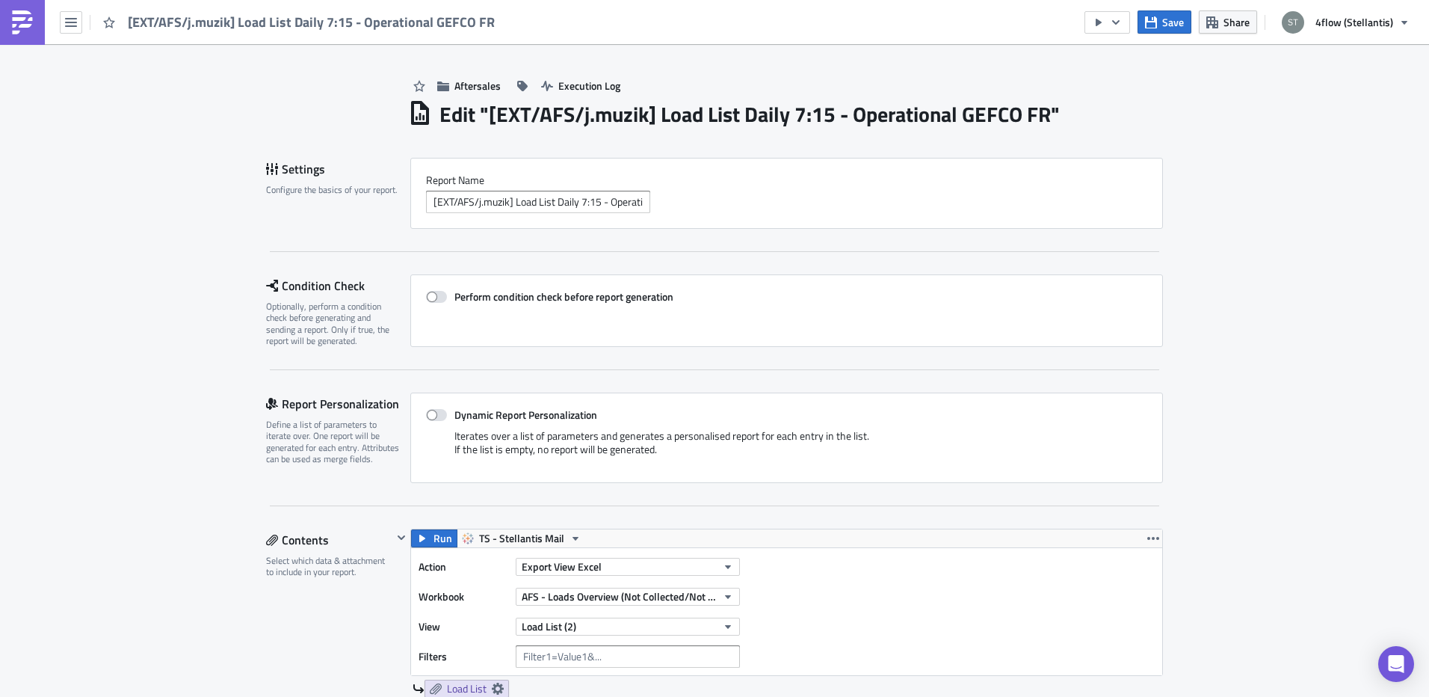
scroll to position [224, 0]
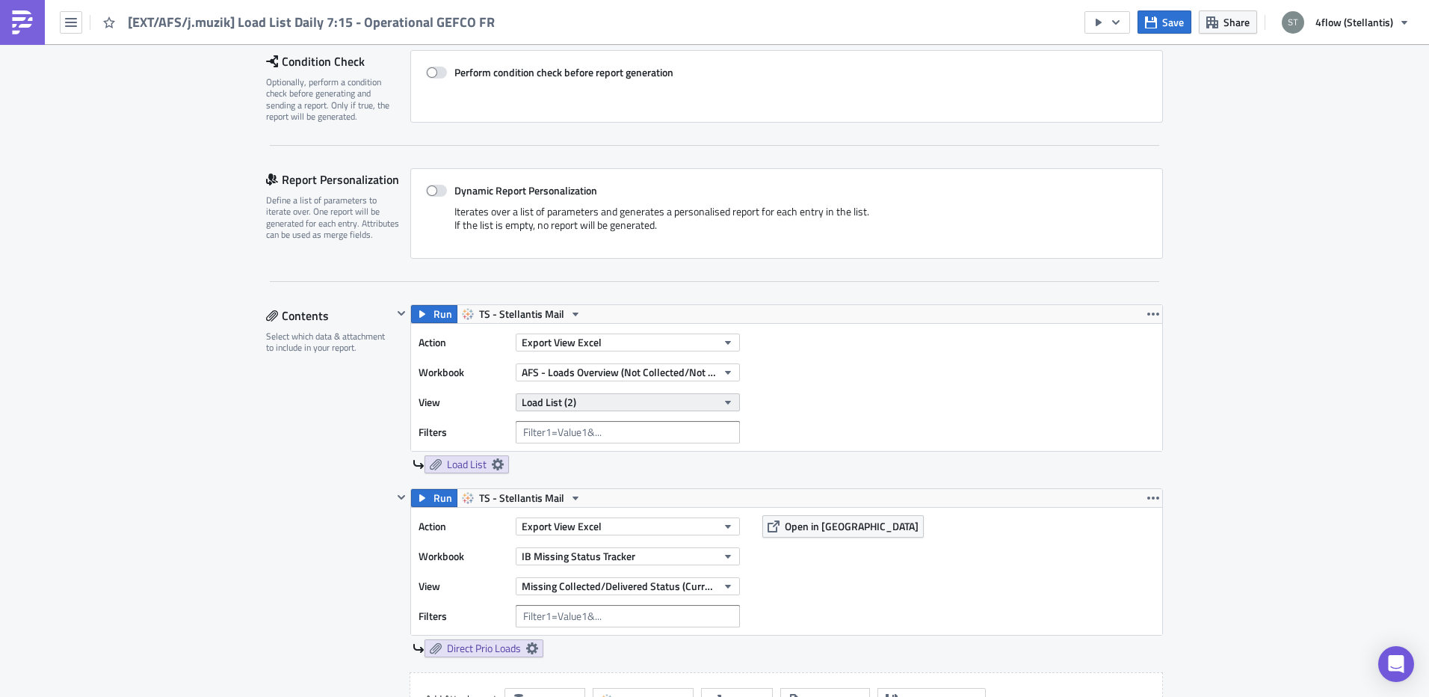
click at [724, 407] on icon "button" at bounding box center [728, 402] width 12 height 12
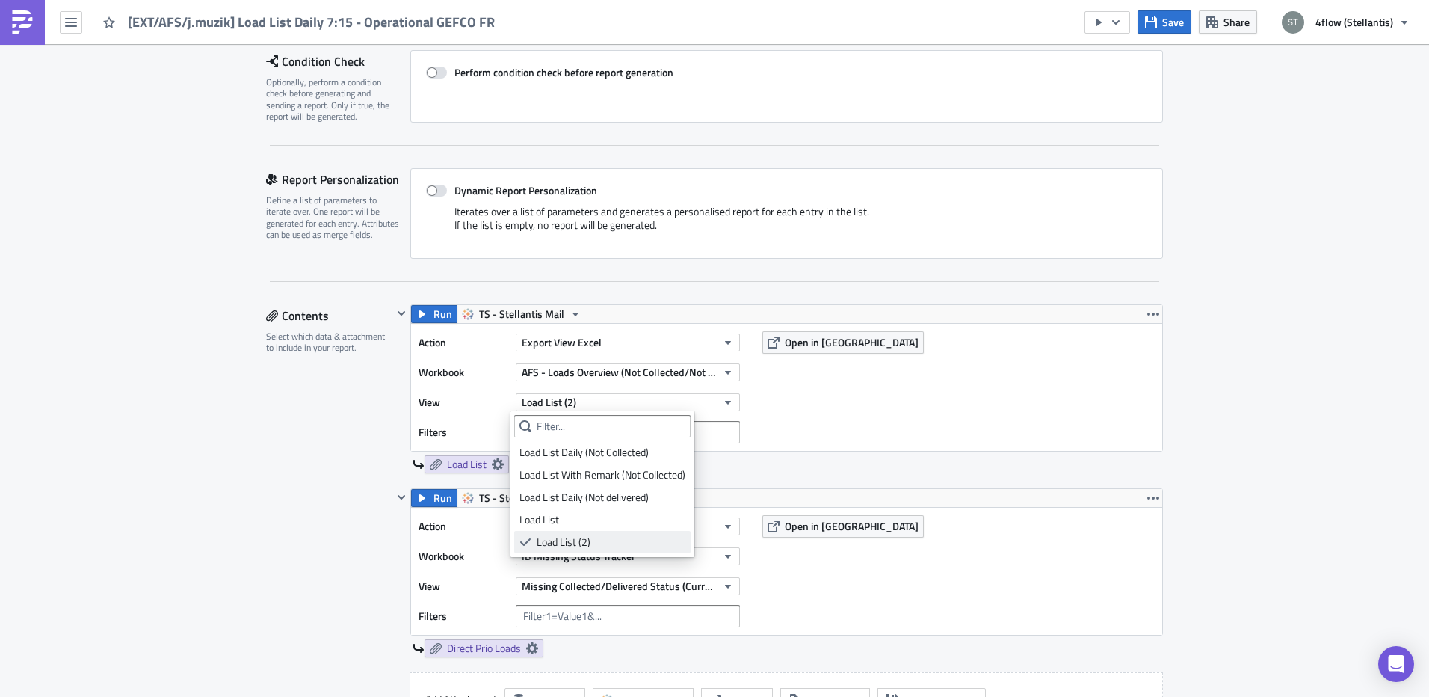
click at [550, 543] on div "Load List (2)" at bounding box center [611, 542] width 149 height 15
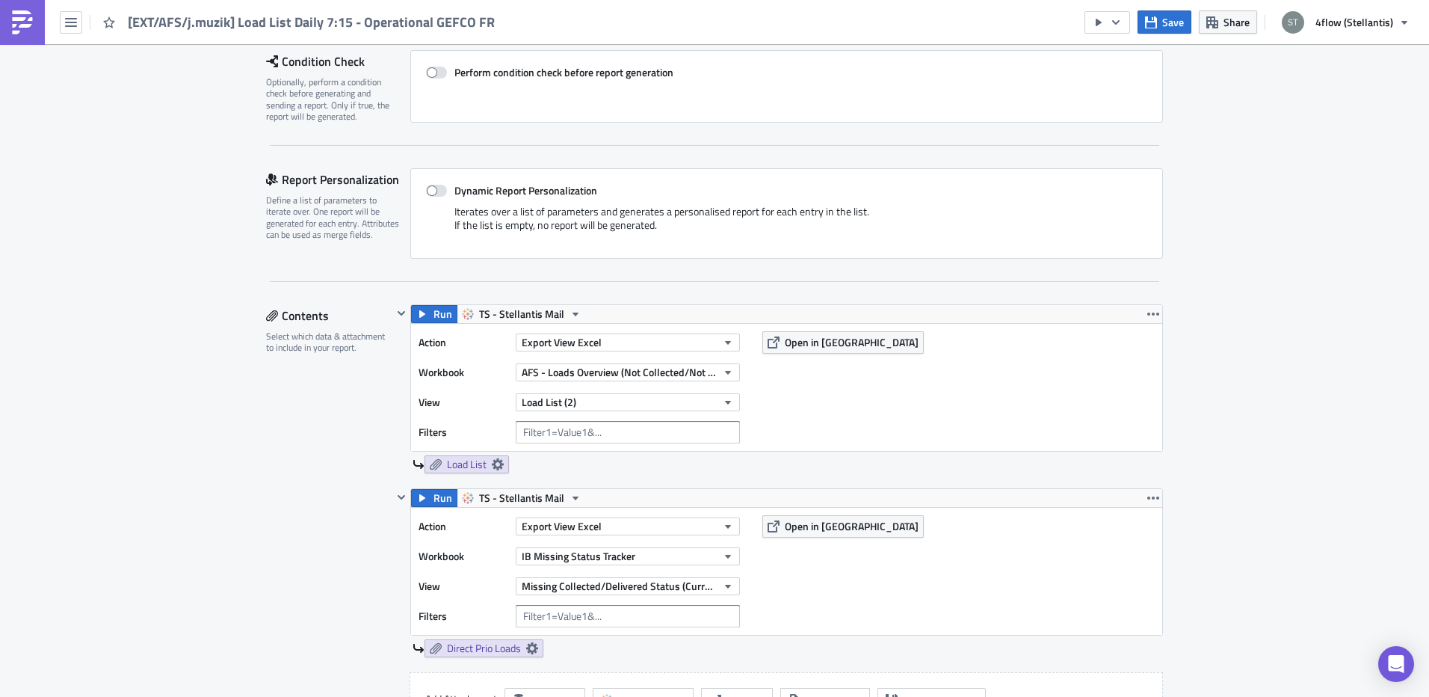
drag, startPoint x: 1342, startPoint y: 303, endPoint x: 1342, endPoint y: 289, distance: 14.2
click at [1158, 28] on button "Save" at bounding box center [1165, 21] width 54 height 23
click at [36, 27] on link at bounding box center [22, 22] width 45 height 45
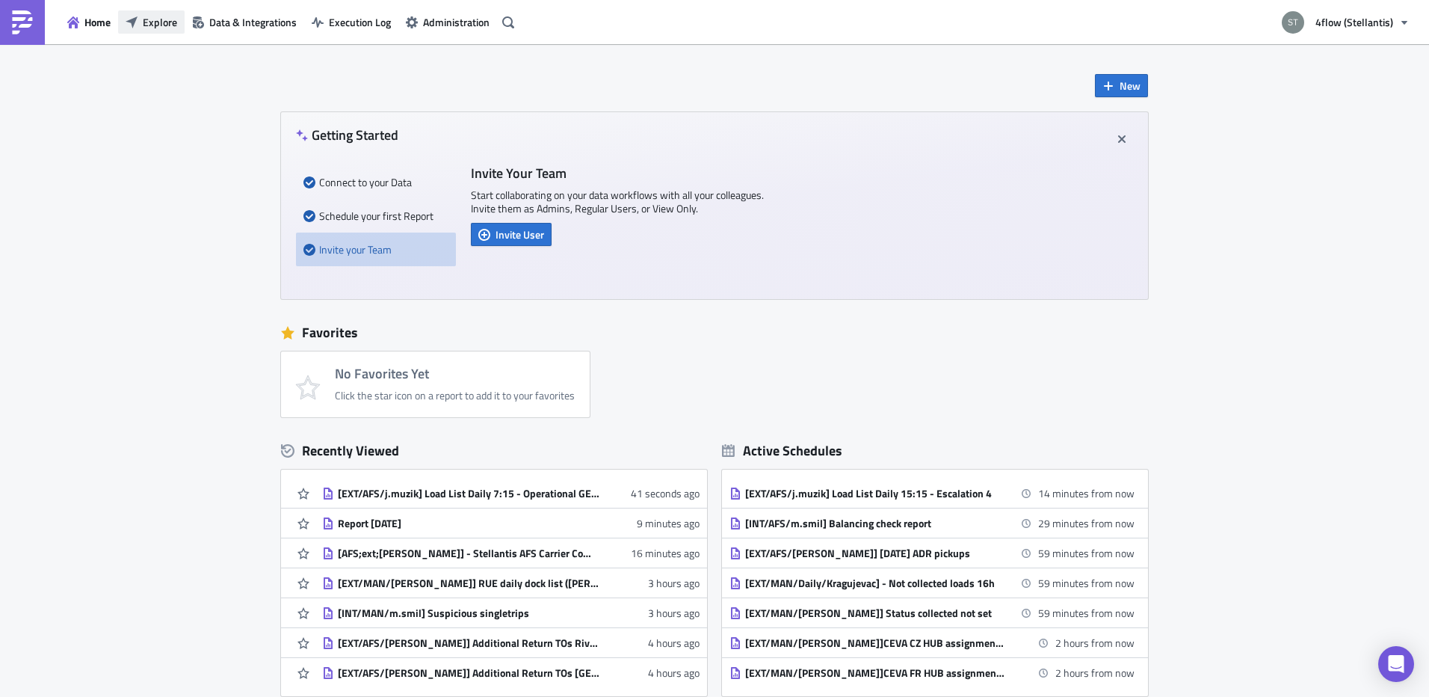
click at [161, 31] on button "Explore" at bounding box center [151, 21] width 67 height 23
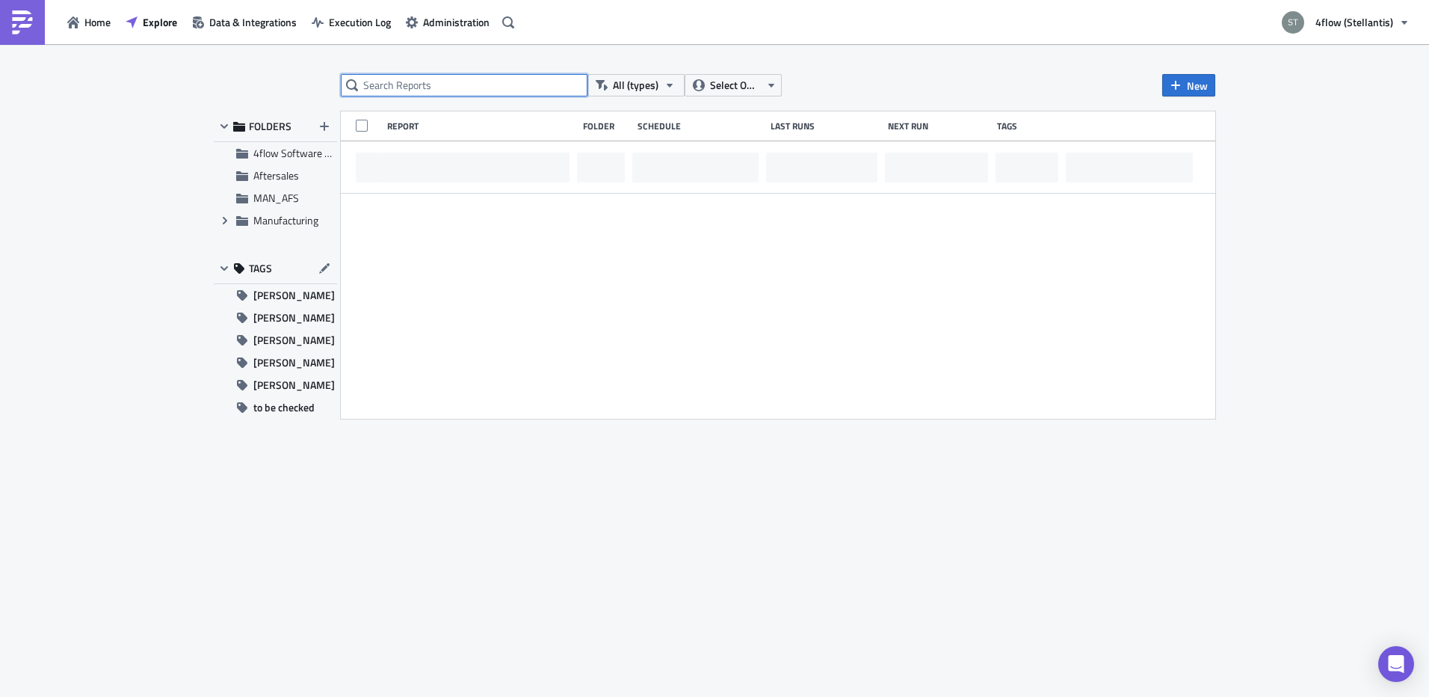
click at [427, 94] on input "text" at bounding box center [464, 85] width 247 height 22
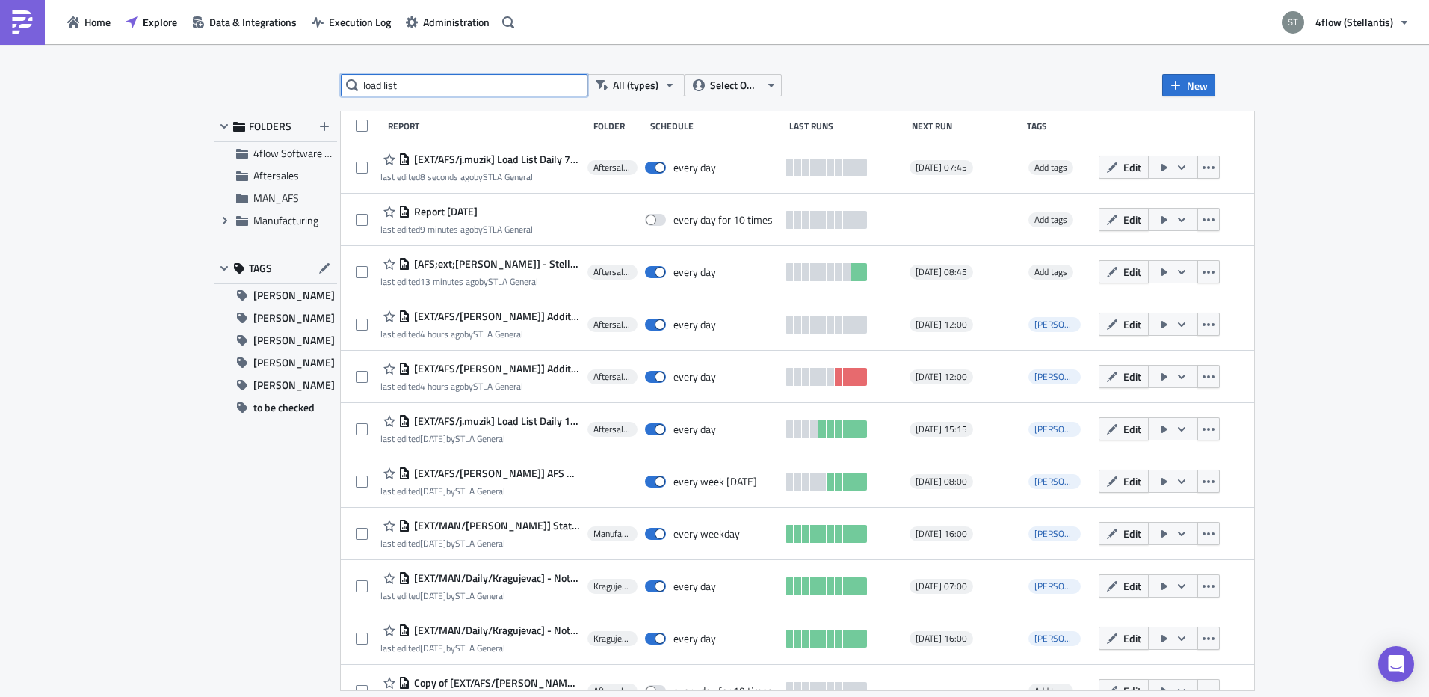
type input "load list"
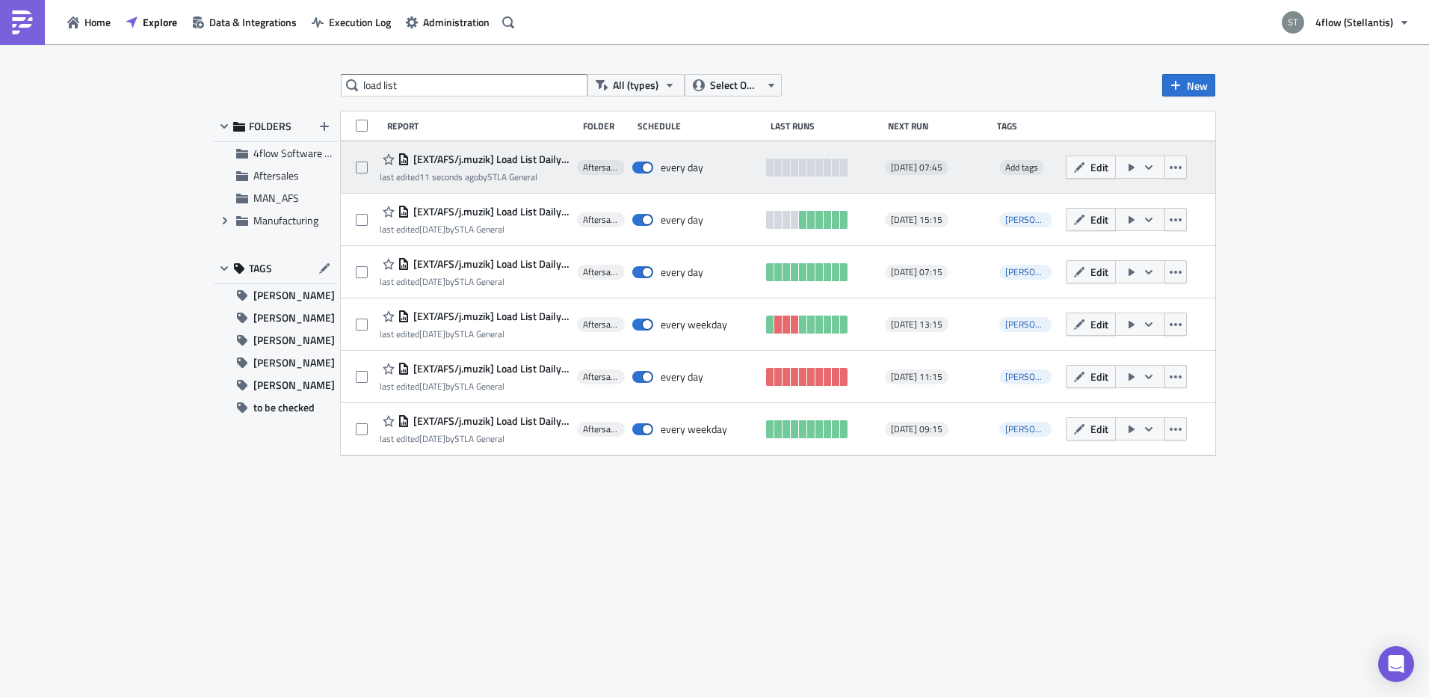
click at [520, 158] on span "[EXT/AFS/j.muzik] Load List Daily 7:15 - Operational GEFCO FR" at bounding box center [490, 159] width 160 height 13
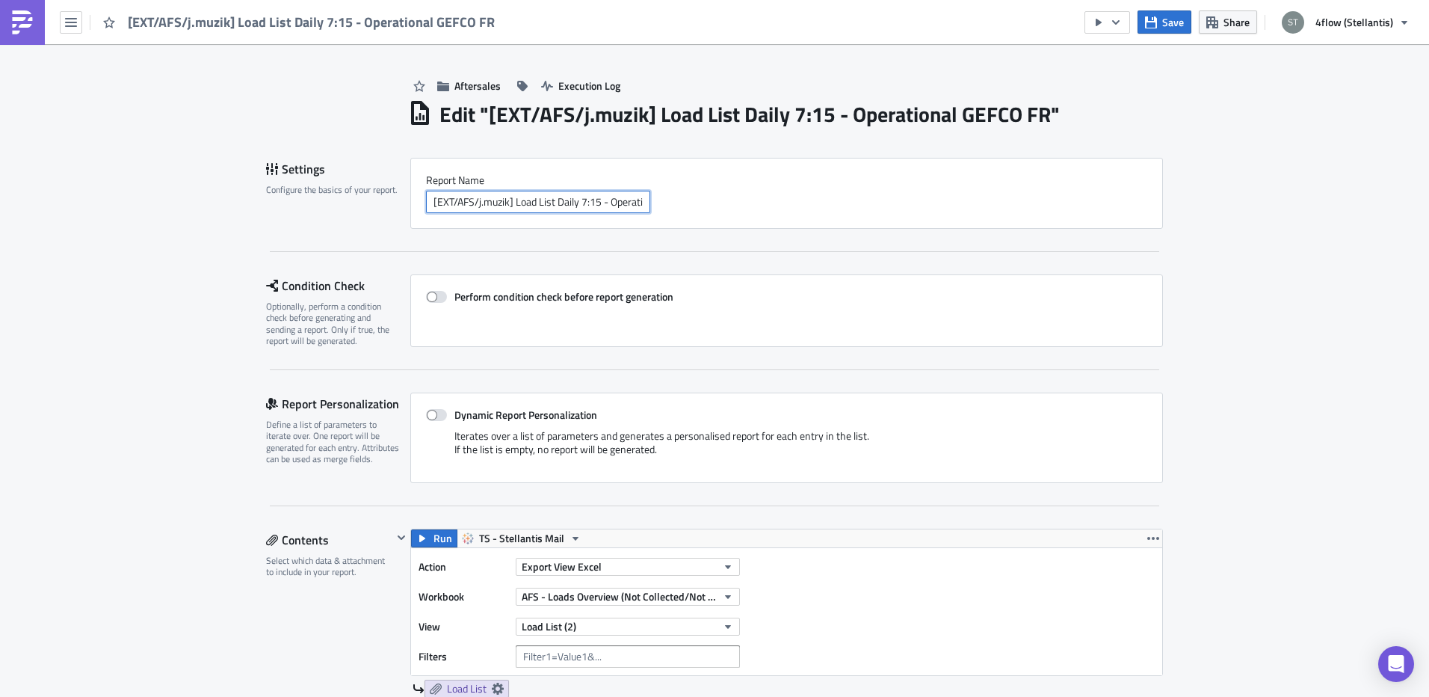
click at [632, 204] on input "[EXT/AFS/j.muzik] Load List Daily 7:15 - Operational GEFCO FR" at bounding box center [538, 202] width 224 height 22
drag, startPoint x: 612, startPoint y: 197, endPoint x: 739, endPoint y: 194, distance: 127.1
click at [739, 194] on div "[EXT/AFS/j.muzik] Load List Daily 7:15 - Operational GEFCO FR" at bounding box center [786, 202] width 721 height 22
click at [720, 247] on div "Settings Configure the basics of your report. Report Nam﻿e [EXT/AFS/j.muzik] Lo…" at bounding box center [714, 205] width 897 height 94
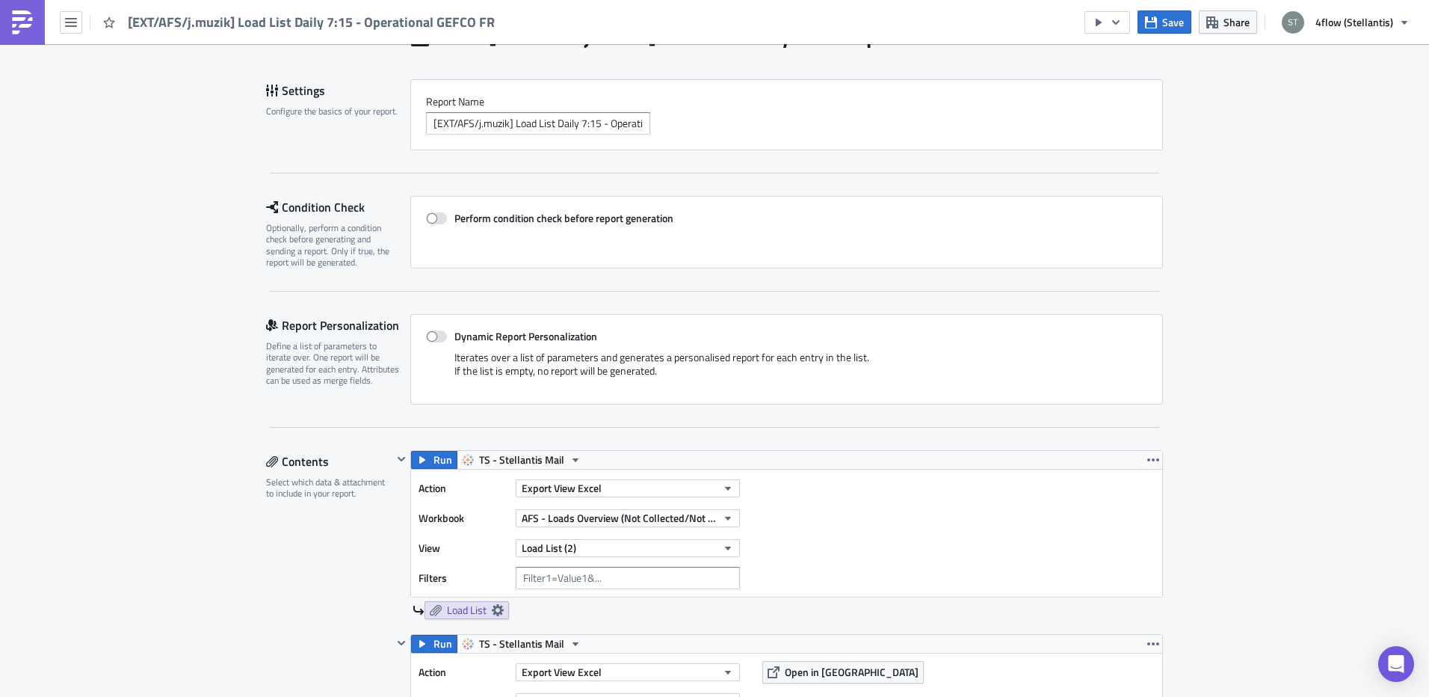
scroll to position [150, 0]
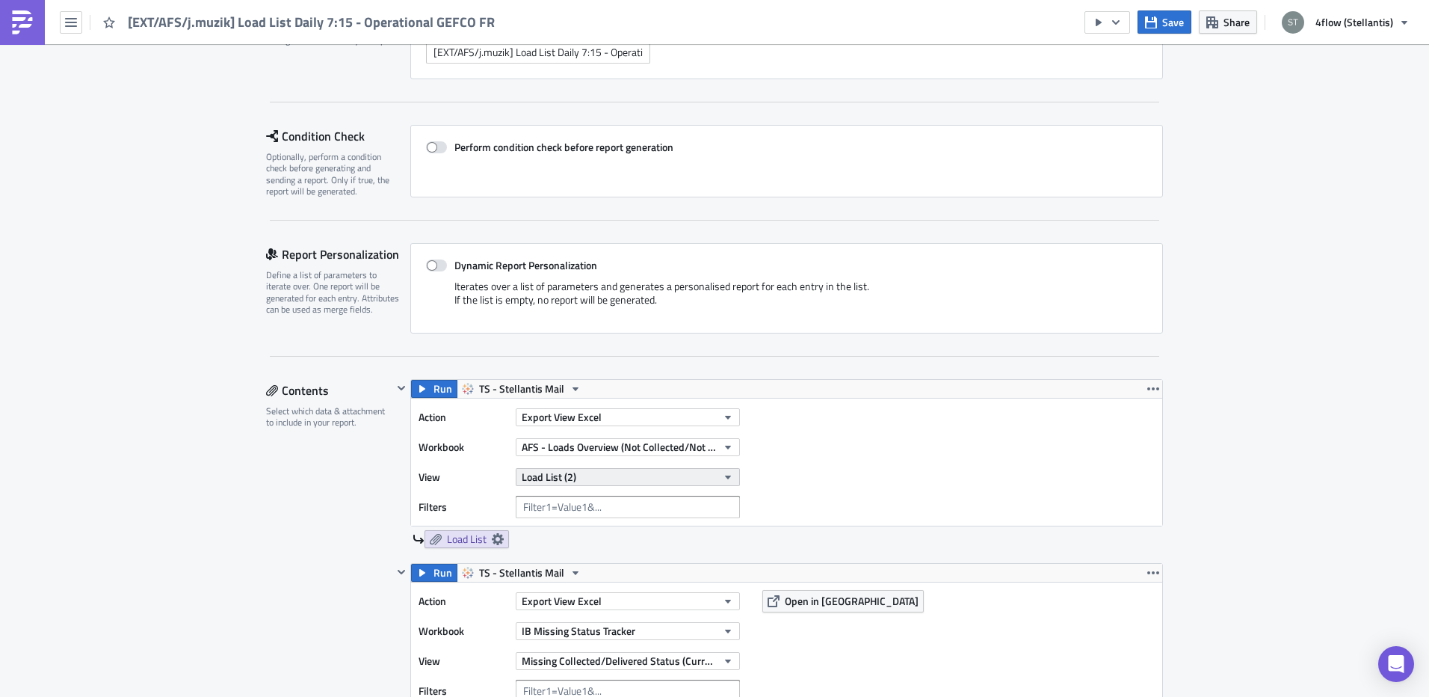
click at [573, 469] on button "Load List (2)" at bounding box center [628, 477] width 224 height 18
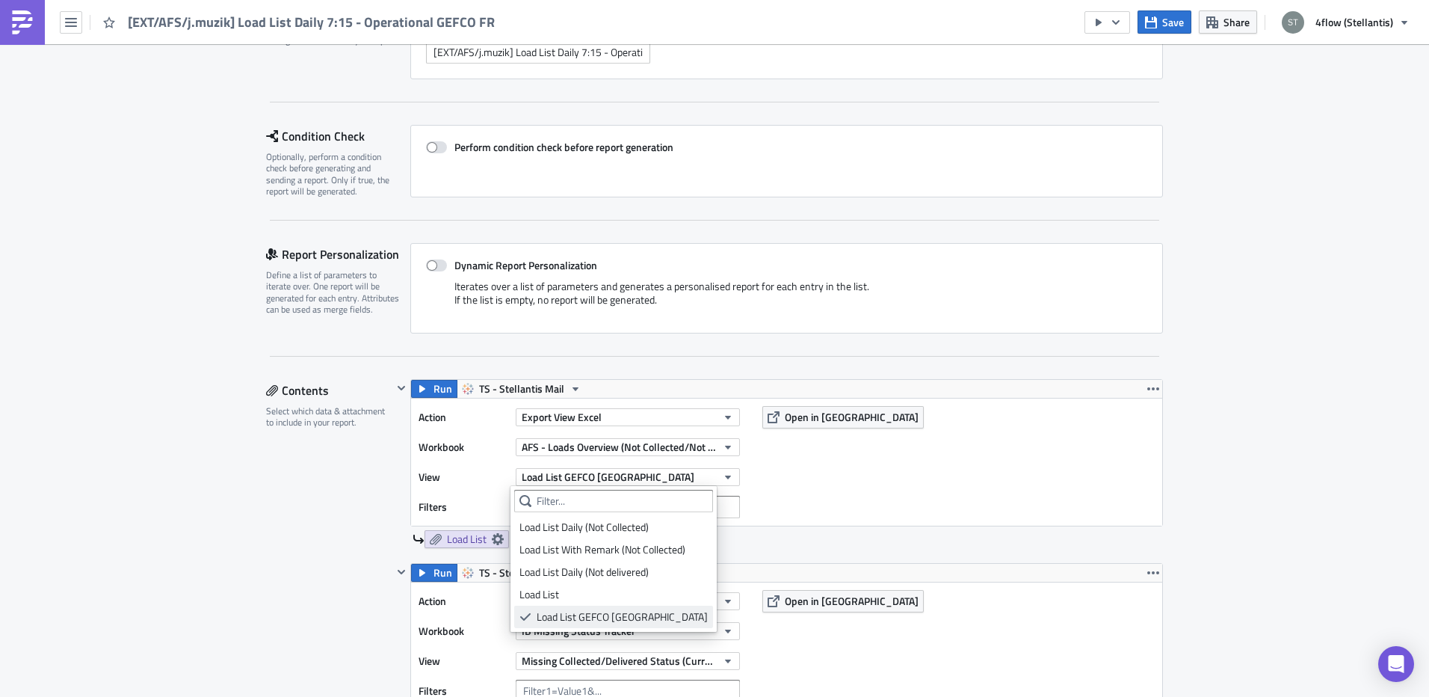
click at [617, 617] on div "Load List GEFCO FRANCE" at bounding box center [622, 616] width 171 height 15
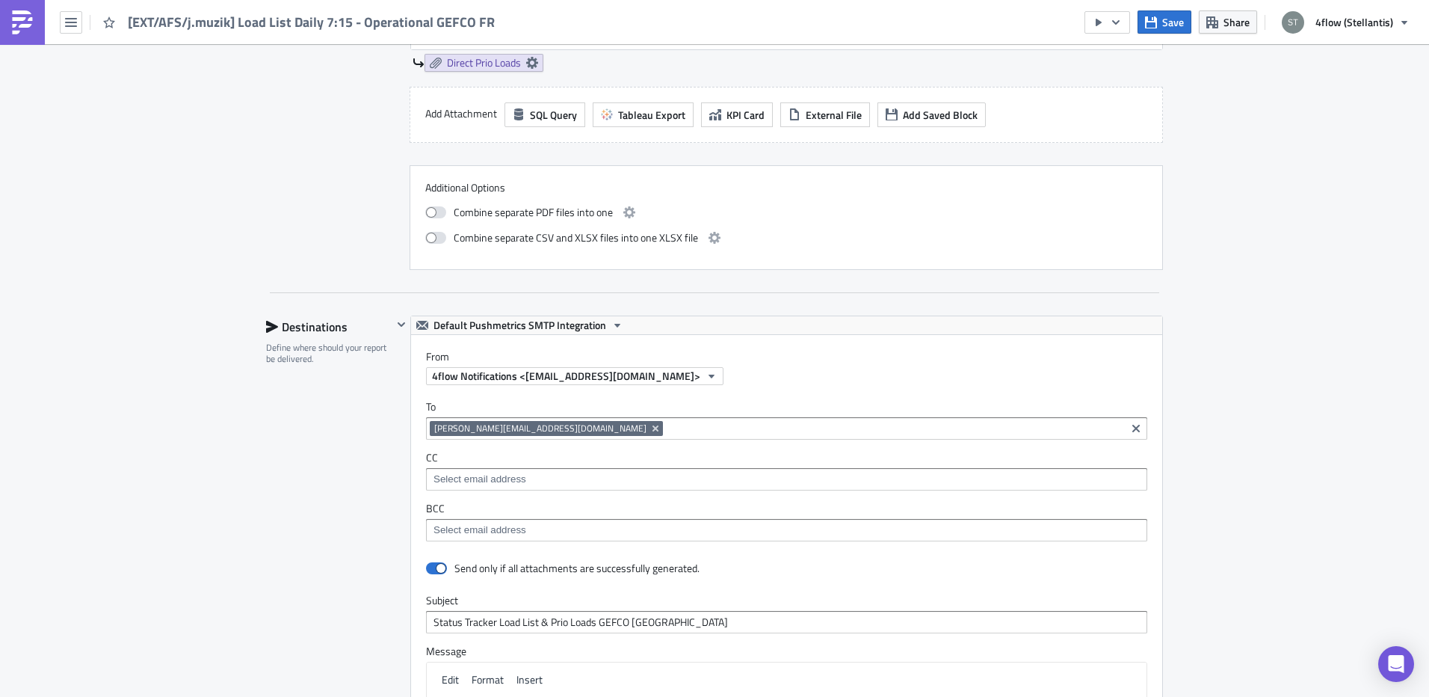
scroll to position [972, 0]
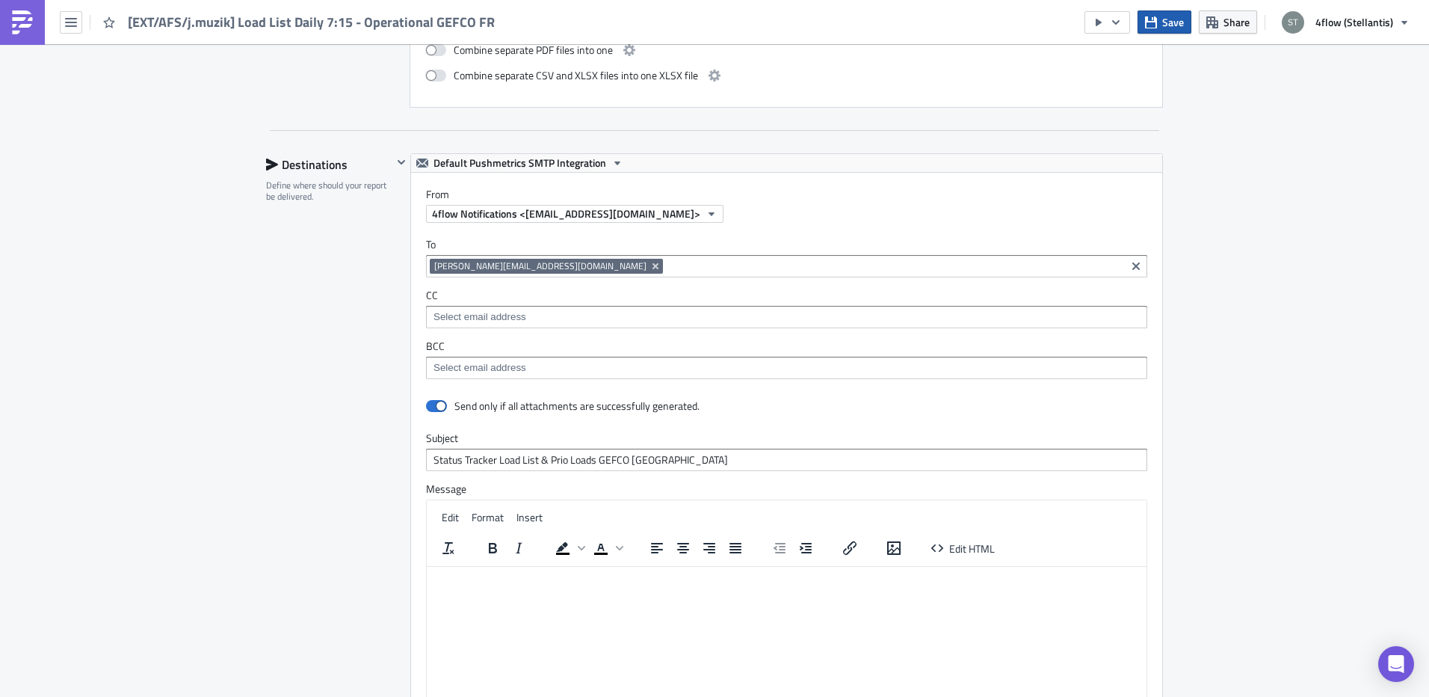
click at [1175, 23] on span "Save" at bounding box center [1173, 22] width 22 height 16
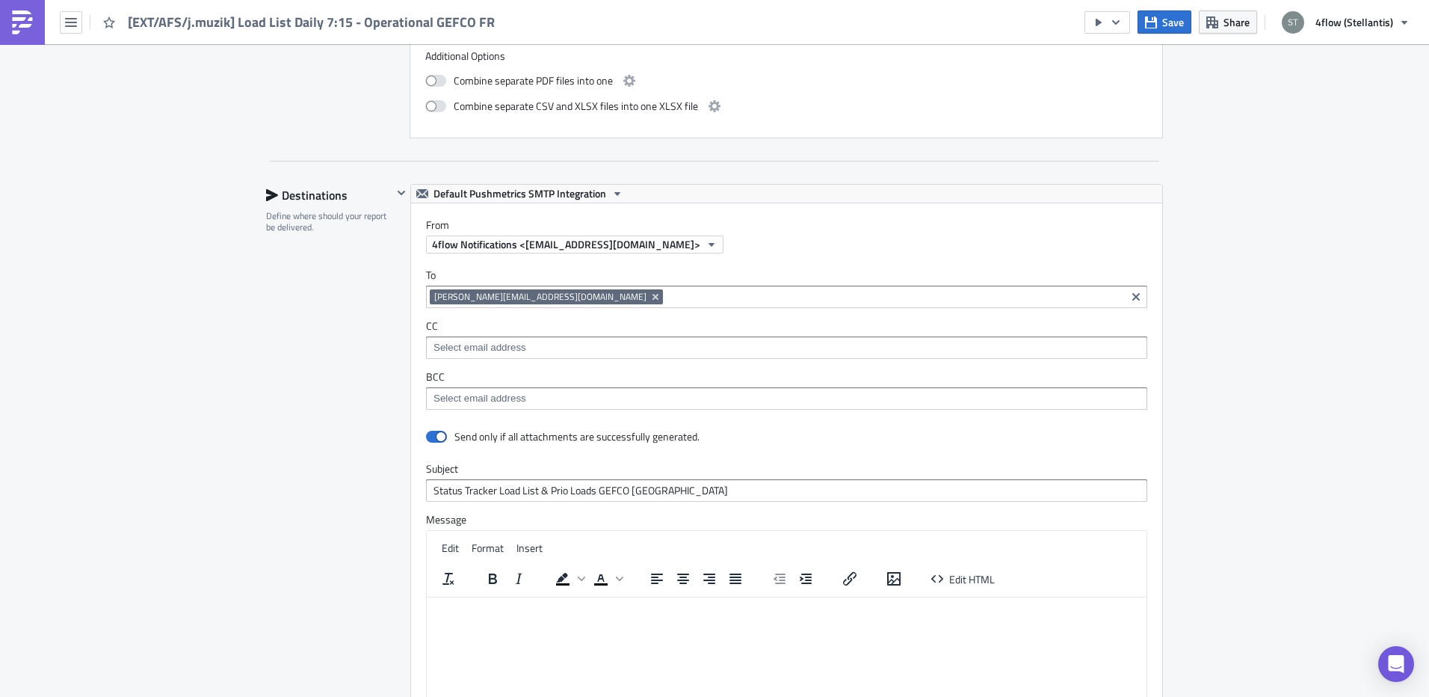
scroll to position [1016, 0]
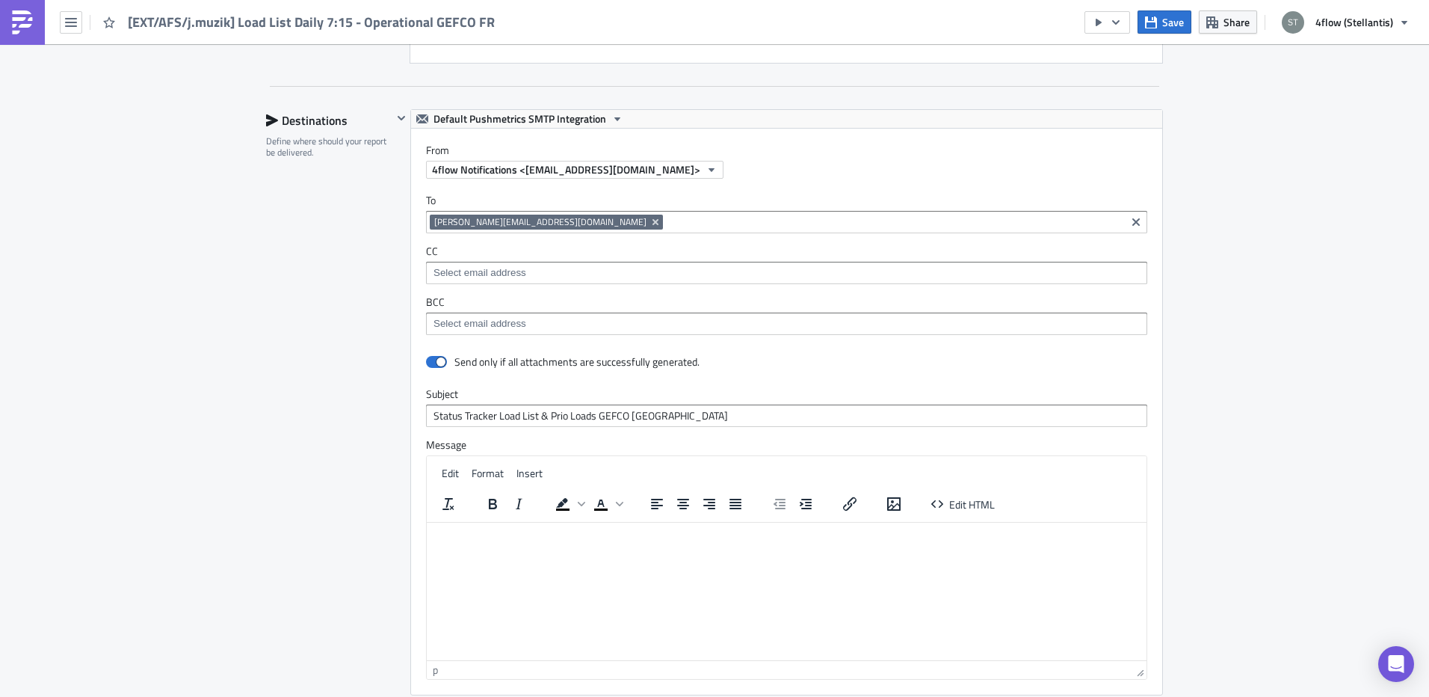
click at [667, 223] on input at bounding box center [894, 222] width 455 height 15
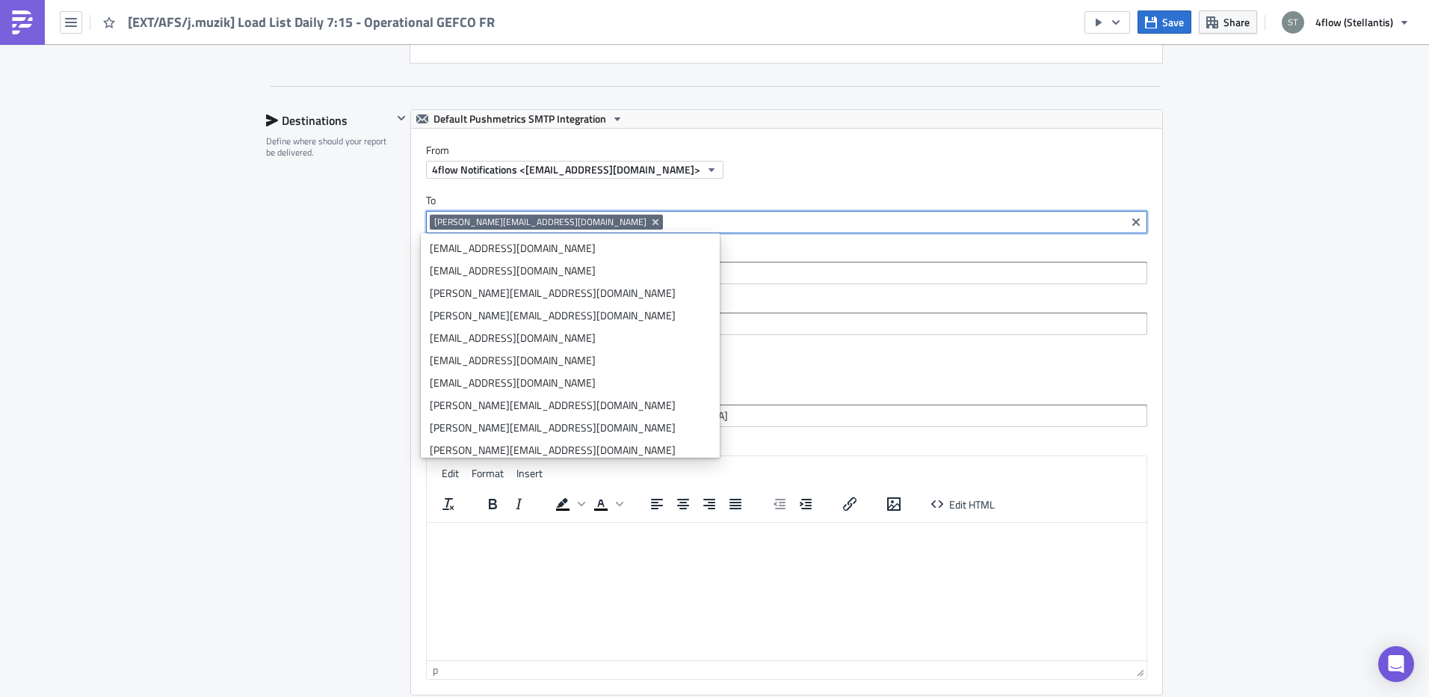
paste input "[PERSON_NAME][EMAIL_ADDRESS][DOMAIN_NAME]"
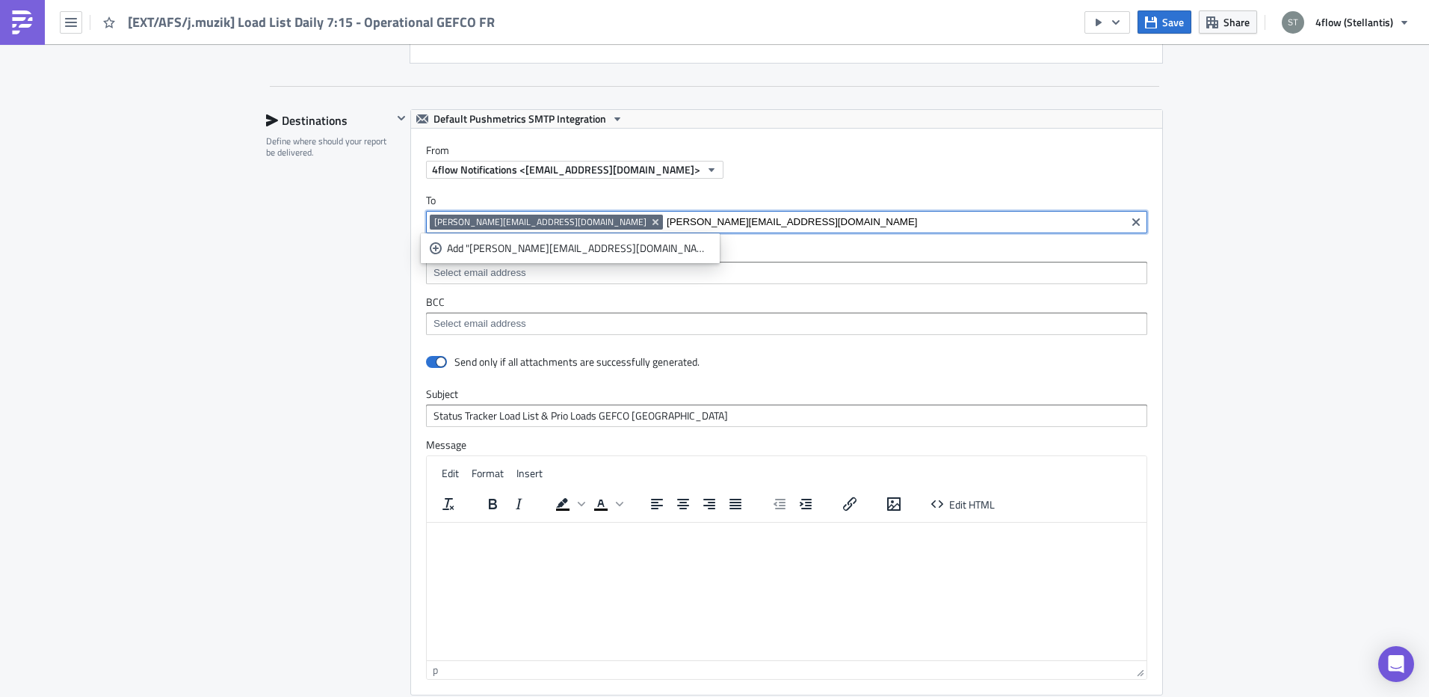
type input "[PERSON_NAME][EMAIL_ADDRESS][DOMAIN_NAME]"
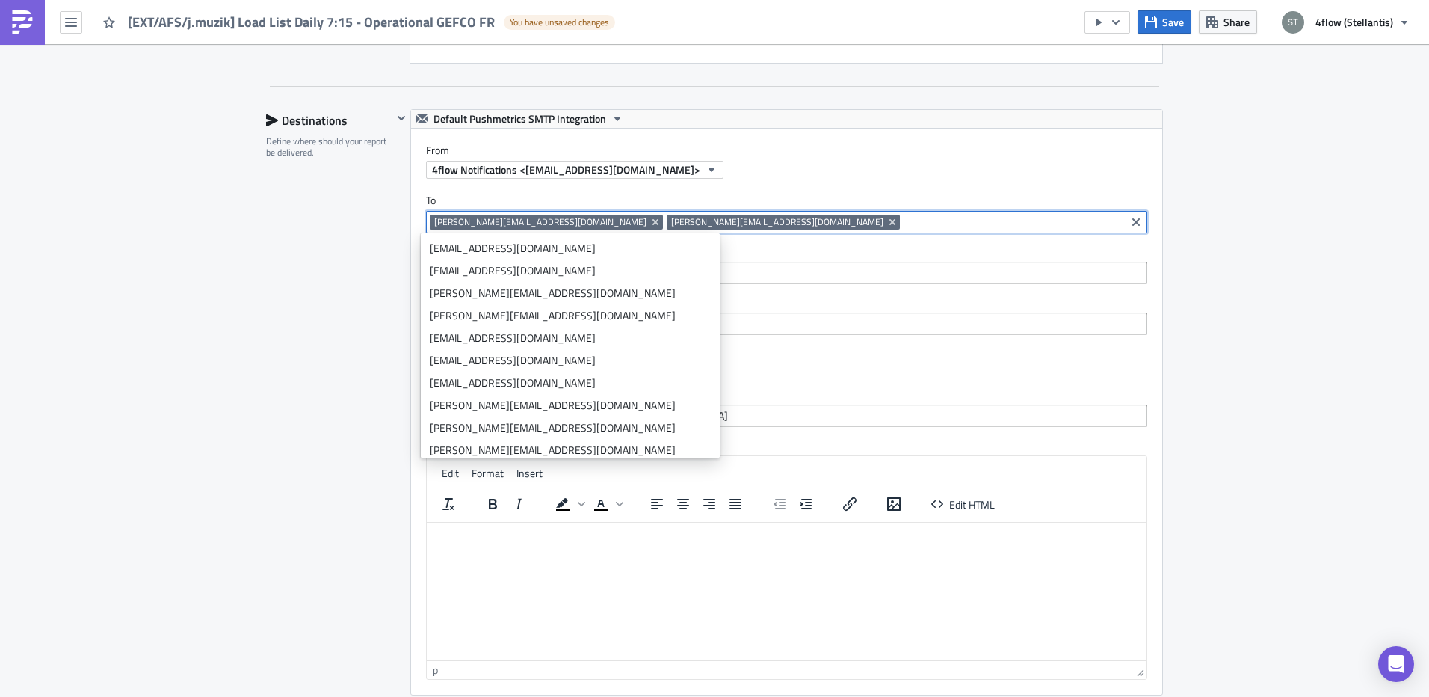
click at [185, 365] on div "Aftersales Execution Log Edit " [EXT/AFS/j.muzik] Load List Daily 7:15 - Operat…" at bounding box center [714, 87] width 1429 height 2119
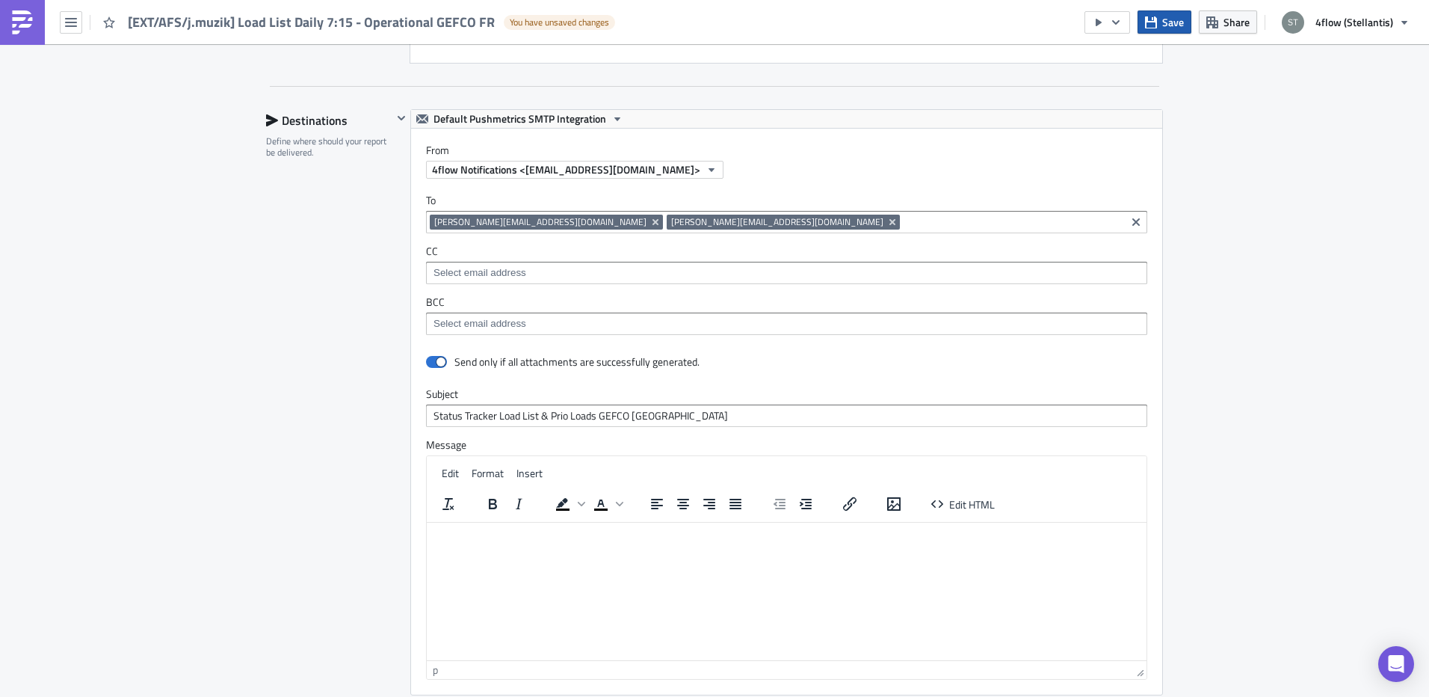
click at [1180, 28] on span "Save" at bounding box center [1173, 22] width 22 height 16
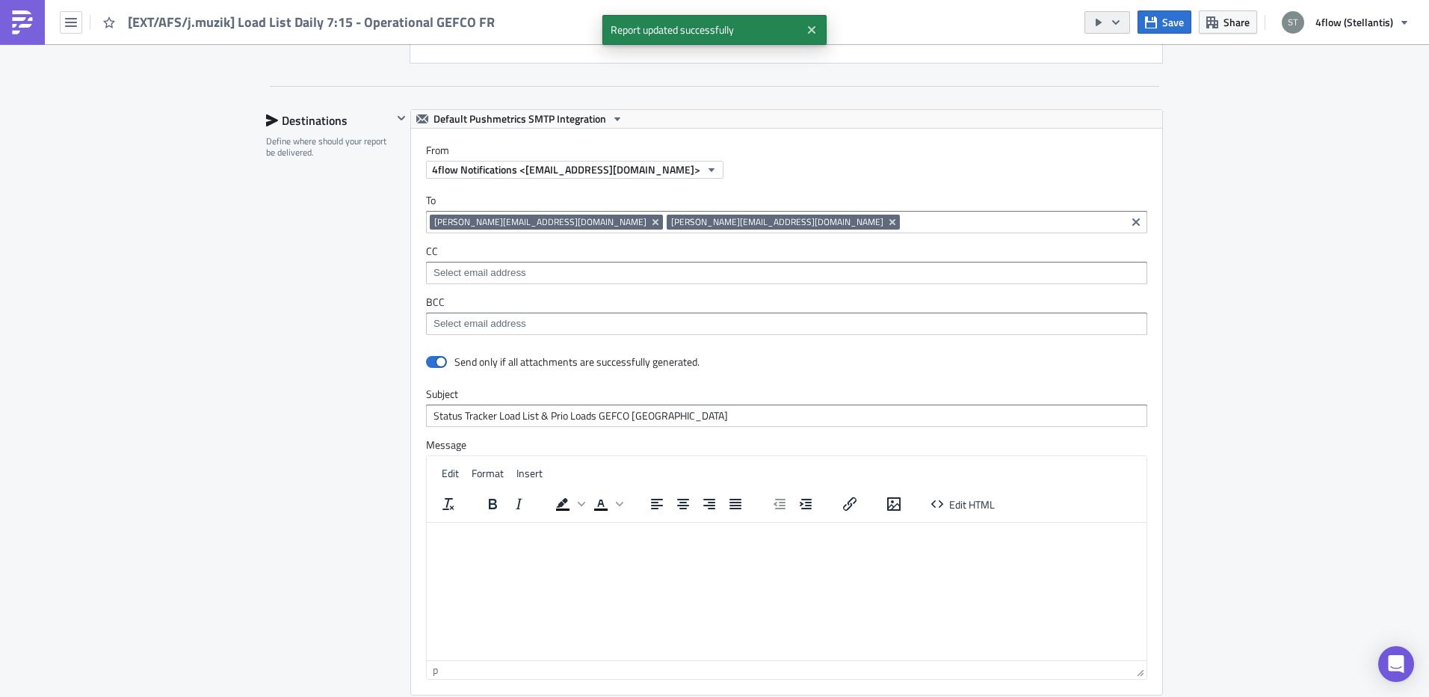
click at [1122, 28] on icon "button" at bounding box center [1116, 22] width 12 height 12
click at [1123, 64] on div "Send Just to Me" at bounding box center [1154, 59] width 117 height 15
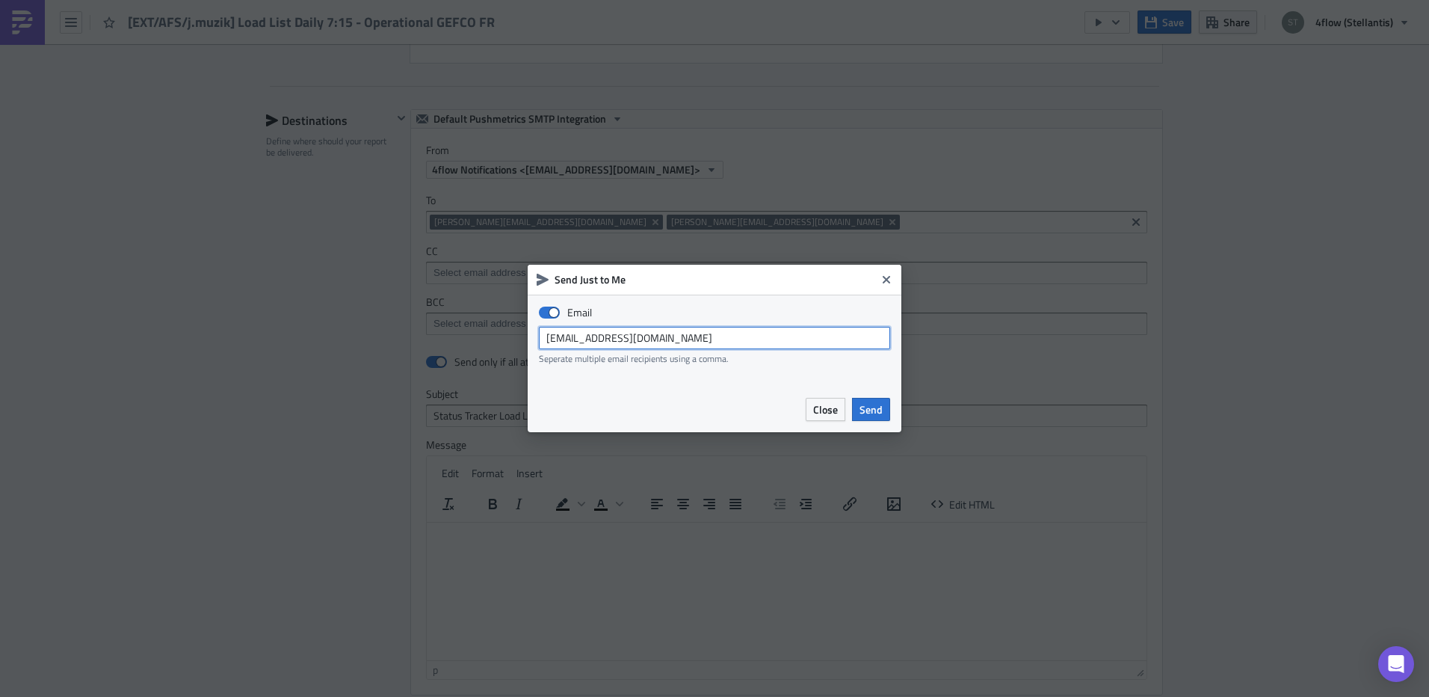
drag, startPoint x: 686, startPoint y: 337, endPoint x: 7, endPoint y: 337, distance: 678.0
click at [7, 337] on div "Send Just to Me Email stellantis_bi@4flow.com Seperate multiple email recipient…" at bounding box center [714, 348] width 1429 height 697
type input "[PERSON_NAME][EMAIL_ADDRESS][DOMAIN_NAME]"
click at [874, 405] on span "Send" at bounding box center [871, 409] width 23 height 16
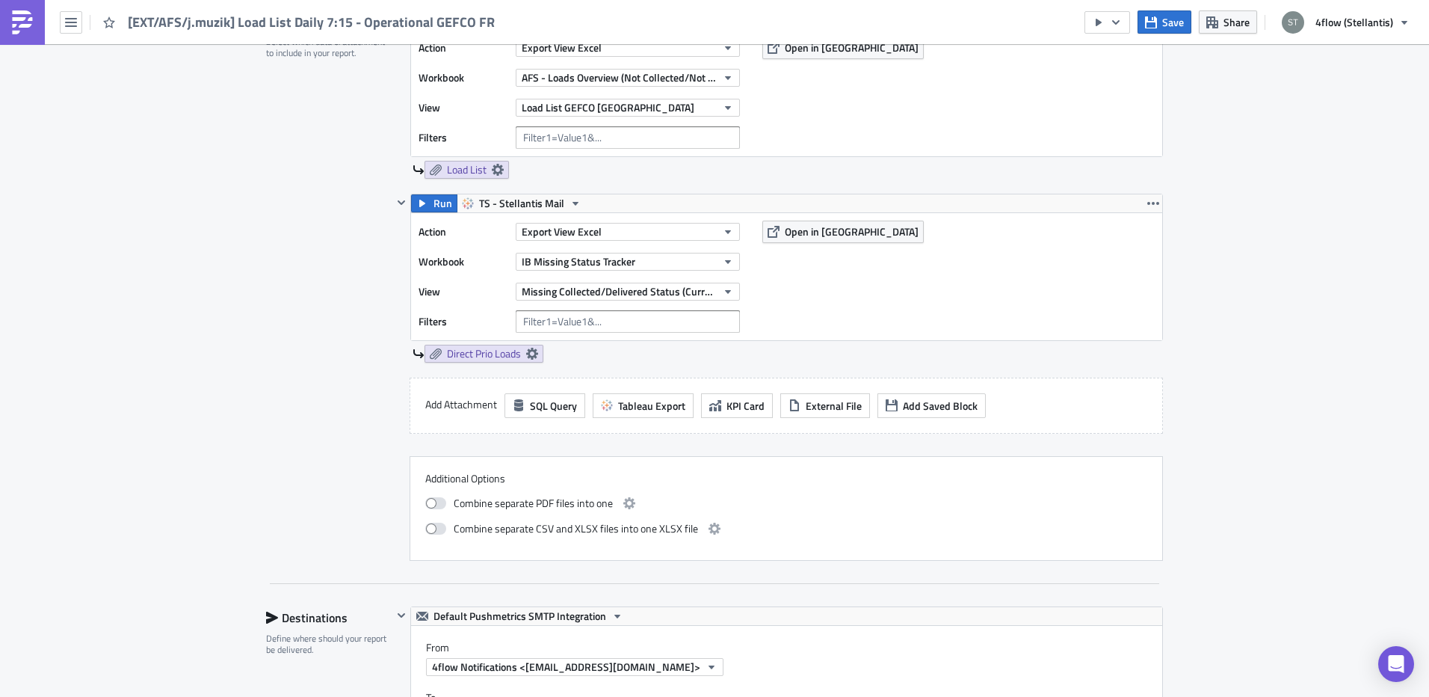
scroll to position [493, 0]
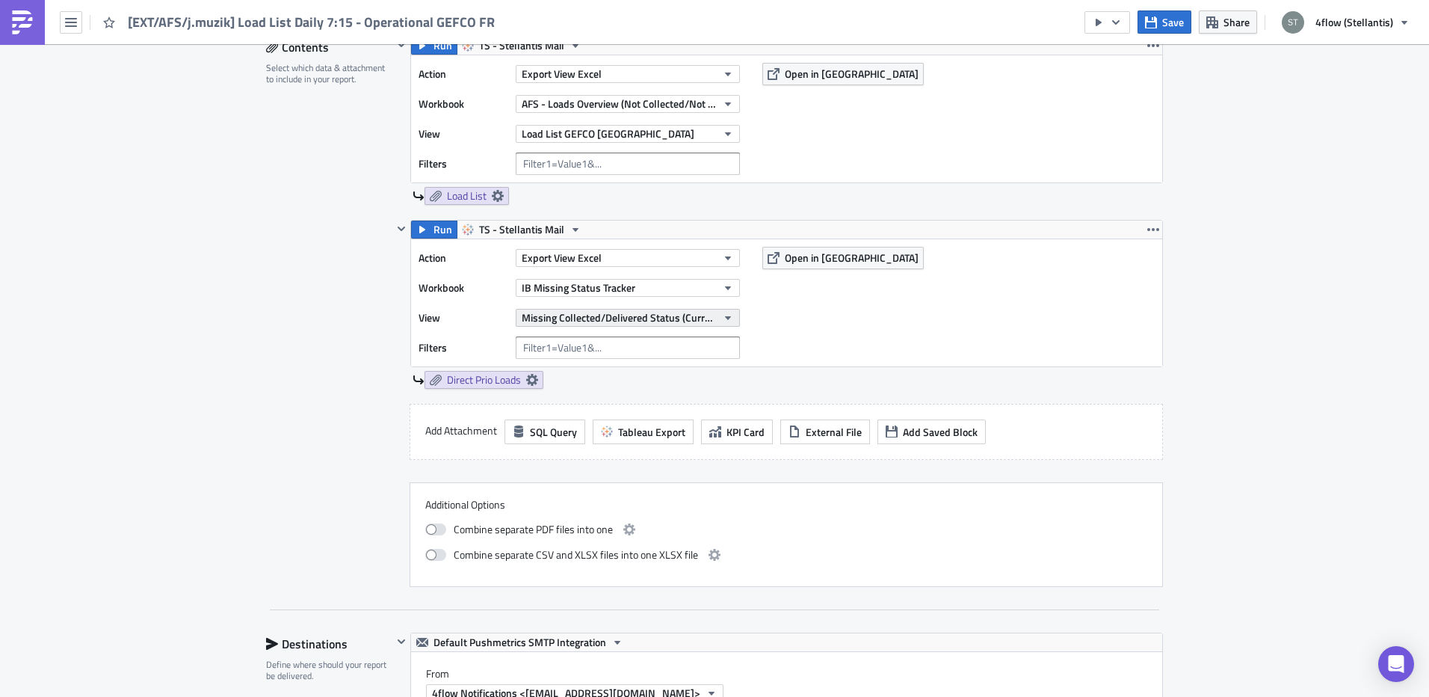
click at [606, 320] on span "Missing Collected/Delivered Status (Current & Previous Month) GEFCO FR" at bounding box center [619, 317] width 195 height 16
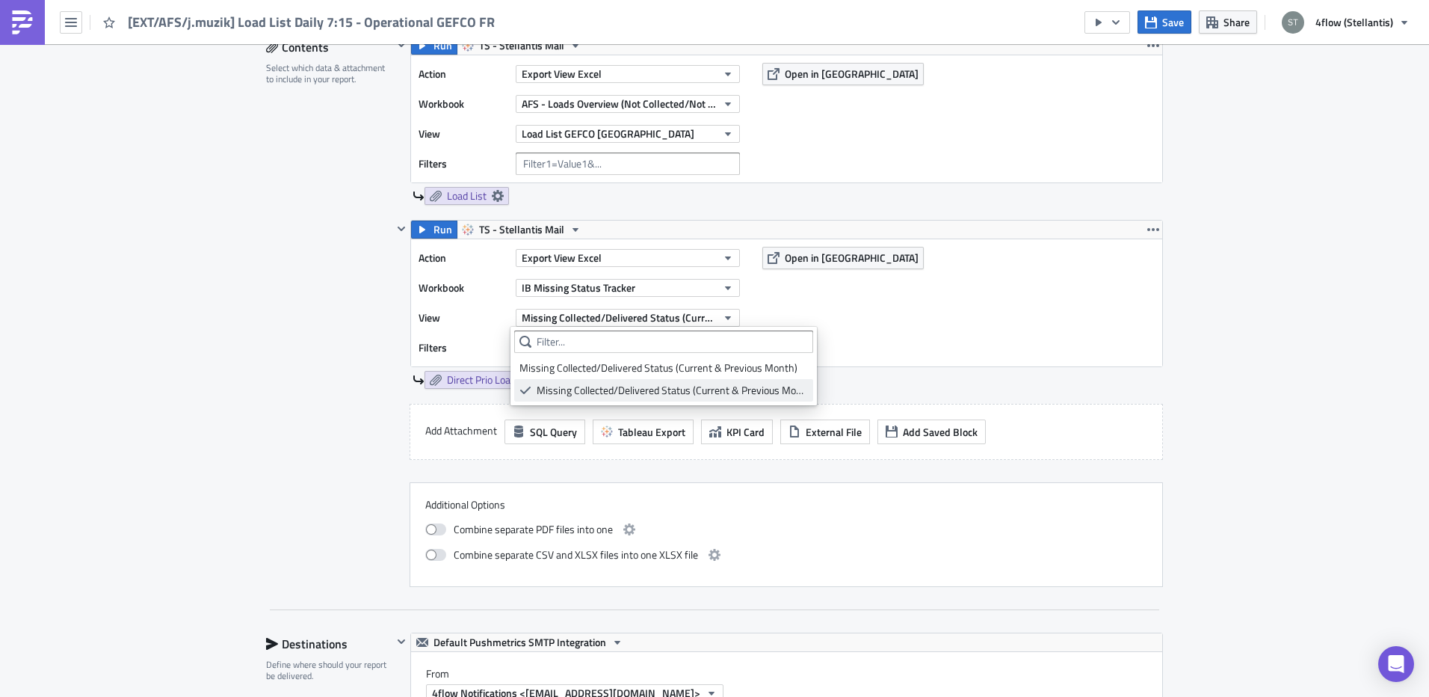
click at [670, 386] on div "Missing Collected/Delivered Status (Current & Previous Month) GEFCO FR" at bounding box center [672, 390] width 271 height 15
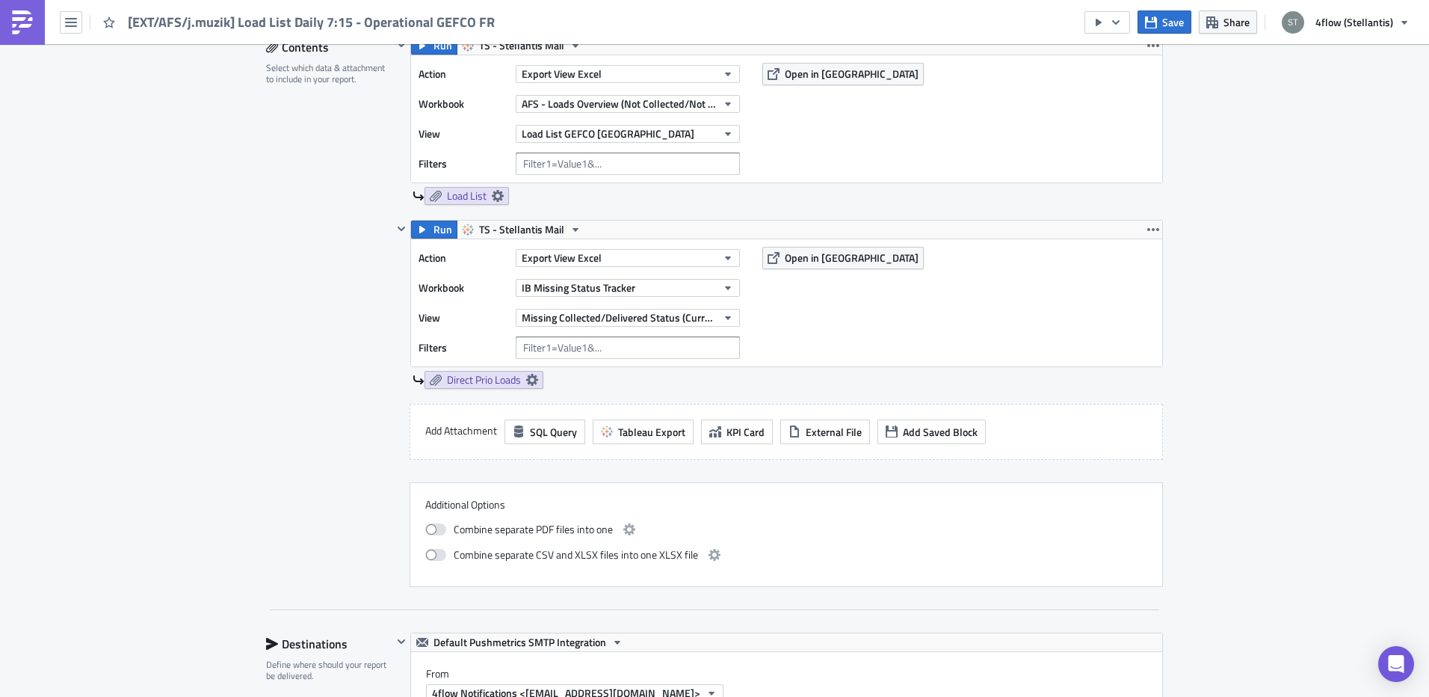
click at [238, 388] on div "Aftersales Execution Log Edit " [EXT/AFS/j.muzik] Load List Daily 7:15 - Operat…" at bounding box center [714, 610] width 1429 height 2119
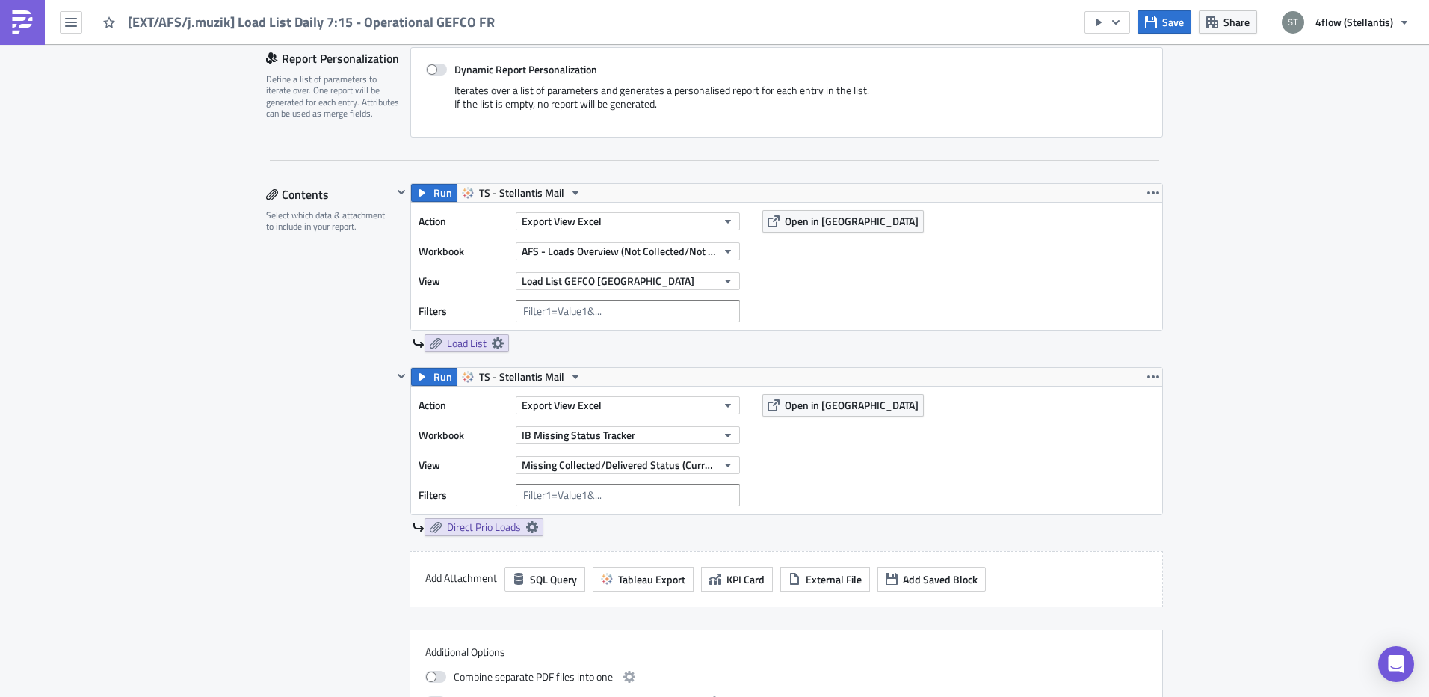
scroll to position [268, 0]
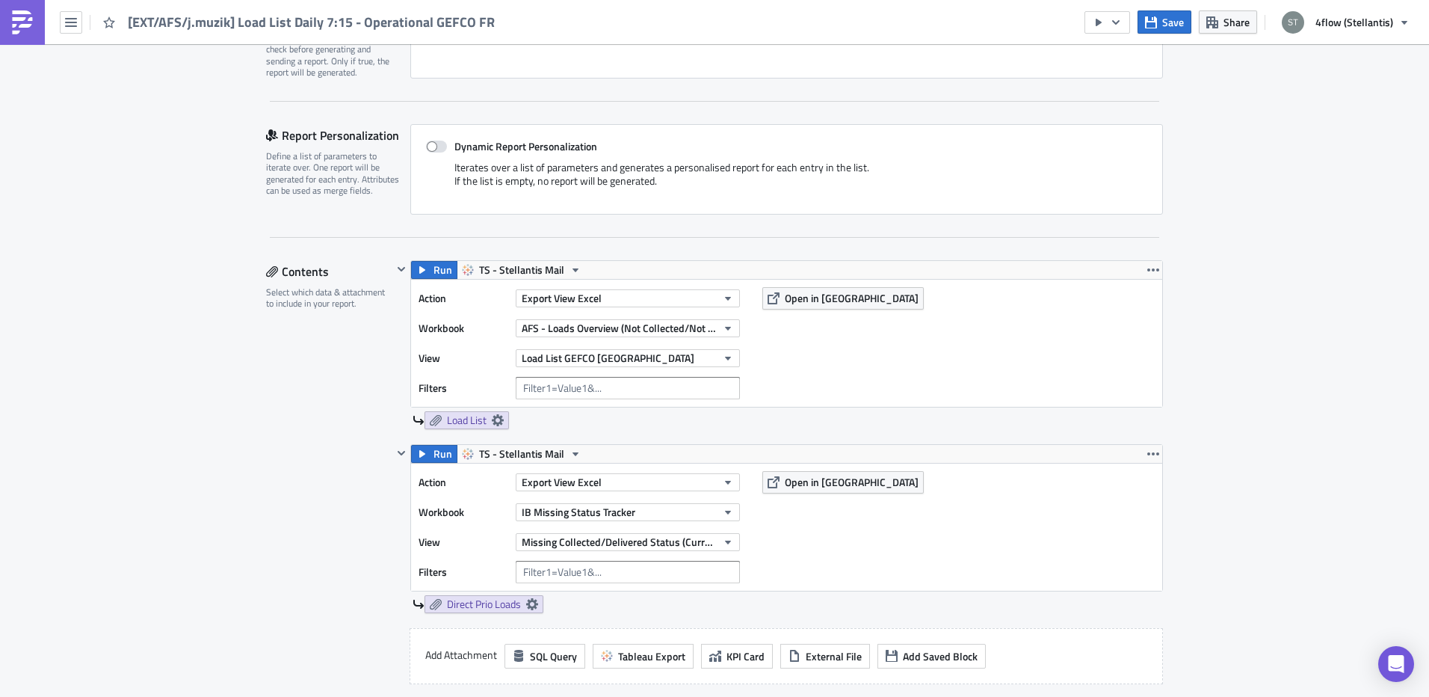
click at [1145, 460] on button "button" at bounding box center [1154, 454] width 18 height 18
click at [1124, 544] on div "Remove" at bounding box center [1156, 542] width 99 height 15
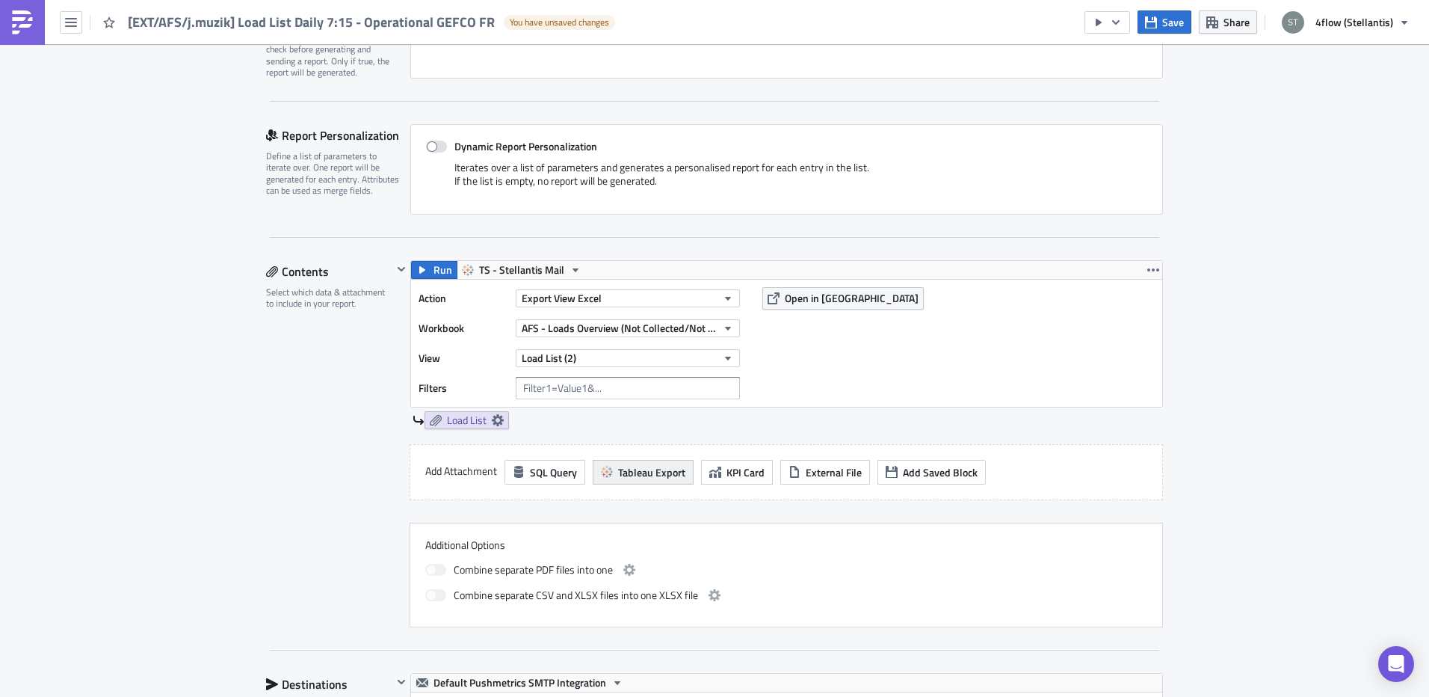
click at [653, 464] on span "Tableau Export" at bounding box center [651, 472] width 67 height 16
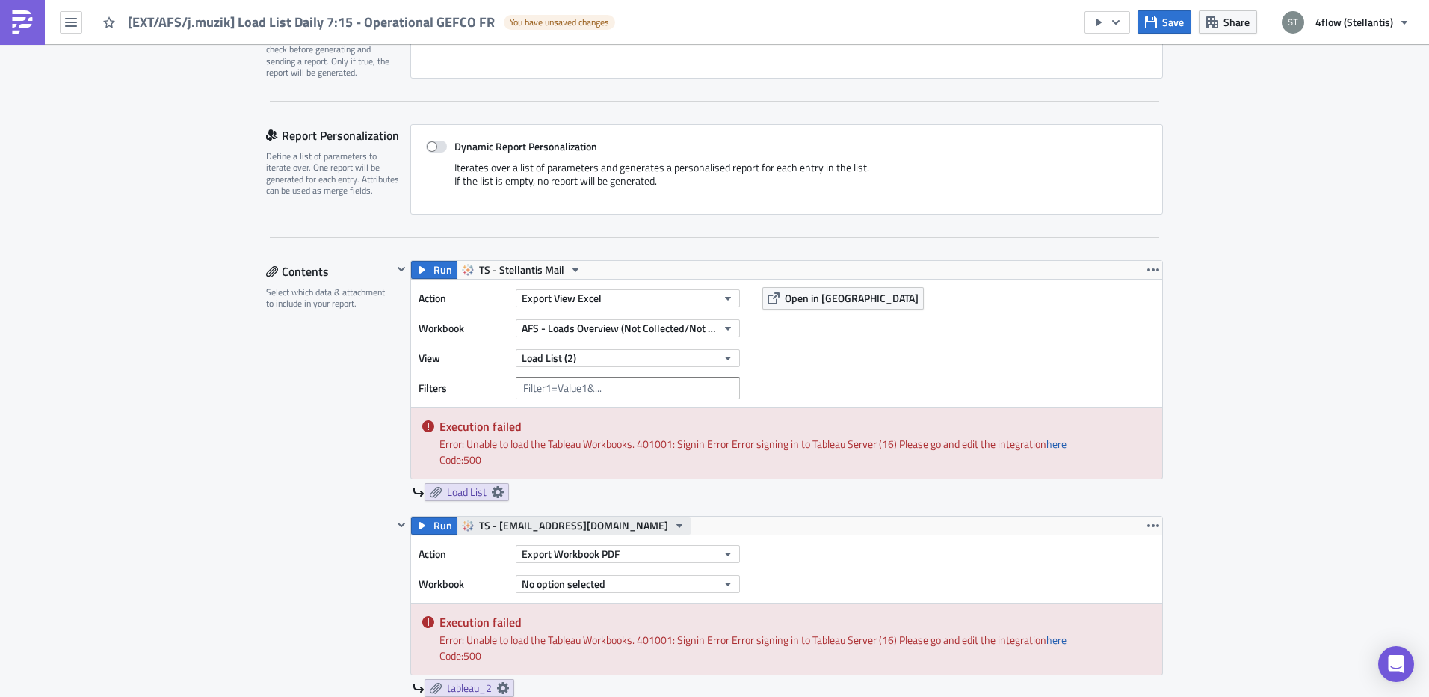
click at [557, 523] on span "TS - m.smil@4flow.com" at bounding box center [573, 526] width 189 height 18
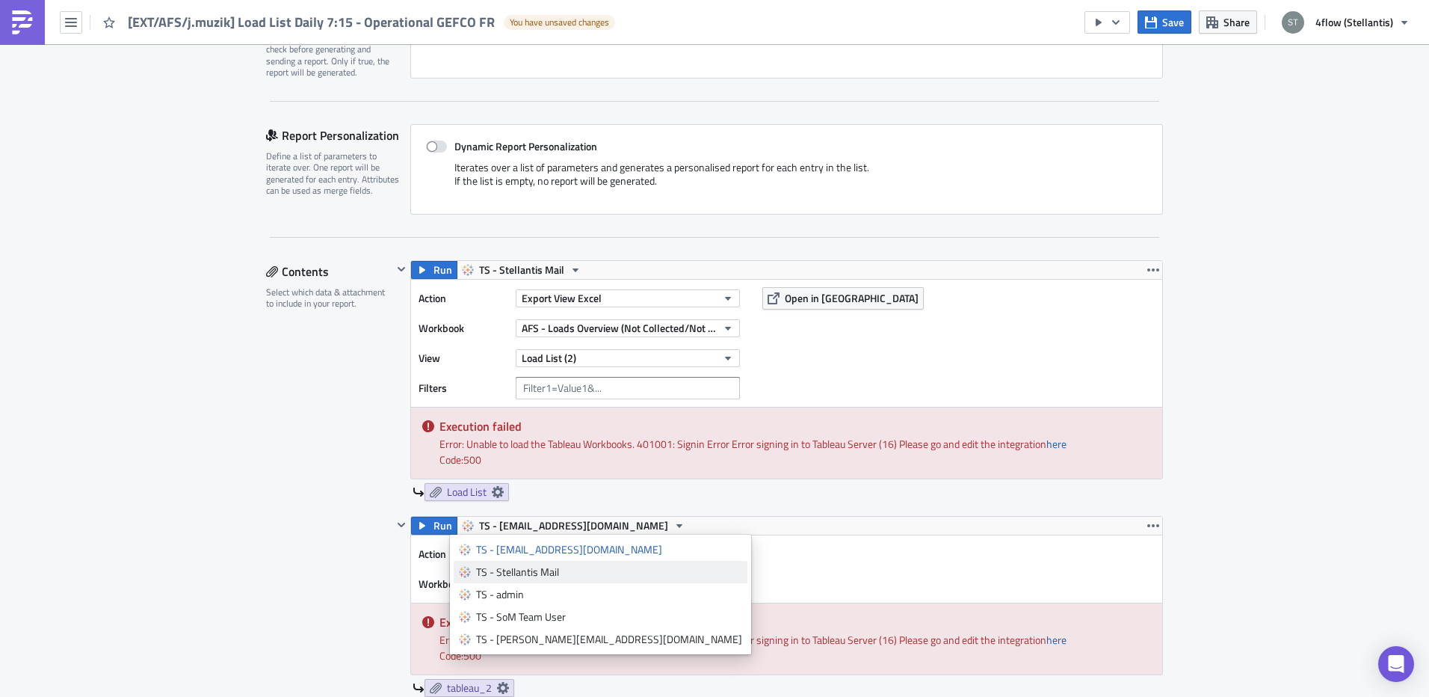
click at [543, 569] on div "TS - Stellantis Mail" at bounding box center [609, 571] width 266 height 15
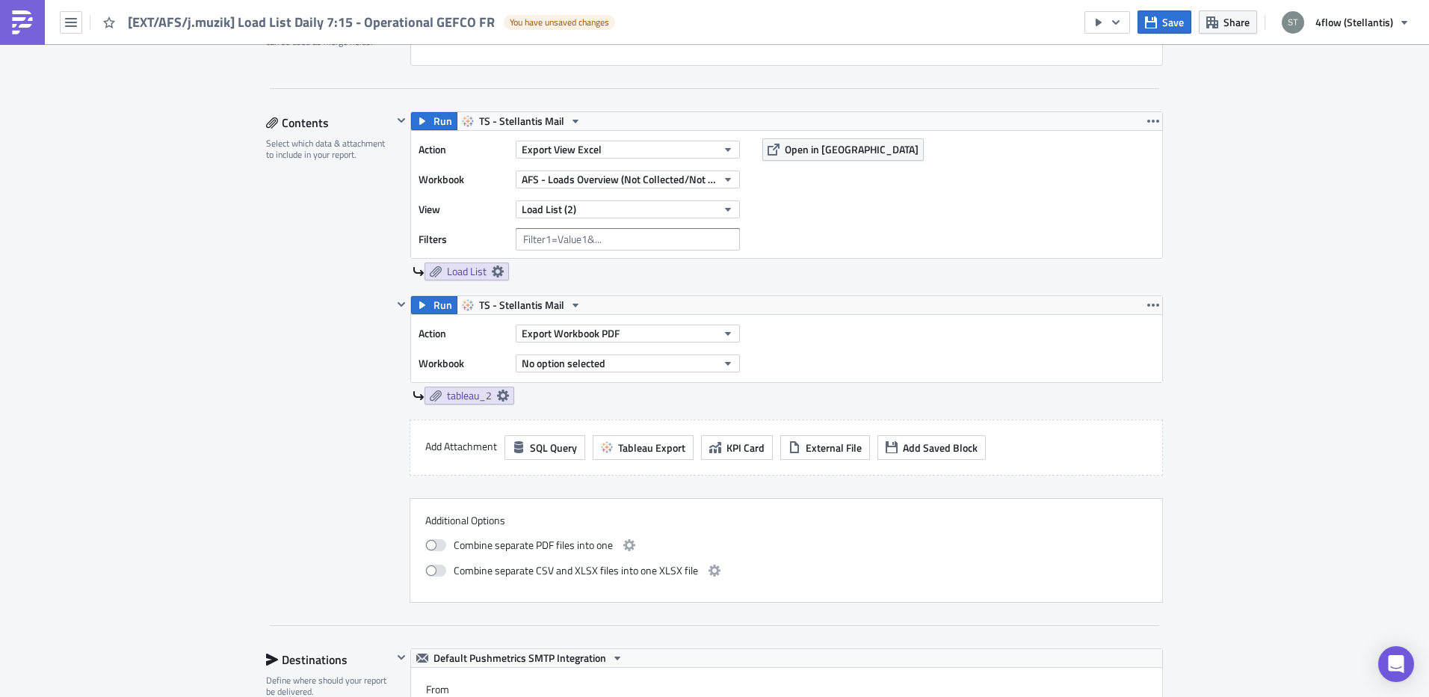
scroll to position [418, 0]
click at [582, 362] on span "No option selected" at bounding box center [564, 362] width 84 height 16
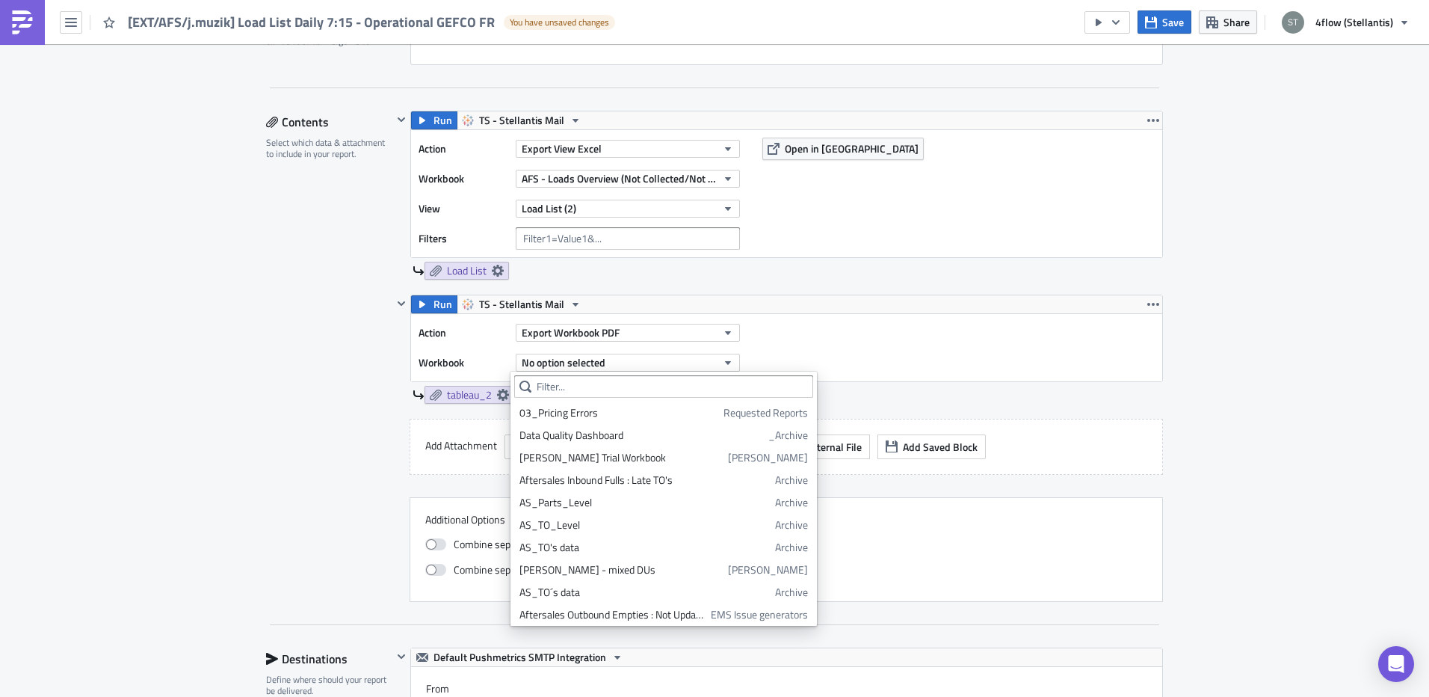
click at [851, 336] on div "Action Export Workbook PDF Workbook No option selected" at bounding box center [786, 347] width 751 height 67
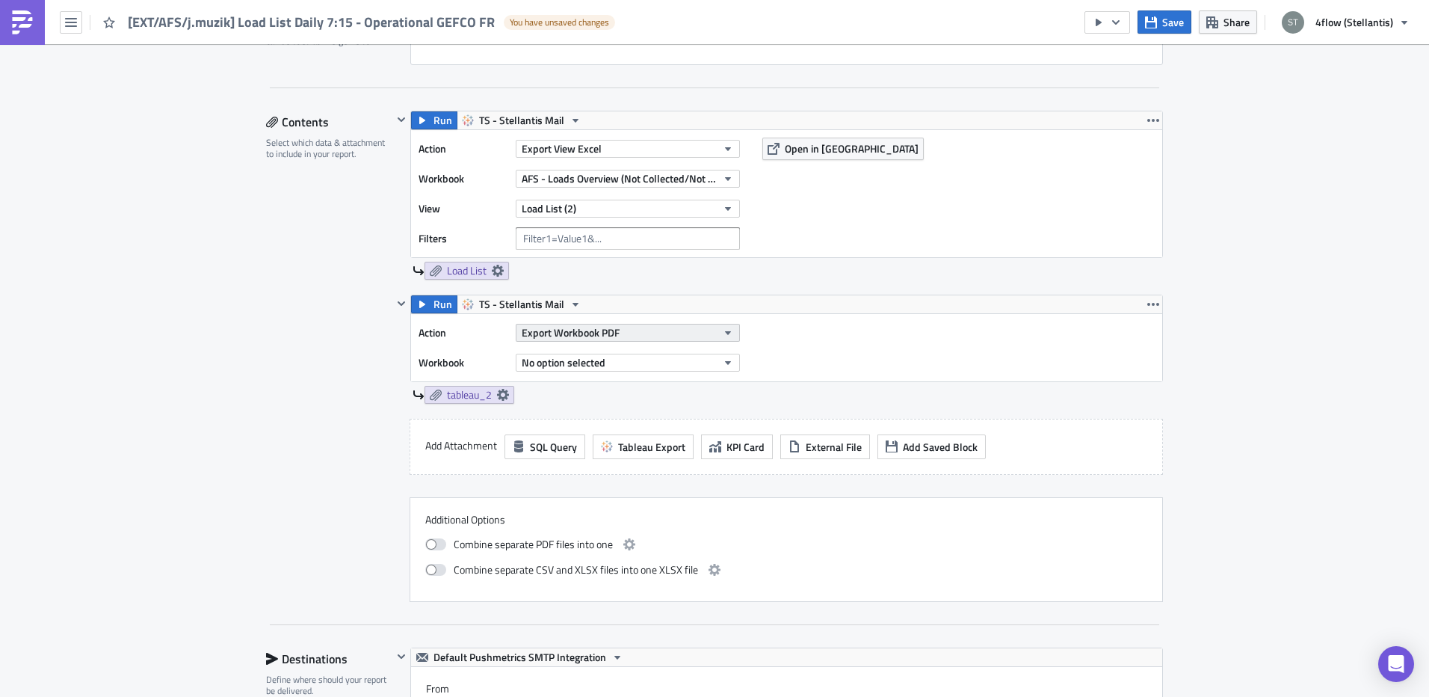
click at [656, 331] on button "Export Workbook PDF" at bounding box center [628, 333] width 224 height 18
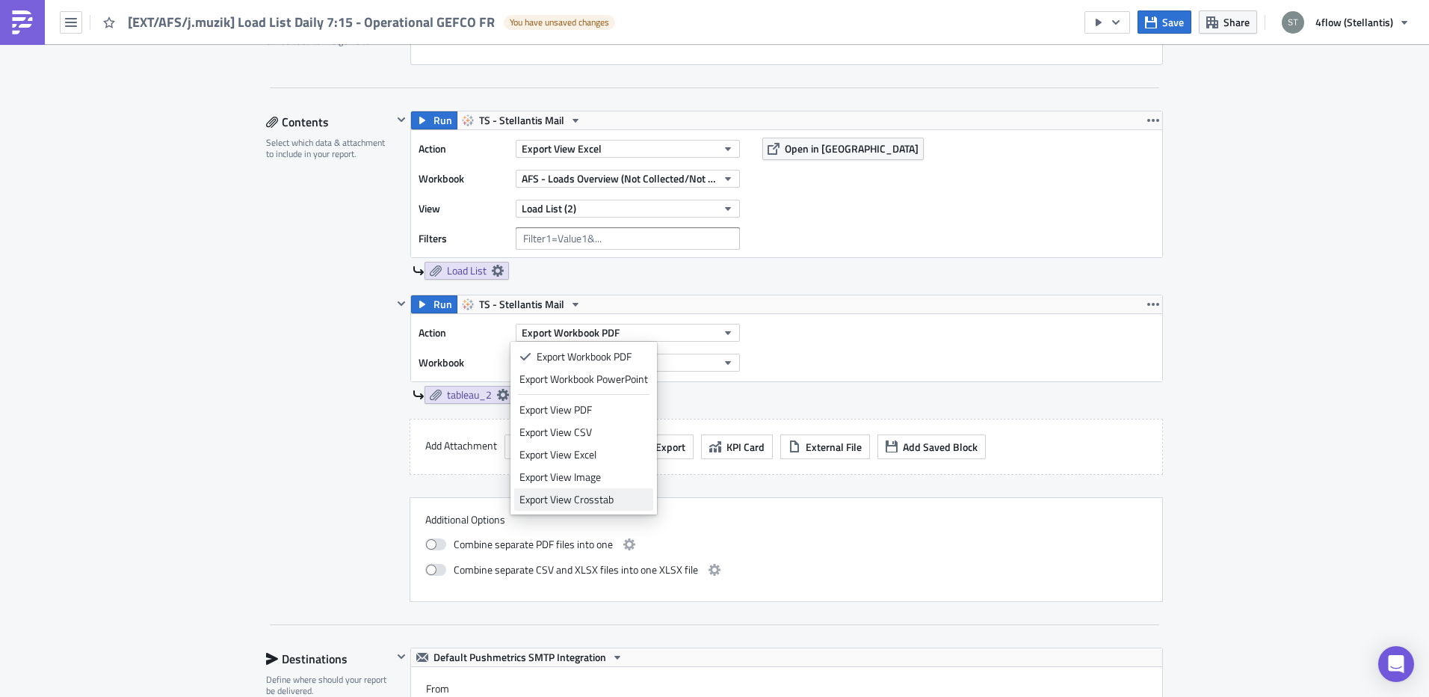
click at [603, 502] on div "Export View Crosstab" at bounding box center [584, 499] width 129 height 15
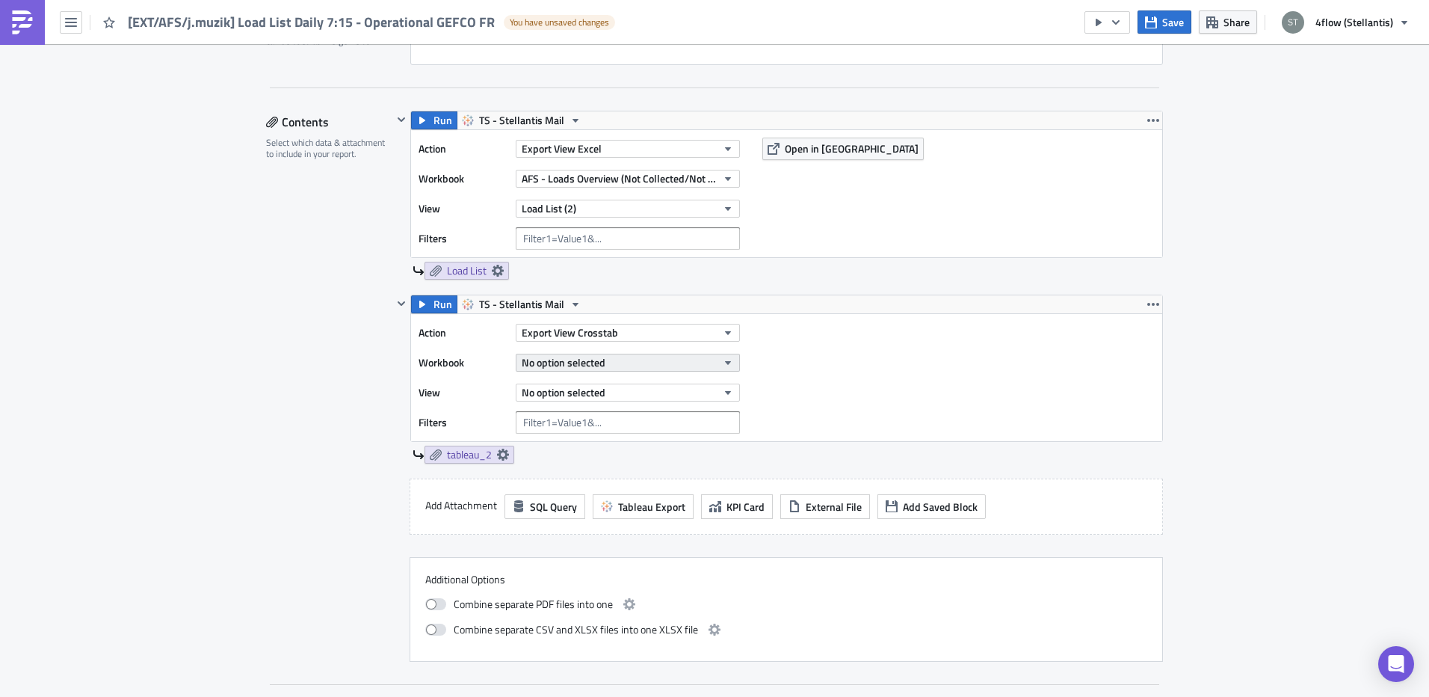
click at [620, 366] on button "No option selected" at bounding box center [628, 363] width 224 height 18
type input "IB m"
click at [634, 417] on link "IB Missing Status Tracker Aftersales" at bounding box center [600, 412] width 173 height 22
click at [612, 396] on button "No option selected" at bounding box center [628, 392] width 224 height 18
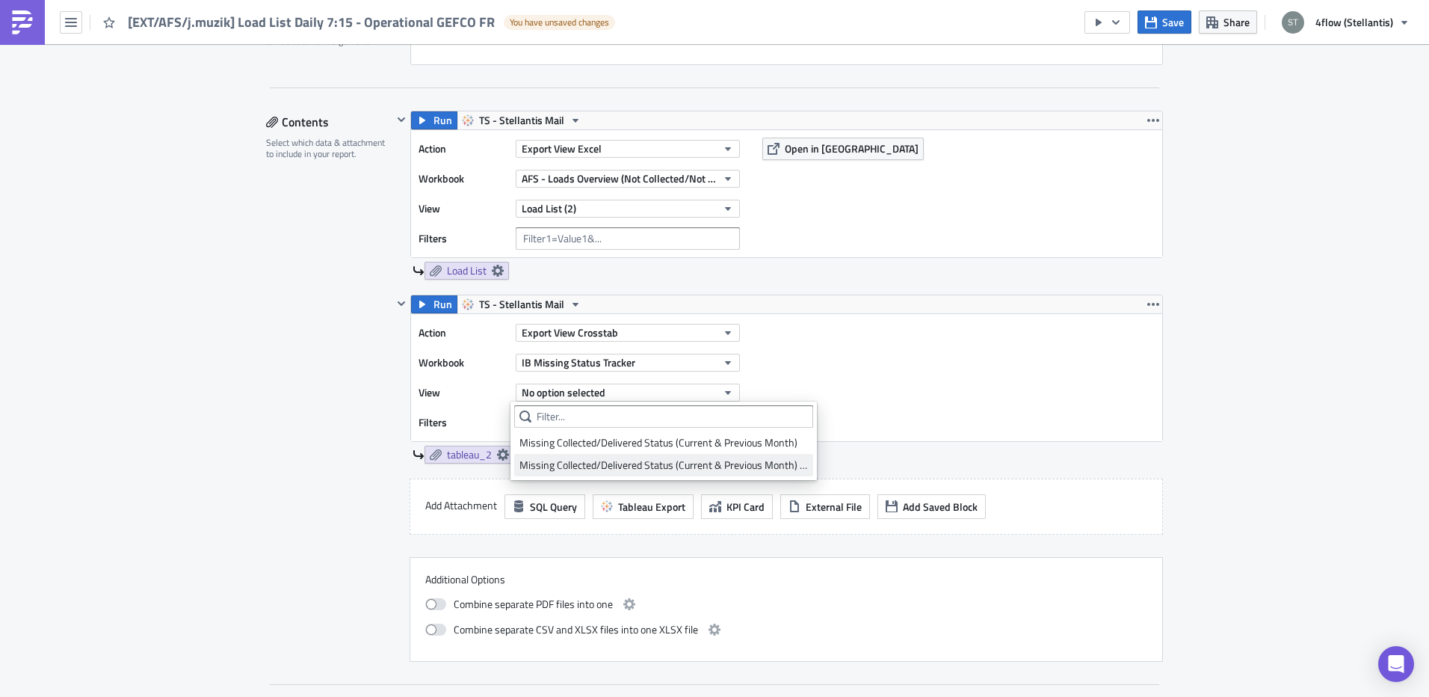
click at [611, 472] on div "Missing Collected/Delivered Status (Current & Previous Month) GEFCO FR" at bounding box center [664, 465] width 289 height 15
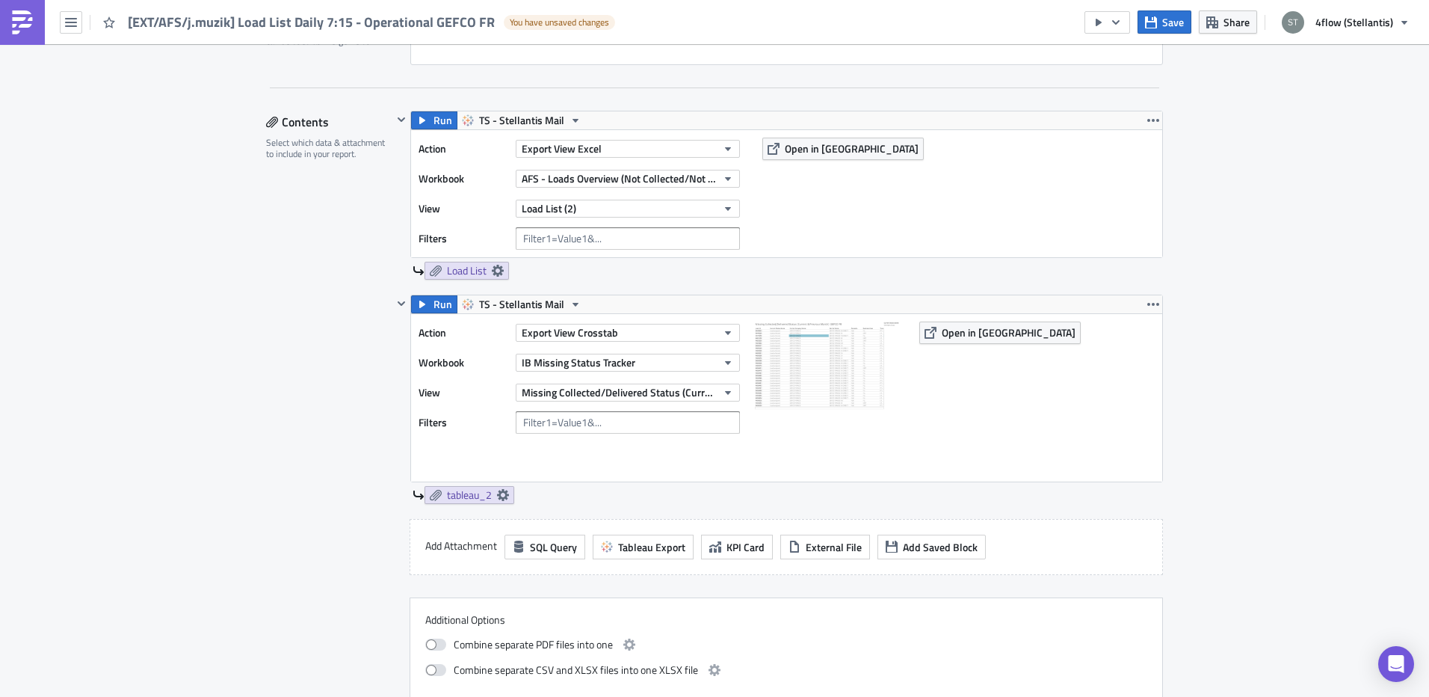
click at [274, 440] on div "Contents Select which data & attachment to include in your report." at bounding box center [329, 406] width 126 height 591
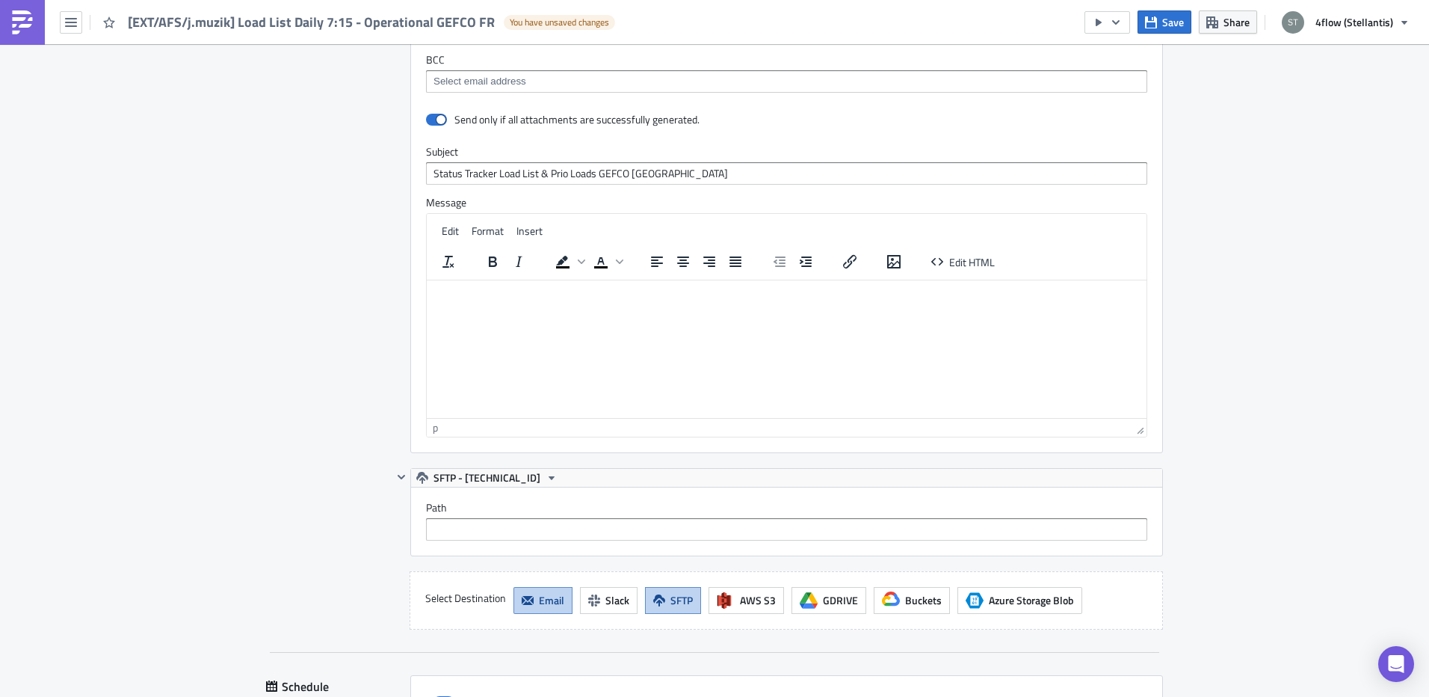
scroll to position [1505, 0]
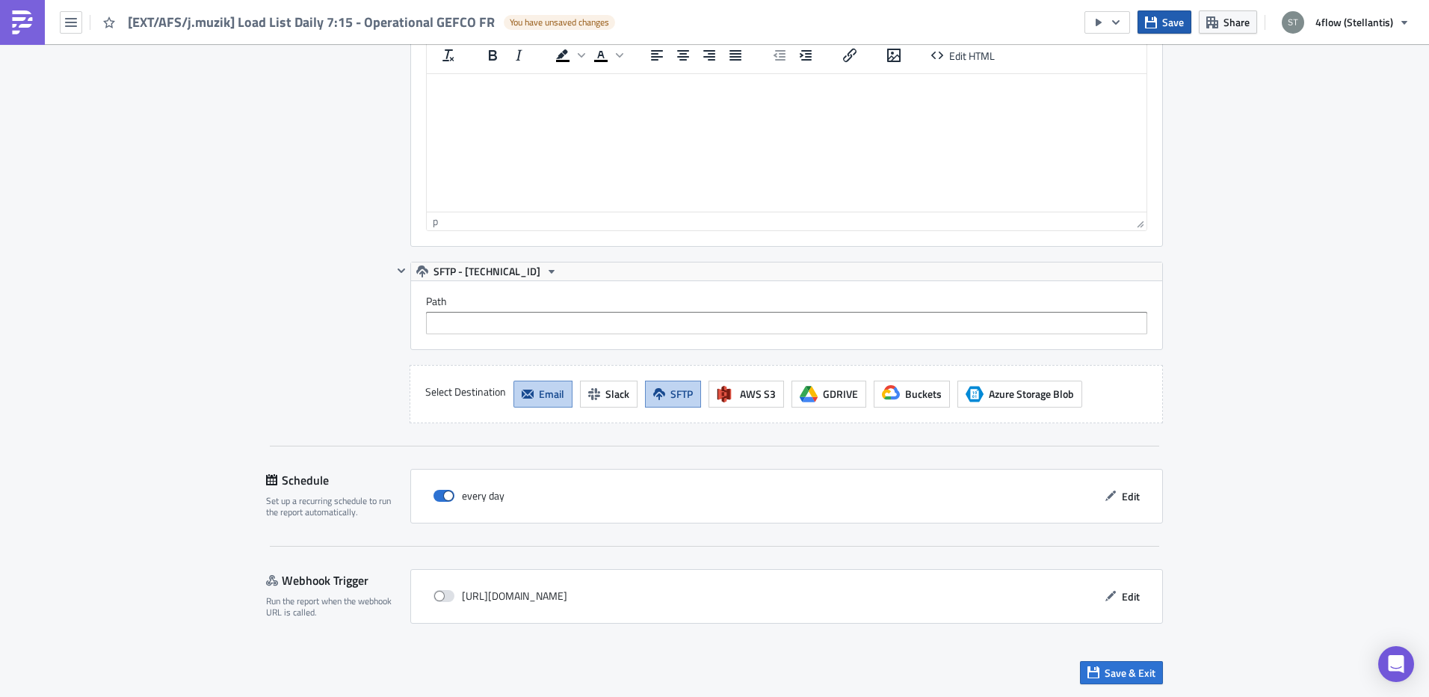
click at [1174, 26] on span "Save" at bounding box center [1173, 22] width 22 height 16
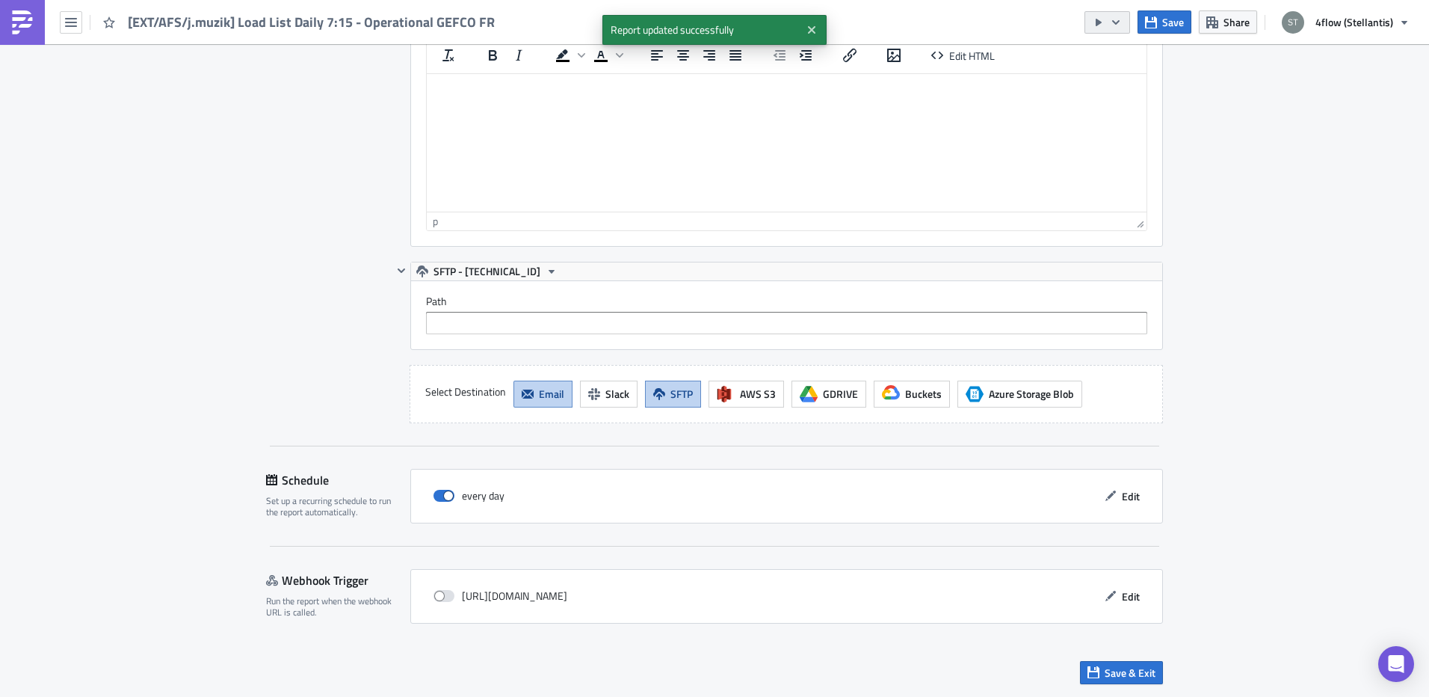
click at [1130, 25] on button "button" at bounding box center [1108, 22] width 46 height 22
click at [1138, 57] on div "Send Just to Me" at bounding box center [1154, 59] width 117 height 15
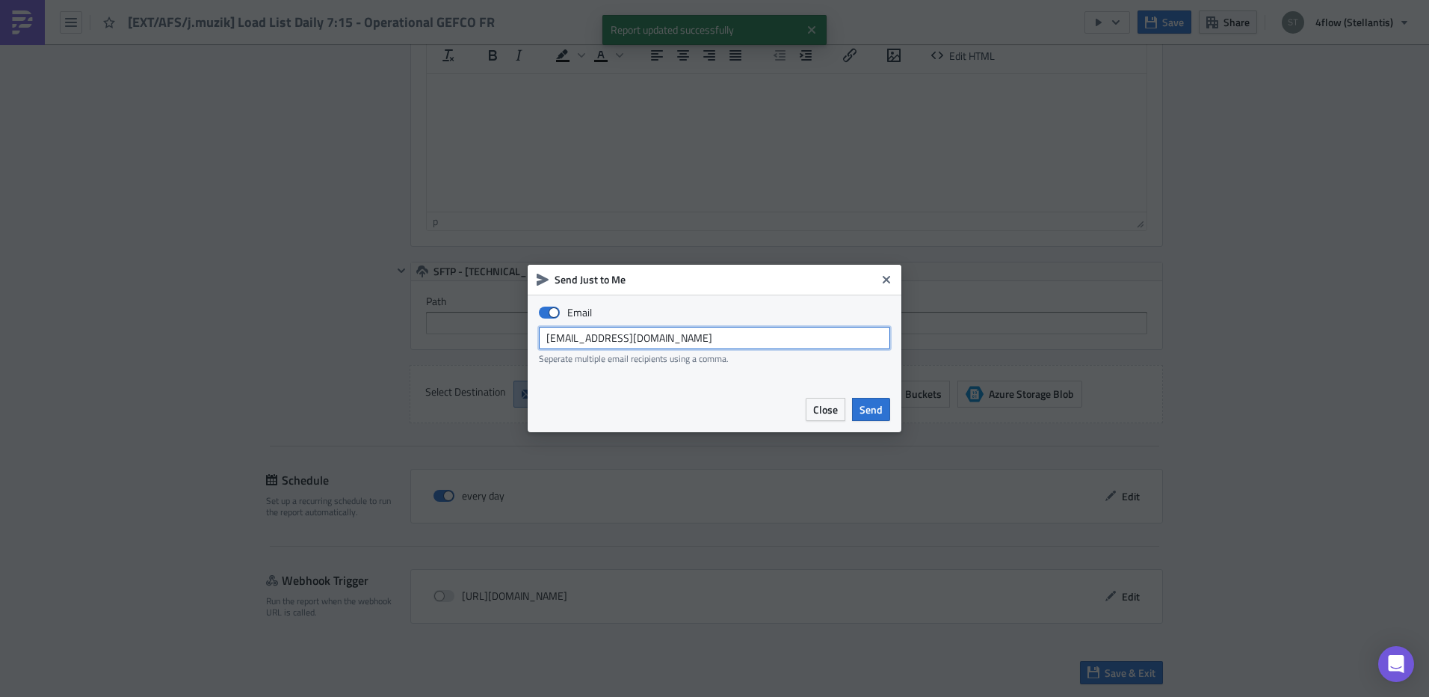
click at [700, 338] on input "[EMAIL_ADDRESS][DOMAIN_NAME]" at bounding box center [714, 338] width 351 height 22
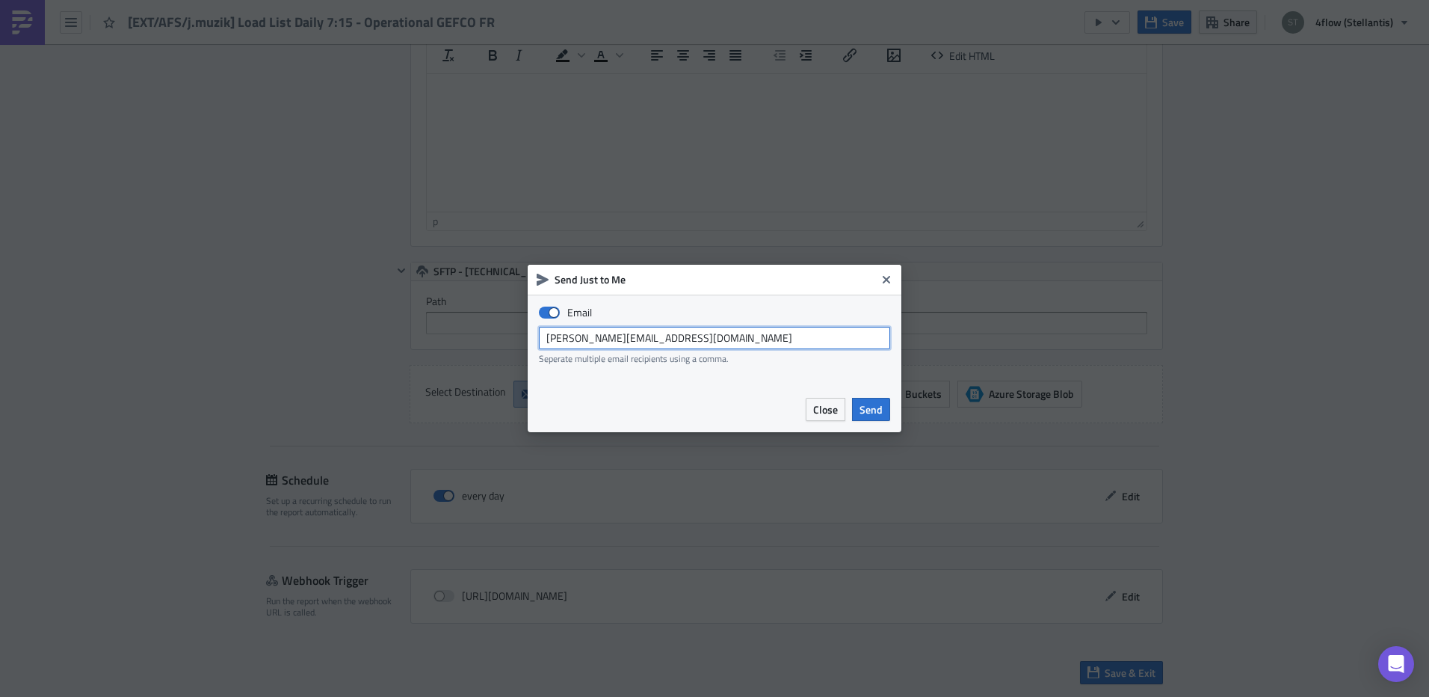
type input "[PERSON_NAME][EMAIL_ADDRESS][DOMAIN_NAME]"
click at [804, 291] on div "Send Just to Me" at bounding box center [715, 280] width 374 height 30
click at [866, 404] on span "Send" at bounding box center [871, 409] width 23 height 16
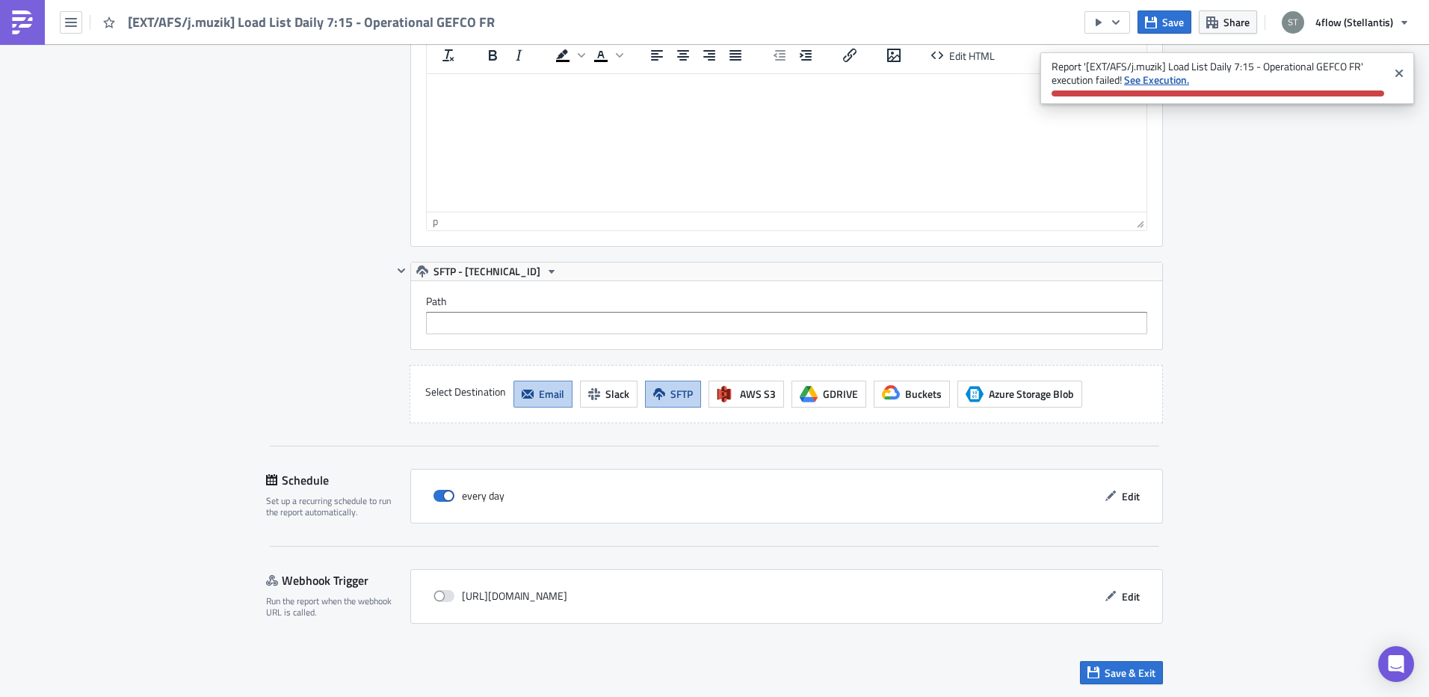
click at [1168, 73] on strong "See Execution." at bounding box center [1156, 80] width 65 height 16
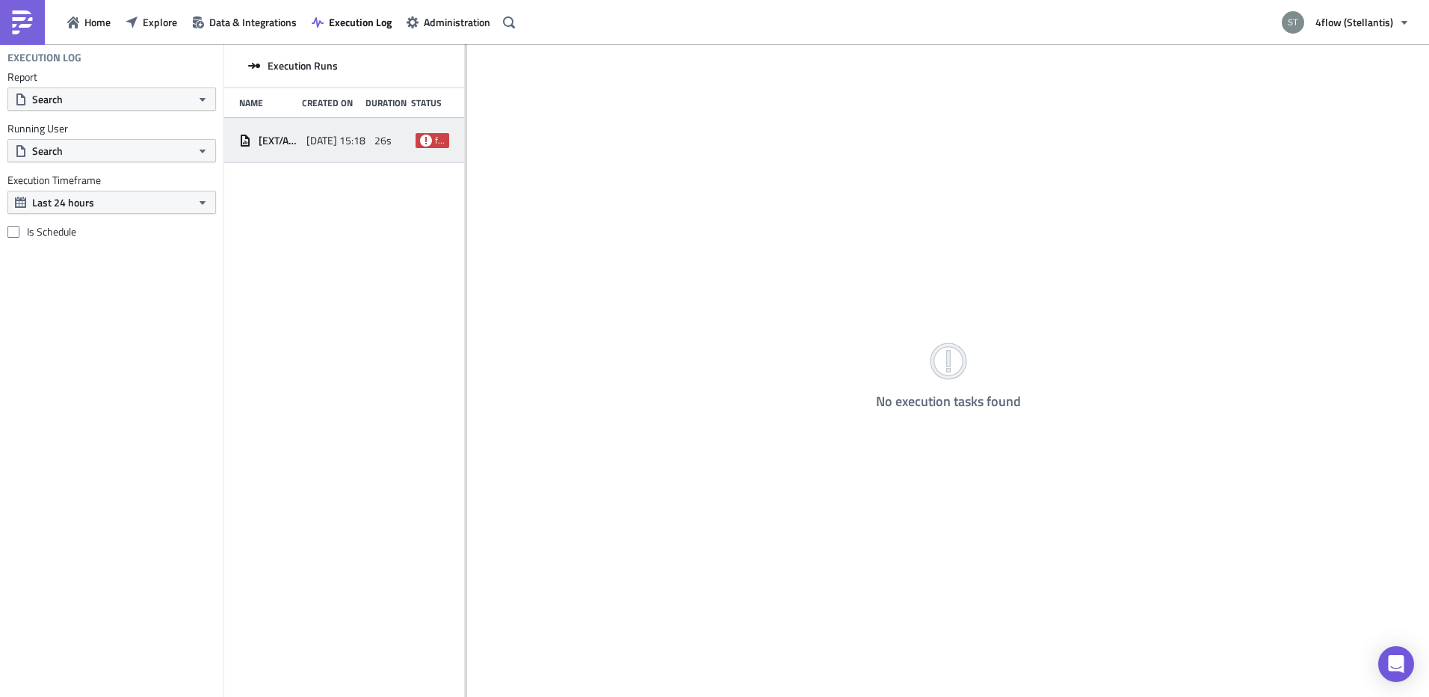
click at [361, 144] on span "2025-09-01 15:18" at bounding box center [335, 140] width 59 height 13
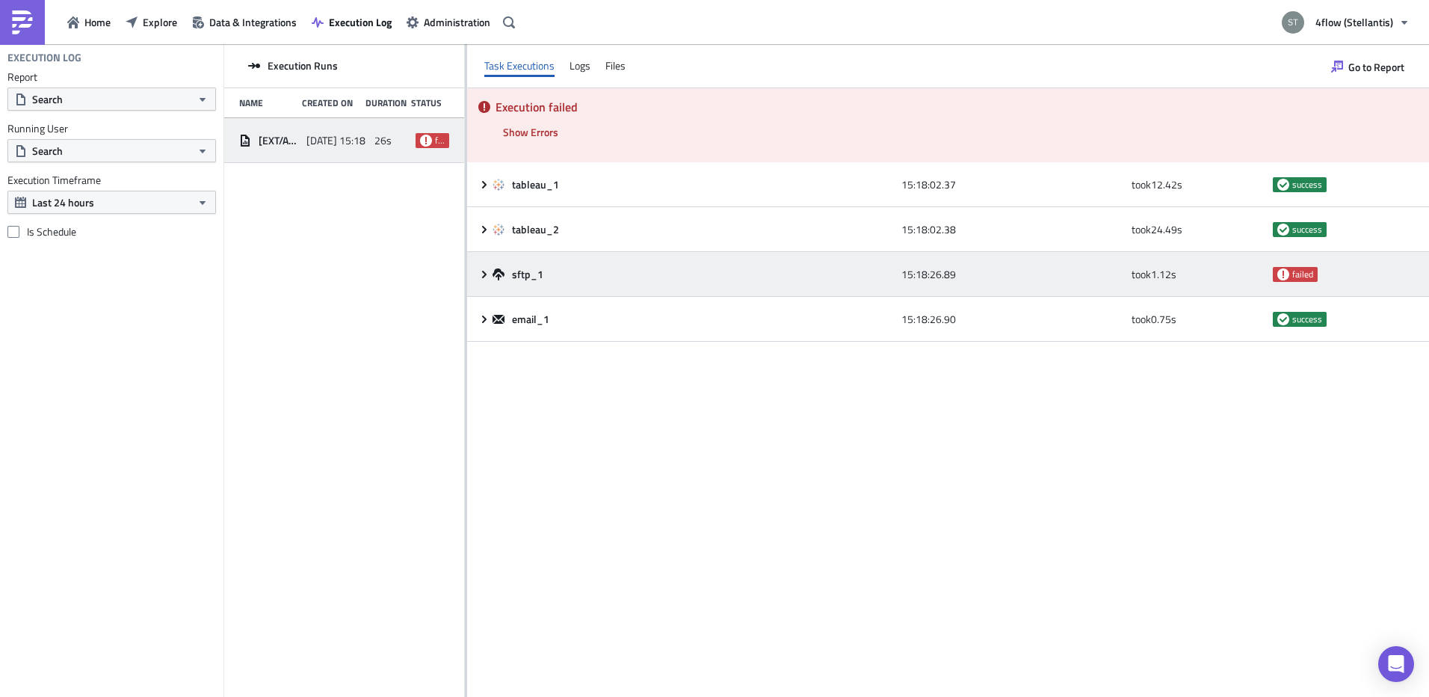
click at [489, 274] on icon at bounding box center [484, 274] width 12 height 12
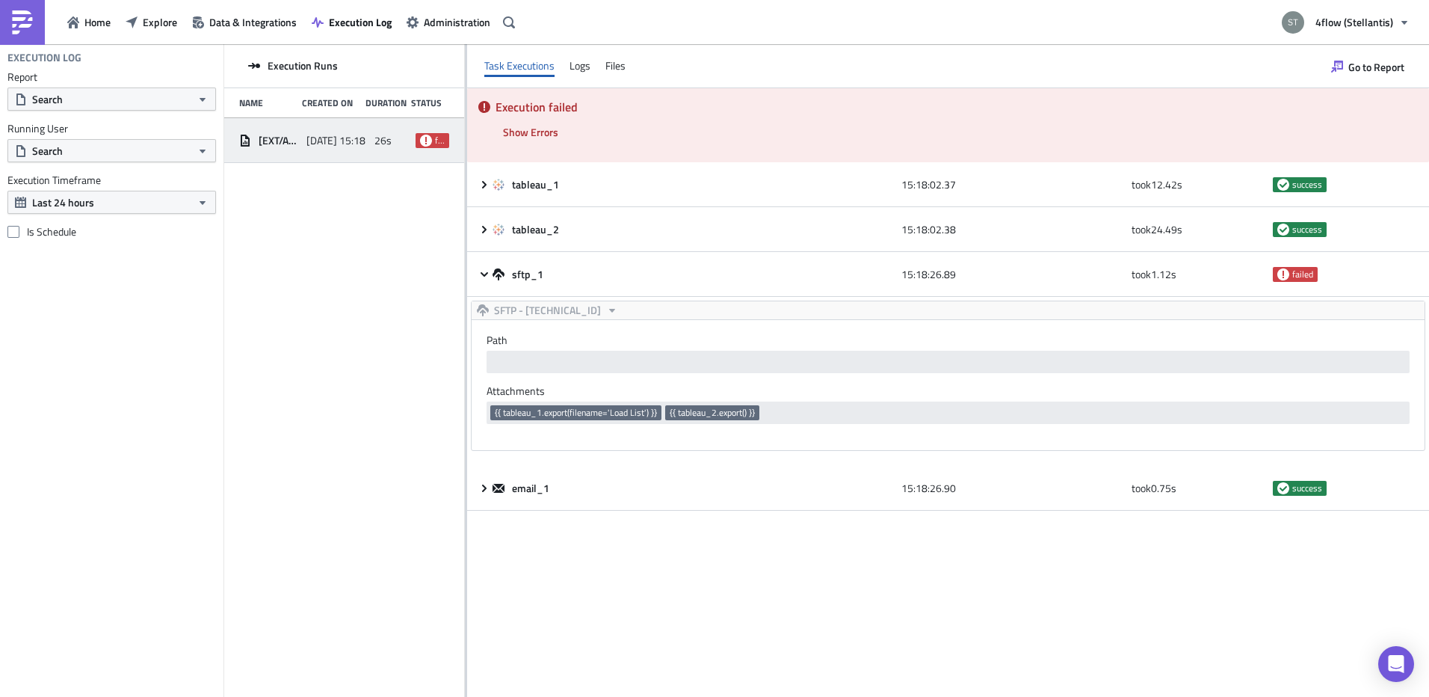
drag, startPoint x: 331, startPoint y: 381, endPoint x: 239, endPoint y: 292, distance: 128.5
click at [329, 379] on div "Execution Runs Name Created On Duration Status [EXT/AFS/j.muzik] Load List Dail…" at bounding box center [344, 371] width 240 height 655
click at [87, 24] on span "Home" at bounding box center [97, 22] width 26 height 16
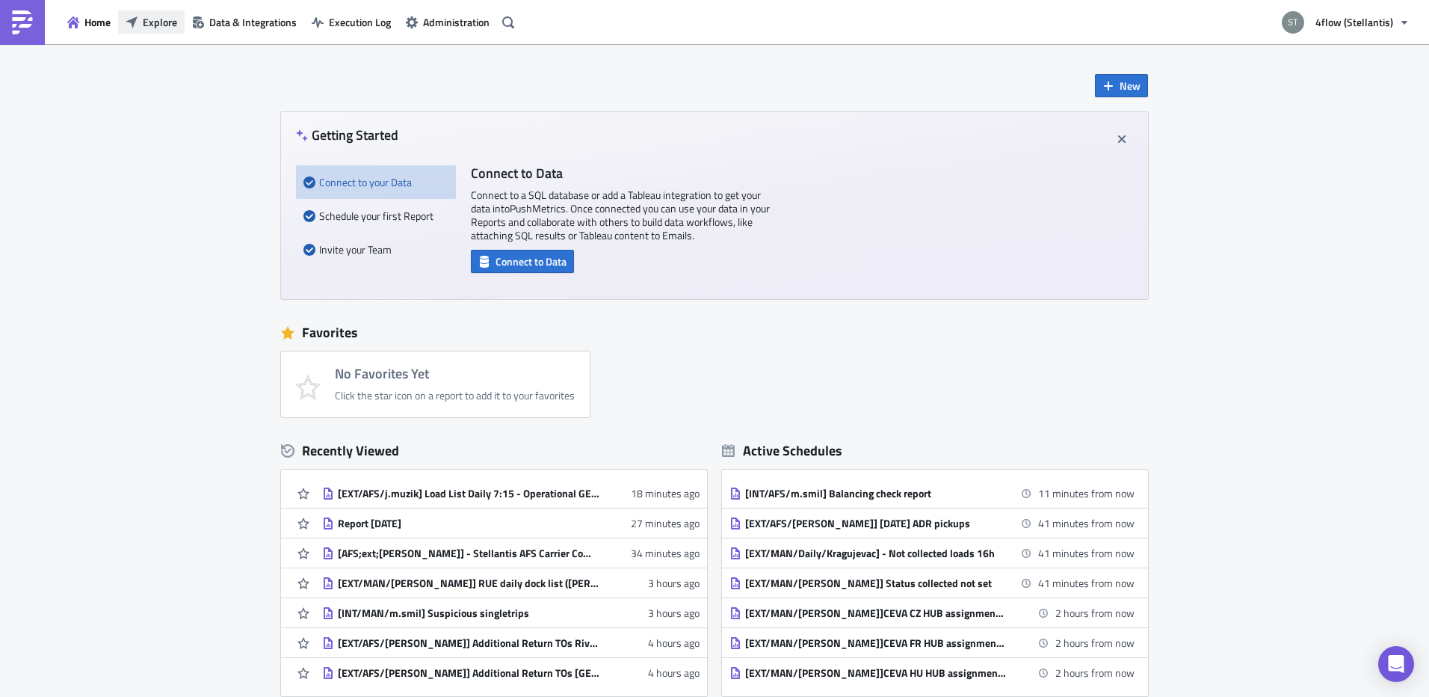
click at [158, 22] on span "Explore" at bounding box center [160, 22] width 34 height 16
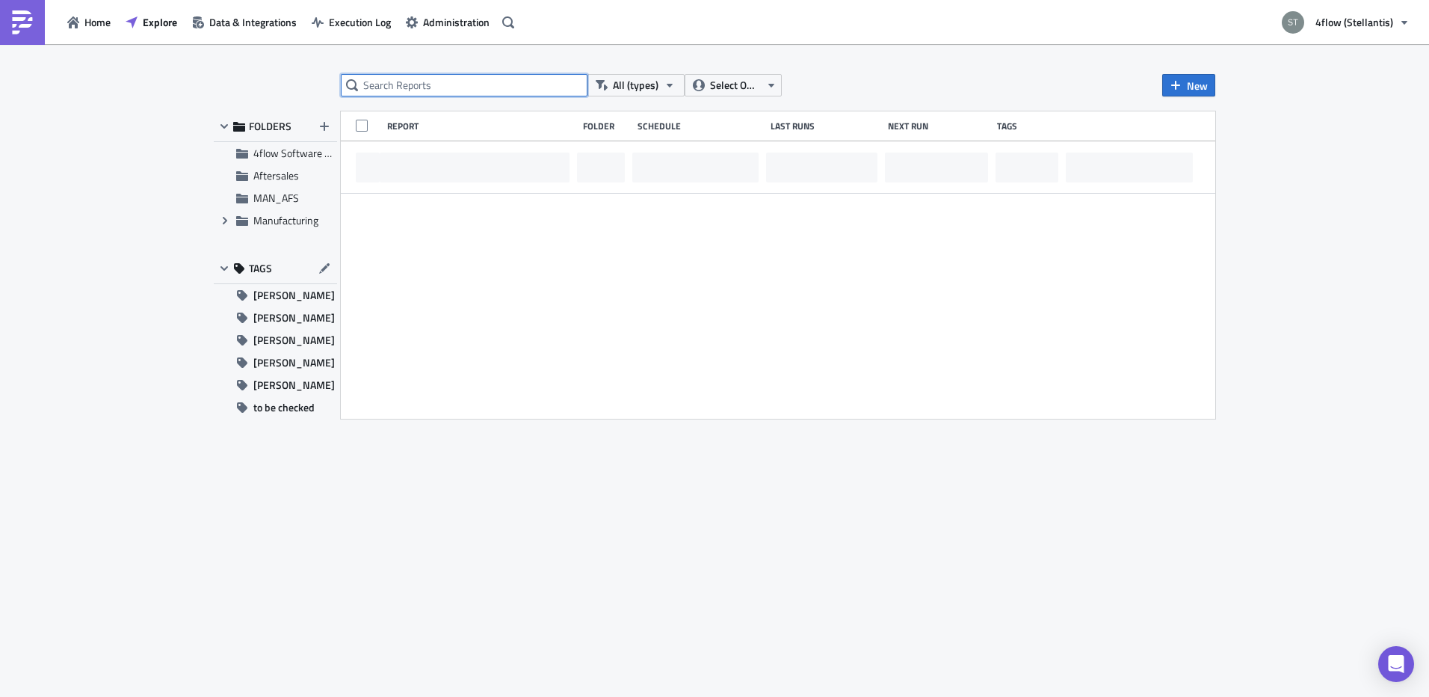
click at [432, 82] on input "text" at bounding box center [464, 85] width 247 height 22
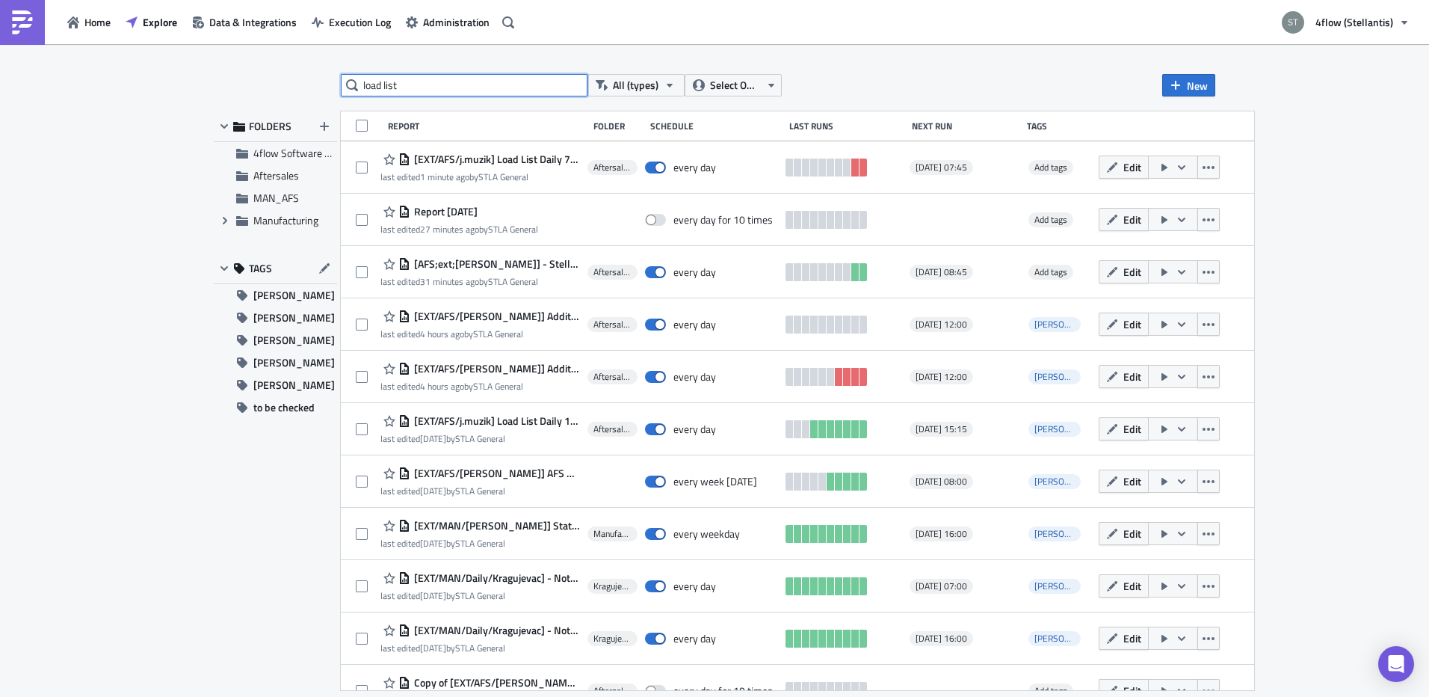
type input "load list"
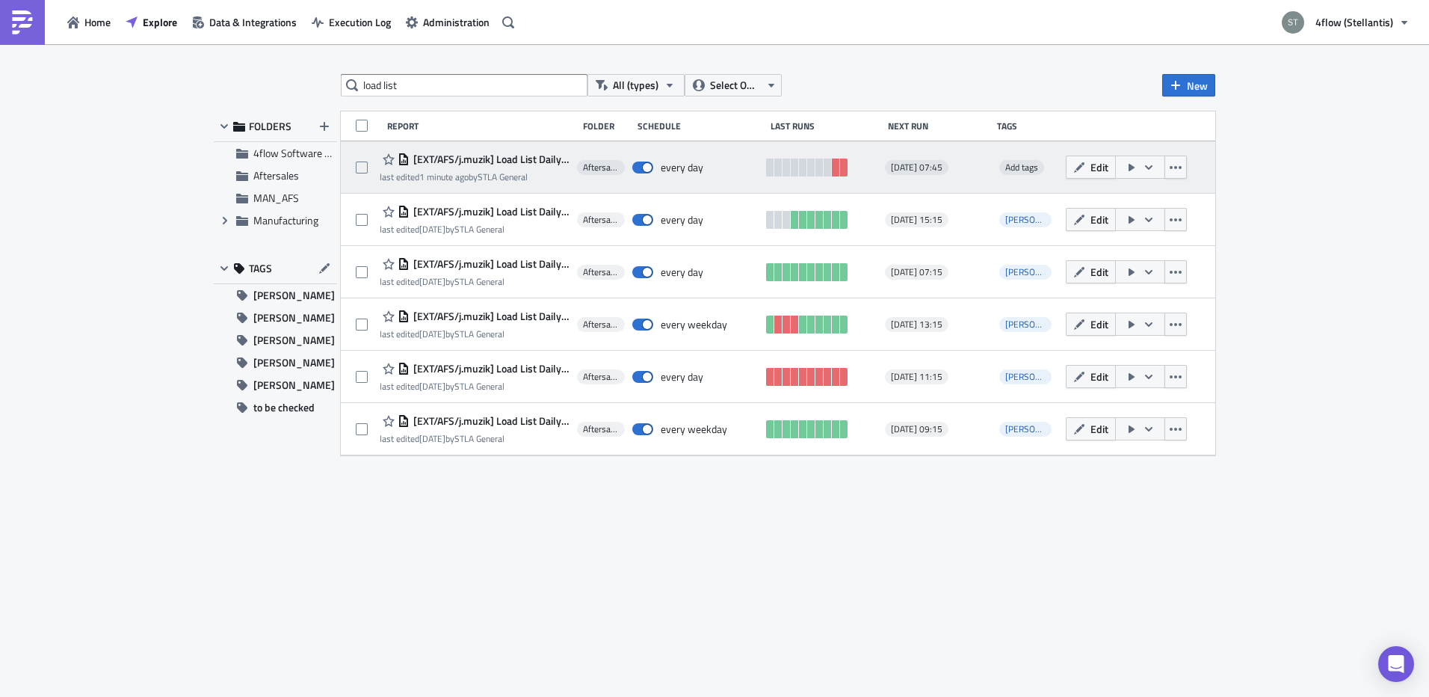
click at [491, 162] on span "[EXT/AFS/j.muzik] Load List Daily 7:15 - Operational GEFCO FR" at bounding box center [490, 159] width 160 height 13
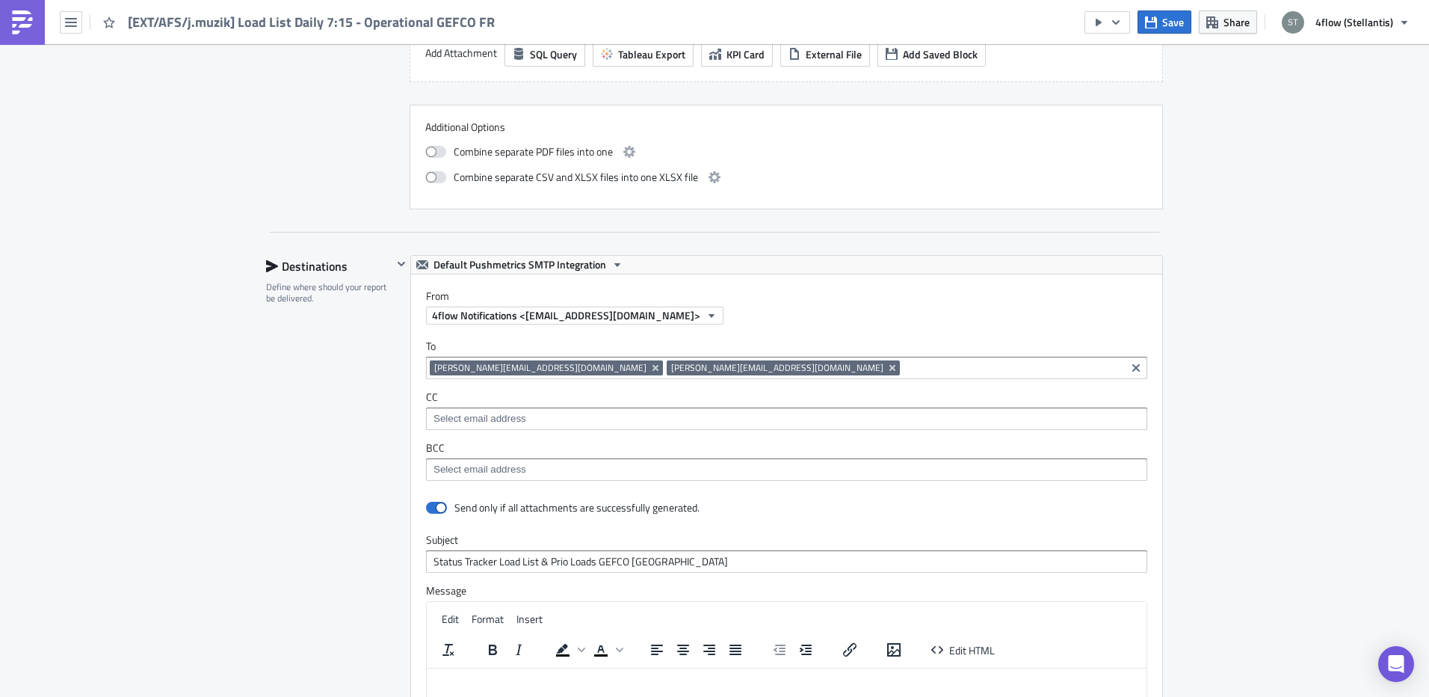
scroll to position [1570, 0]
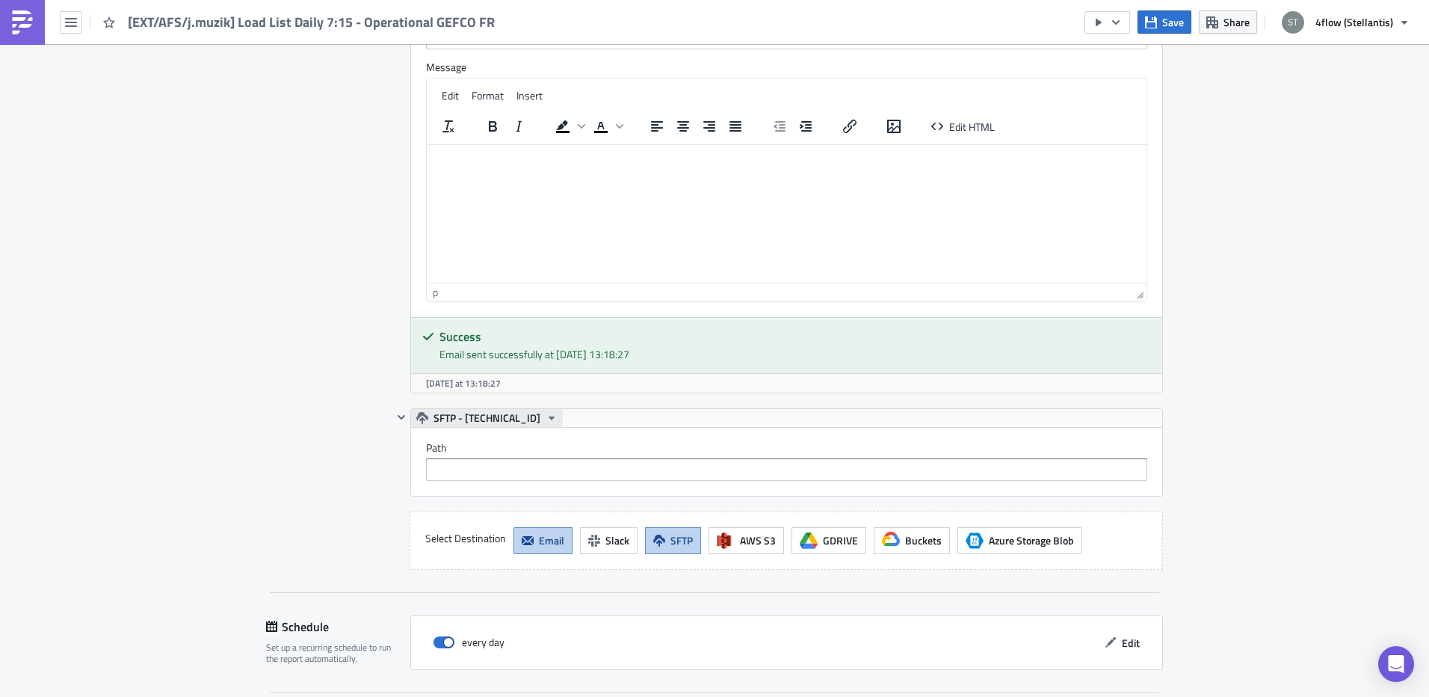
click at [505, 414] on span "SFTP - [TECHNICAL_ID]" at bounding box center [487, 418] width 107 height 18
click at [385, 421] on div "Destinations Define where should your report be delivered." at bounding box center [329, 151] width 126 height 838
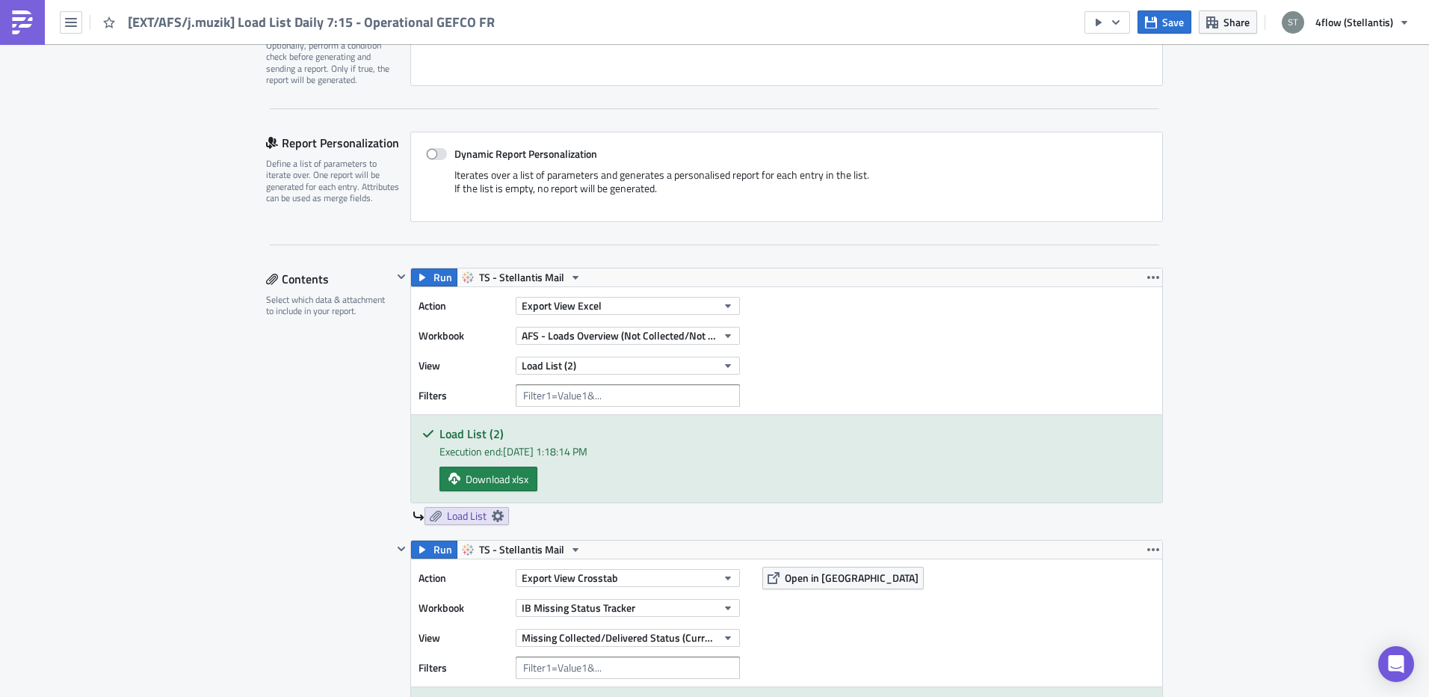
scroll to position [374, 0]
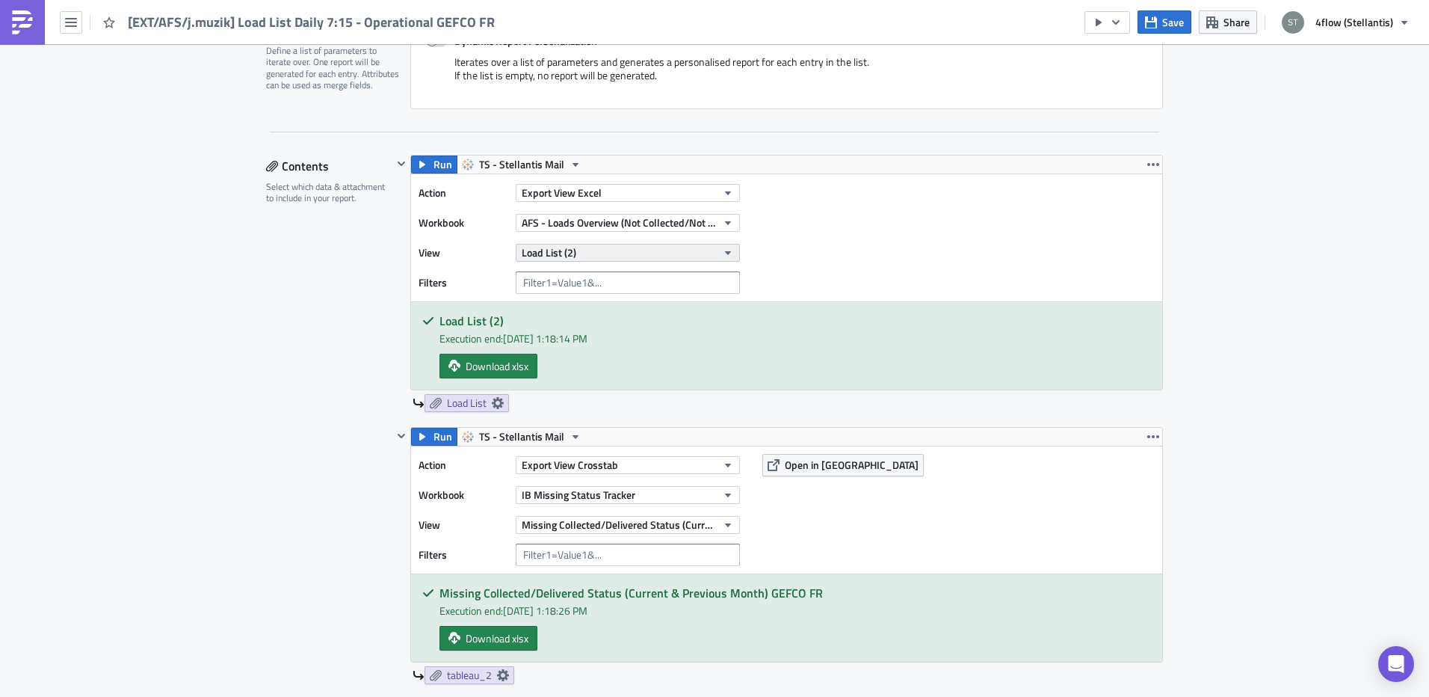
click at [627, 253] on button "Load List (2)" at bounding box center [628, 253] width 224 height 18
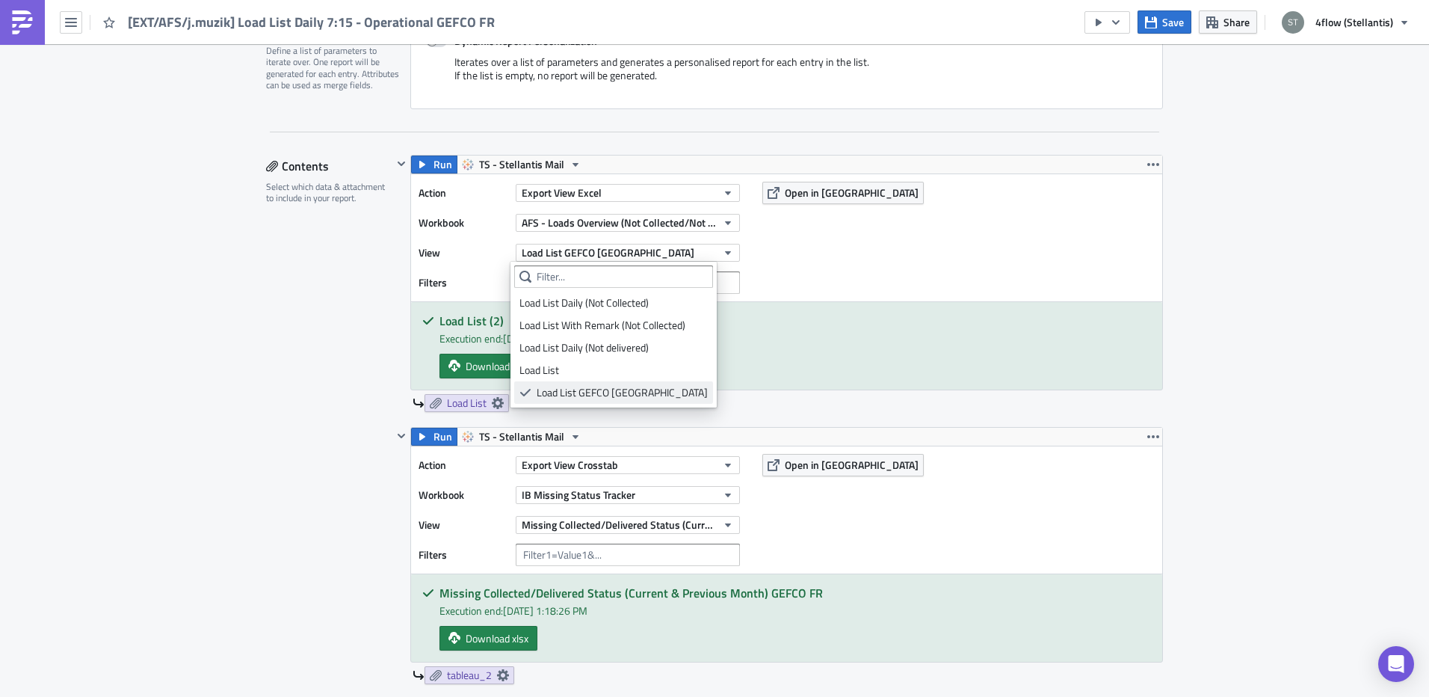
click at [600, 384] on link "Load List GEFCO FRANCE" at bounding box center [613, 392] width 199 height 22
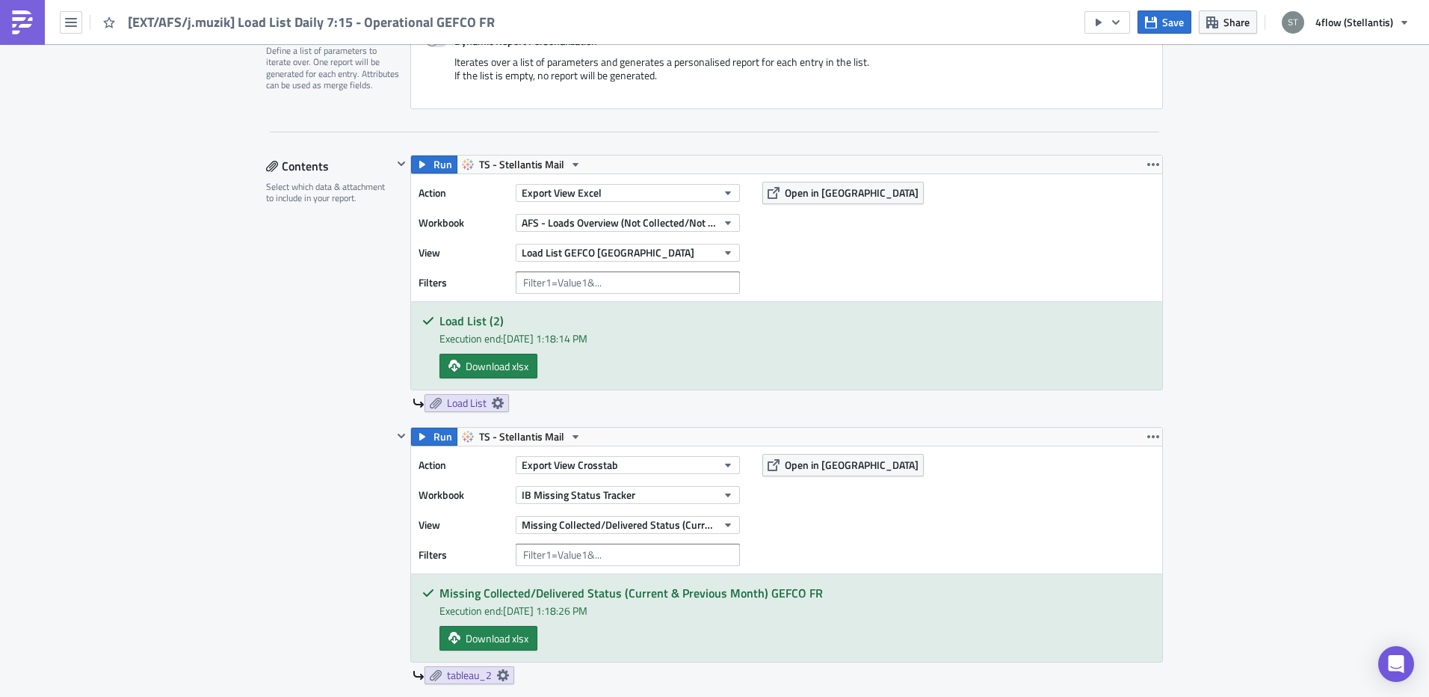
click at [274, 318] on div "Contents Select which data & attachment to include in your report." at bounding box center [329, 518] width 126 height 727
click at [1166, 16] on span "Save" at bounding box center [1173, 22] width 22 height 16
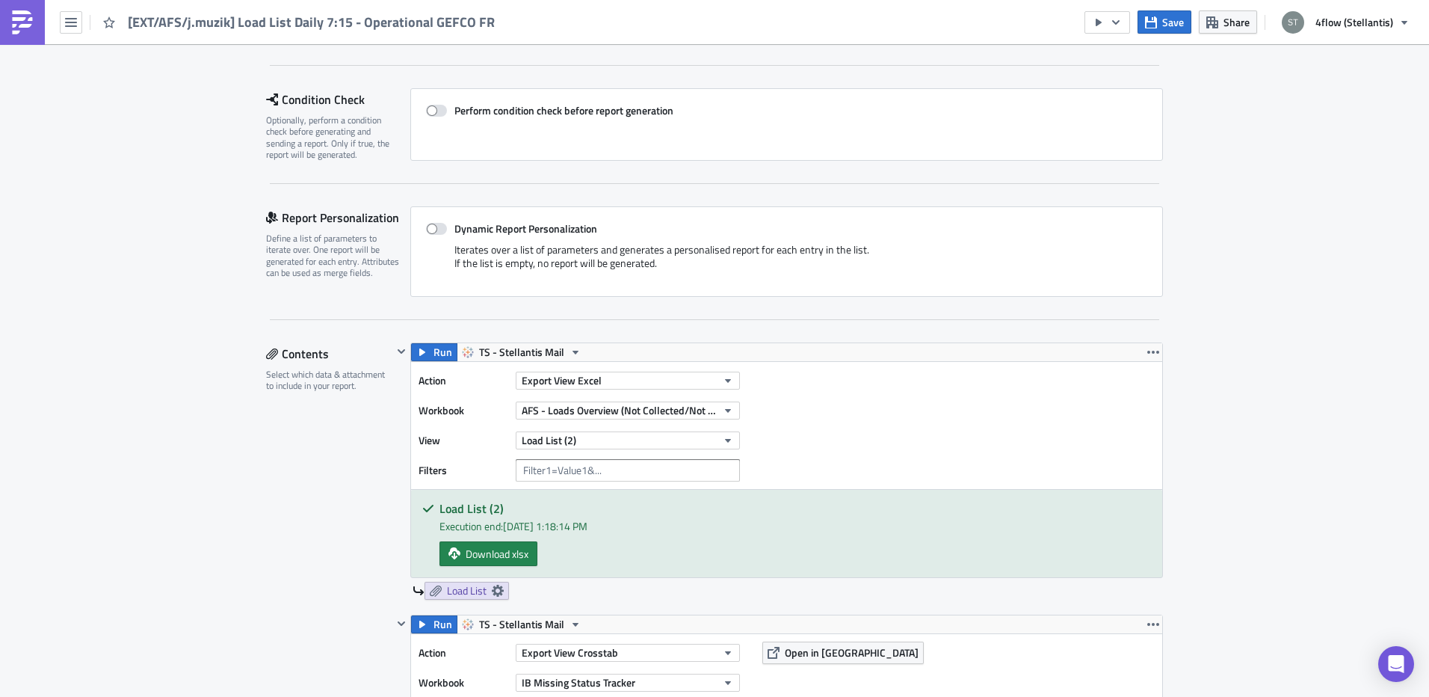
scroll to position [449, 0]
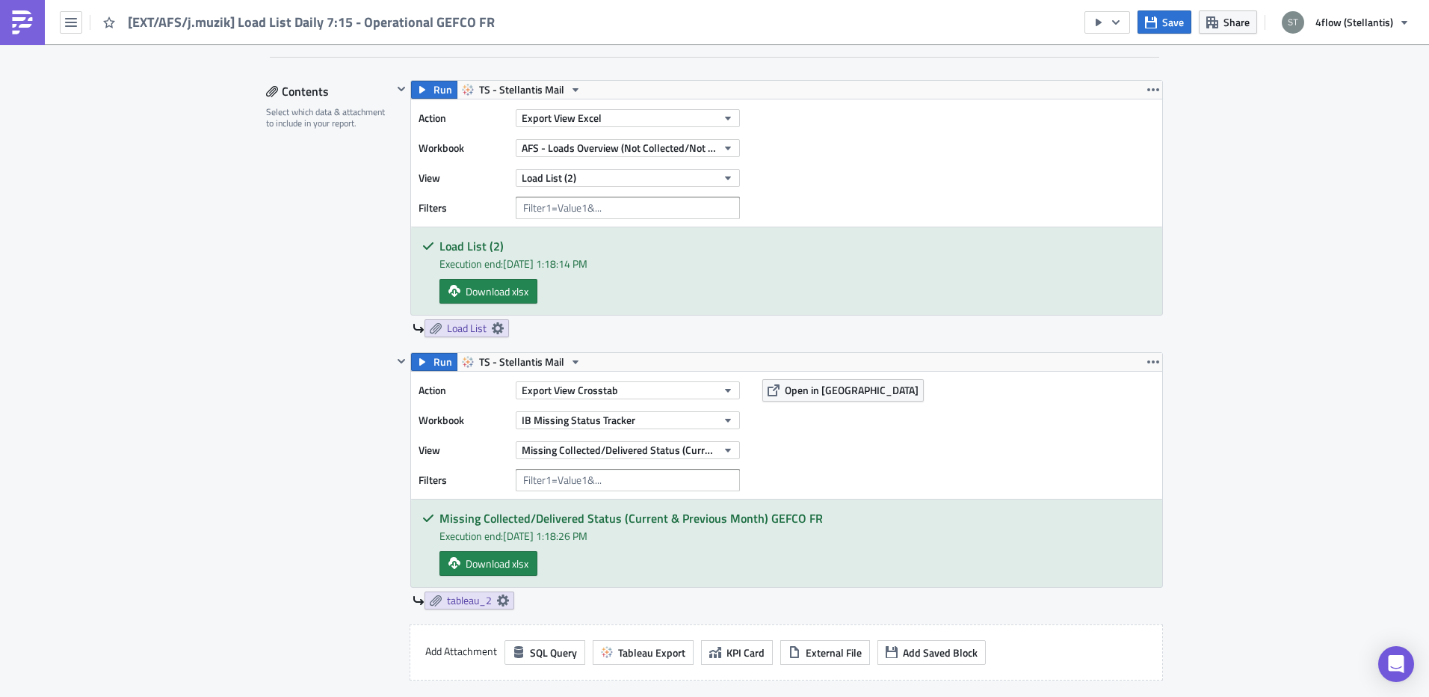
drag, startPoint x: 1329, startPoint y: 280, endPoint x: 1340, endPoint y: 253, distance: 28.9
click at [1127, 15] on button "button" at bounding box center [1108, 22] width 46 height 22
click at [1124, 61] on div "Send Just to Me" at bounding box center [1154, 59] width 117 height 15
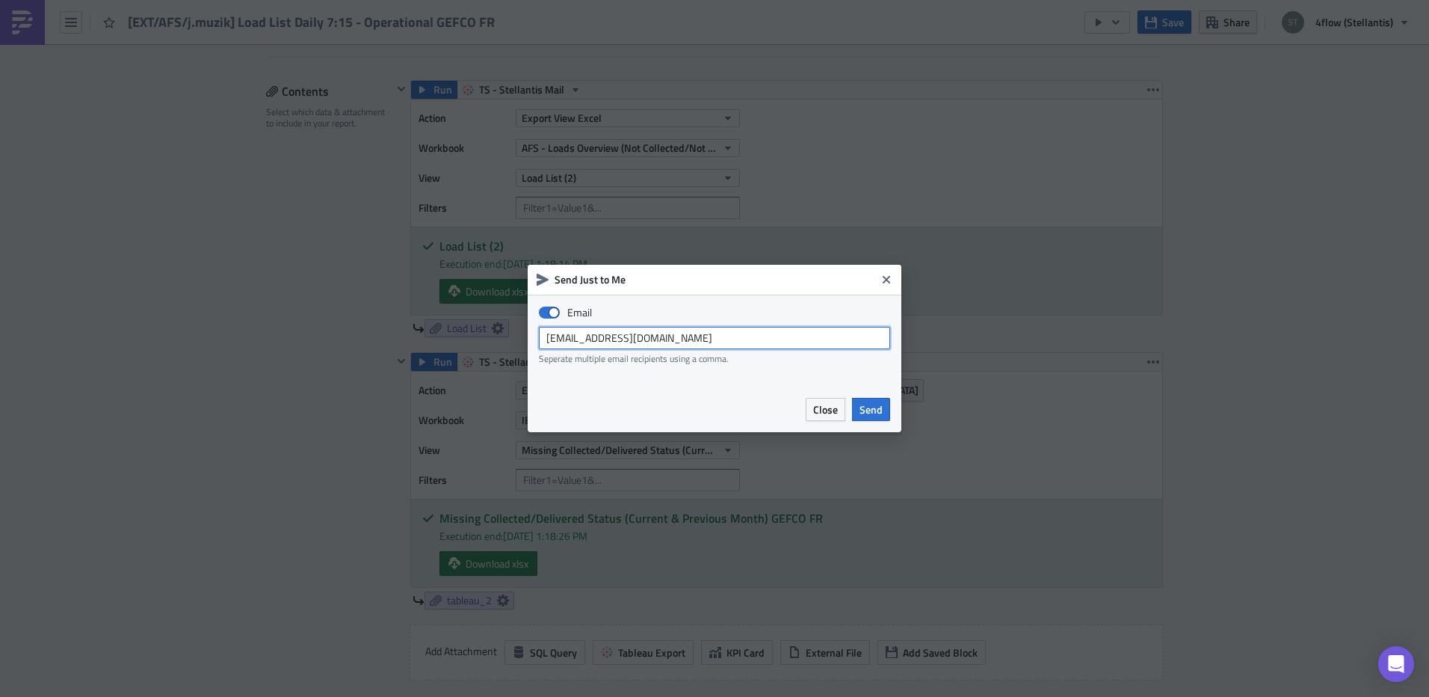
click at [668, 346] on input "[EMAIL_ADDRESS][DOMAIN_NAME]" at bounding box center [714, 338] width 351 height 22
click at [673, 337] on input "[EMAIL_ADDRESS][DOMAIN_NAME]" at bounding box center [714, 338] width 351 height 22
type input "[PERSON_NAME][EMAIL_ADDRESS][DOMAIN_NAME]"
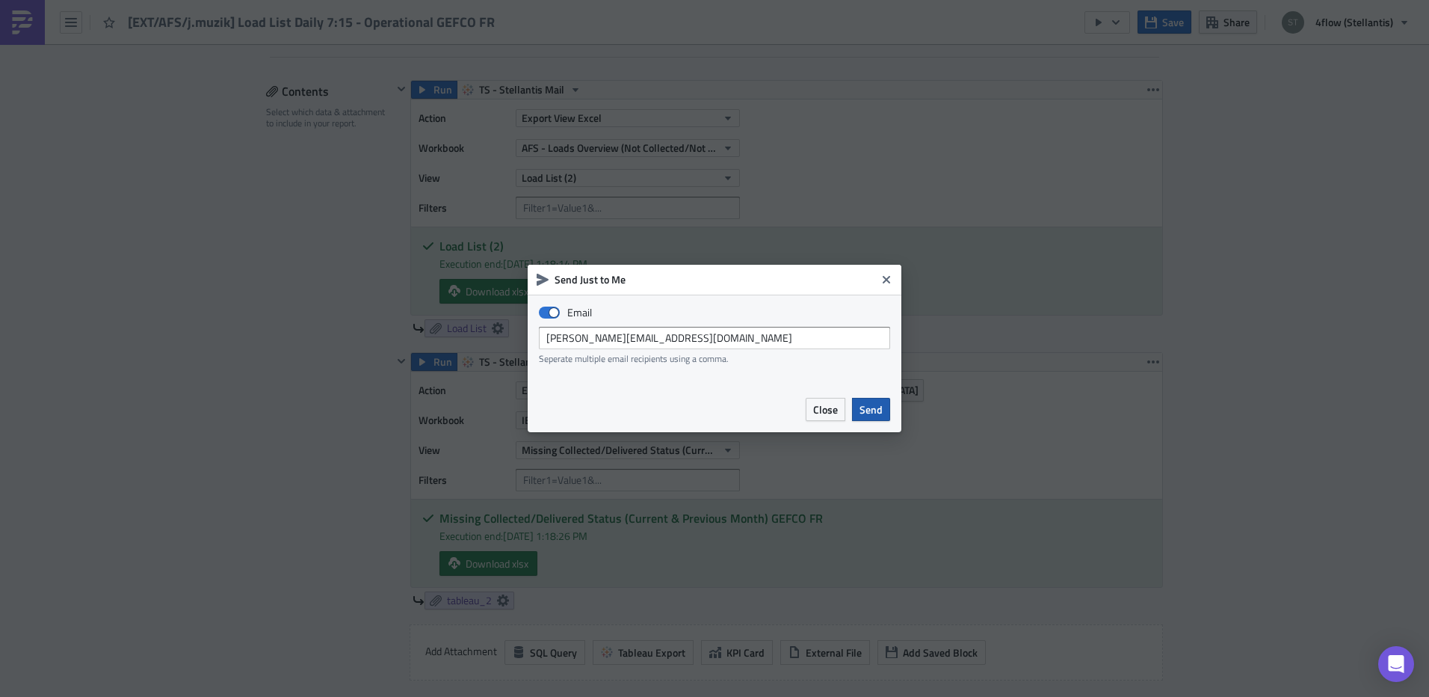
click at [871, 405] on span "Send" at bounding box center [871, 409] width 23 height 16
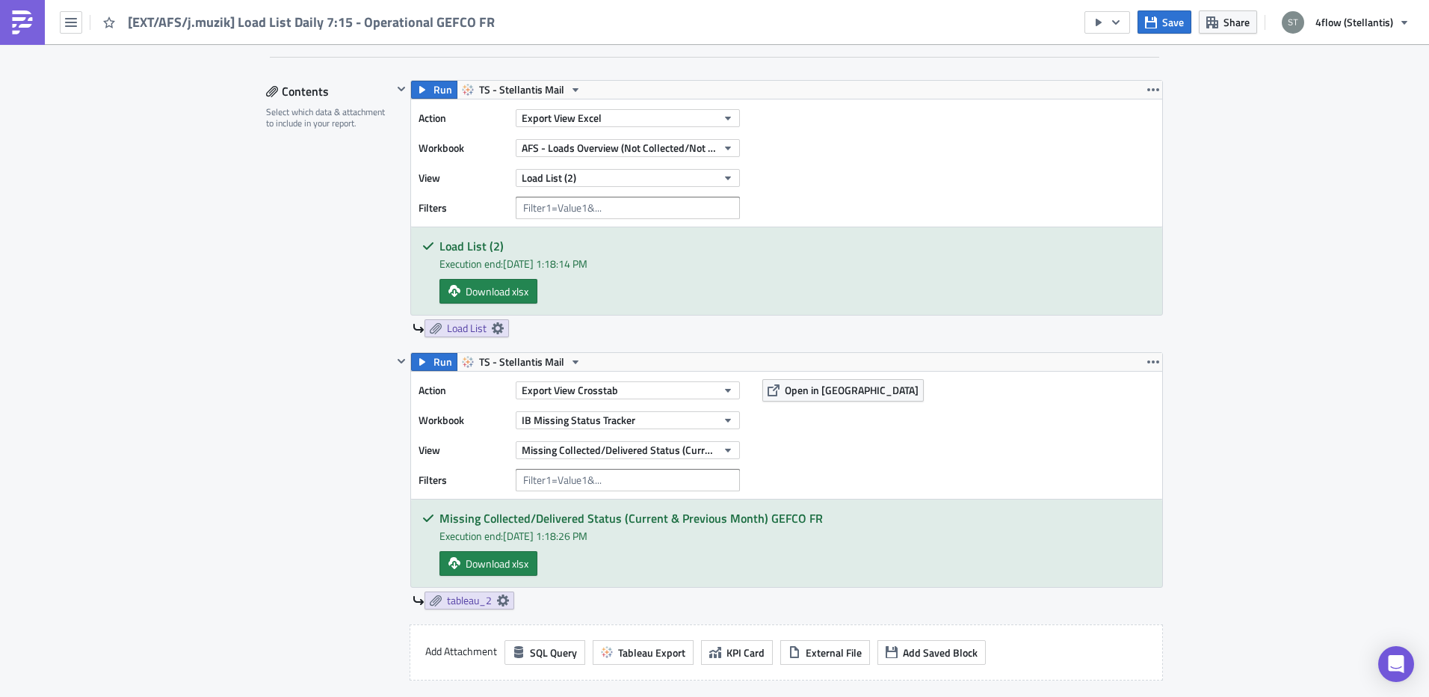
click at [280, 386] on div "Contents Select which data & attachment to include in your report." at bounding box center [329, 443] width 126 height 727
click at [497, 602] on icon at bounding box center [503, 600] width 12 height 12
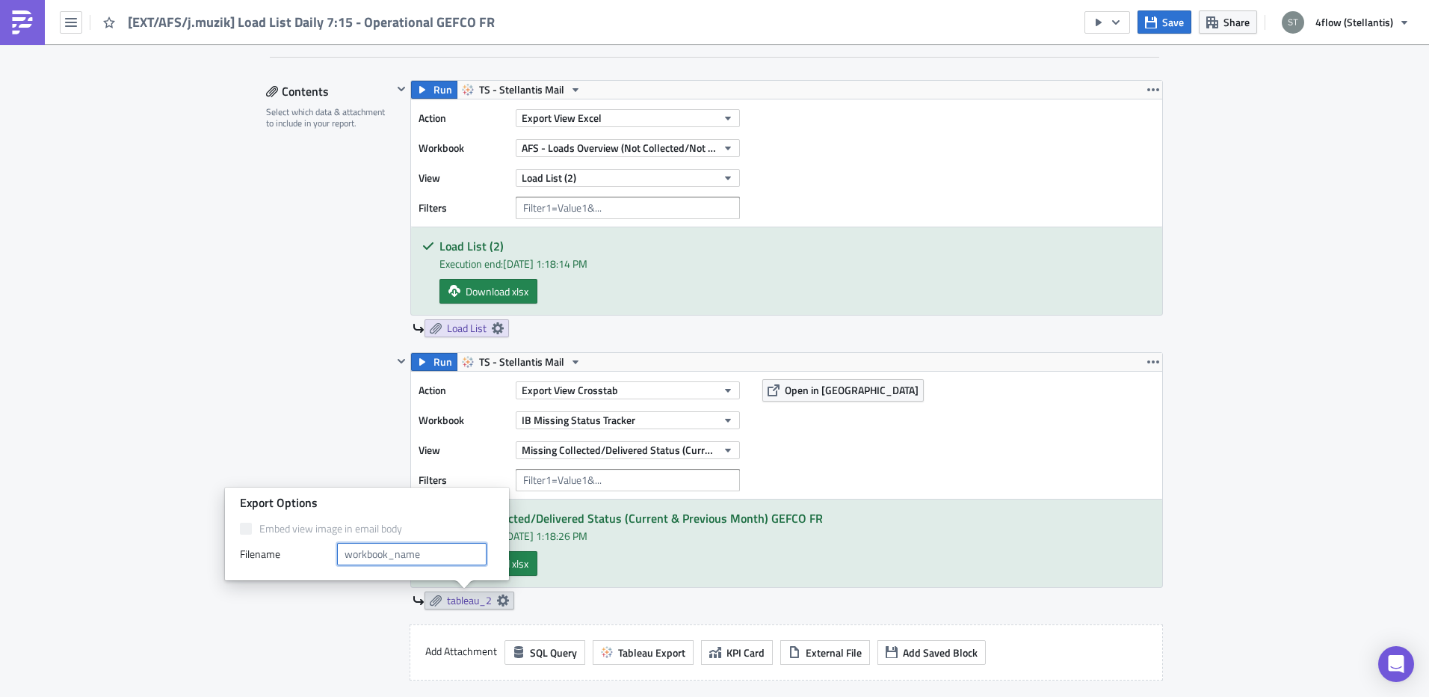
click at [414, 558] on input "text" at bounding box center [412, 554] width 150 height 22
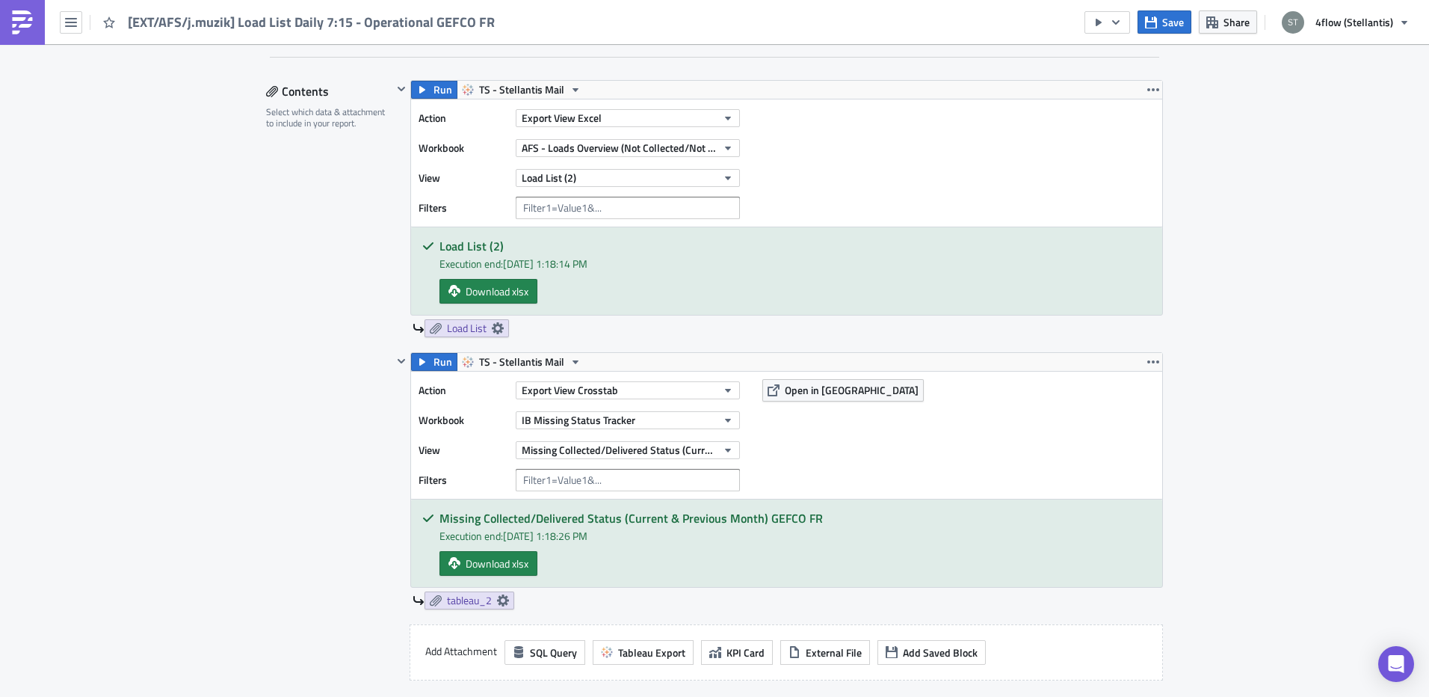
click at [501, 599] on icon at bounding box center [503, 600] width 12 height 12
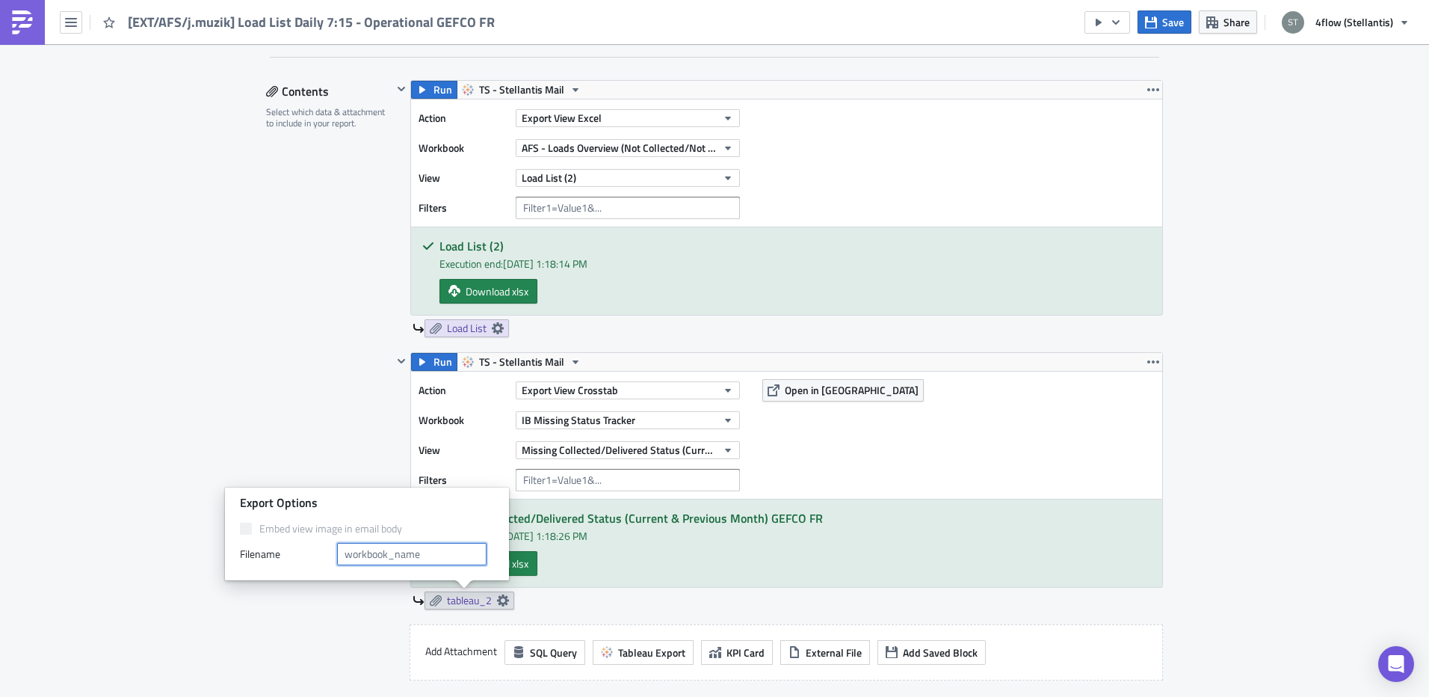
click at [396, 552] on input "text" at bounding box center [412, 554] width 150 height 22
type input "Loads Direct Prio"
click at [305, 410] on div "Contents Select which data & attachment to include in your report." at bounding box center [329, 443] width 126 height 727
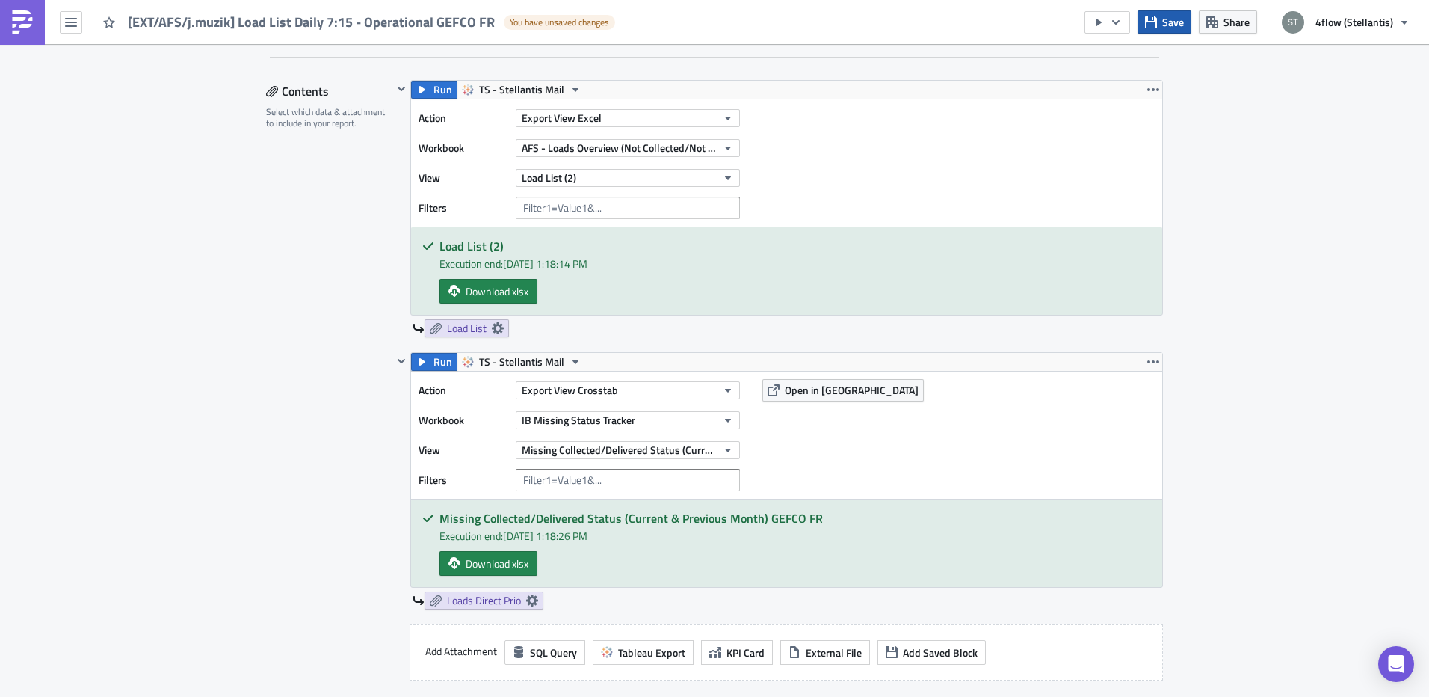
click at [1174, 21] on span "Save" at bounding box center [1173, 22] width 22 height 16
click at [1175, 28] on span "Save" at bounding box center [1173, 22] width 22 height 16
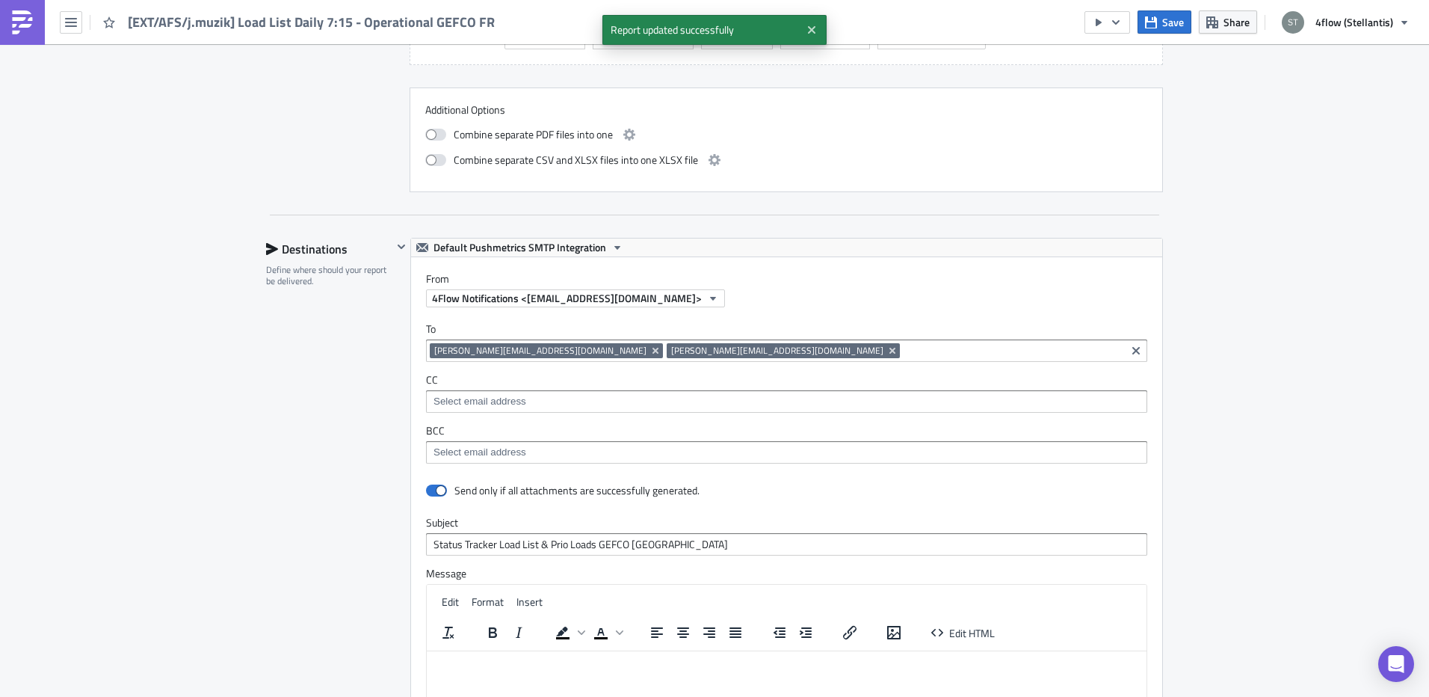
scroll to position [1196, 0]
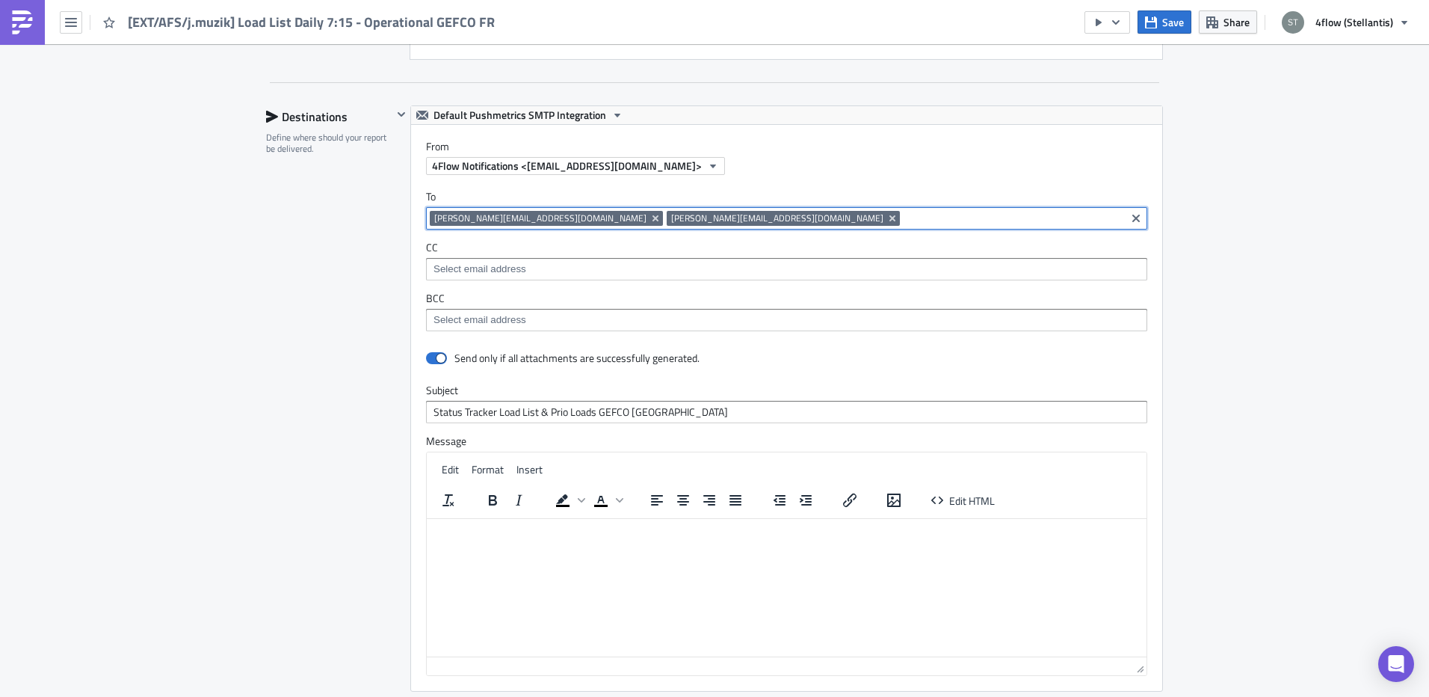
drag, startPoint x: 731, startPoint y: 220, endPoint x: 708, endPoint y: 226, distance: 23.9
click at [435, 222] on div "[PERSON_NAME][EMAIL_ADDRESS][DOMAIN_NAME] [DOMAIN_NAME][EMAIL_ADDRESS][DOMAIN_N…" at bounding box center [776, 220] width 692 height 19
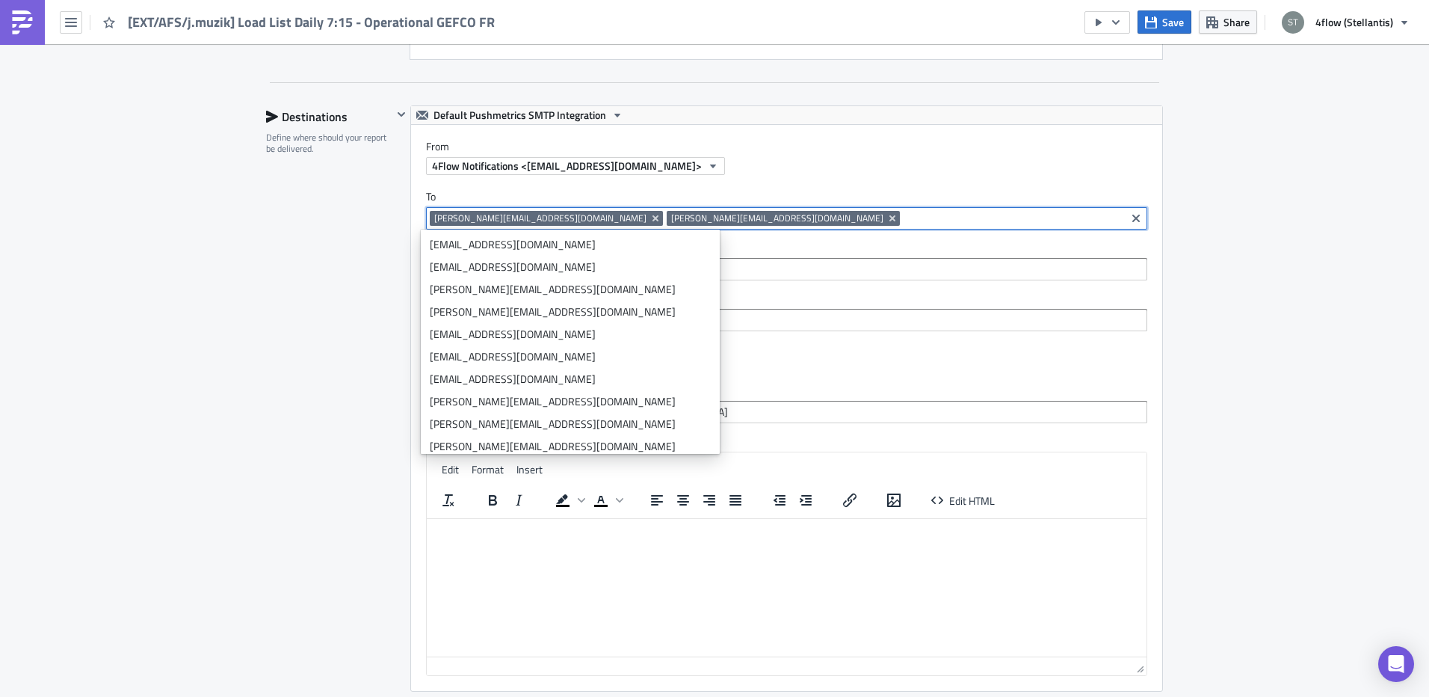
drag, startPoint x: 724, startPoint y: 223, endPoint x: 412, endPoint y: 230, distance: 312.6
click at [412, 230] on div "To [PERSON_NAME][EMAIL_ADDRESS][DOMAIN_NAME] [DOMAIN_NAME][EMAIL_ADDRESS][DOMAI…" at bounding box center [786, 260] width 751 height 171
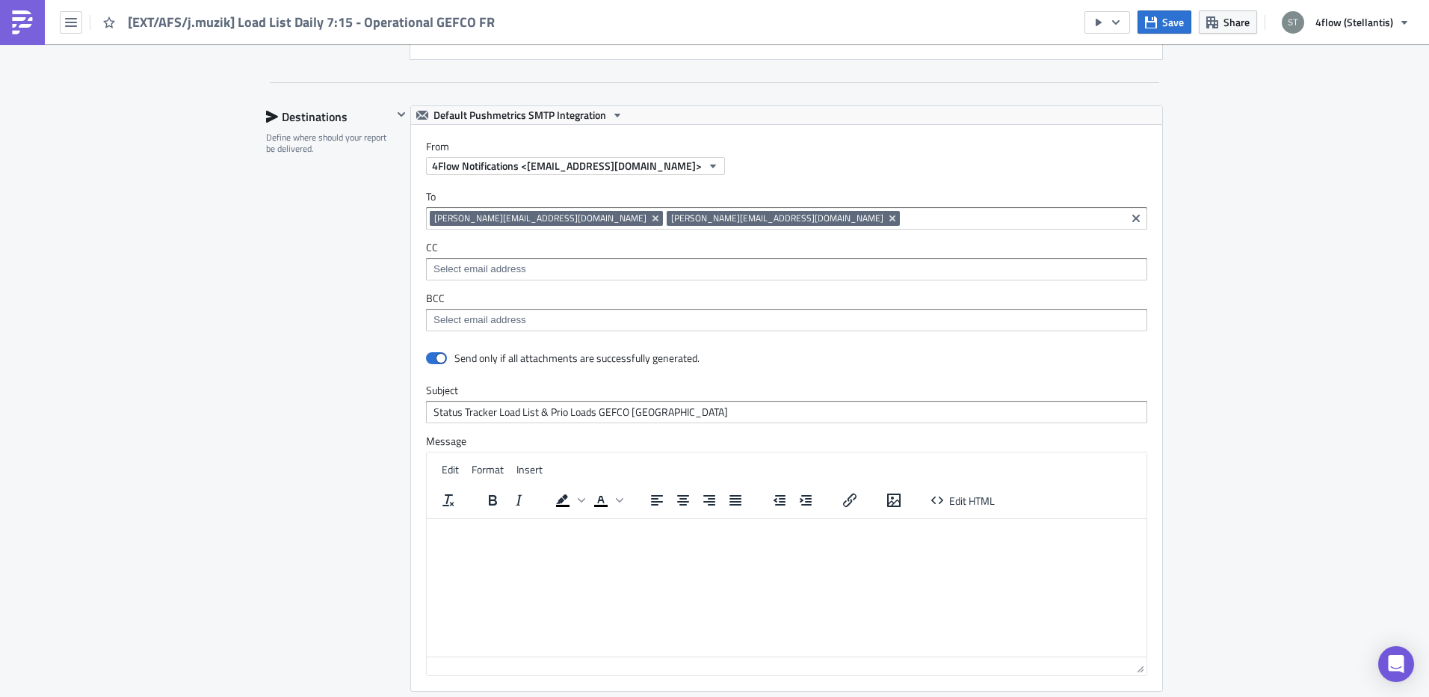
click at [308, 331] on div "Destinations Define where should your report be delivered." at bounding box center [329, 486] width 126 height 763
click at [698, 542] on html at bounding box center [787, 530] width 720 height 24
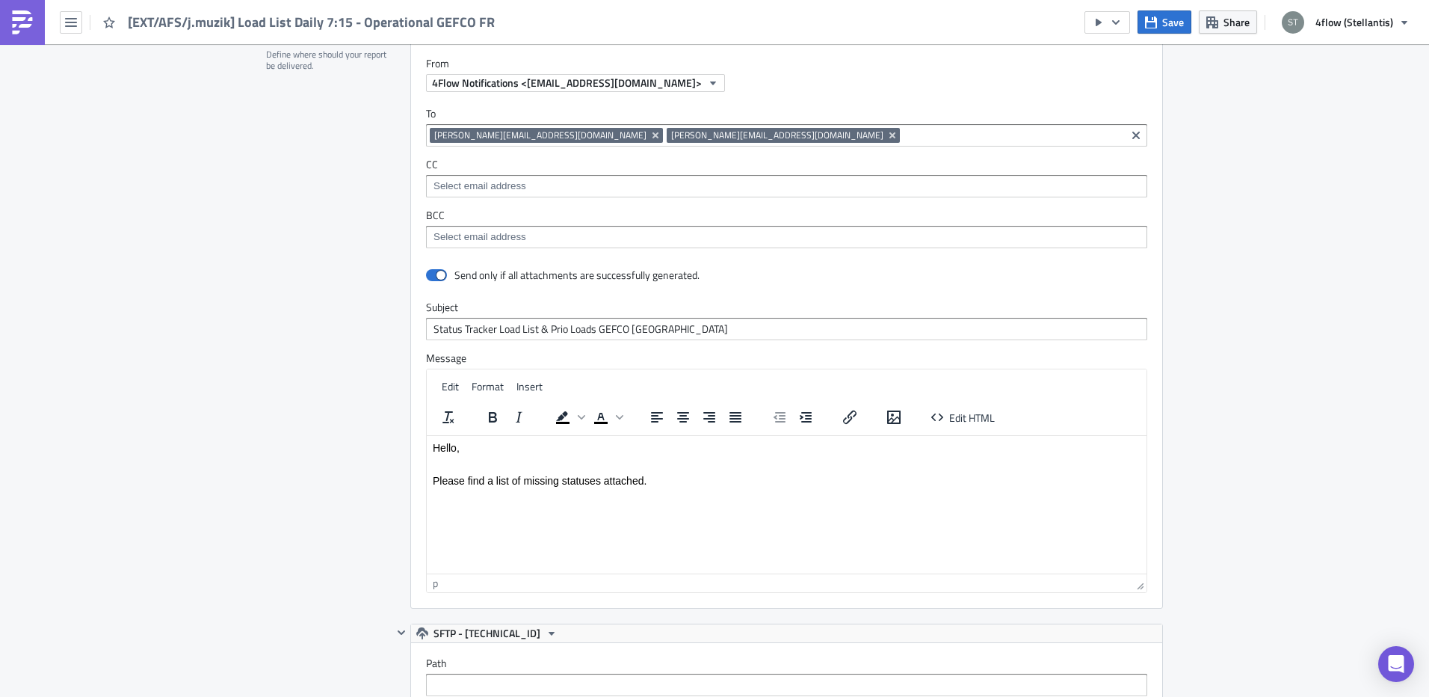
scroll to position [1346, 0]
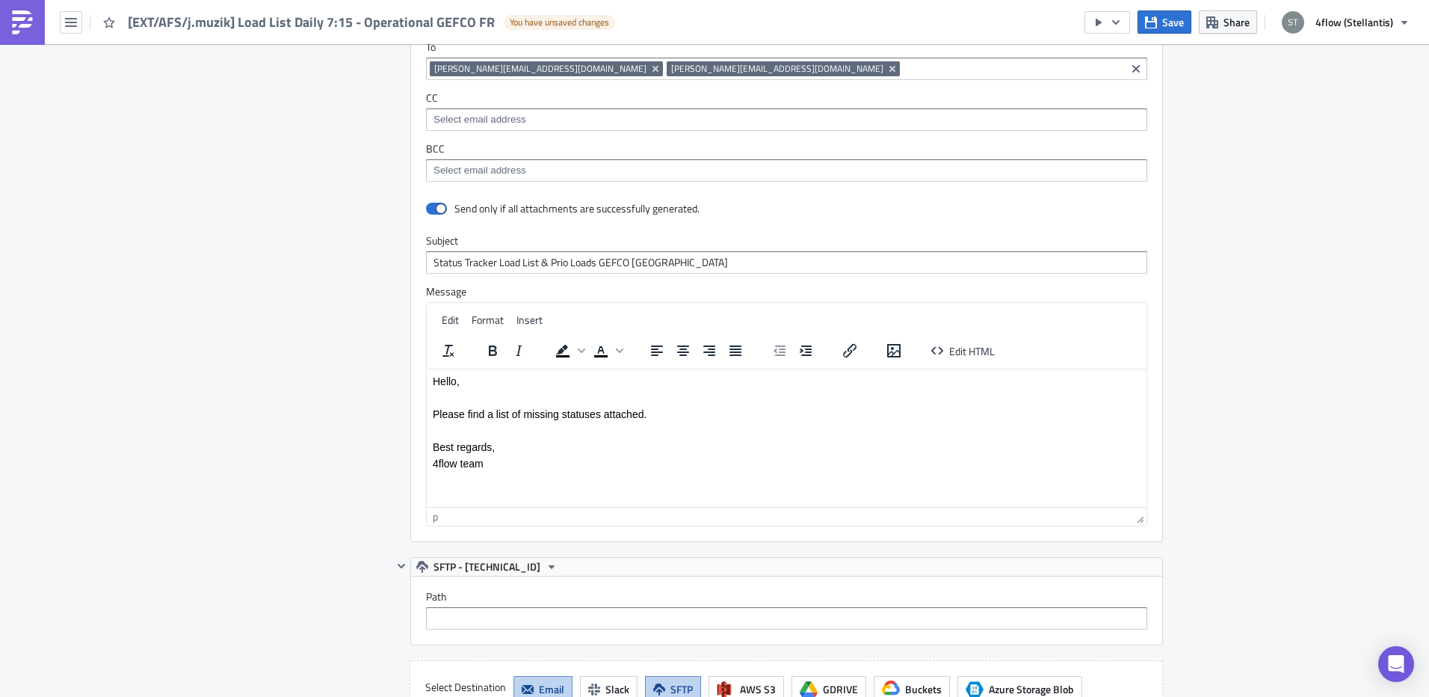
click at [485, 164] on input at bounding box center [786, 170] width 712 height 15
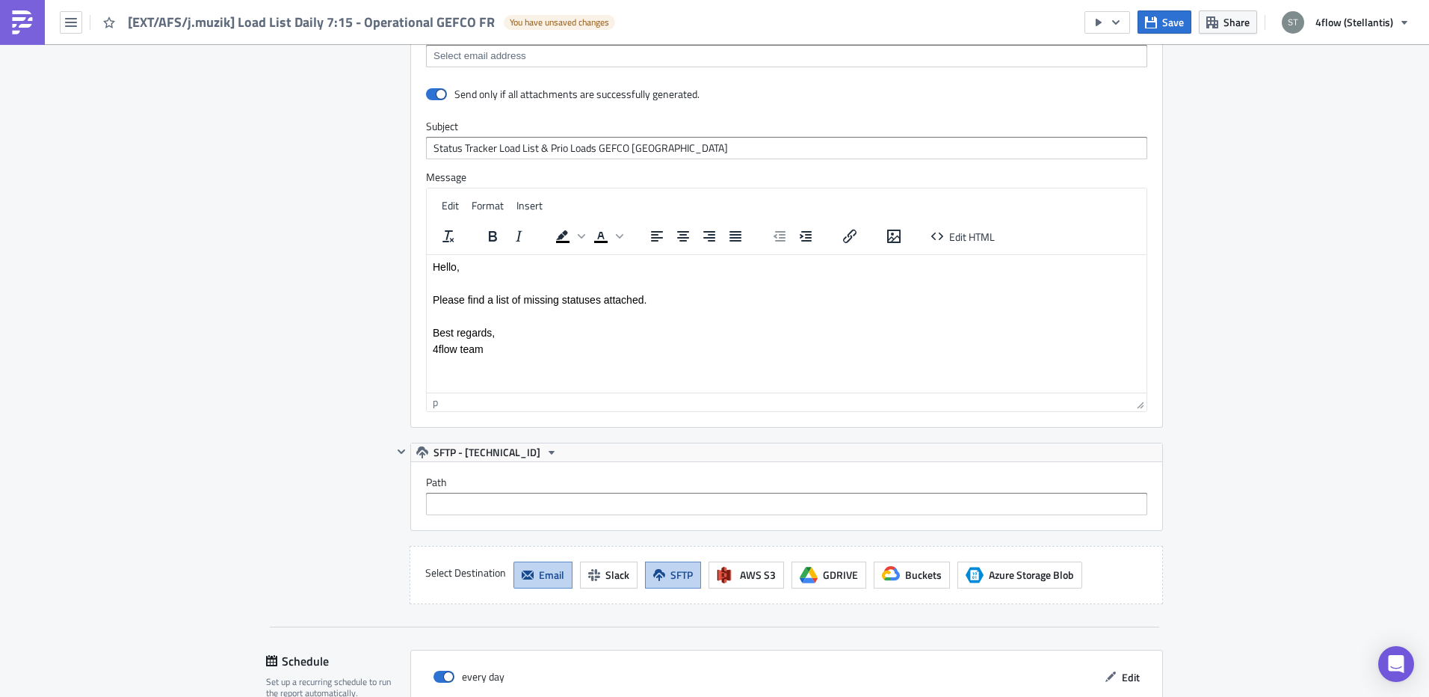
scroll to position [1641, 0]
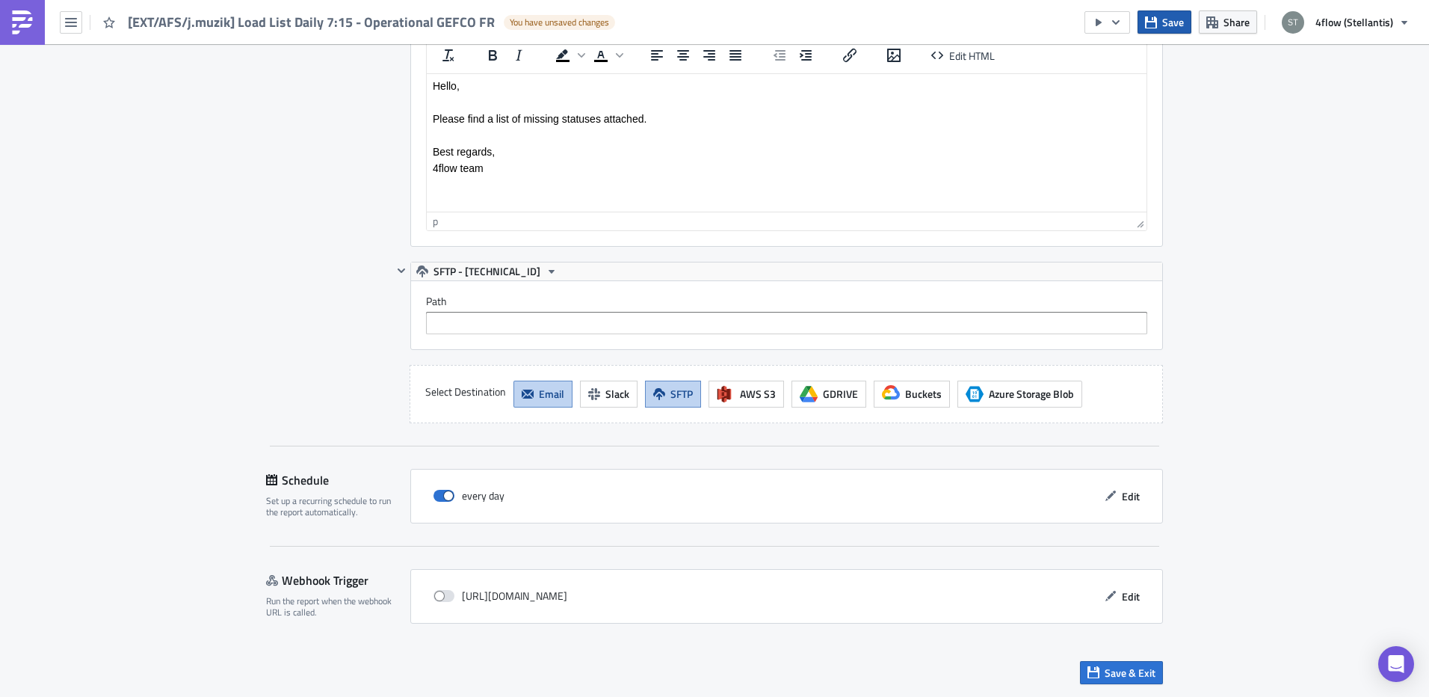
click at [1172, 28] on span "Save" at bounding box center [1173, 22] width 22 height 16
click at [354, 289] on div "Destinations Define where should your report be delivered." at bounding box center [329, 42] width 126 height 763
click at [1136, 672] on span "Save & Exit" at bounding box center [1130, 673] width 51 height 16
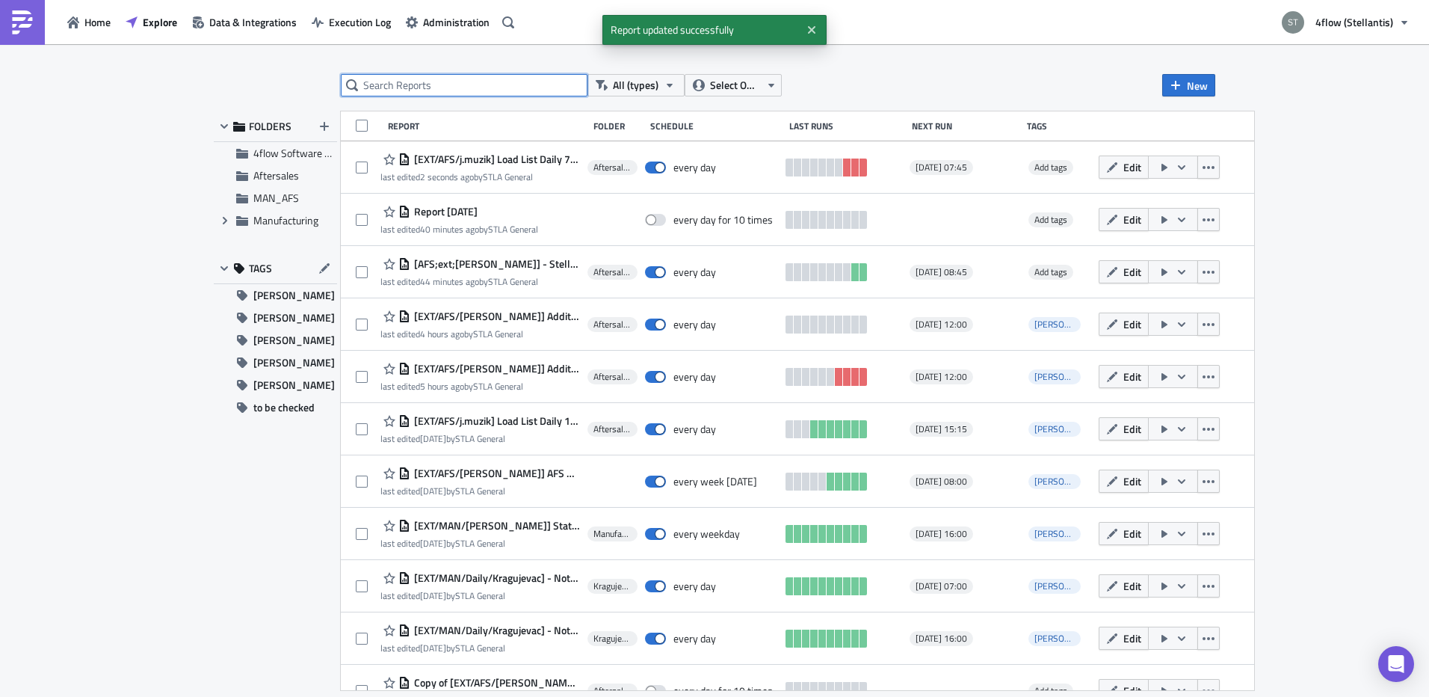
click at [483, 79] on input "text" at bounding box center [464, 85] width 247 height 22
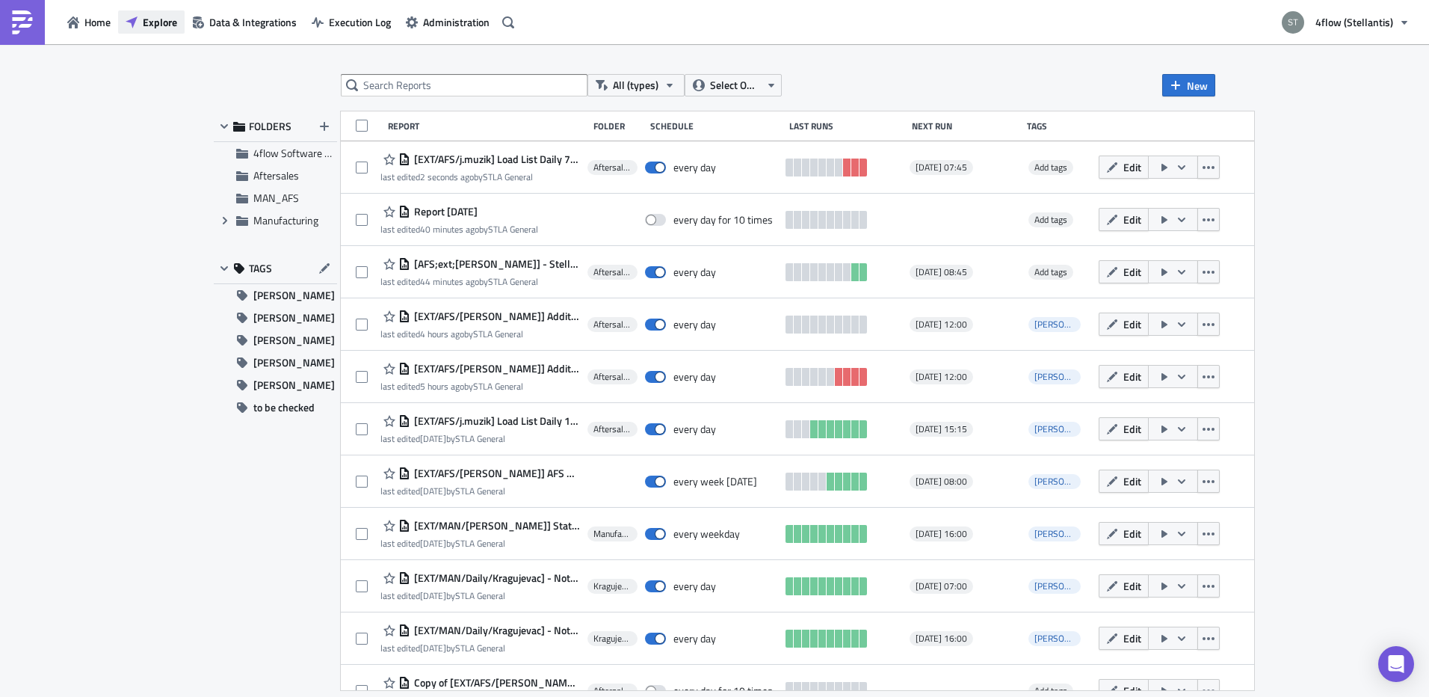
click at [161, 16] on span "Explore" at bounding box center [160, 22] width 34 height 16
click at [324, 30] on button "Execution Log" at bounding box center [351, 21] width 94 height 23
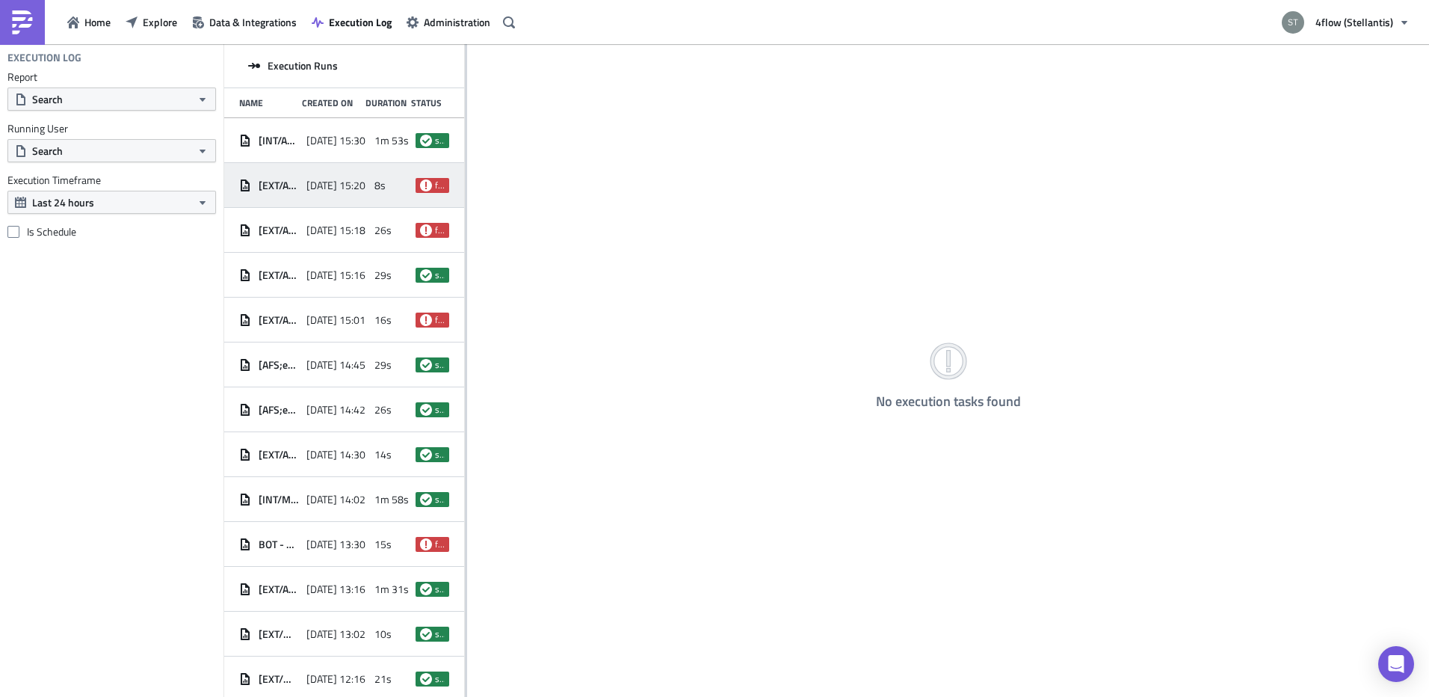
click at [352, 181] on span "[DATE] 15:20" at bounding box center [335, 185] width 59 height 13
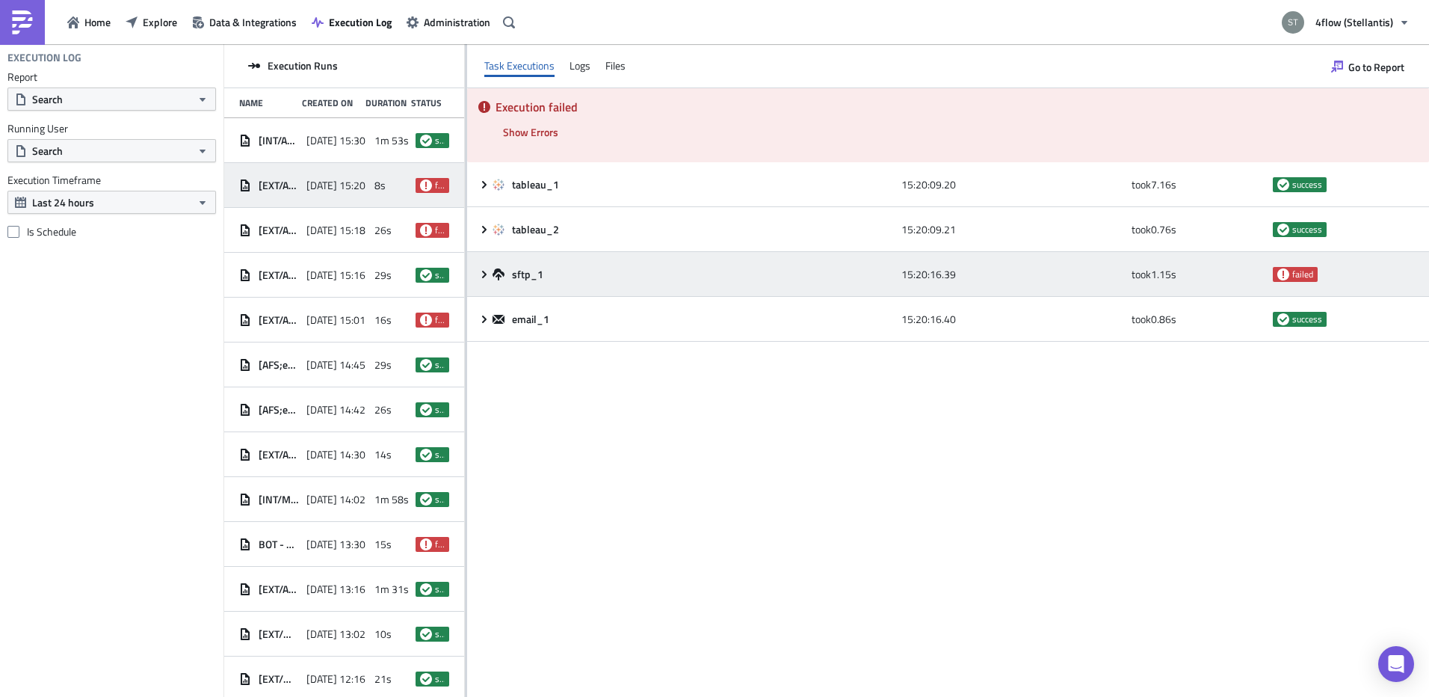
click at [482, 280] on div "sftp_1 15:20:16.39 took 1.15 s failed" at bounding box center [948, 274] width 962 height 45
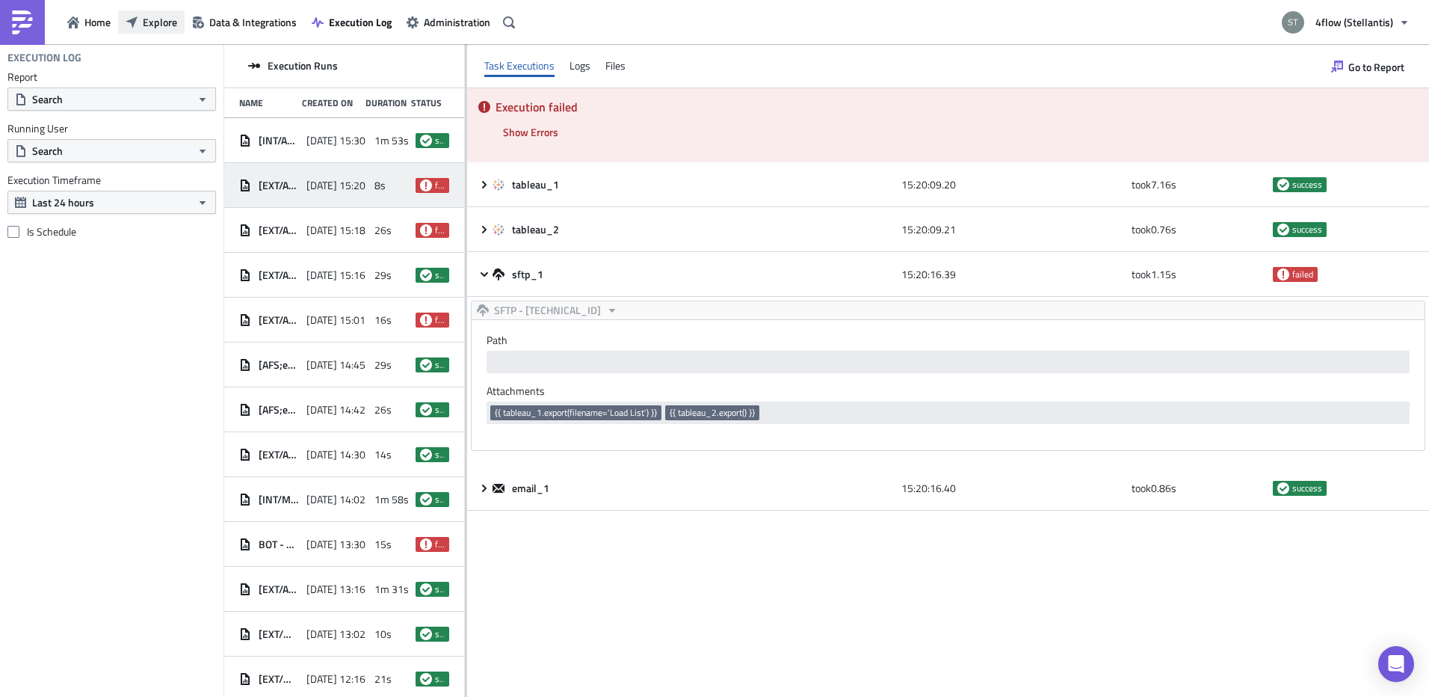
click at [170, 21] on span "Explore" at bounding box center [160, 22] width 34 height 16
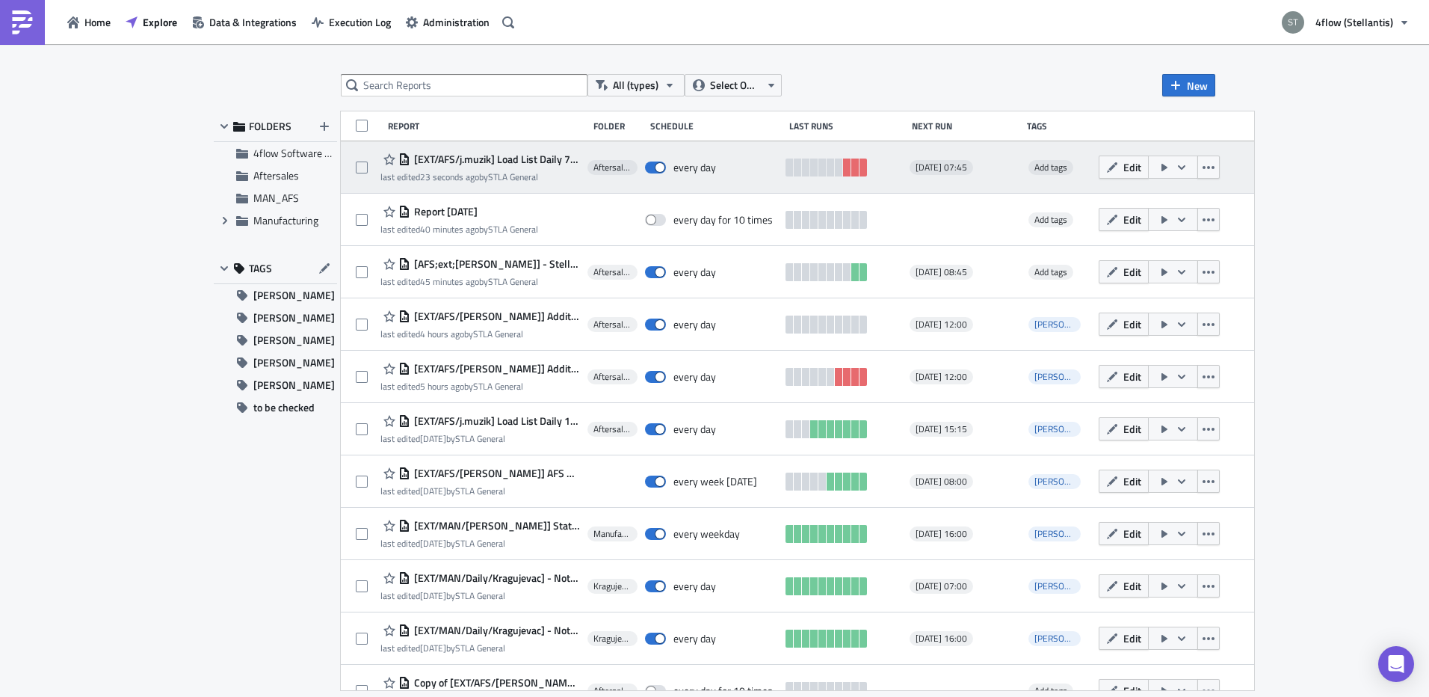
click at [478, 161] on span "[EXT/AFS/j.muzik] Load List Daily 7:15 - Operational GEFCO FR" at bounding box center [495, 159] width 170 height 13
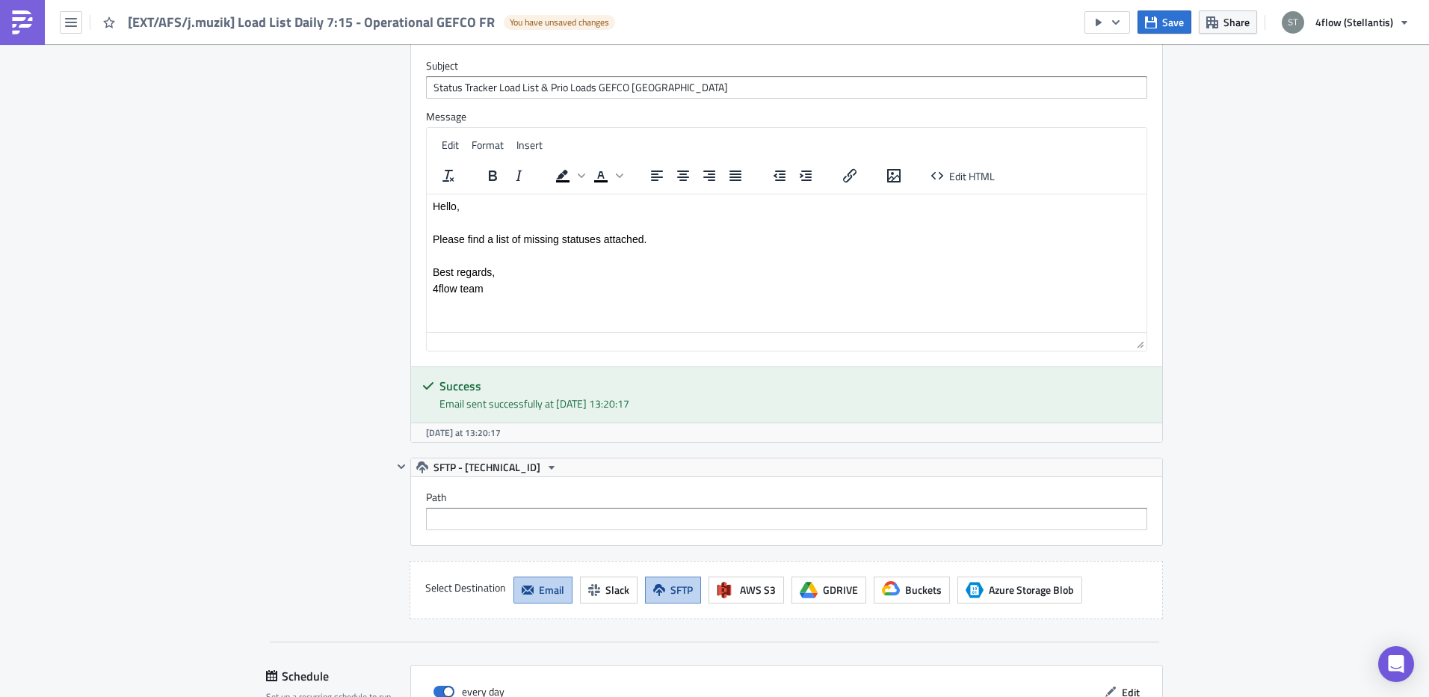
scroll to position [1716, 0]
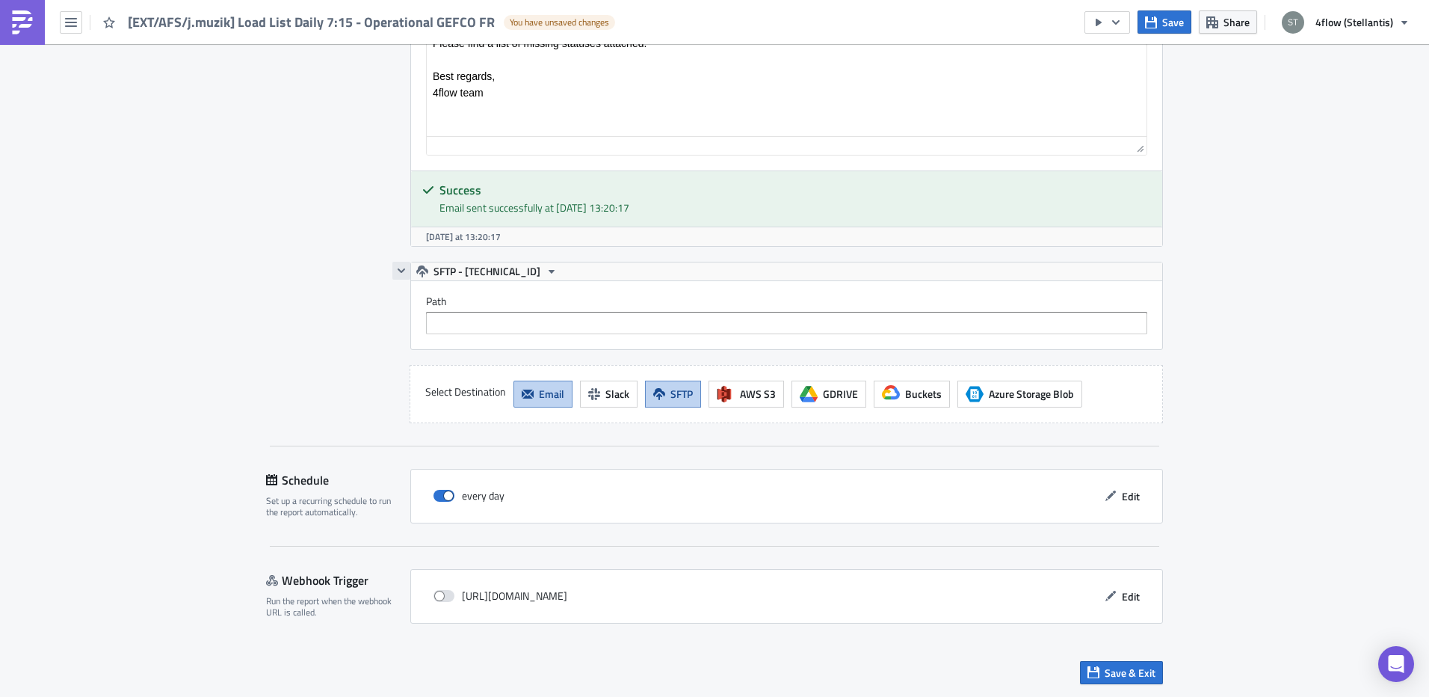
click at [396, 277] on button "button" at bounding box center [401, 271] width 18 height 18
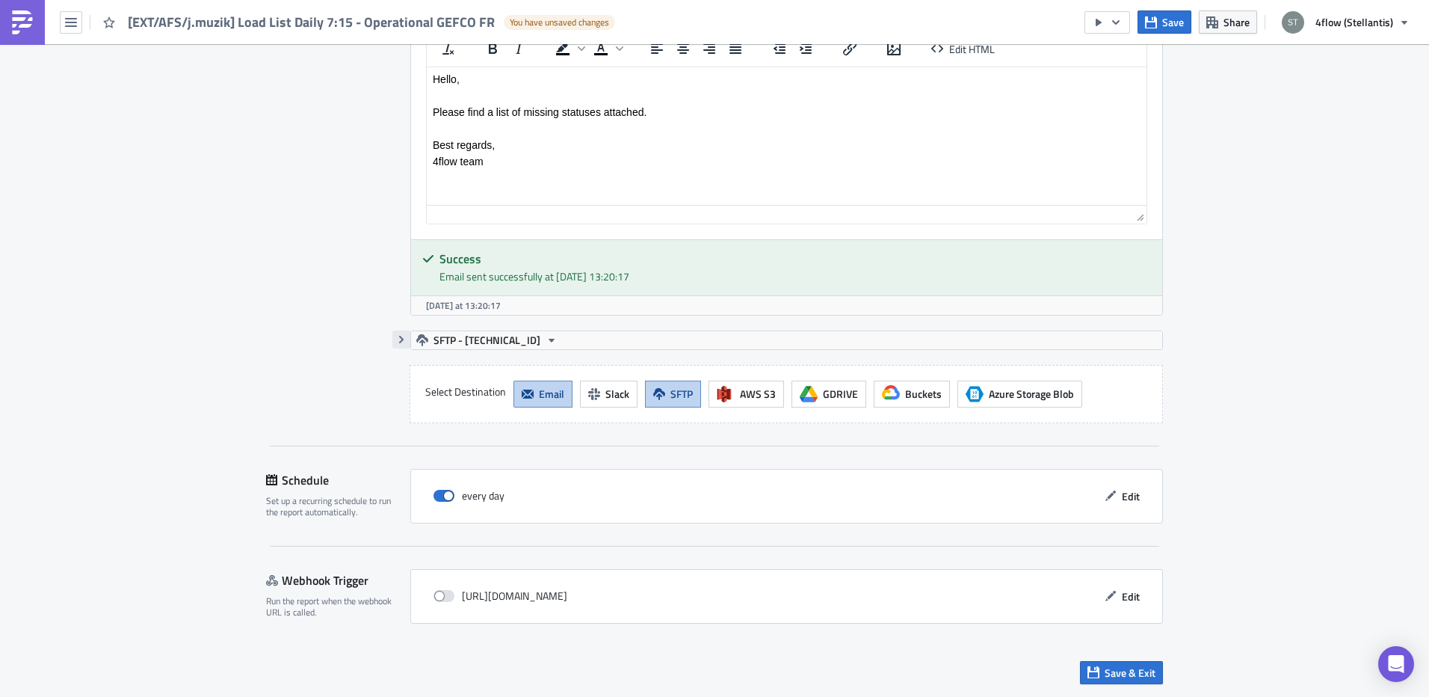
click at [401, 341] on icon "button" at bounding box center [401, 339] width 12 height 12
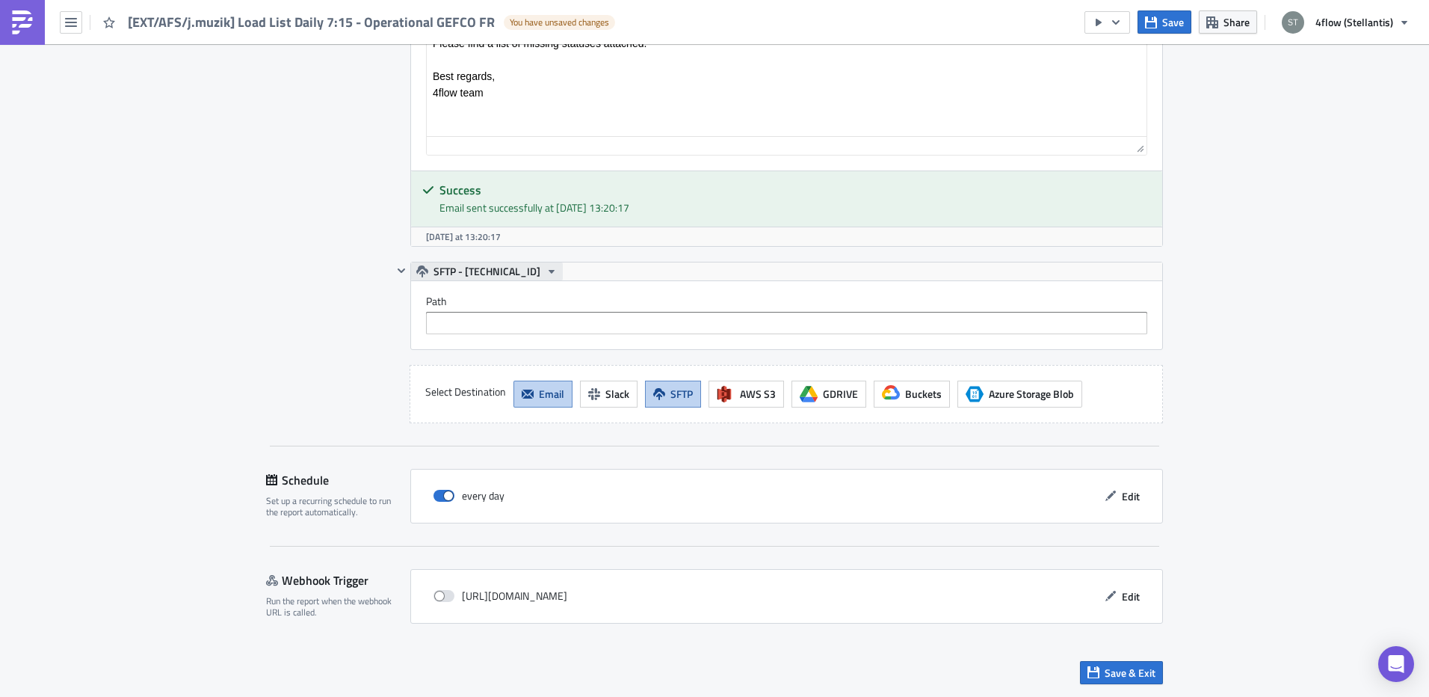
click at [546, 273] on icon "button" at bounding box center [552, 271] width 12 height 12
drag, startPoint x: 280, startPoint y: 303, endPoint x: 298, endPoint y: 303, distance: 17.9
click at [284, 303] on div "Destinations Define where should your report be delivered." at bounding box center [329, 4] width 126 height 838
click at [671, 390] on span "SFTP" at bounding box center [682, 394] width 22 height 16
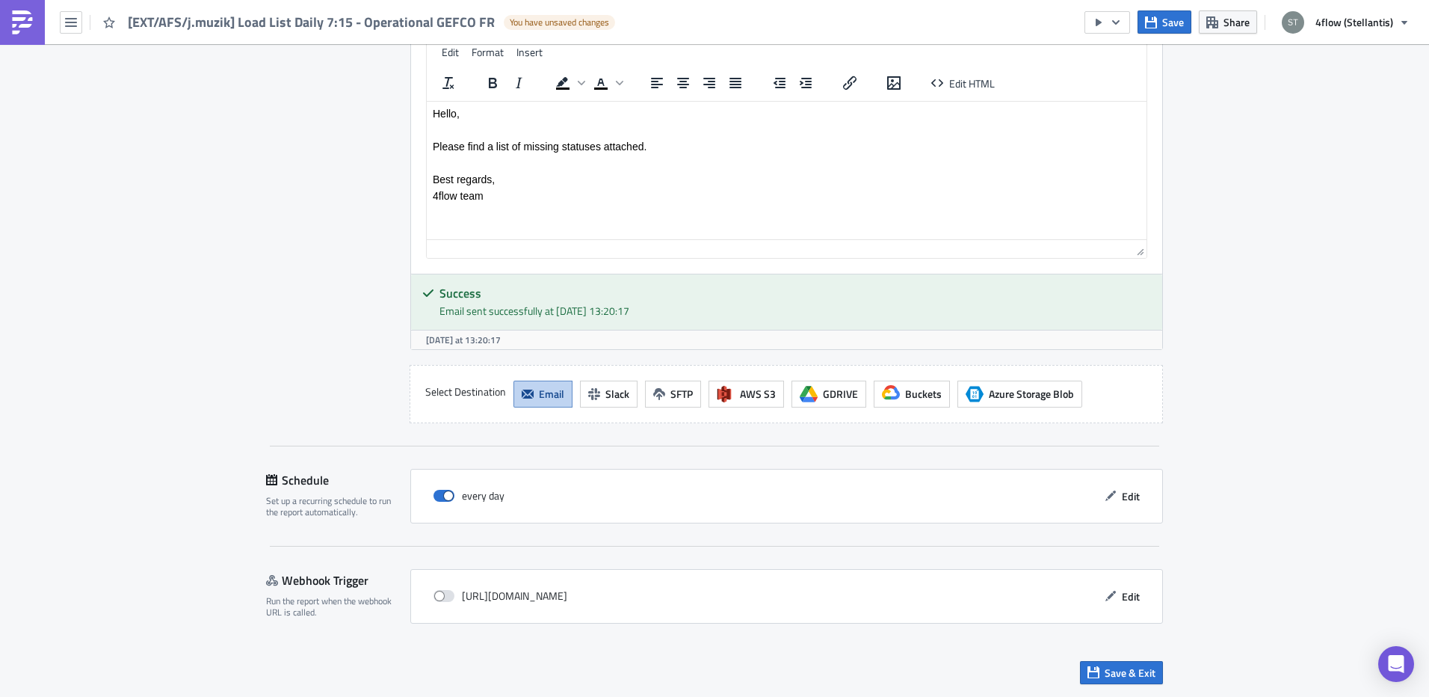
scroll to position [1613, 0]
click at [1170, 18] on span "Save" at bounding box center [1173, 22] width 22 height 16
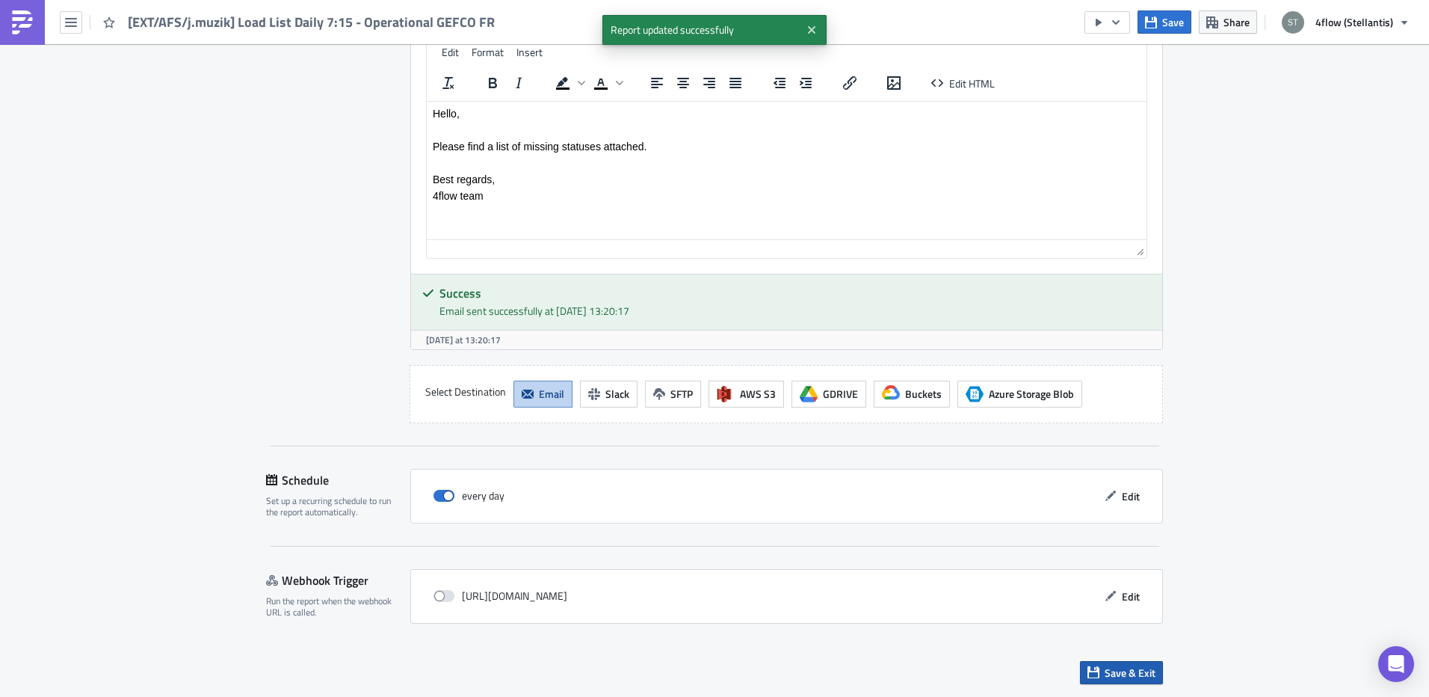
click at [1115, 675] on span "Save & Exit" at bounding box center [1130, 673] width 51 height 16
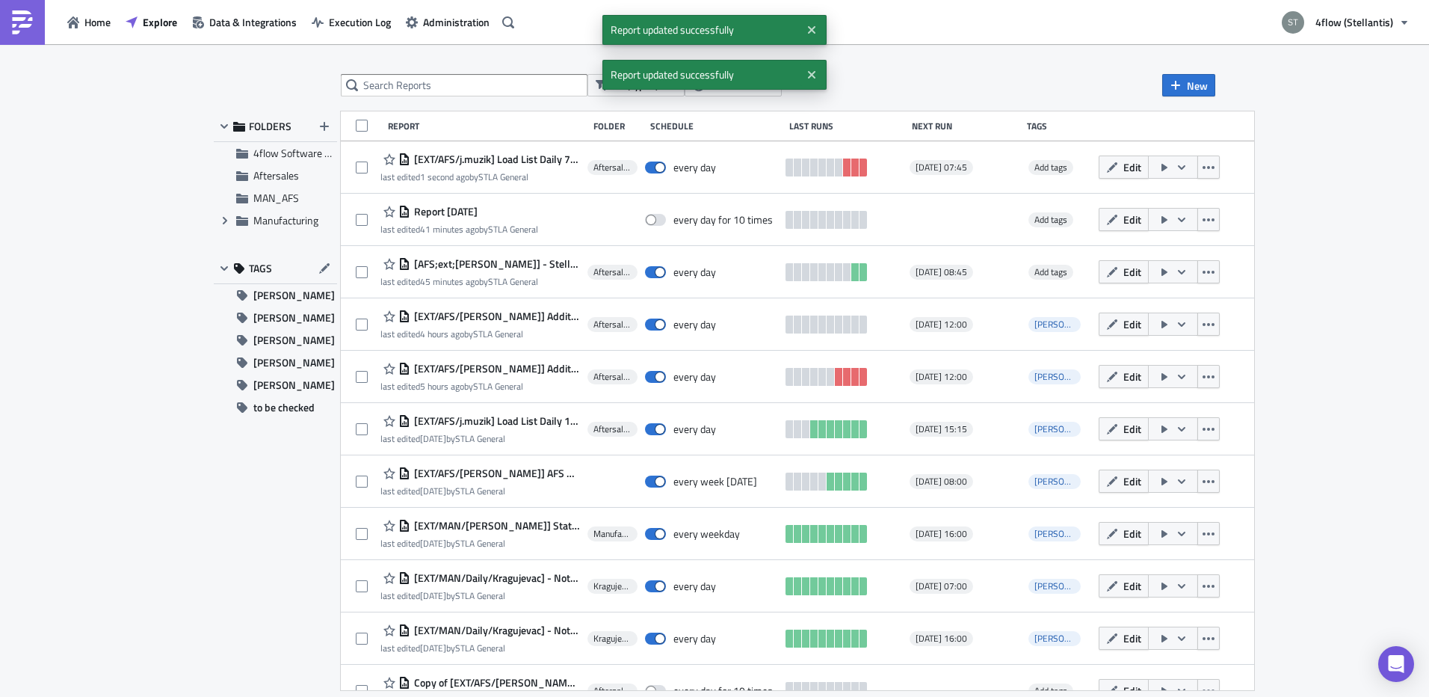
click at [158, 253] on div "All (types) Select Owner New FOLDERS 4flow Software KAM Aftersales MAN_AFS Expa…" at bounding box center [714, 371] width 1429 height 655
